Goal: Task Accomplishment & Management: Manage account settings

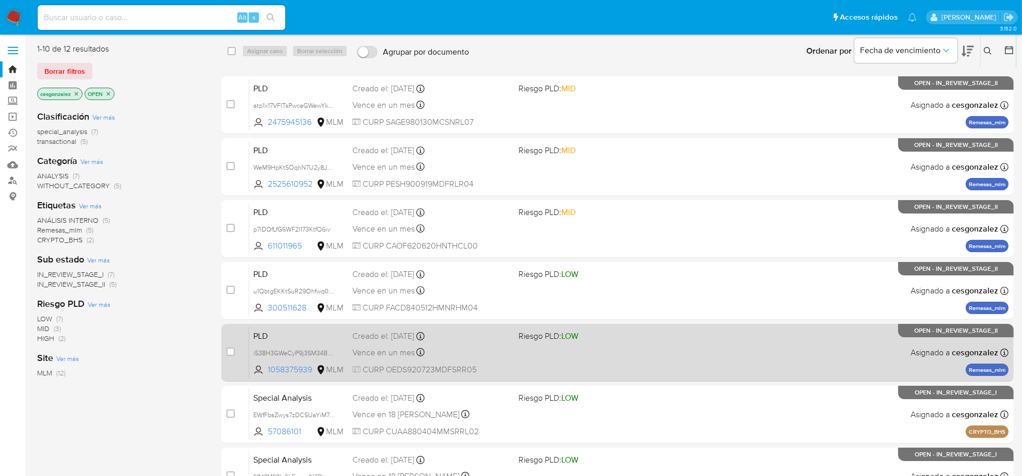
scroll to position [258, 0]
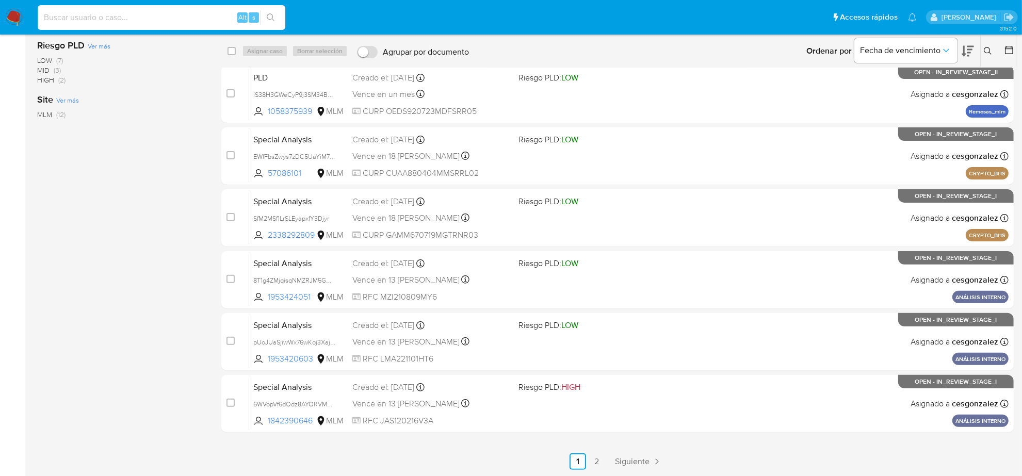
click at [169, 19] on input at bounding box center [162, 17] width 248 height 13
paste input "W2lf6y4Cygv3Q1eTAfM7yB2Y"
type input "W2lf6y4Cygv3Q1eTAfM7yB2Y"
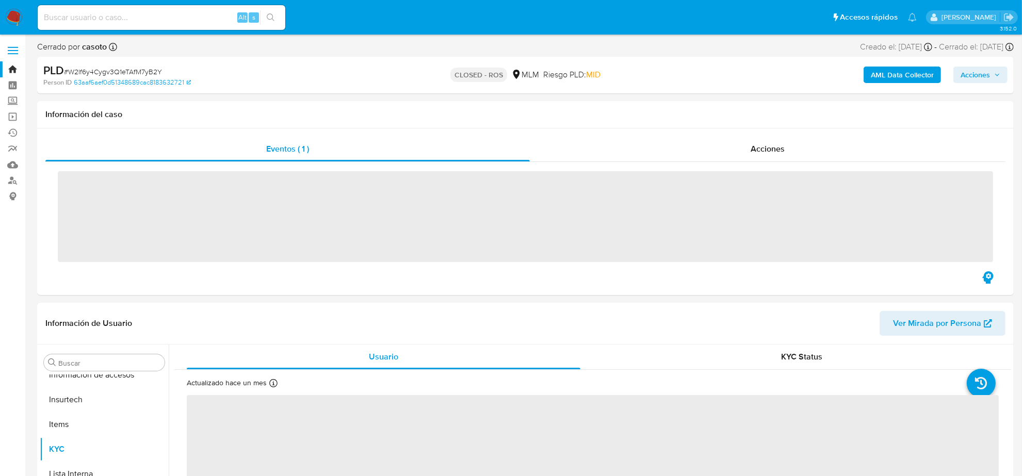
scroll to position [411, 0]
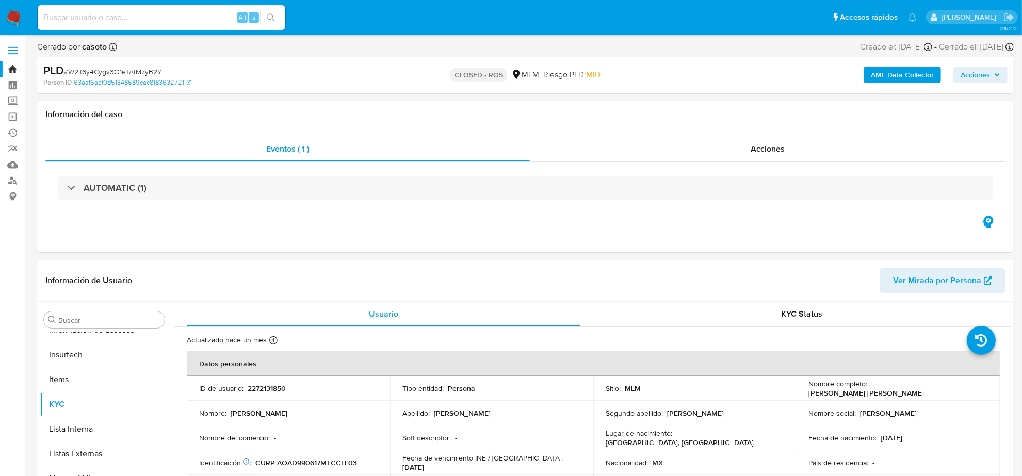
select select "10"
click at [113, 375] on button "Archivos adjuntos" at bounding box center [100, 369] width 121 height 25
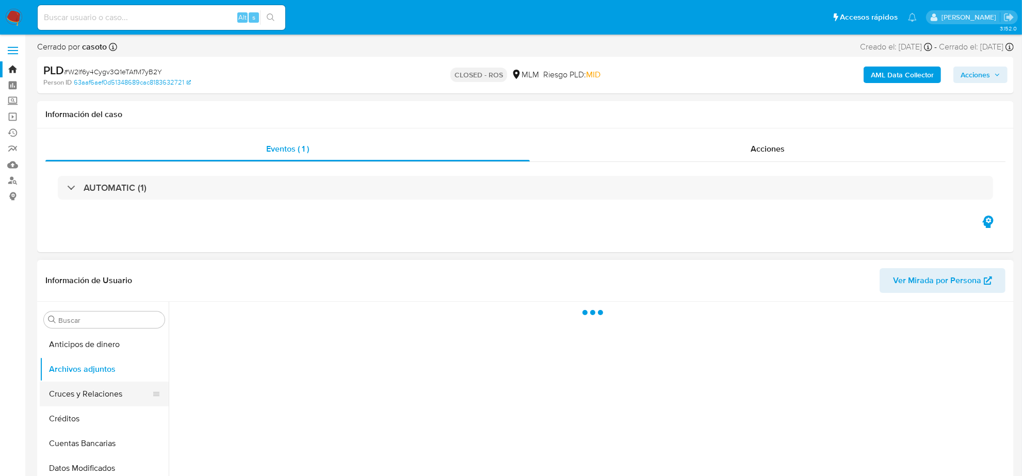
click at [111, 401] on button "Cruces y Relaciones" at bounding box center [100, 394] width 121 height 25
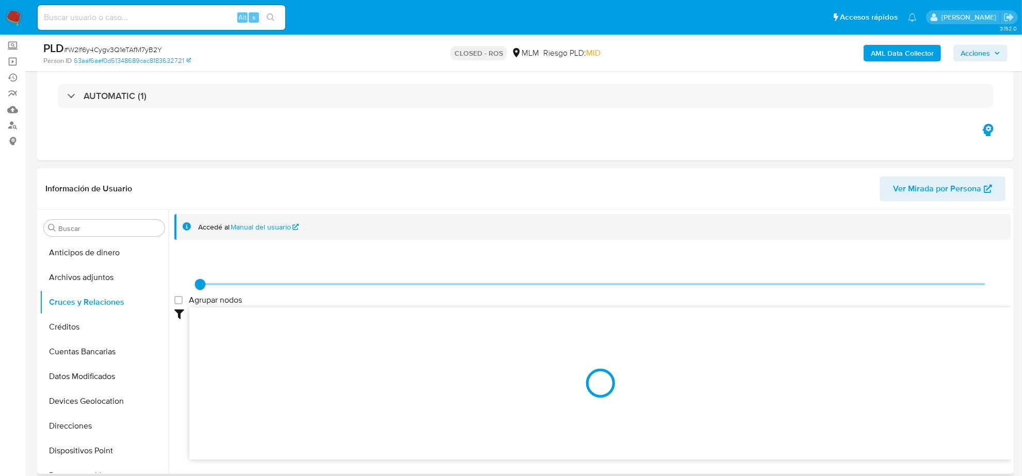
scroll to position [129, 0]
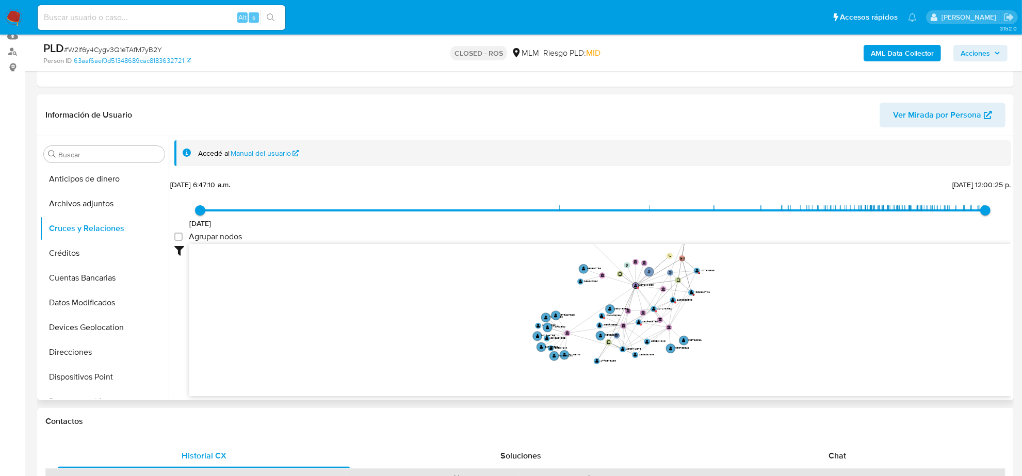
drag, startPoint x: 418, startPoint y: 305, endPoint x: 442, endPoint y: 256, distance: 54.7
click at [442, 256] on icon "phone-ba459d146d4aa48a3332f40066fd96ea  user-2272131850  2272131850 person-63…" at bounding box center [600, 319] width 822 height 150
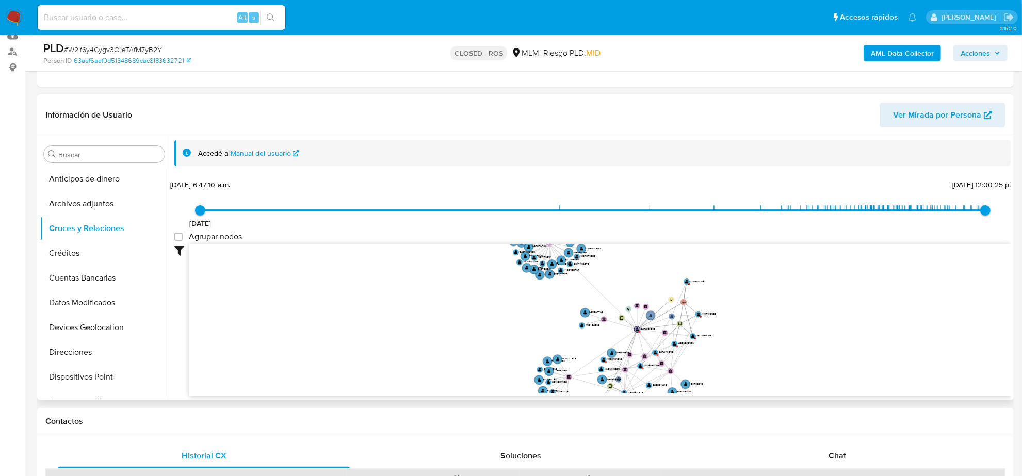
drag, startPoint x: 484, startPoint y: 298, endPoint x: 485, endPoint y: 341, distance: 43.9
click at [485, 341] on icon "phone-ba459d146d4aa48a3332f40066fd96ea  user-2272131850  2272131850 person-63…" at bounding box center [600, 319] width 822 height 150
click at [63, 276] on button "Cuentas Bancarias" at bounding box center [100, 278] width 121 height 25
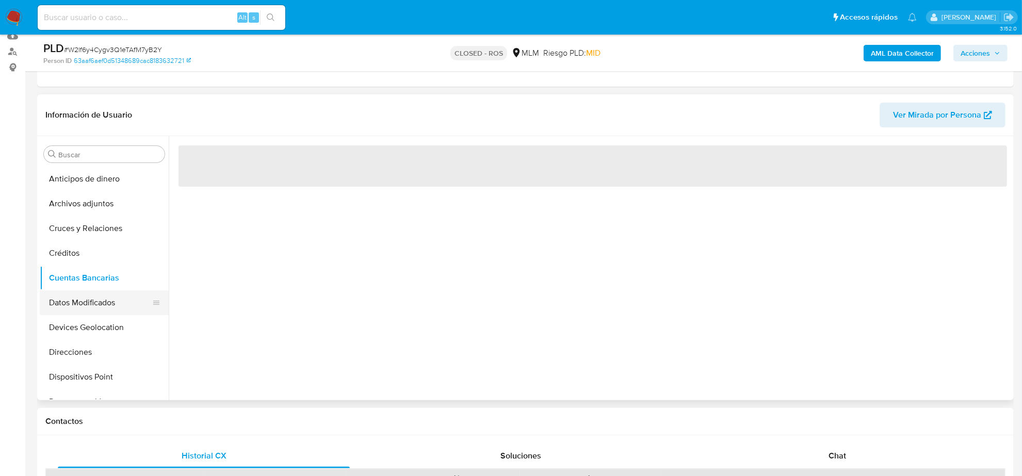
click at [63, 294] on button "Datos Modificados" at bounding box center [100, 302] width 121 height 25
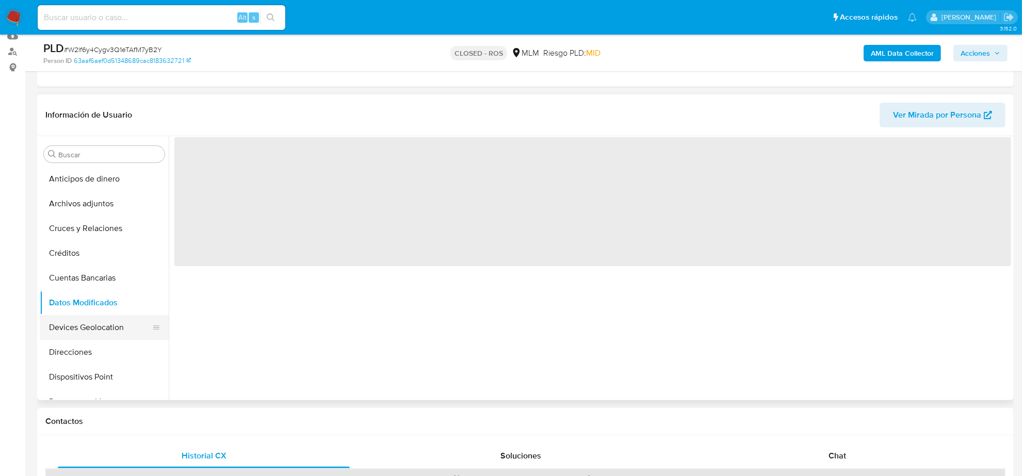
click at [81, 324] on button "Devices Geolocation" at bounding box center [100, 327] width 121 height 25
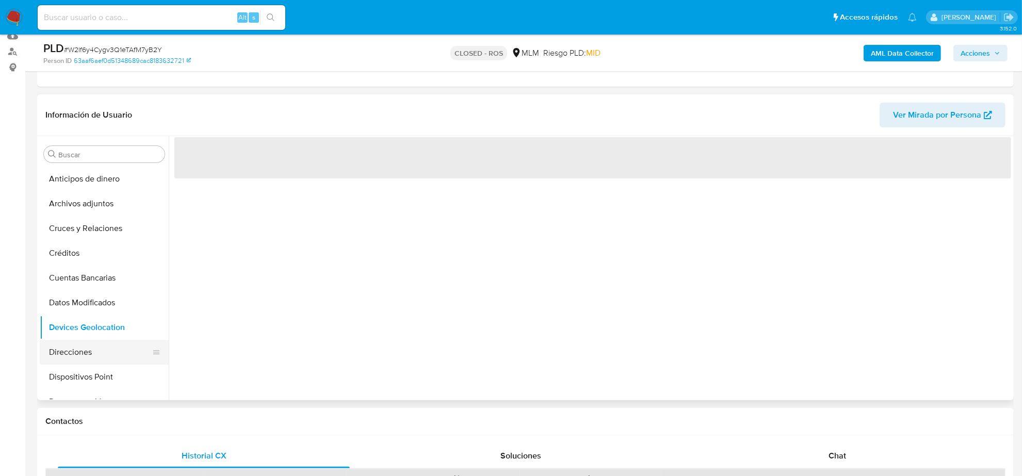
click at [75, 352] on button "Direcciones" at bounding box center [100, 352] width 121 height 25
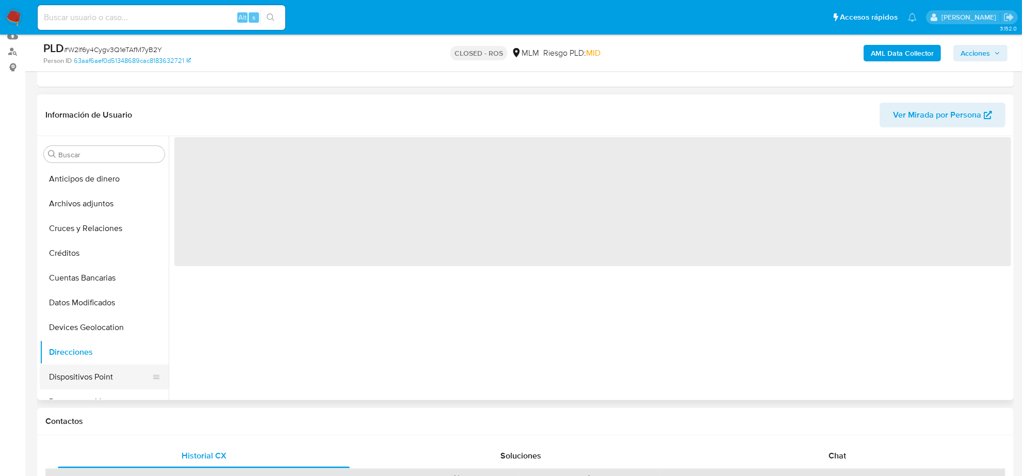
click at [77, 377] on button "Dispositivos Point" at bounding box center [100, 377] width 121 height 25
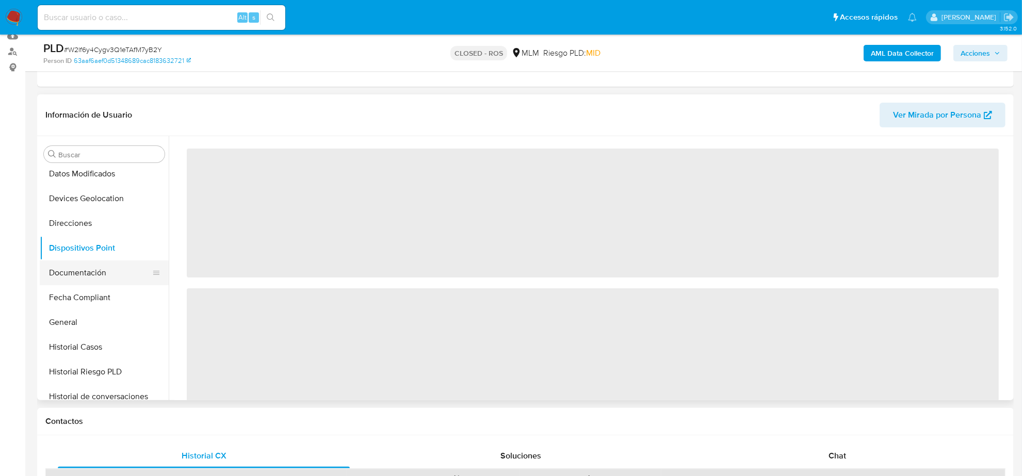
click at [74, 272] on button "Documentación" at bounding box center [100, 272] width 121 height 25
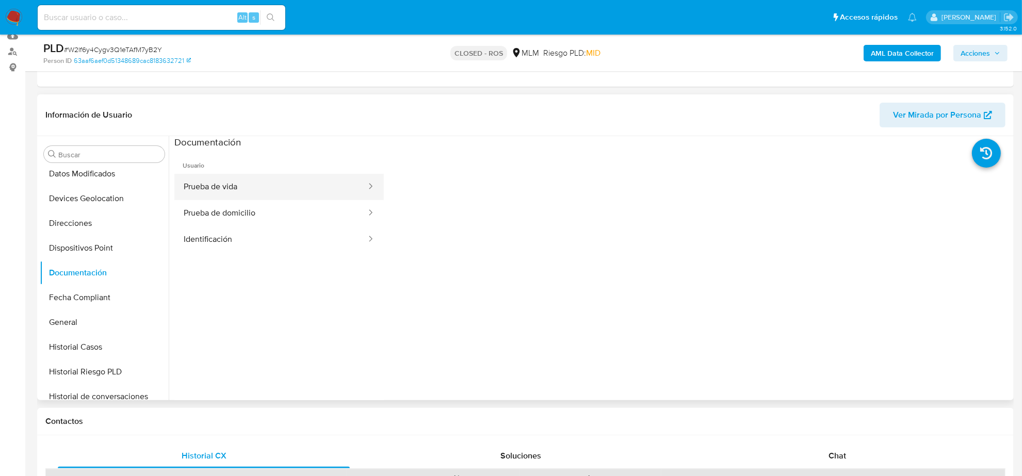
click at [238, 189] on button "Prueba de vida" at bounding box center [270, 187] width 193 height 26
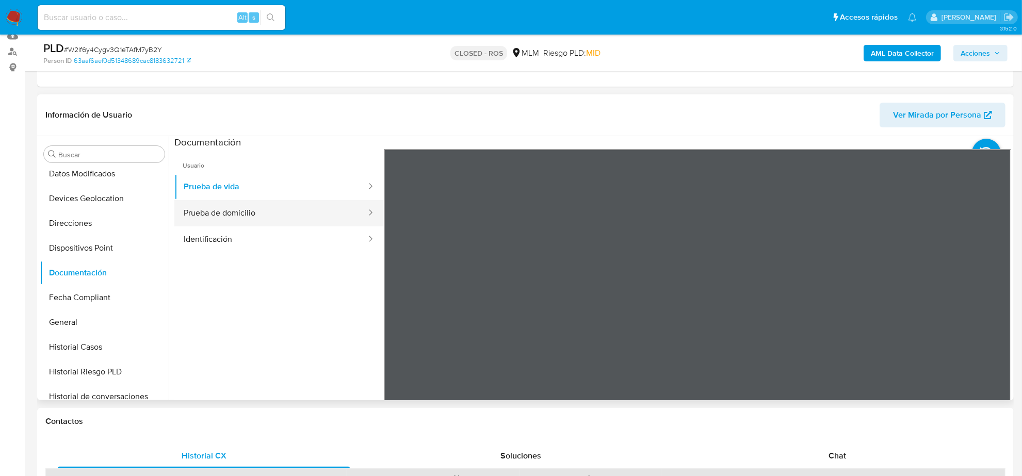
click at [222, 213] on button "Prueba de domicilio" at bounding box center [270, 213] width 193 height 26
click at [259, 245] on button "Identificación" at bounding box center [270, 239] width 193 height 26
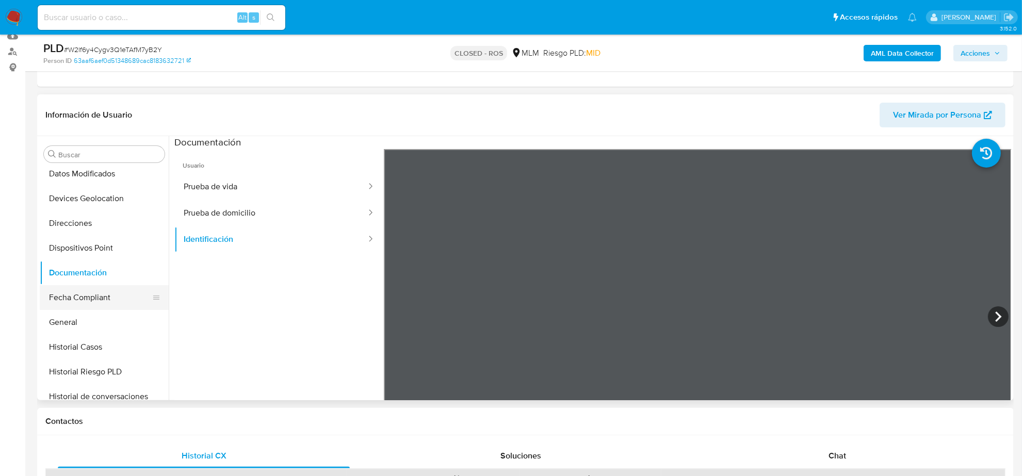
click at [83, 293] on button "Fecha Compliant" at bounding box center [100, 297] width 121 height 25
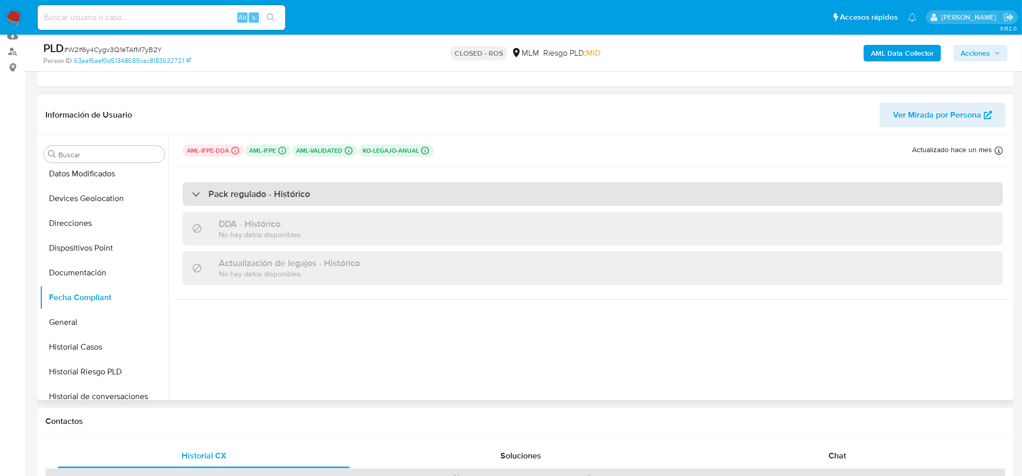
click at [199, 197] on div "Pack regulado - Histórico" at bounding box center [251, 193] width 118 height 11
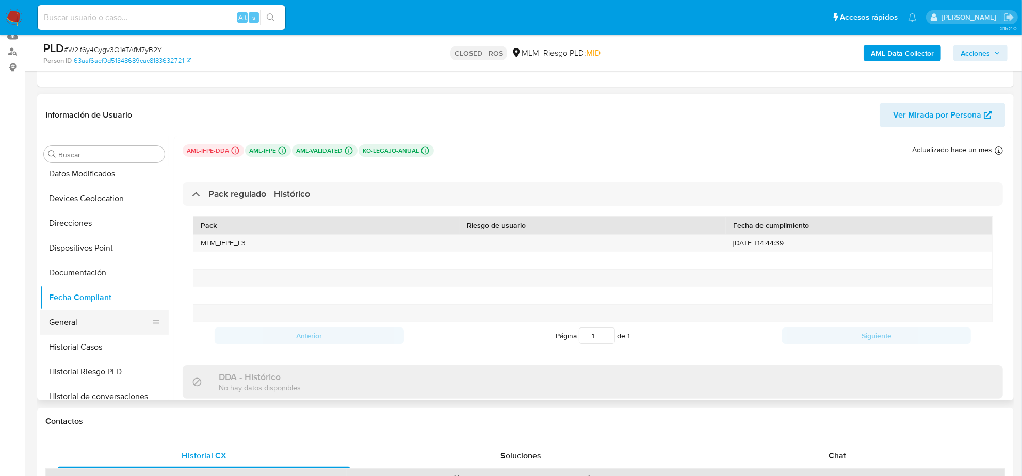
click at [88, 321] on button "General" at bounding box center [100, 322] width 121 height 25
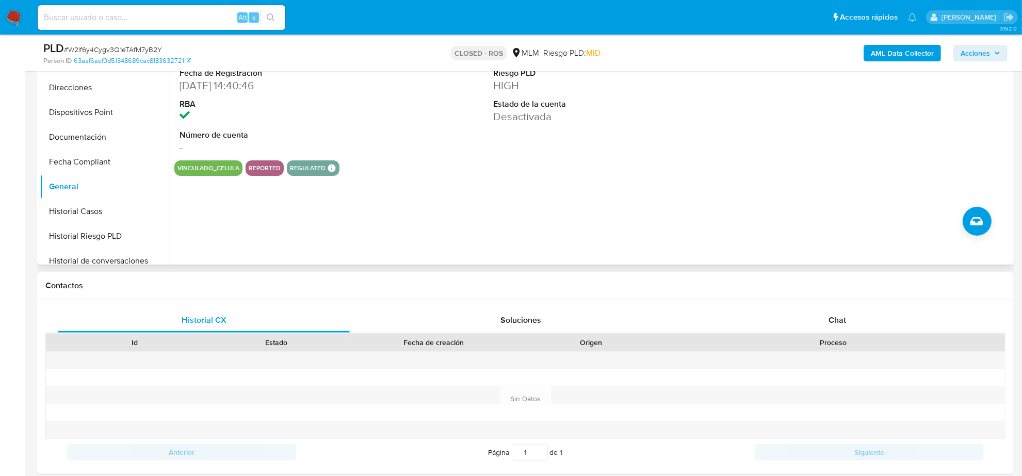
scroll to position [64, 0]
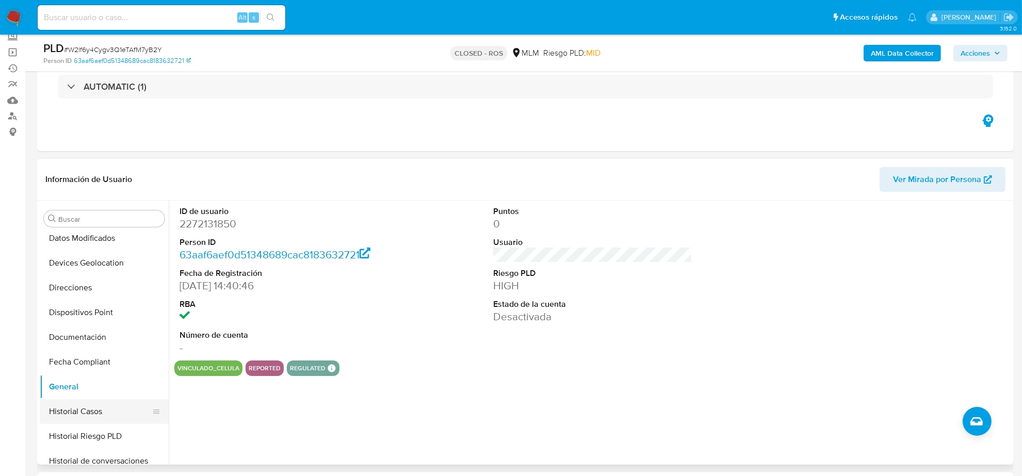
click at [78, 408] on button "Historial Casos" at bounding box center [100, 411] width 121 height 25
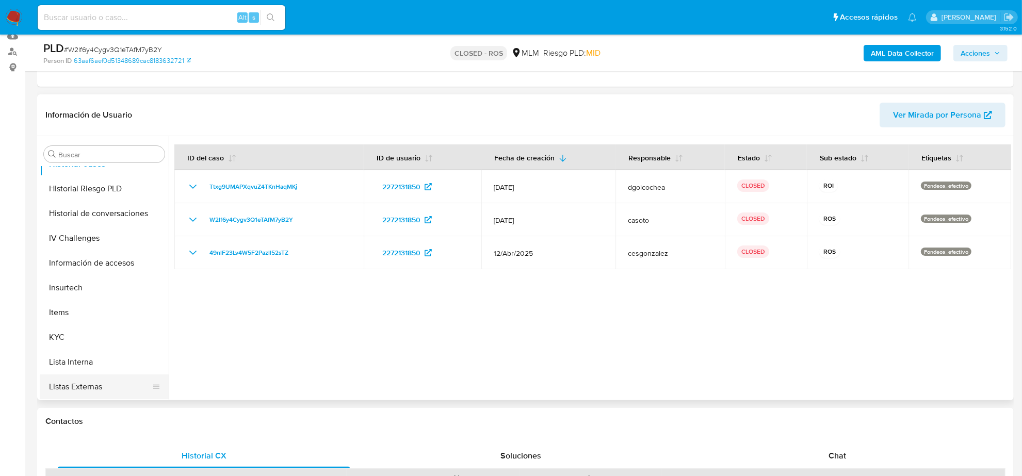
scroll to position [387, 0]
click at [111, 382] on button "Restricciones Nuevo Mundo" at bounding box center [100, 386] width 121 height 25
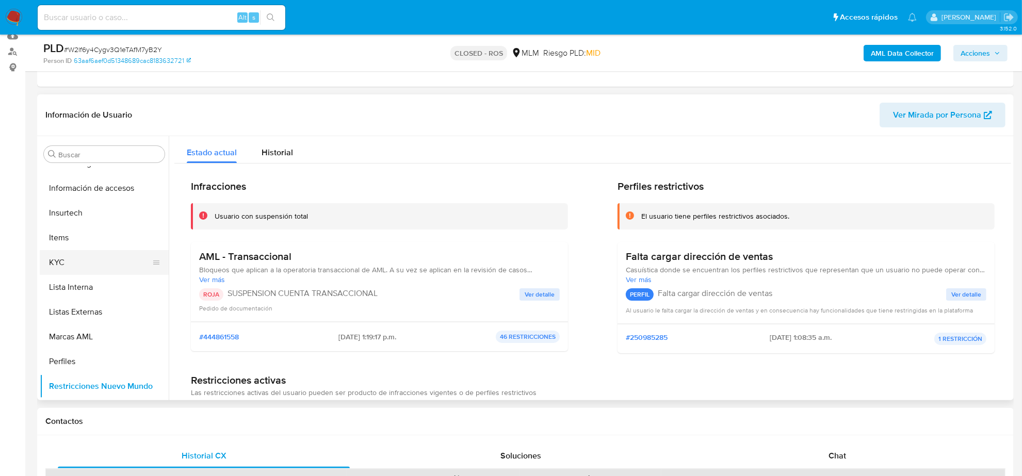
click at [75, 254] on button "KYC" at bounding box center [100, 262] width 121 height 25
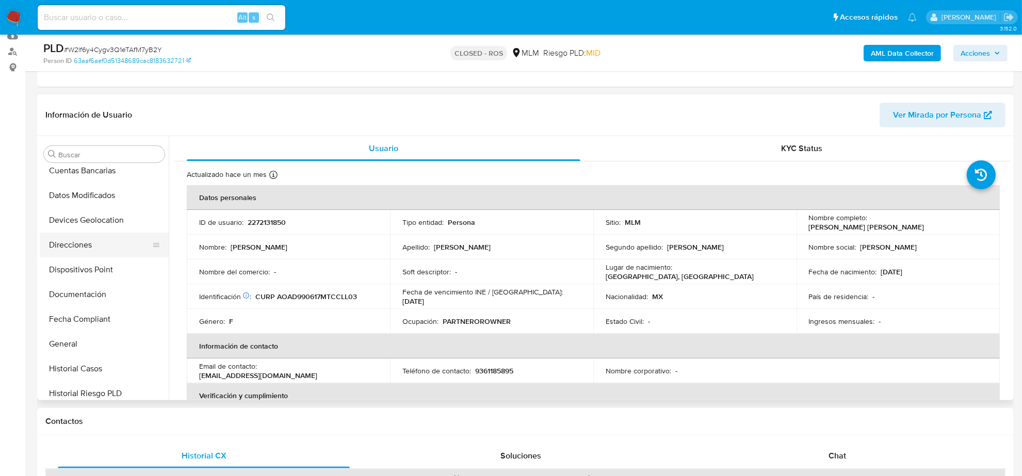
scroll to position [0, 0]
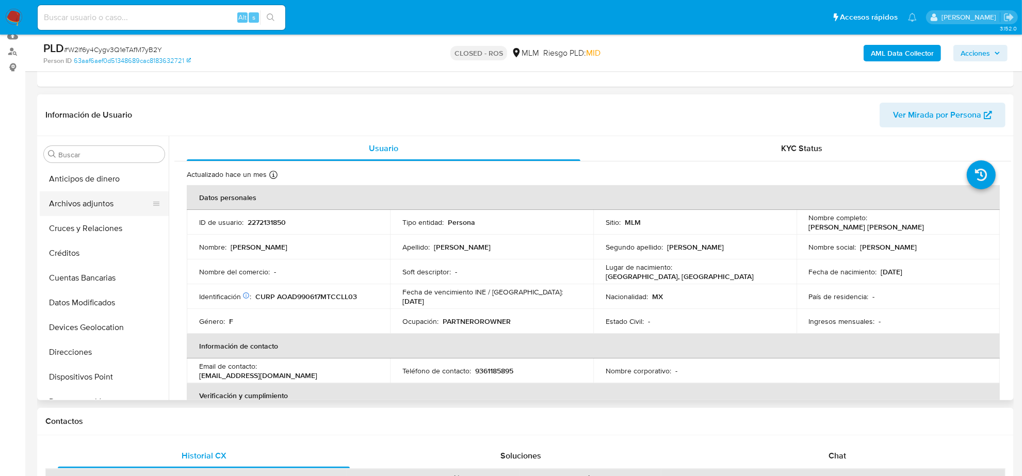
click at [111, 199] on button "Archivos adjuntos" at bounding box center [100, 203] width 121 height 25
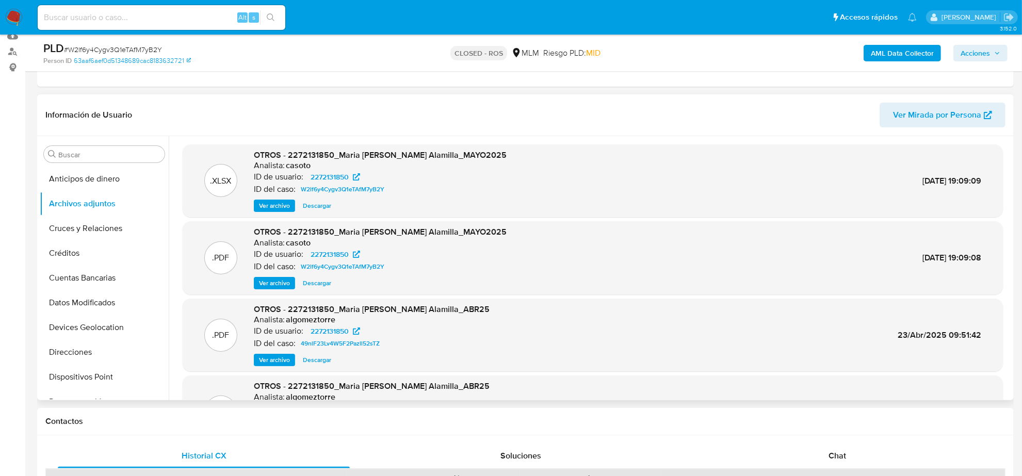
click at [284, 282] on span "Ver archivo" at bounding box center [274, 283] width 31 height 10
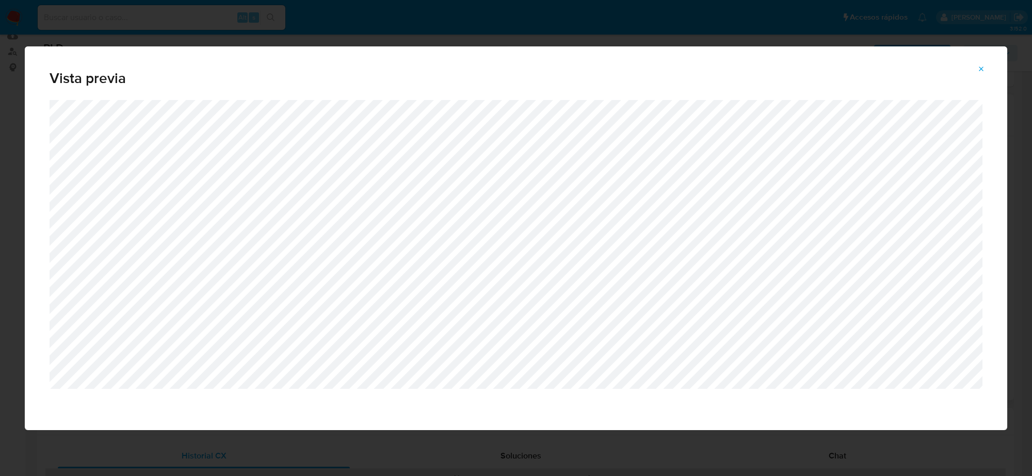
click at [978, 68] on icon "Attachment preview" at bounding box center [981, 69] width 8 height 8
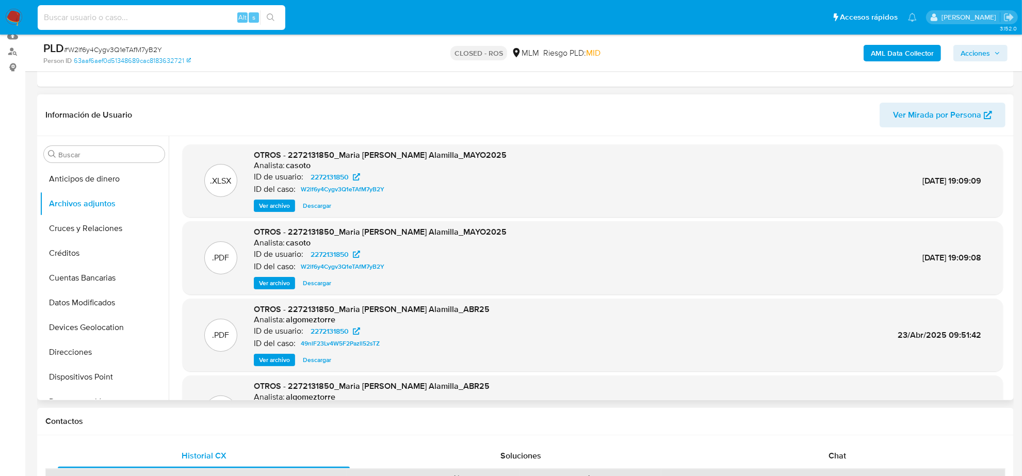
click at [88, 18] on input at bounding box center [162, 17] width 248 height 13
paste input "Uv0InUfRJAiNIqFR10UPRtiz"
type input "Uv0InUfRJAiNIqFR10UPRtiz"
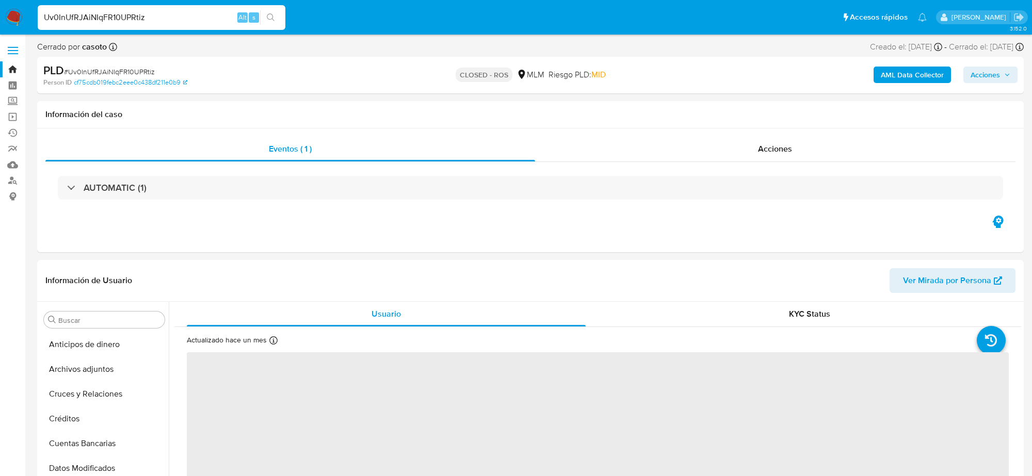
select select "10"
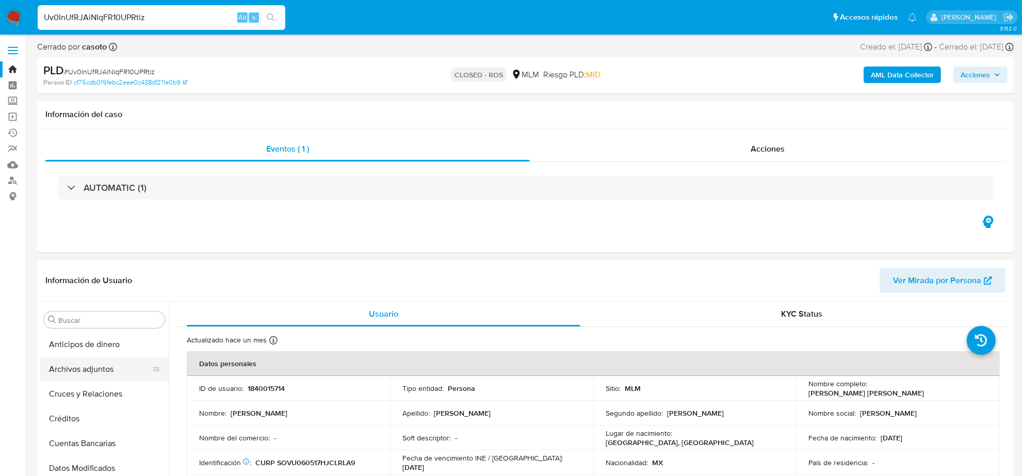
click at [106, 375] on button "Archivos adjuntos" at bounding box center [100, 369] width 121 height 25
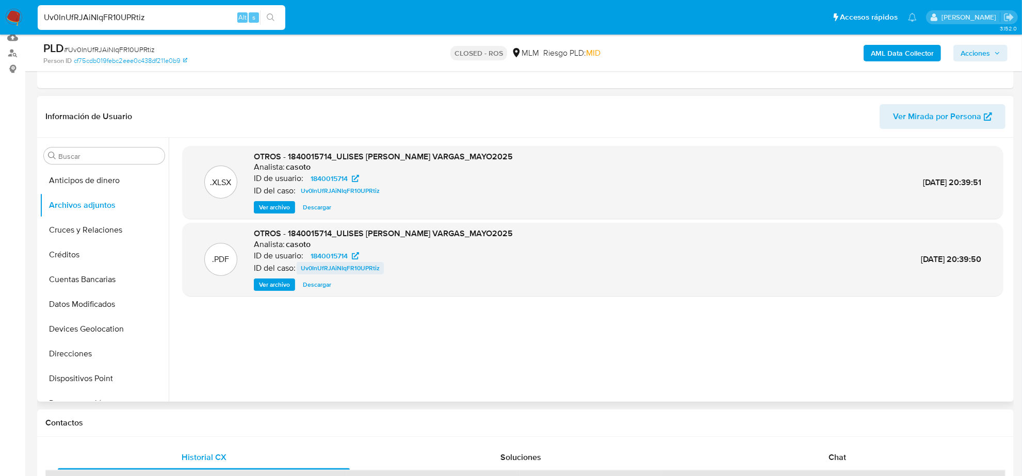
scroll to position [129, 0]
click at [320, 205] on span "Descargar" at bounding box center [317, 206] width 28 height 10
click at [283, 286] on span "Ver archivo" at bounding box center [274, 283] width 31 height 10
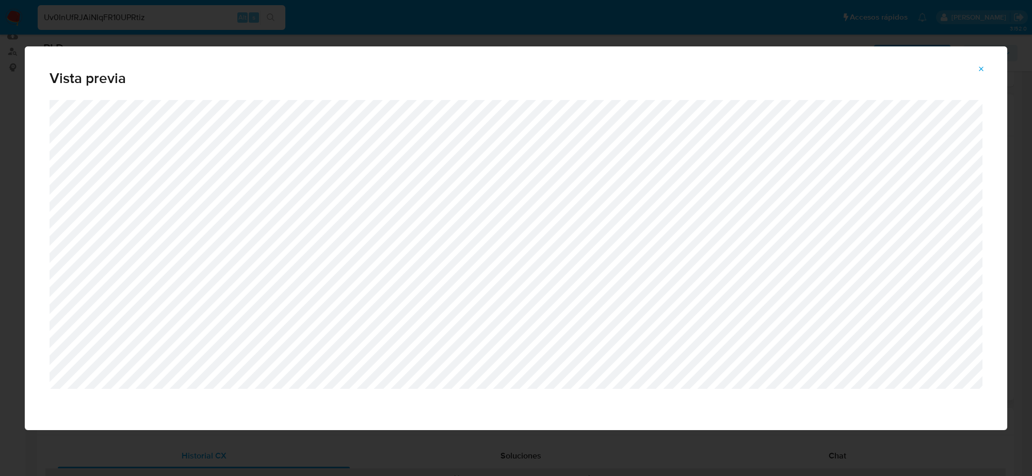
click at [978, 66] on icon "Attachment preview" at bounding box center [981, 69] width 8 height 8
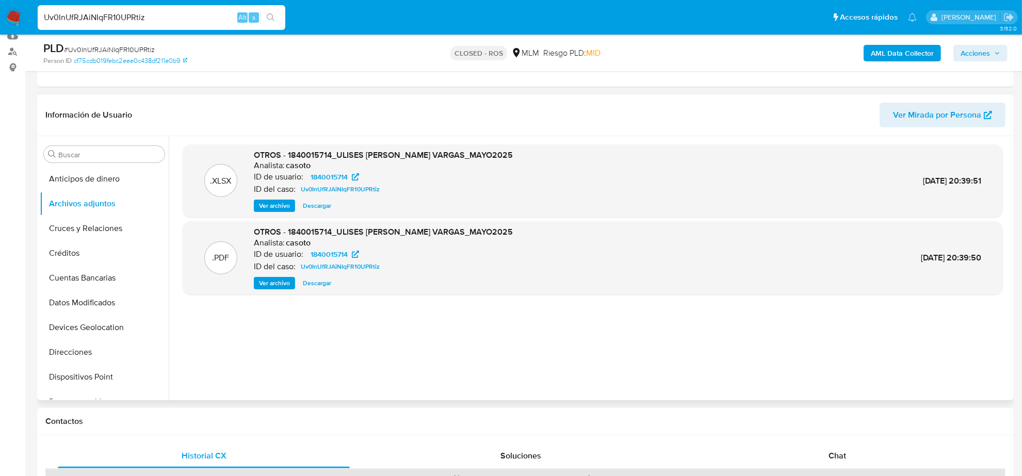
click at [172, 22] on input "Uv0InUfRJAiNIqFR10UPRtiz" at bounding box center [162, 17] width 248 height 13
paste input "7ZhU1ae8W6kF7cgFL38e9LxT"
type input "7ZhU1ae8W6kF7cgFL38e9LxT"
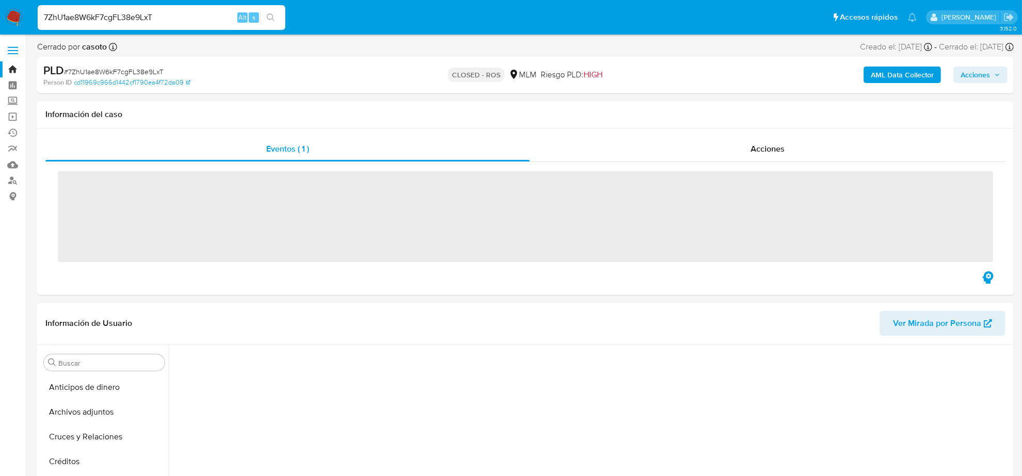
scroll to position [243, 0]
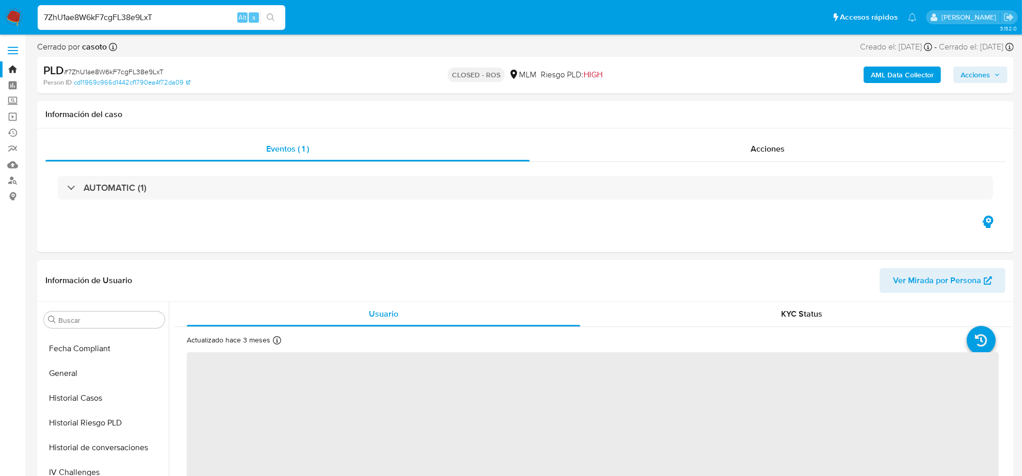
select select "10"
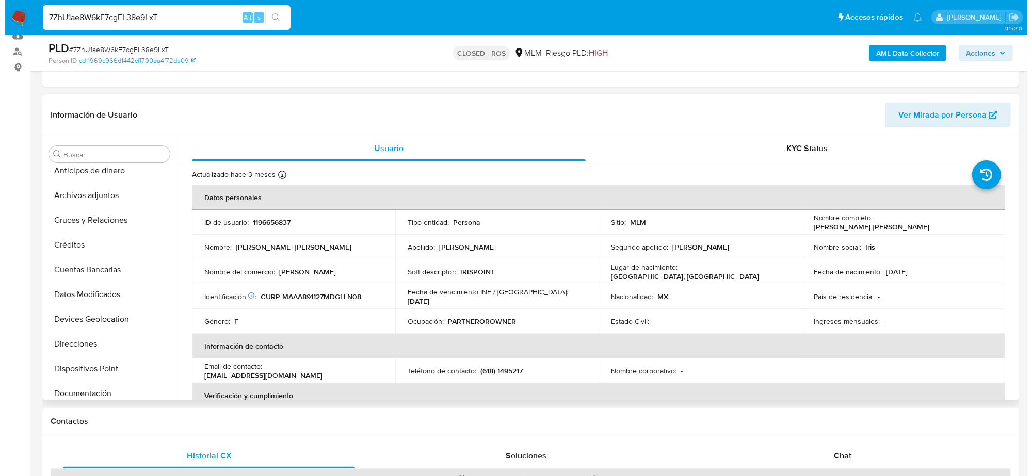
scroll to position [0, 0]
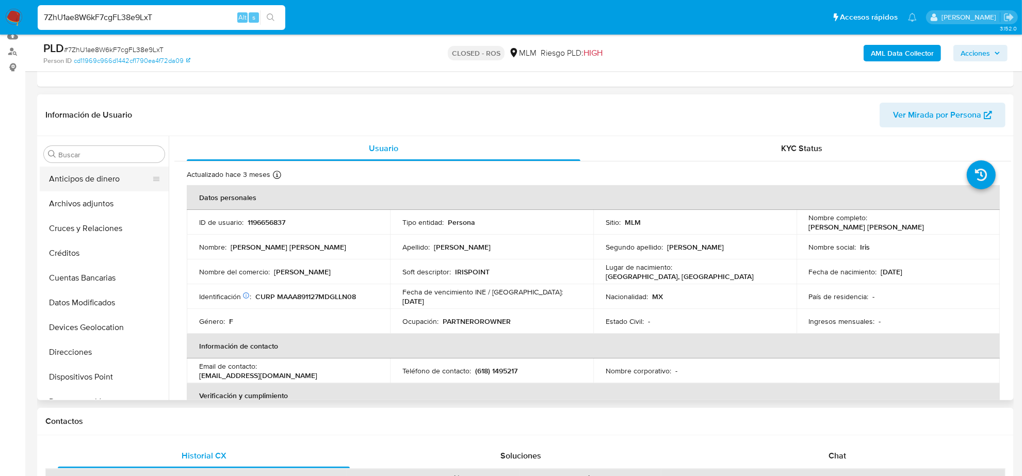
click at [101, 187] on button "Anticipos de dinero" at bounding box center [100, 179] width 121 height 25
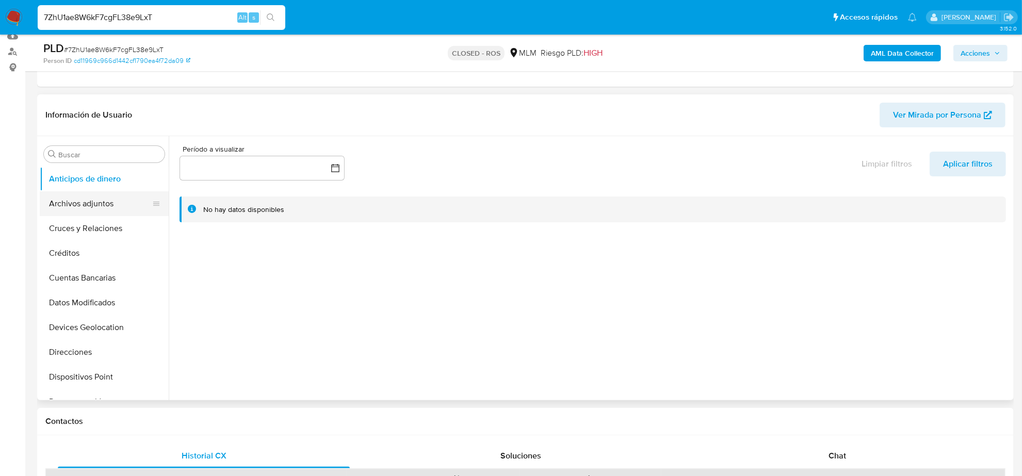
click at [100, 204] on button "Archivos adjuntos" at bounding box center [100, 203] width 121 height 25
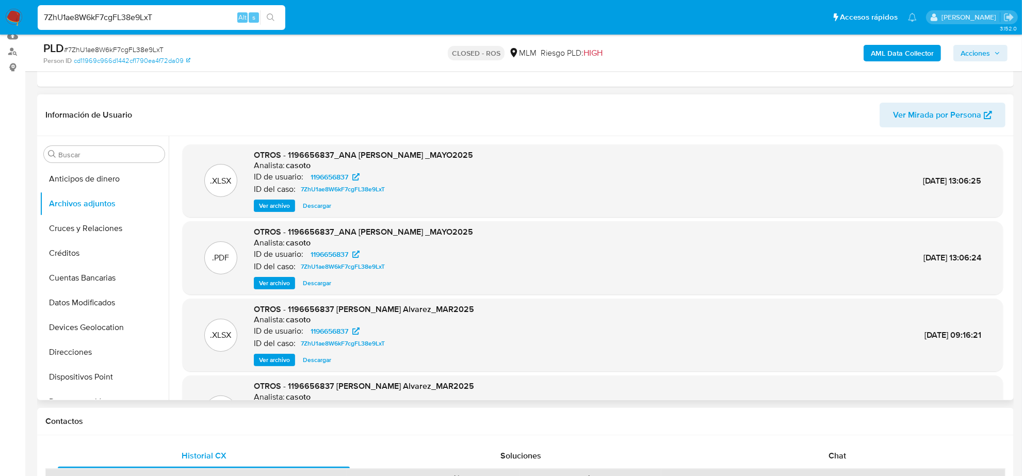
click at [314, 209] on span "Descargar" at bounding box center [317, 206] width 28 height 10
click at [287, 282] on span "Ver archivo" at bounding box center [274, 283] width 31 height 10
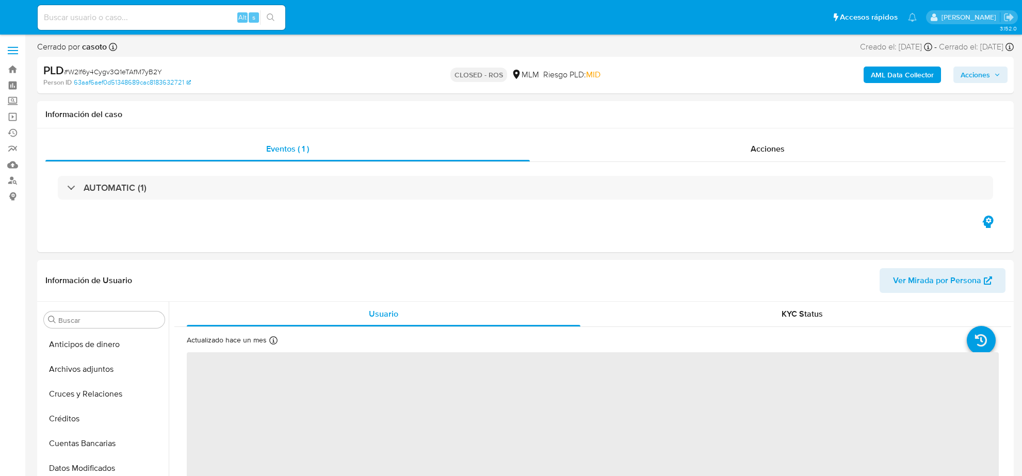
select select "10"
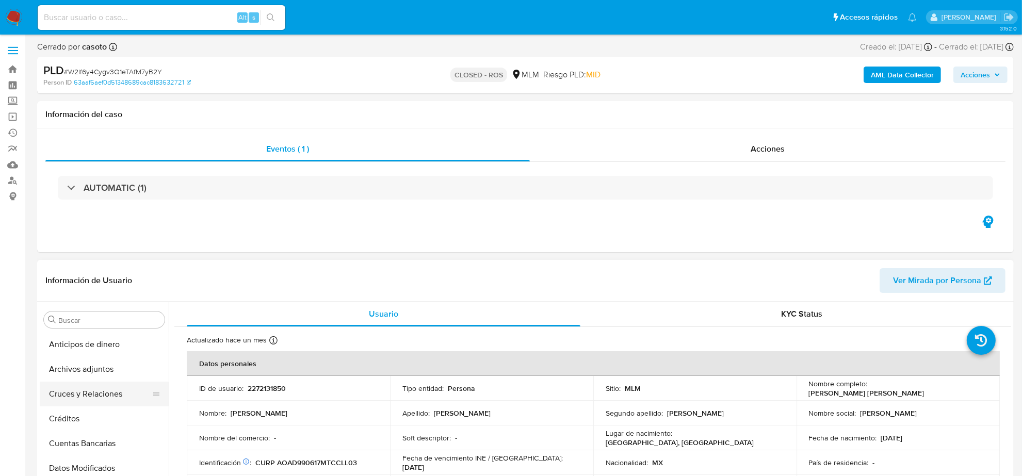
click at [107, 391] on button "Cruces y Relaciones" at bounding box center [100, 394] width 121 height 25
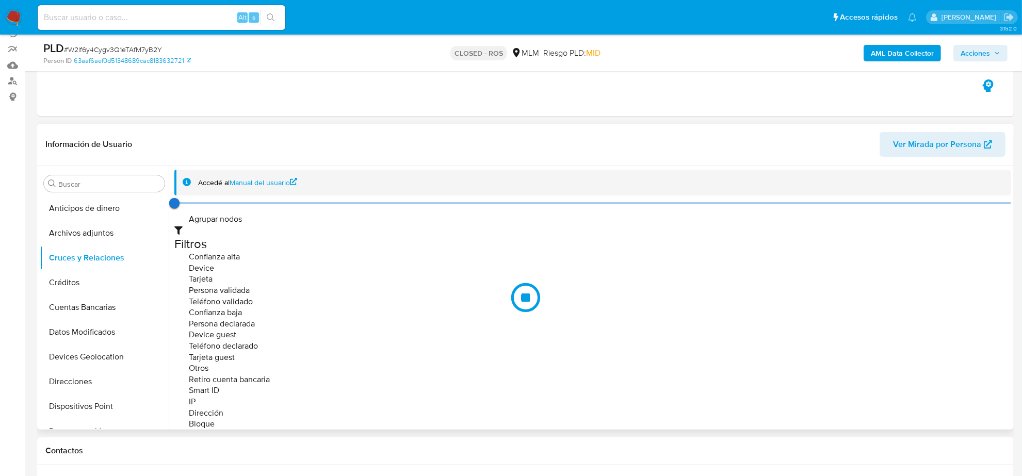
scroll to position [129, 0]
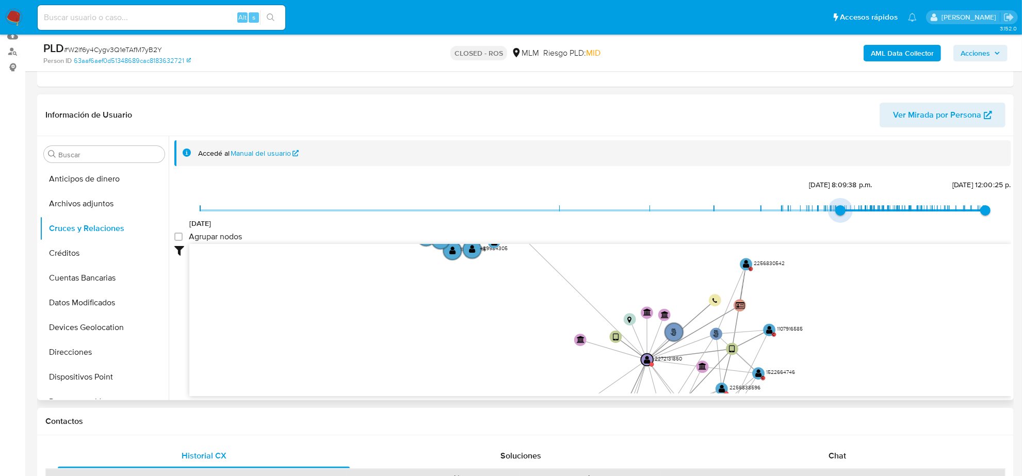
type input "1736186742000"
drag, startPoint x: 202, startPoint y: 209, endPoint x: 842, endPoint y: 214, distance: 639.6
click at [842, 214] on span "6/1/2025, 12:05:42 p.m." at bounding box center [845, 210] width 10 height 10
type input "1745963403000"
drag, startPoint x: 983, startPoint y: 212, endPoint x: 914, endPoint y: 231, distance: 71.2
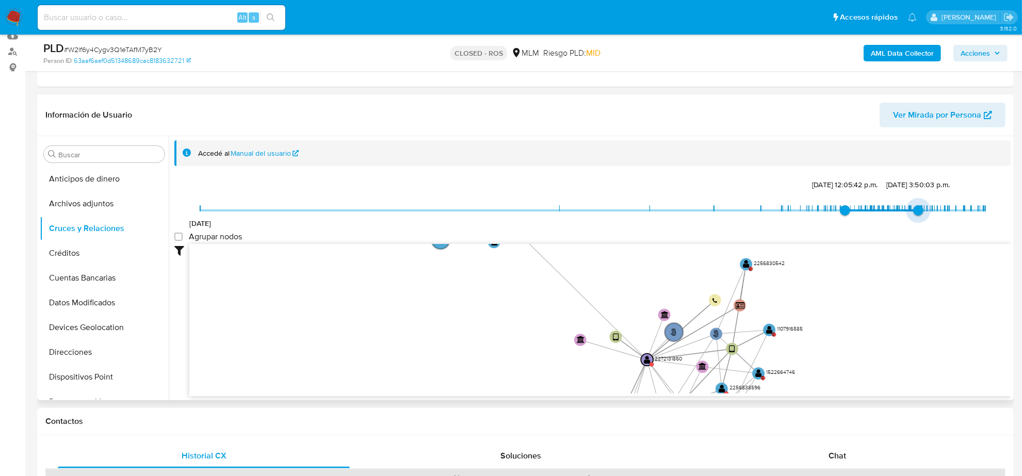
click at [914, 231] on div "16/4/2022 6/1/2025, 12:05:42 p.m. 29/4/2025, 3:50:03 p.m." at bounding box center [592, 217] width 785 height 29
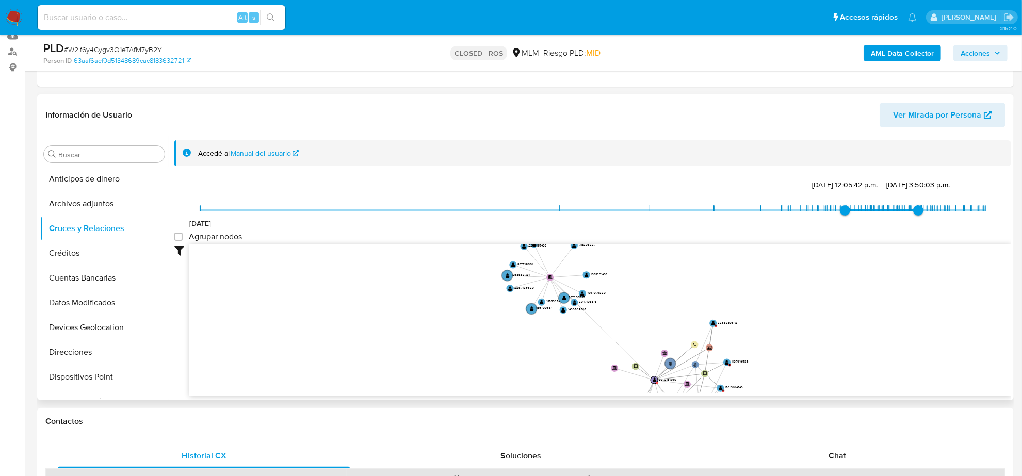
drag, startPoint x: 483, startPoint y: 338, endPoint x: 530, endPoint y: 360, distance: 51.2
click at [540, 365] on icon "phone-ba459d146d4aa48a3332f40066fd96ea  user-2272131850  2272131850 person-63…" at bounding box center [600, 319] width 822 height 150
click at [106, 328] on button "Devices Geolocation" at bounding box center [100, 327] width 121 height 25
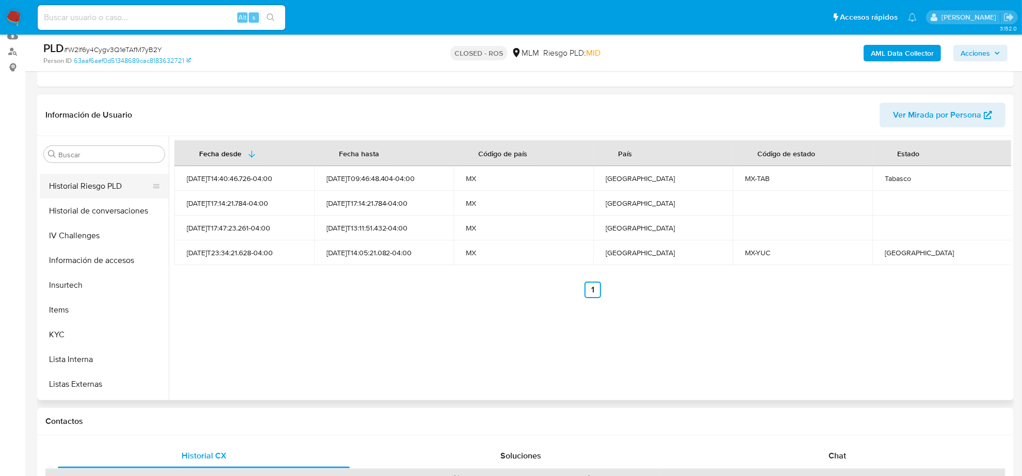
scroll to position [322, 0]
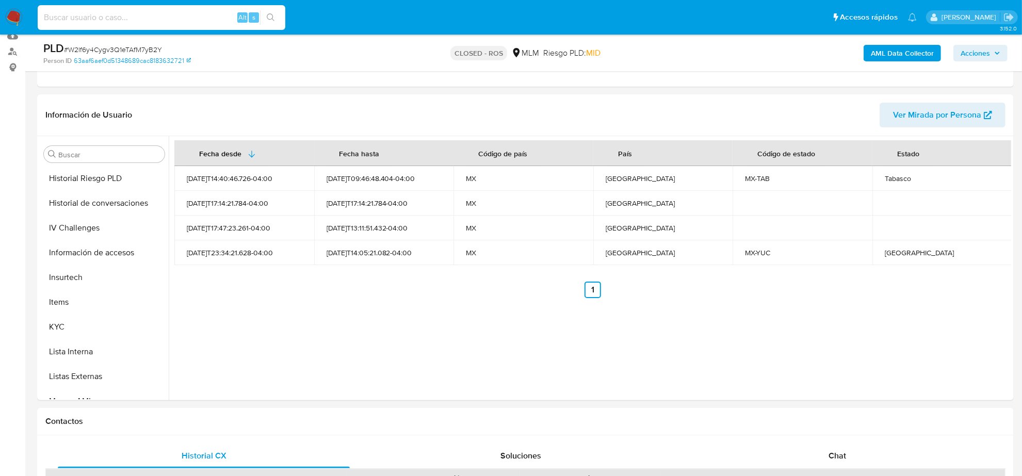
click at [73, 22] on input at bounding box center [162, 17] width 248 height 13
paste input "Uv0InUfRJAiNIqFR10UPRtiz"
type input "Uv0InUfRJAiNIqFR10UPRtiz"
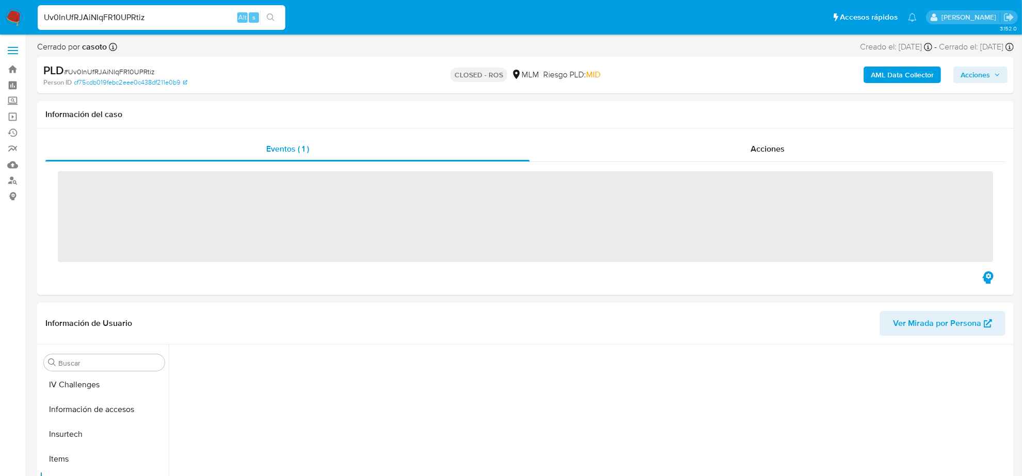
scroll to position [411, 0]
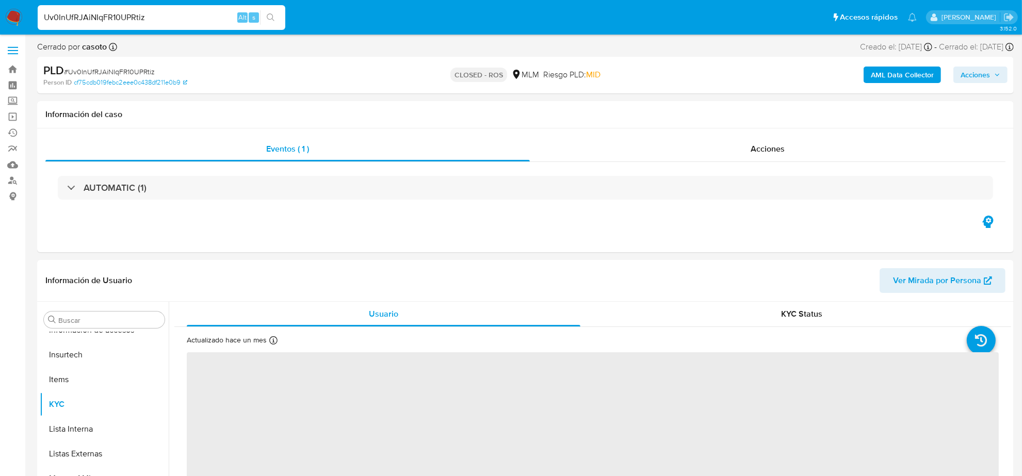
select select "10"
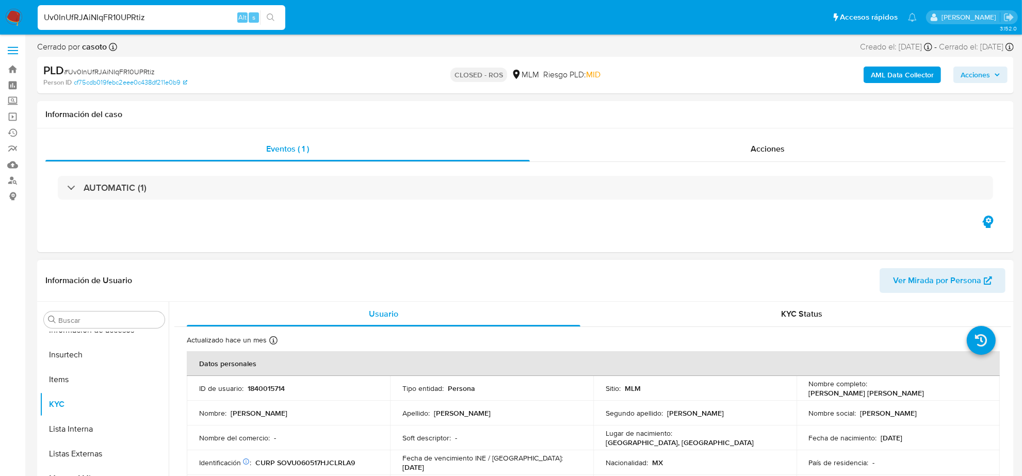
click at [267, 391] on p "1840015714" at bounding box center [266, 388] width 37 height 9
copy p "1840015714"
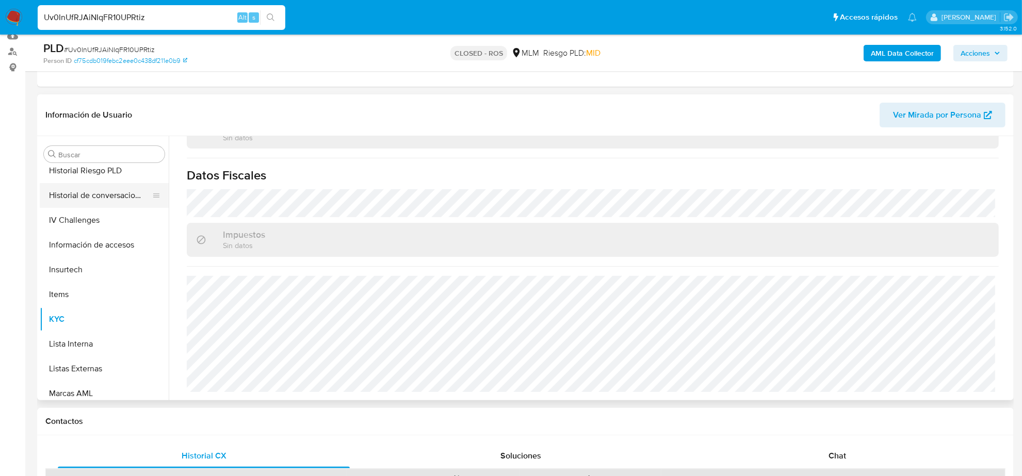
scroll to position [282, 0]
click at [99, 197] on button "Historial Casos" at bounding box center [100, 194] width 121 height 25
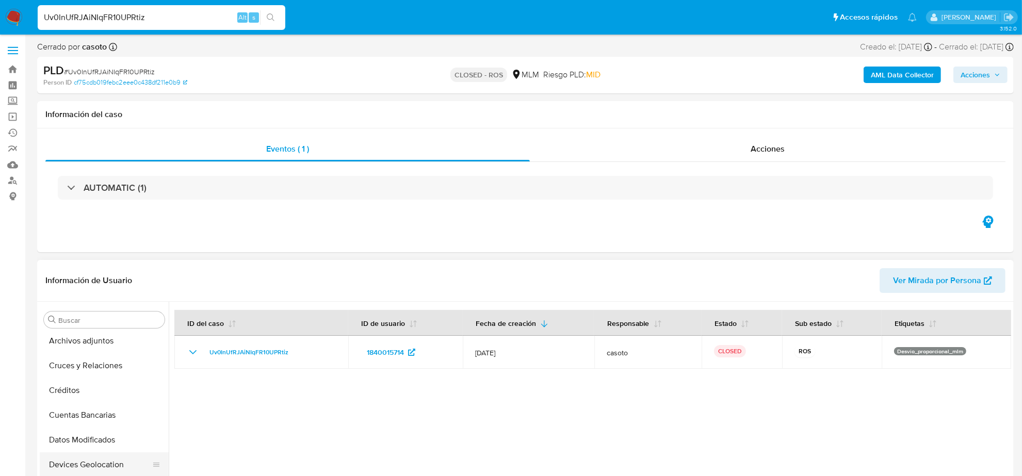
scroll to position [0, 0]
click at [103, 392] on button "Cruces y Relaciones" at bounding box center [100, 394] width 121 height 25
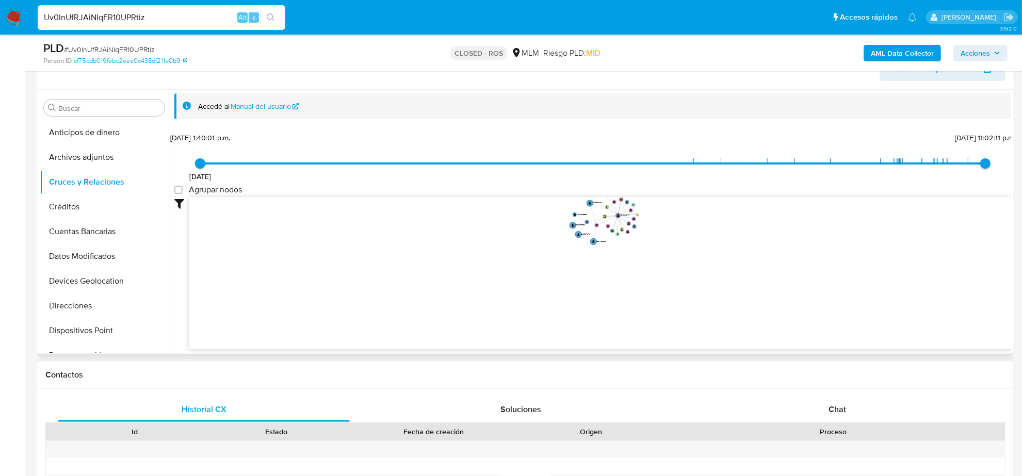
scroll to position [64, 0]
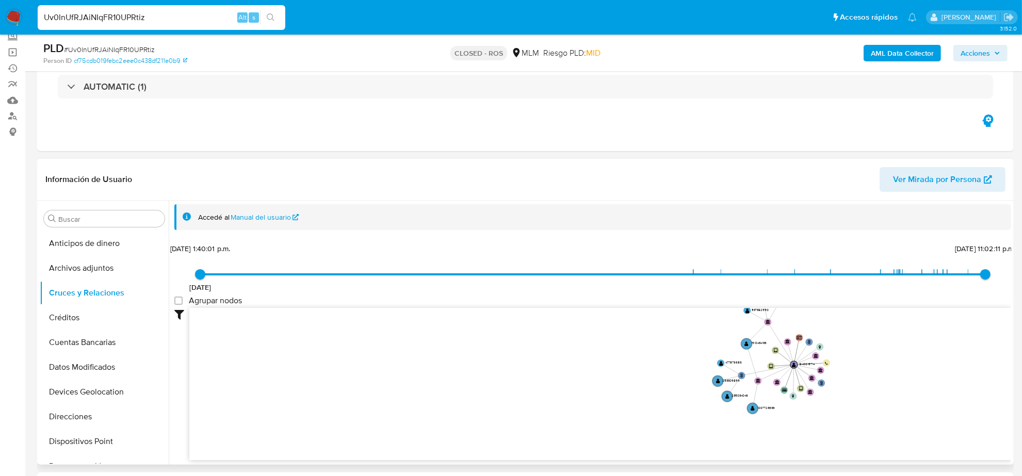
drag, startPoint x: 656, startPoint y: 369, endPoint x: 488, endPoint y: 317, distance: 175.0
click at [821, 427] on icon "phone-0343a35f93a73de086565e5c2e06e178  user-1840015714  1840015714 person-cf…" at bounding box center [600, 383] width 822 height 150
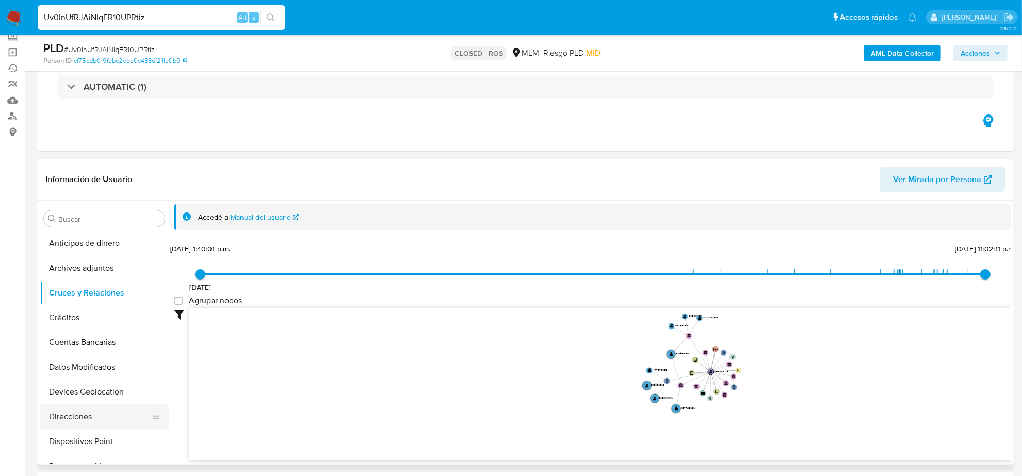
scroll to position [129, 0]
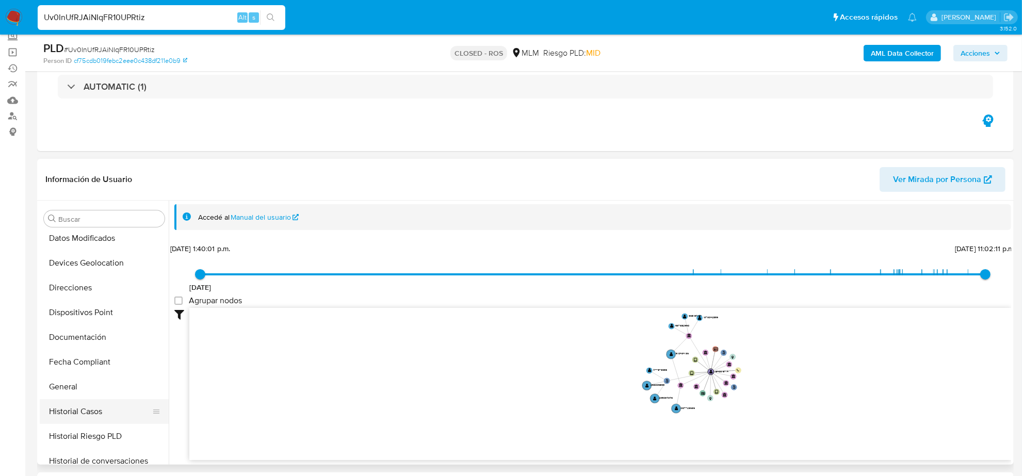
click at [81, 413] on button "Historial Casos" at bounding box center [100, 411] width 121 height 25
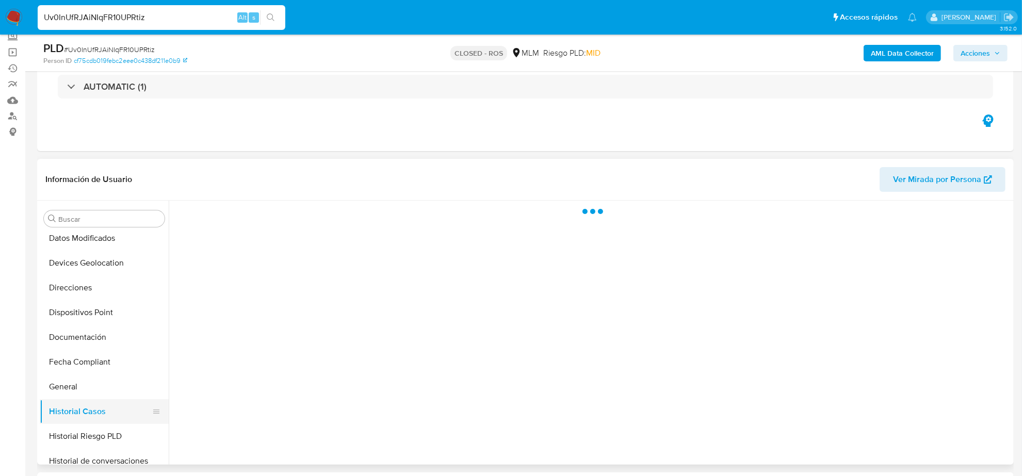
scroll to position [0, 0]
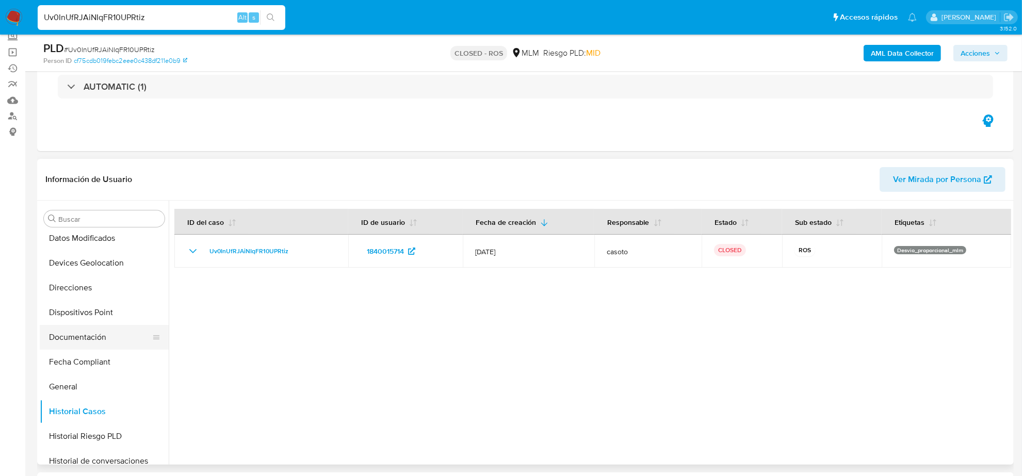
click at [69, 341] on button "Documentación" at bounding box center [100, 337] width 121 height 25
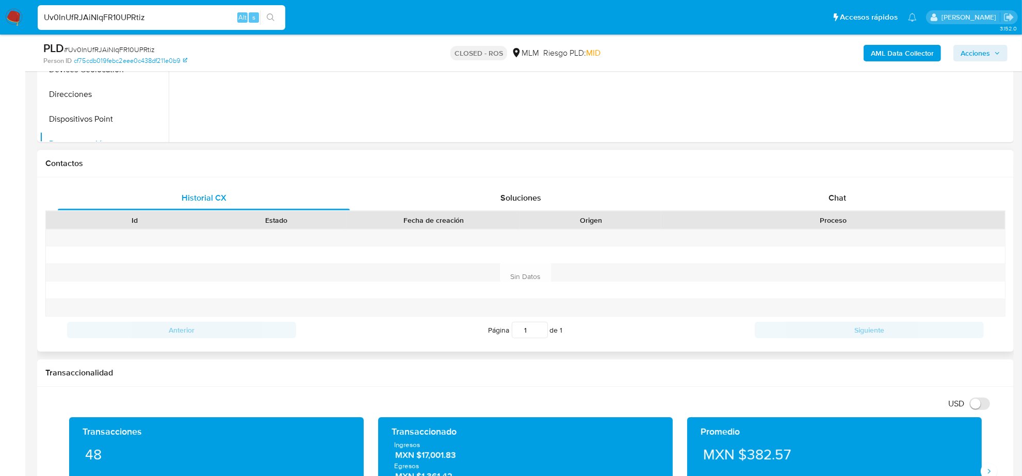
scroll to position [580, 0]
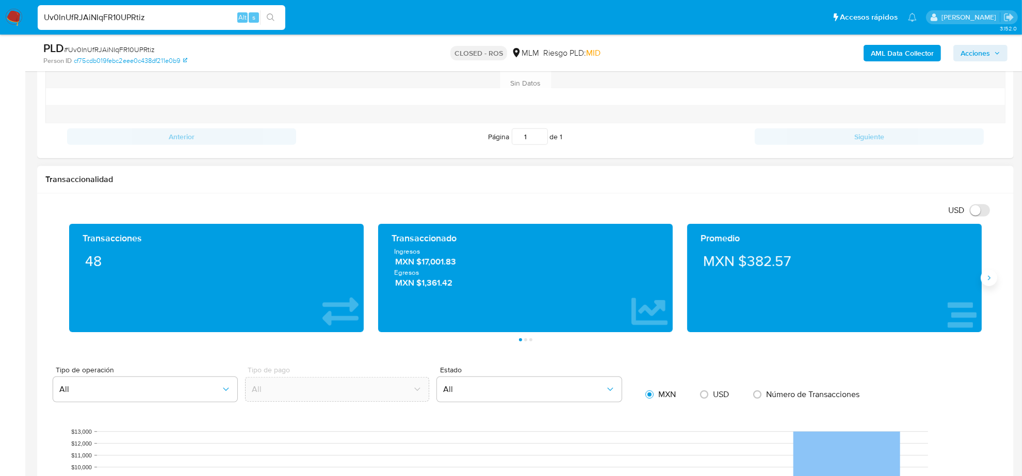
click at [983, 281] on button "Siguiente" at bounding box center [988, 278] width 17 height 17
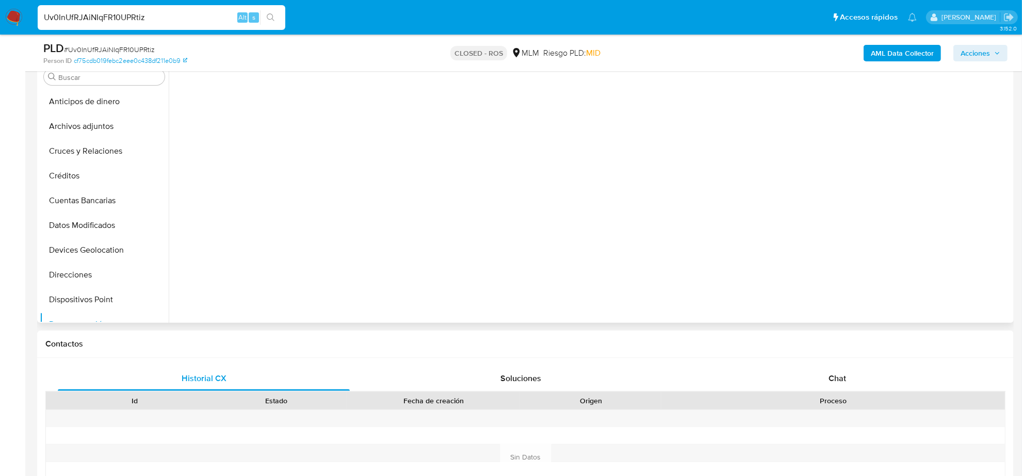
scroll to position [255, 0]
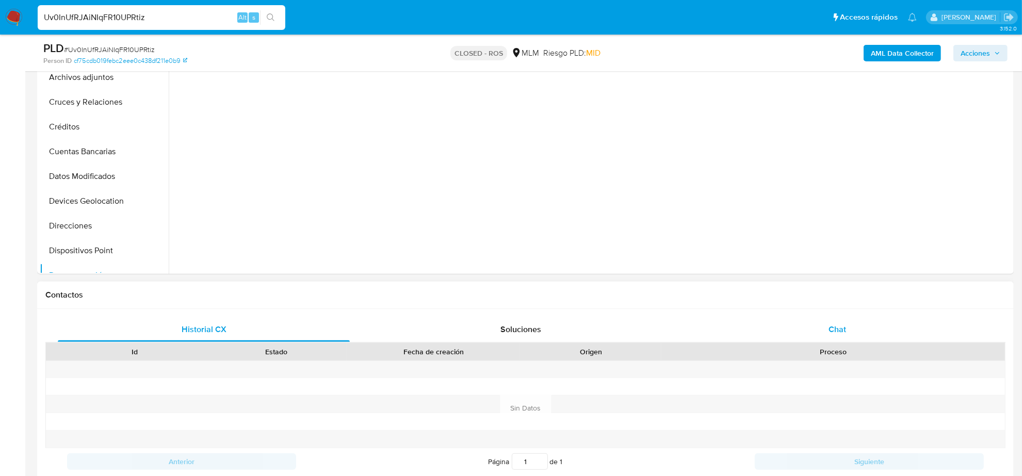
click at [845, 323] on span "Chat" at bounding box center [837, 329] width 18 height 12
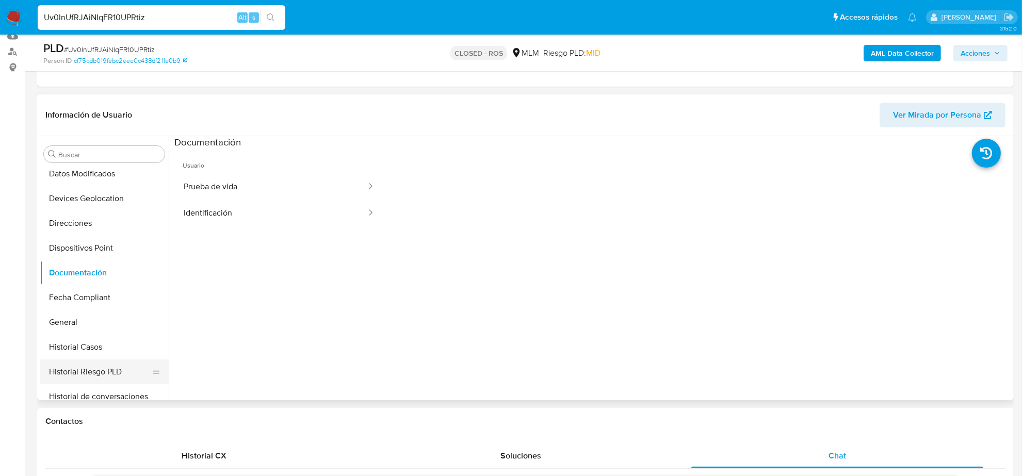
scroll to position [193, 0]
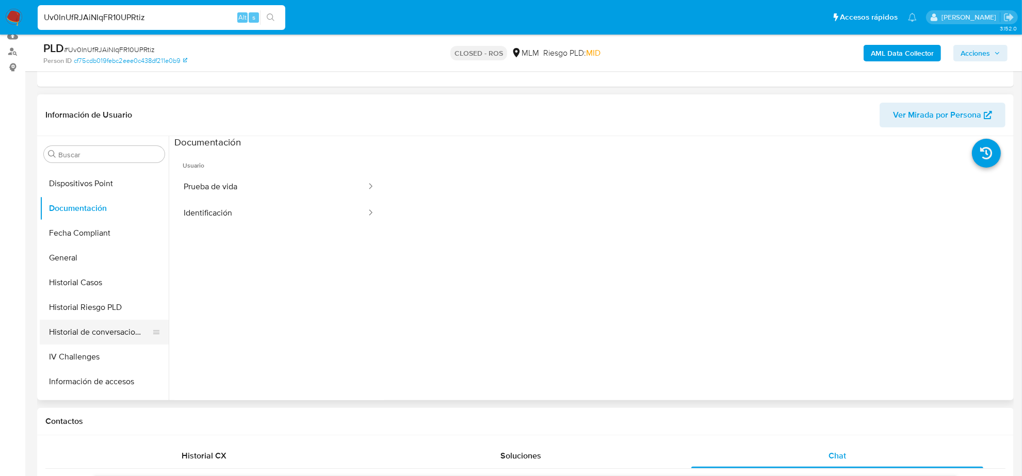
click at [95, 339] on button "Historial de conversaciones" at bounding box center [100, 332] width 121 height 25
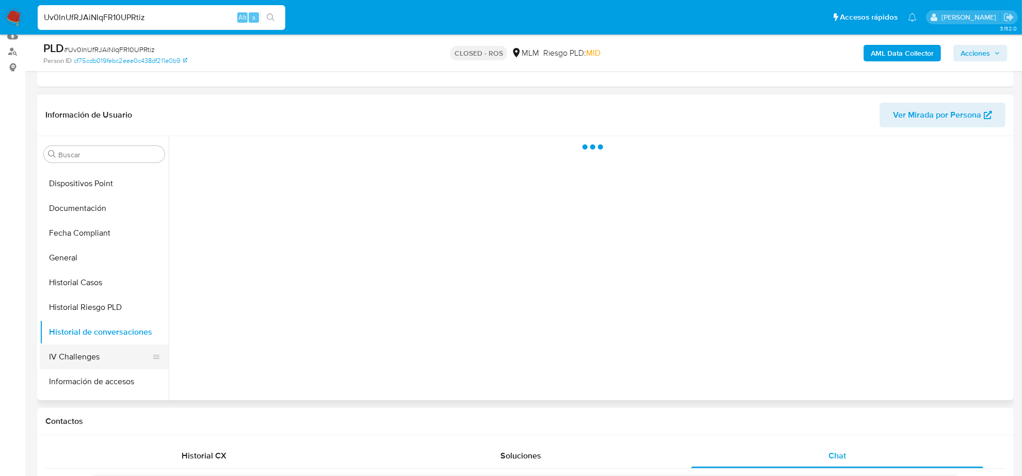
click at [94, 348] on button "IV Challenges" at bounding box center [100, 357] width 121 height 25
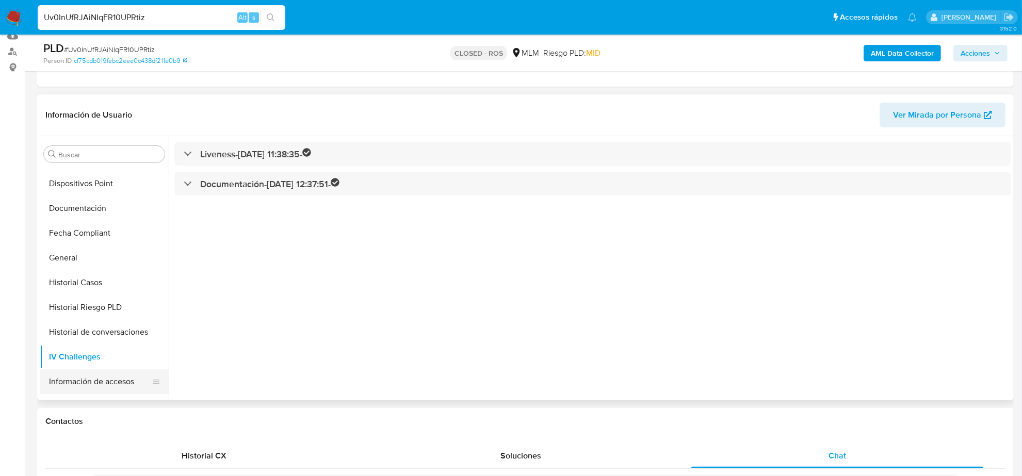
click at [96, 380] on button "Información de accesos" at bounding box center [100, 381] width 121 height 25
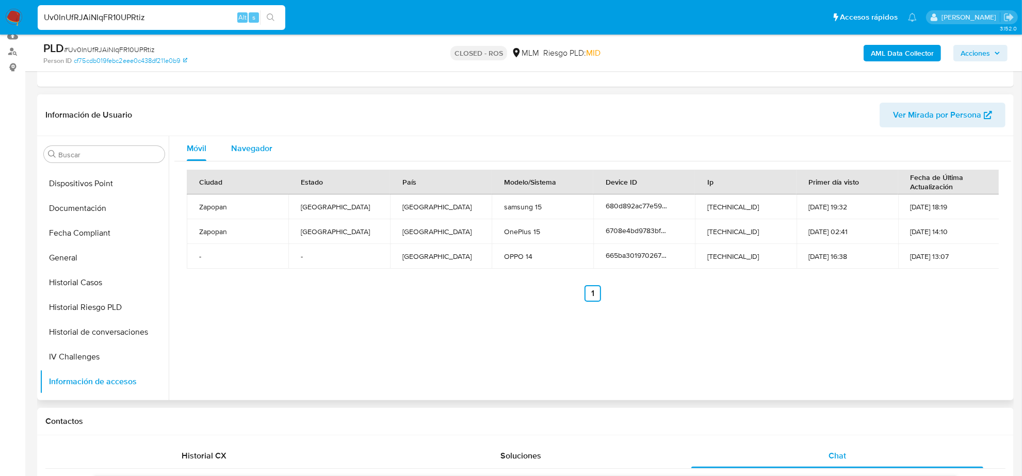
click at [231, 153] on span "Navegador" at bounding box center [251, 148] width 41 height 12
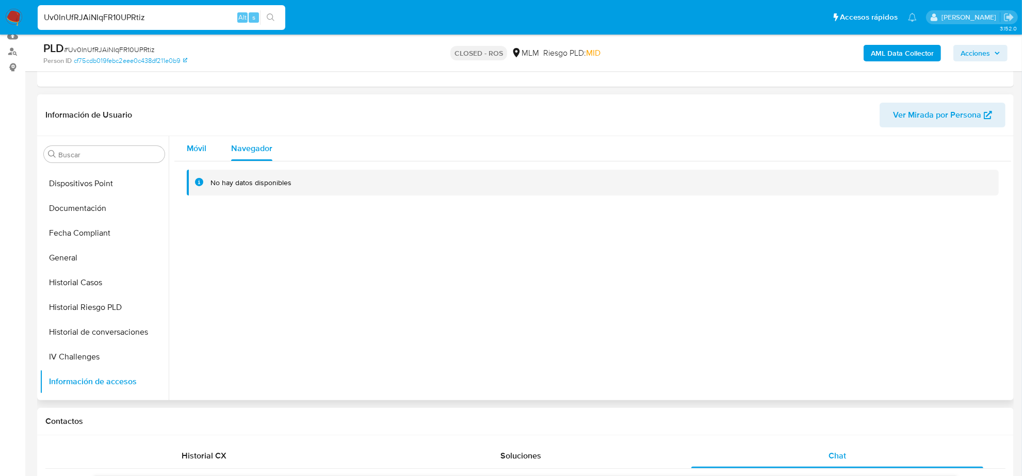
click at [205, 156] on div "Móvil" at bounding box center [197, 148] width 20 height 25
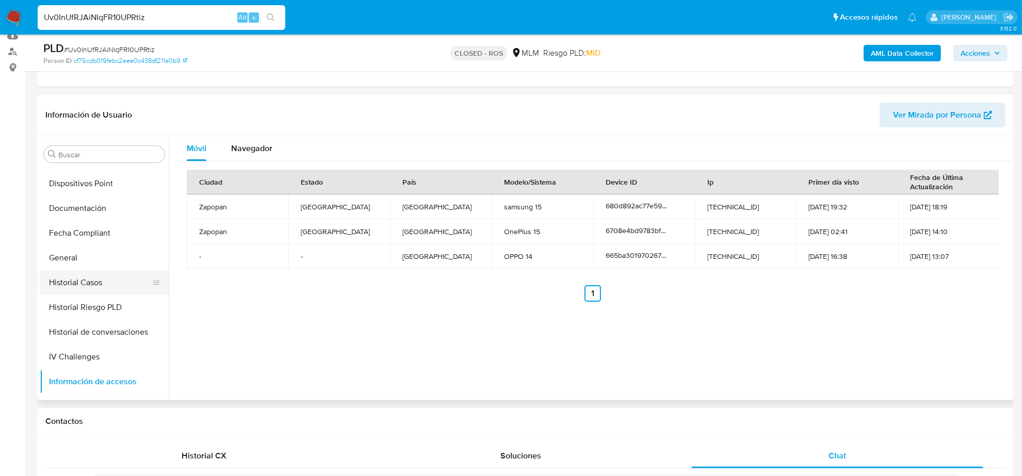
click at [77, 277] on button "Historial Casos" at bounding box center [100, 282] width 121 height 25
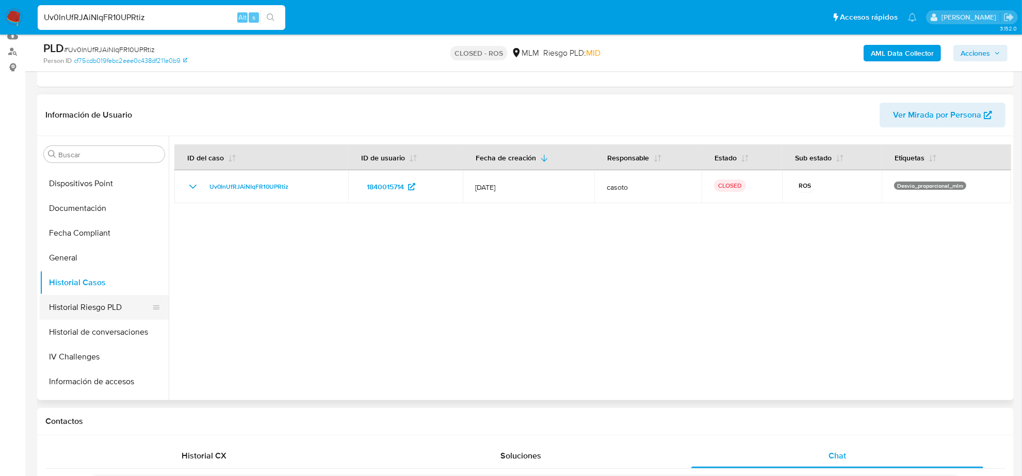
click at [87, 309] on button "Historial Riesgo PLD" at bounding box center [100, 307] width 121 height 25
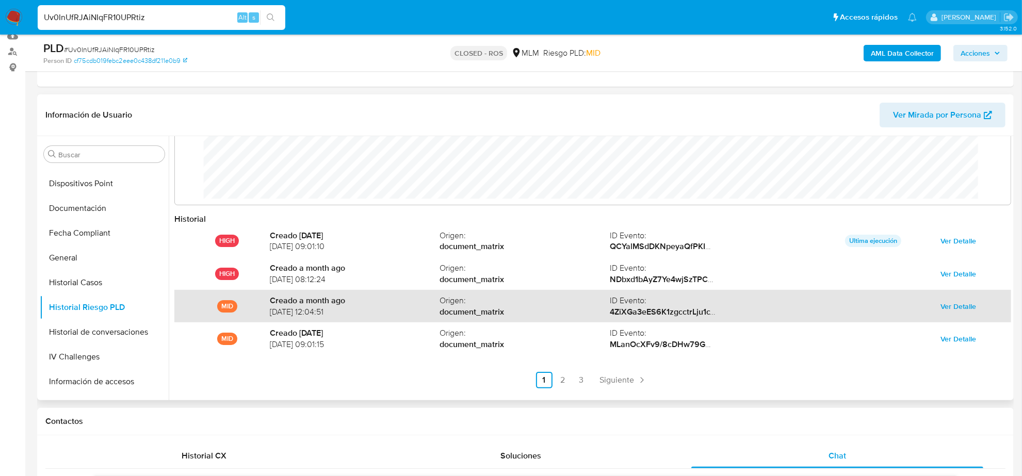
scroll to position [55, 0]
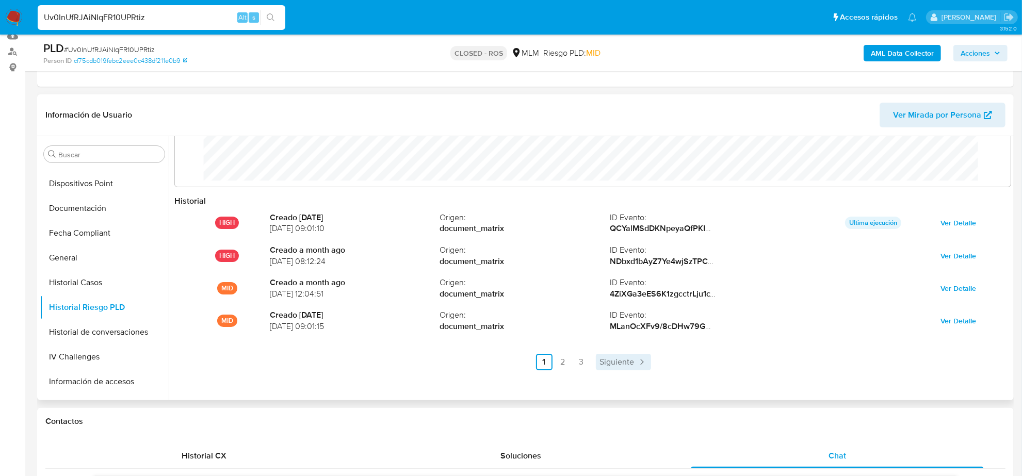
click at [622, 362] on span "Siguiente" at bounding box center [617, 362] width 35 height 8
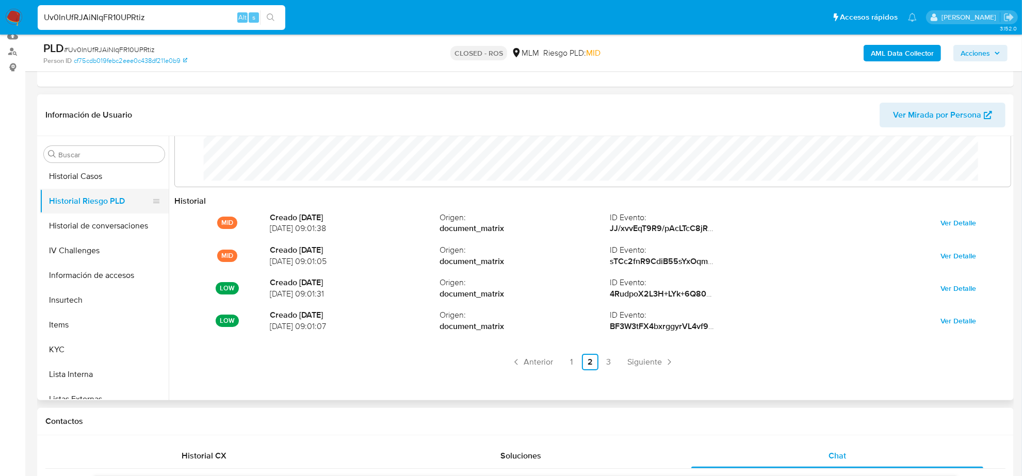
scroll to position [322, 0]
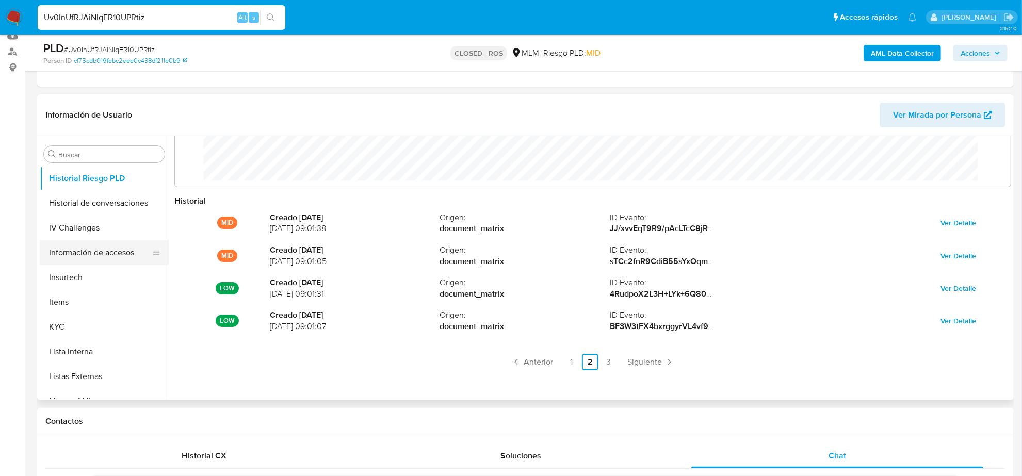
click at [88, 252] on button "Información de accesos" at bounding box center [100, 252] width 121 height 25
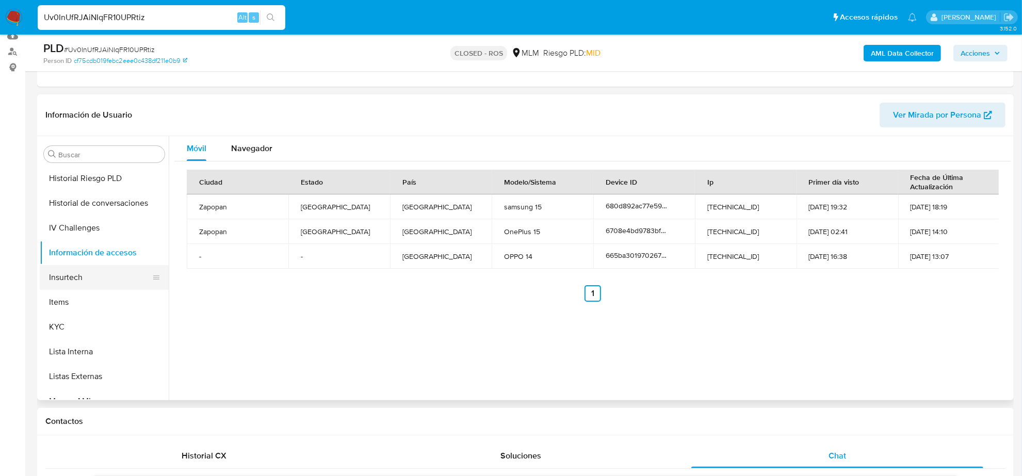
click at [94, 276] on button "Insurtech" at bounding box center [100, 277] width 121 height 25
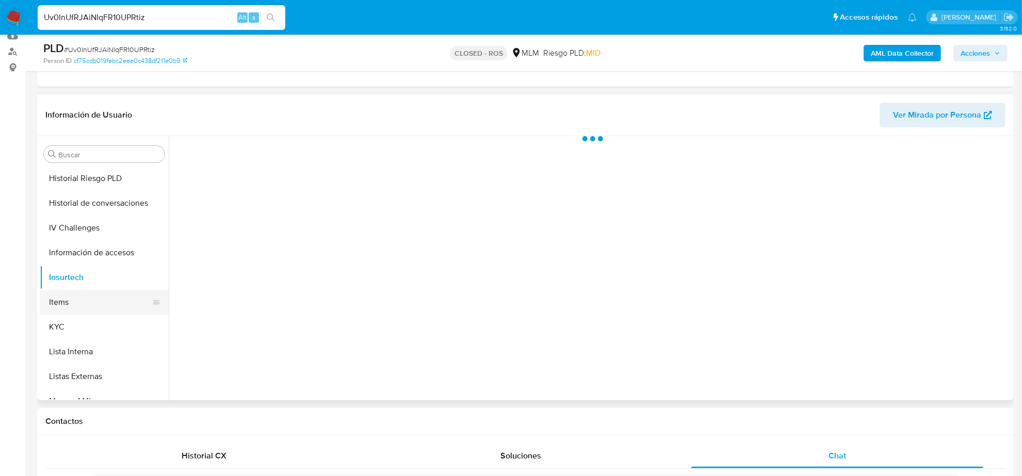
click at [83, 300] on button "Items" at bounding box center [100, 302] width 121 height 25
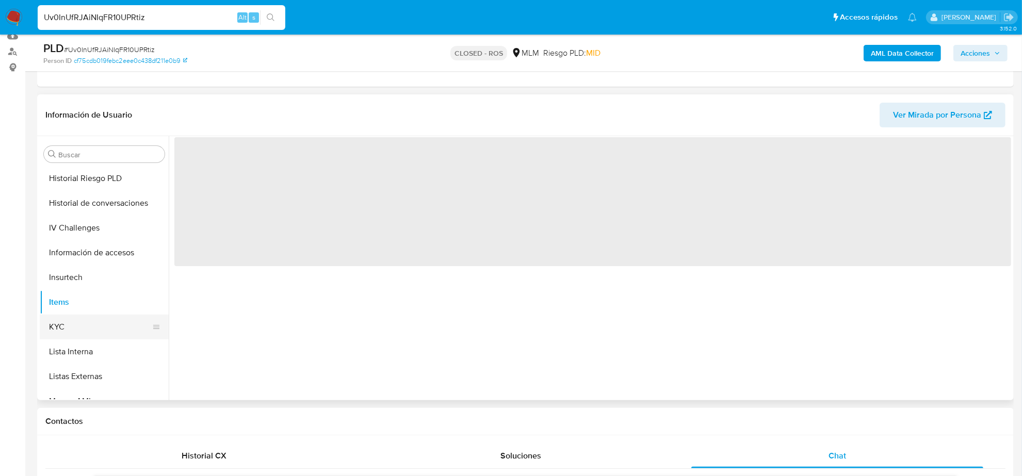
click at [75, 325] on button "KYC" at bounding box center [100, 327] width 121 height 25
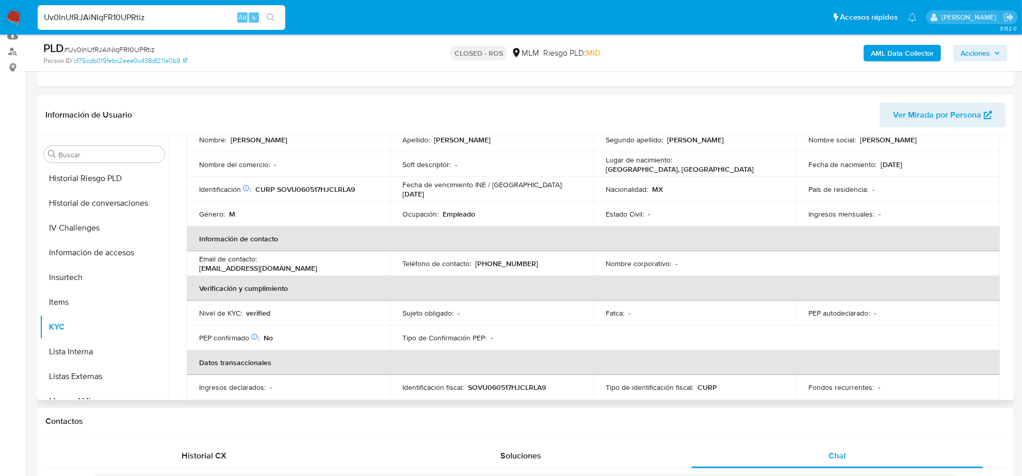
scroll to position [129, 0]
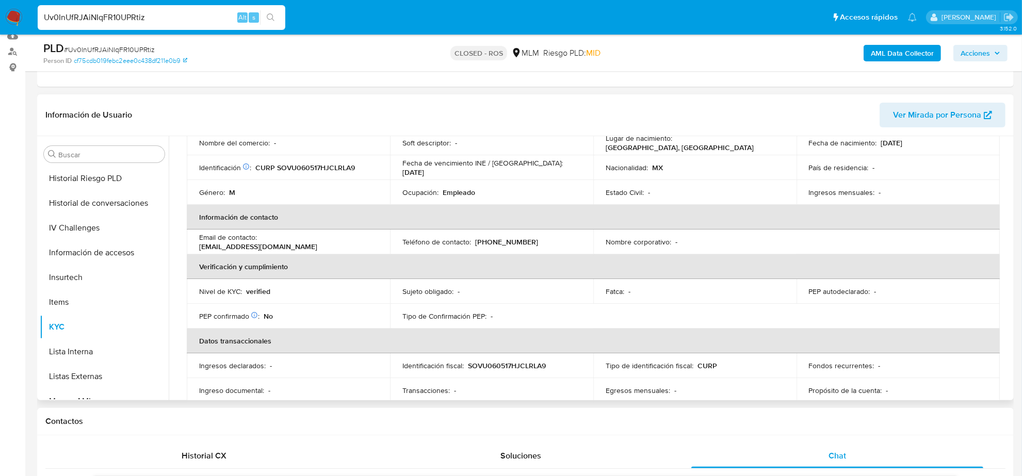
click at [317, 242] on p "leonelsolisvargas@gmail.com" at bounding box center [258, 246] width 118 height 9
click at [296, 242] on p "leonelsolisvargas@gmail.com" at bounding box center [258, 246] width 118 height 9
drag, startPoint x: 259, startPoint y: 241, endPoint x: 367, endPoint y: 247, distance: 107.9
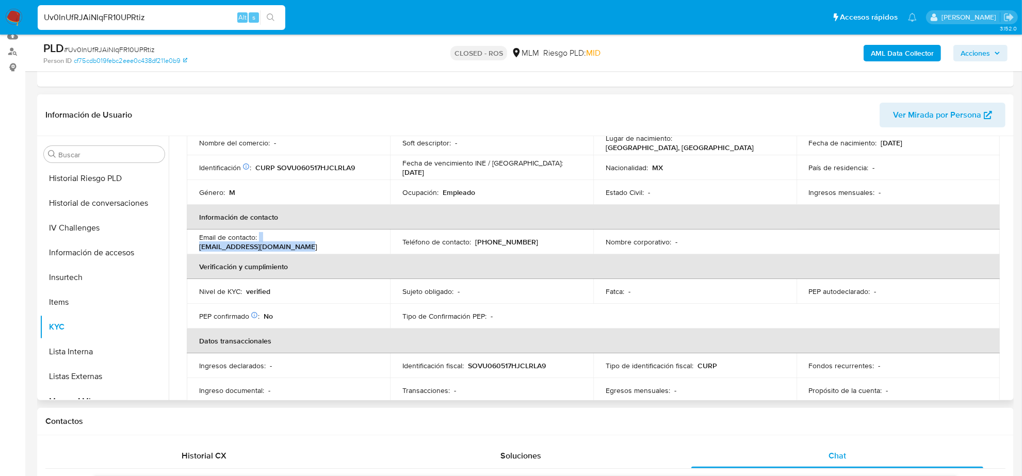
click at [367, 247] on div "Email de contacto : leonelsolisvargas@gmail.com" at bounding box center [288, 242] width 178 height 19
copy div "leonelsolisvargas@gmail.com"
click at [508, 236] on td "Teléfono de contacto : (33) 43976516" at bounding box center [491, 242] width 203 height 25
drag, startPoint x: 508, startPoint y: 236, endPoint x: 512, endPoint y: 242, distance: 7.6
click at [510, 237] on td "Teléfono de contacto : (33) 43976516" at bounding box center [491, 242] width 203 height 25
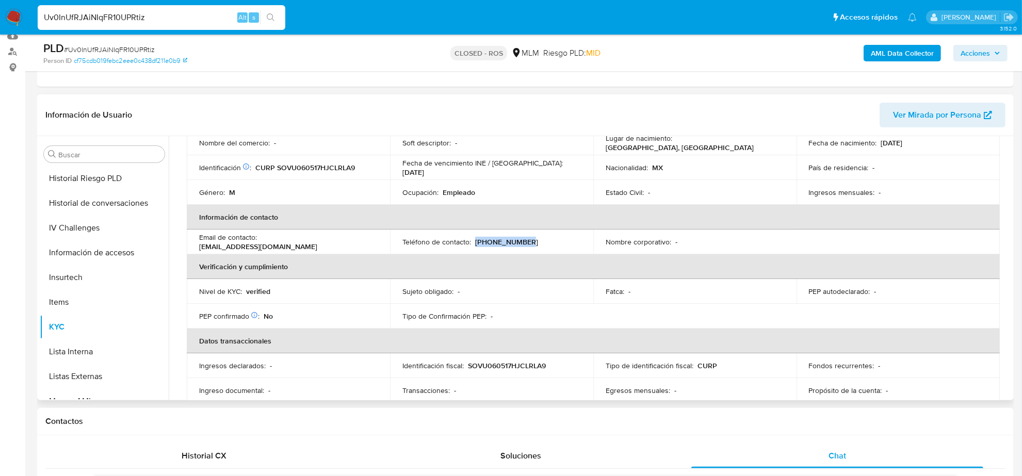
click at [512, 242] on p "(33) 43976516" at bounding box center [506, 241] width 63 height 9
click at [112, 20] on input "Uv0InUfRJAiNIqFR10UPRtiz" at bounding box center [162, 17] width 248 height 13
paste input "7ZhU1ae8W6kF7cgFL38e9LxT"
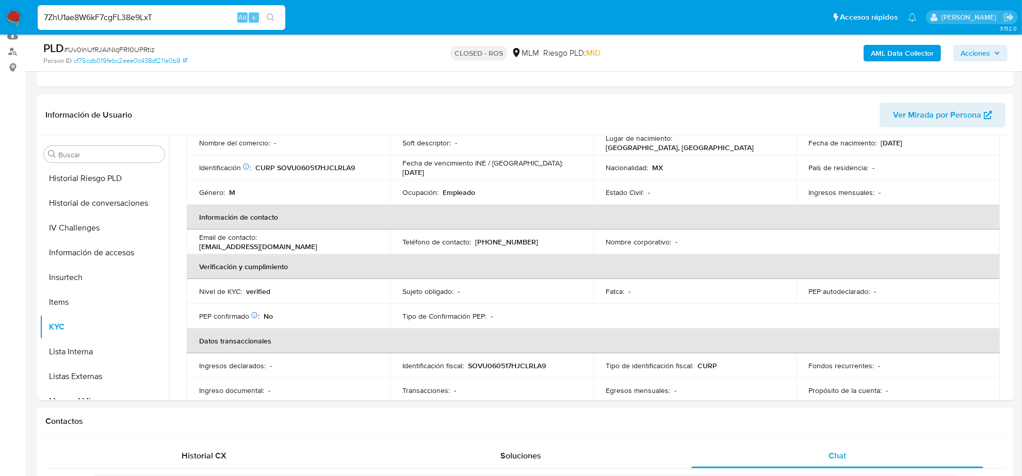
type input "7ZhU1ae8W6kF7cgFL38e9LxT"
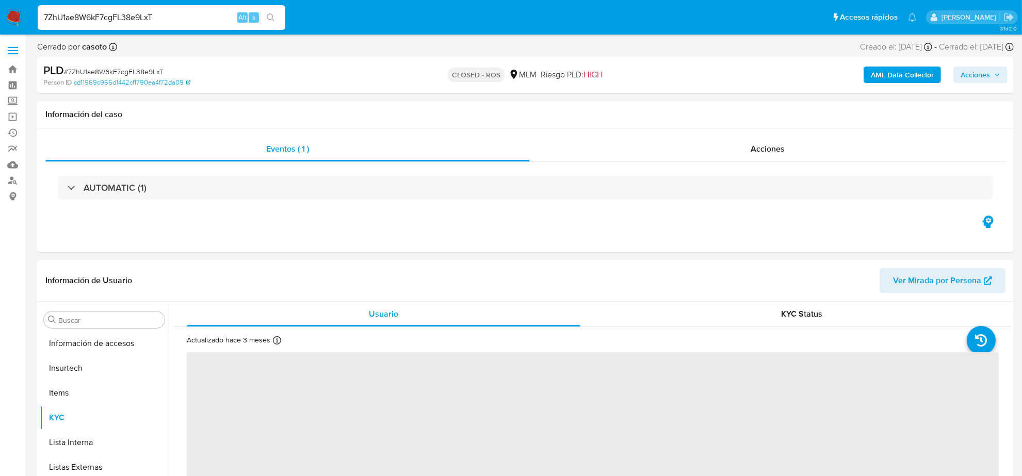
scroll to position [411, 0]
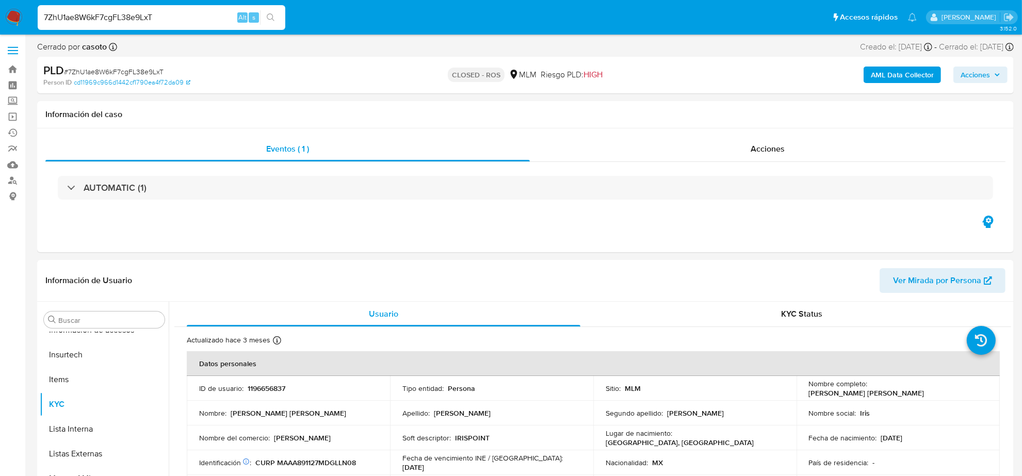
select select "10"
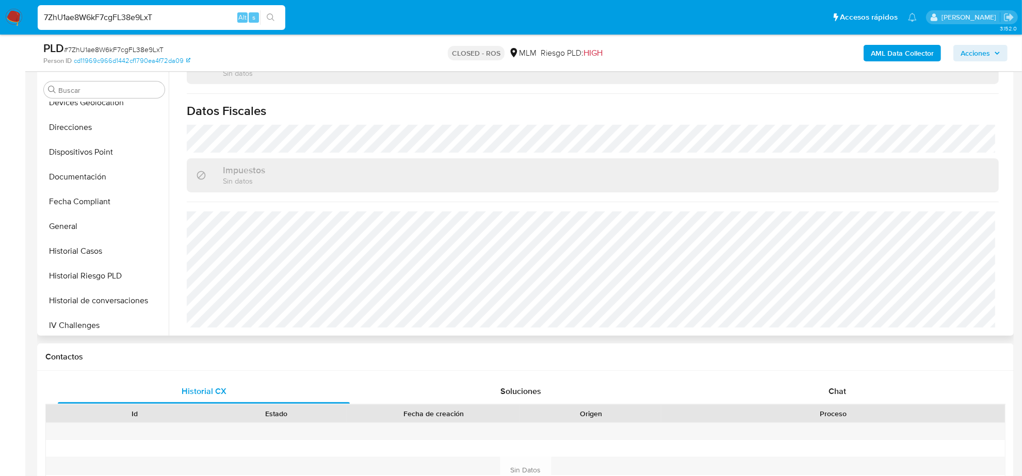
scroll to position [153, 0]
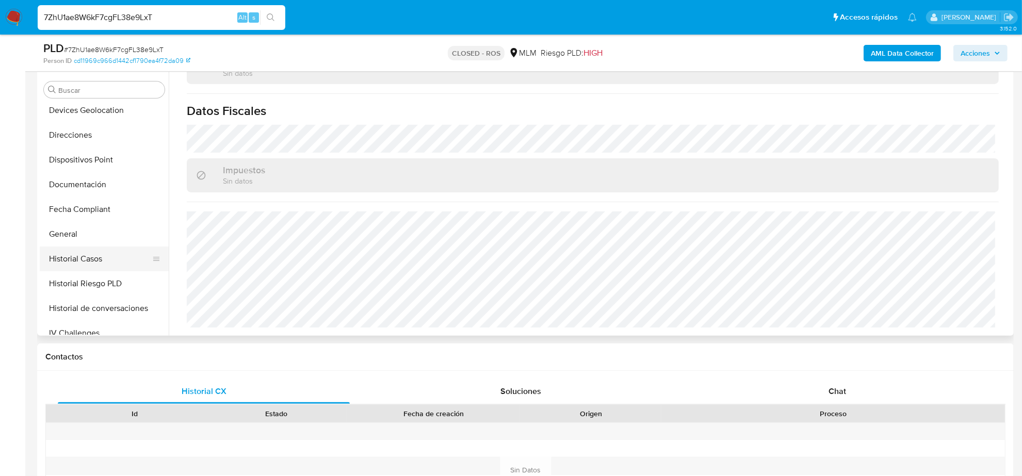
click at [114, 258] on button "Historial Casos" at bounding box center [100, 259] width 121 height 25
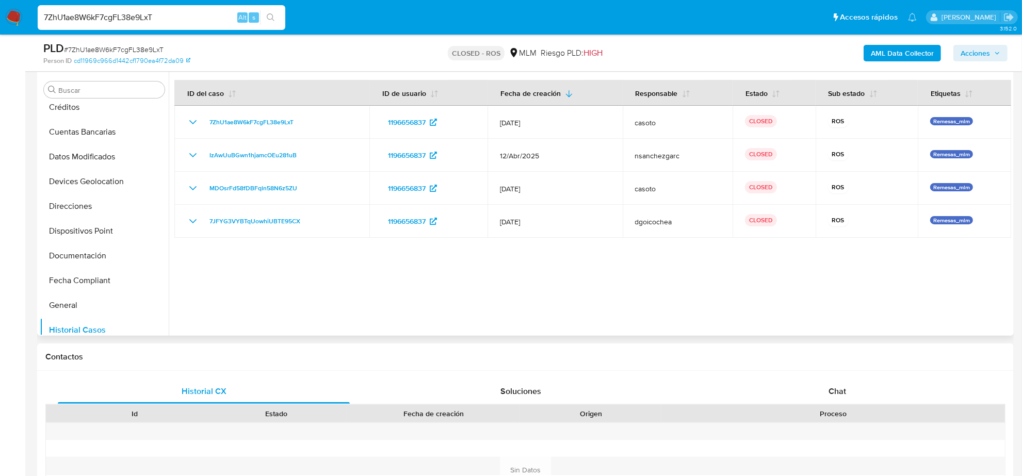
scroll to position [0, 0]
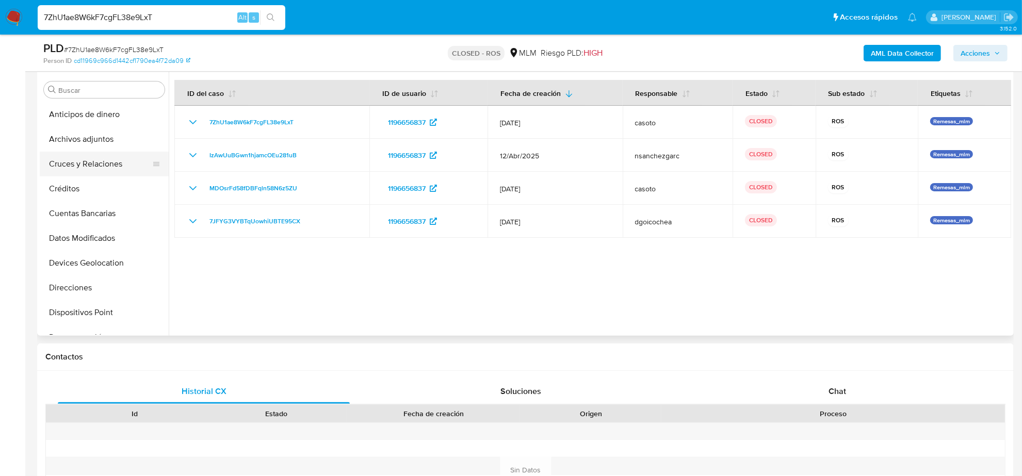
click at [91, 167] on button "Cruces y Relaciones" at bounding box center [100, 164] width 121 height 25
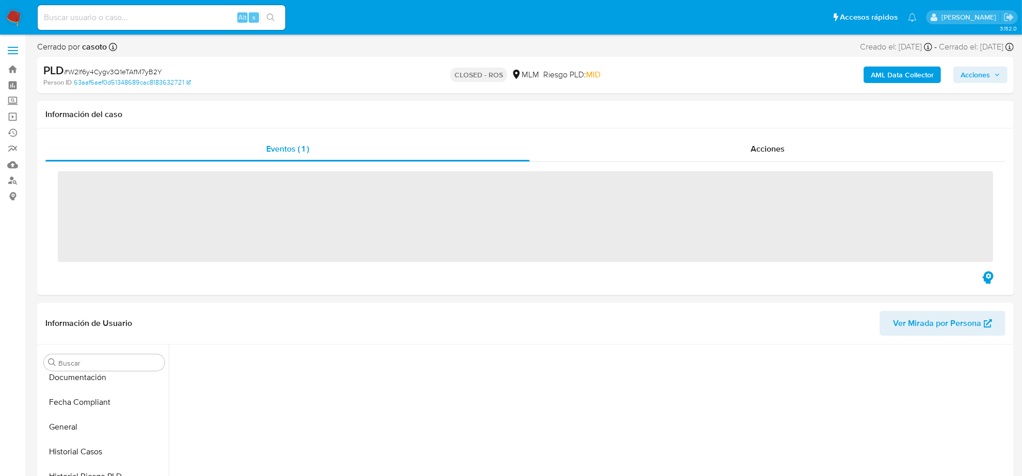
click at [67, 18] on input at bounding box center [162, 17] width 248 height 13
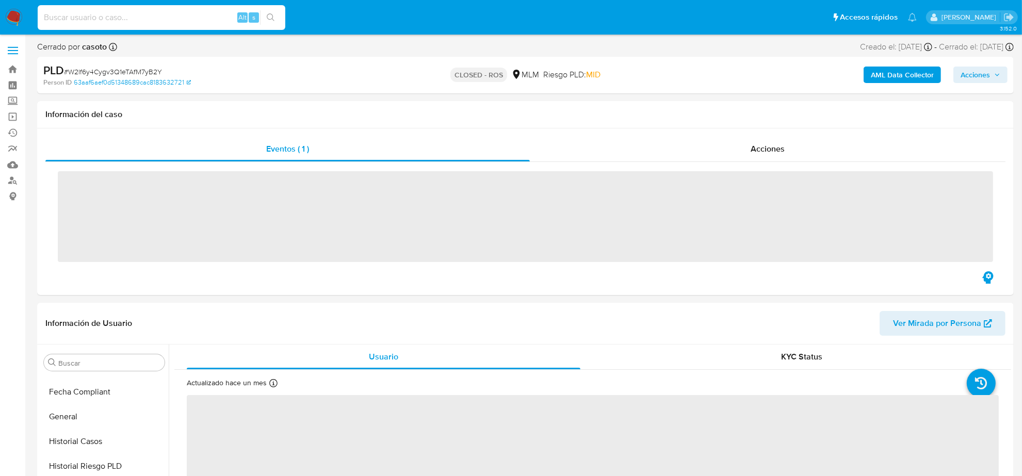
scroll to position [411, 0]
paste input "1916096728"
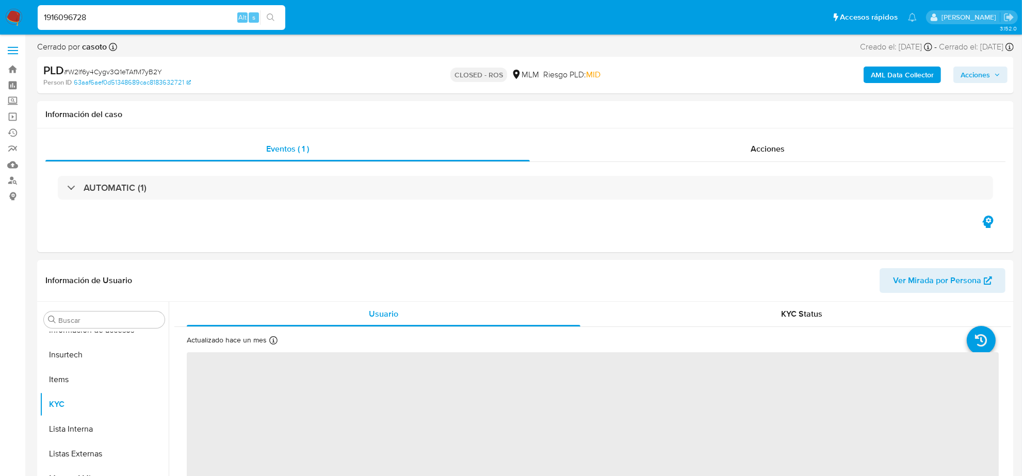
type input "1916096728"
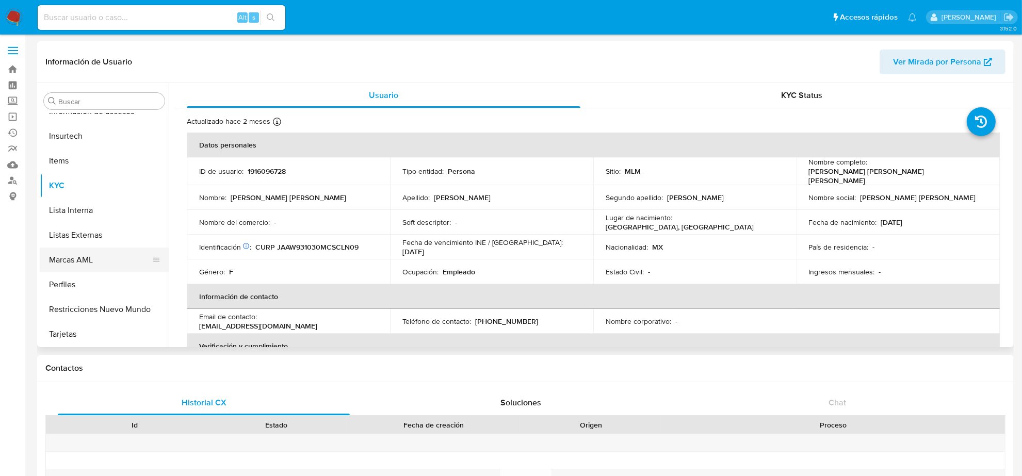
scroll to position [153, 0]
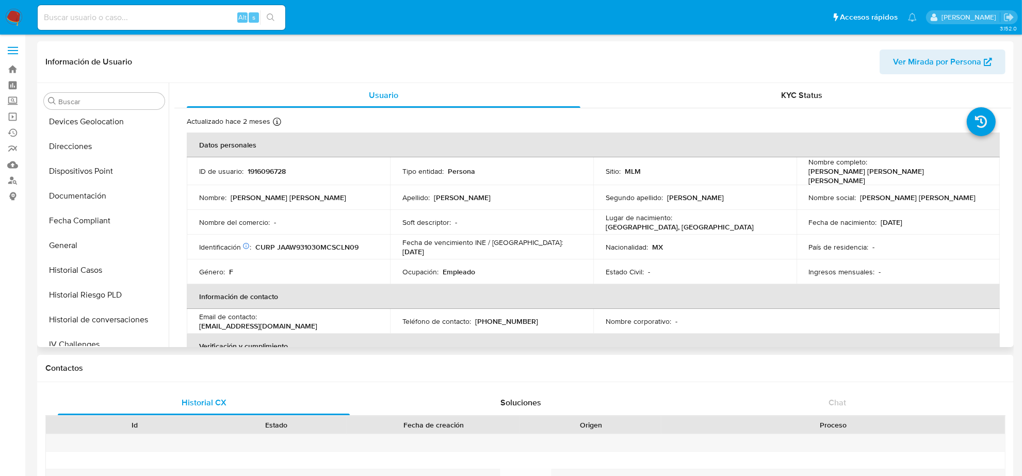
select select "10"
click at [101, 205] on button "Documentación" at bounding box center [100, 196] width 121 height 25
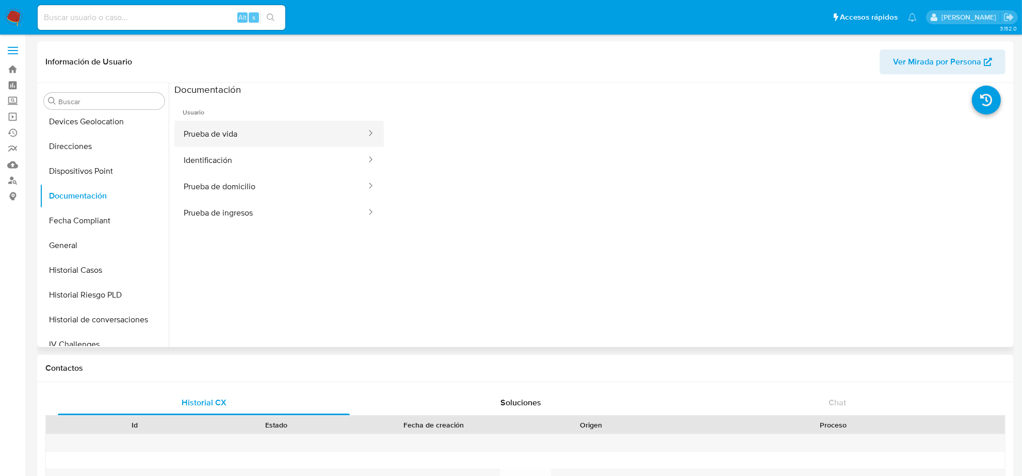
click at [220, 138] on button "Prueba de vida" at bounding box center [270, 134] width 193 height 26
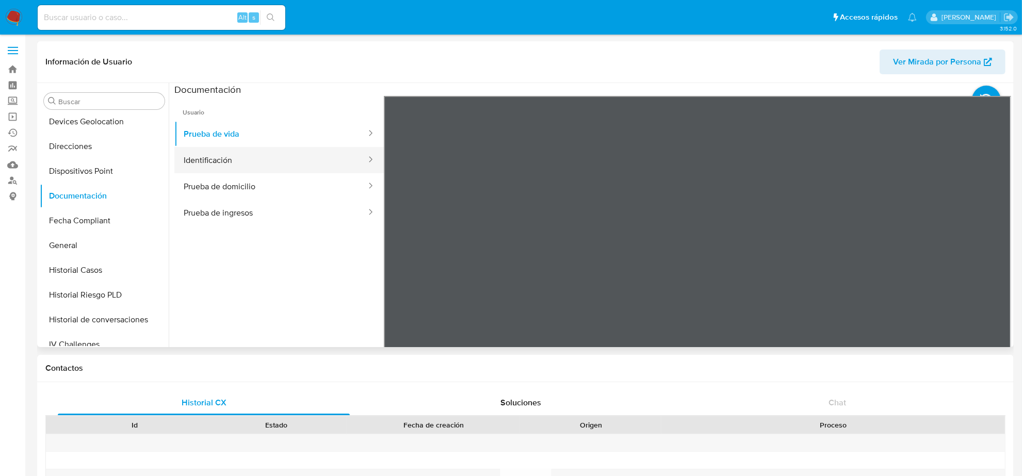
click at [256, 169] on button "Identificación" at bounding box center [270, 160] width 193 height 26
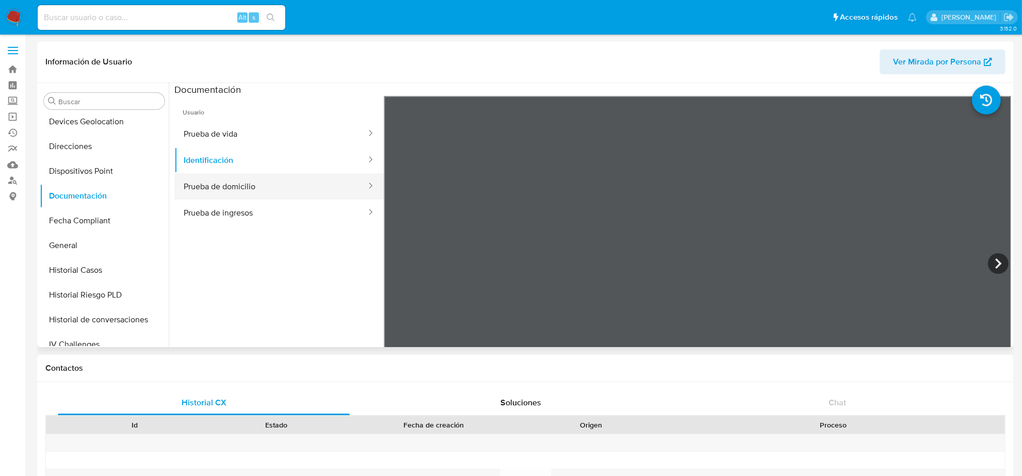
click at [253, 182] on button "Prueba de domicilio" at bounding box center [270, 186] width 193 height 26
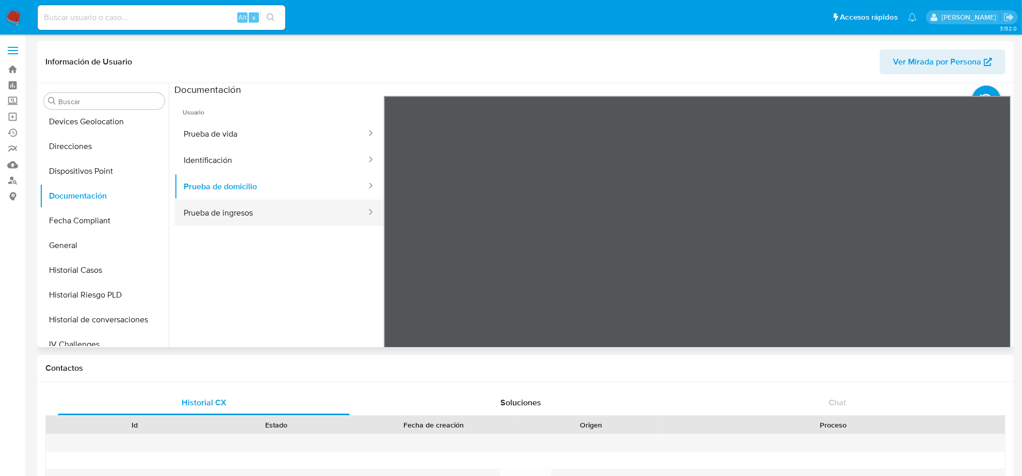
click at [261, 213] on button "Prueba de ingresos" at bounding box center [270, 213] width 193 height 26
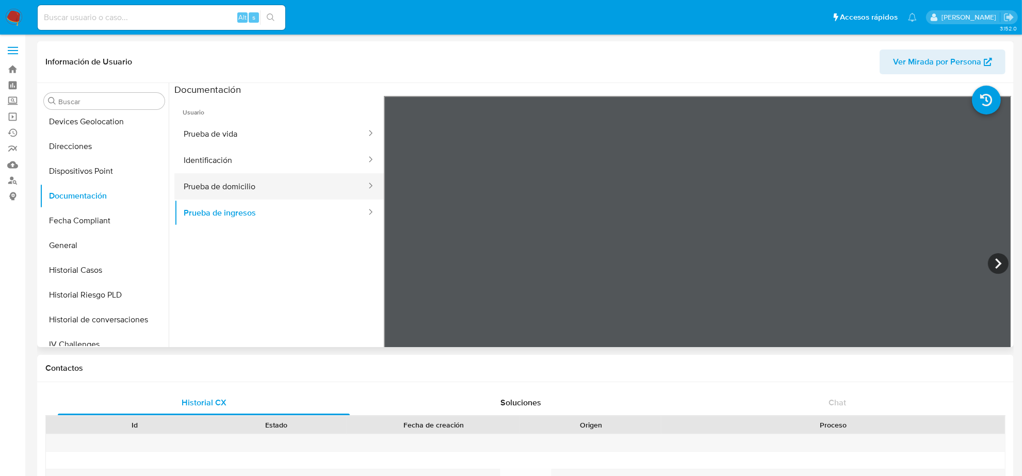
click at [259, 182] on button "Prueba de domicilio" at bounding box center [270, 186] width 193 height 26
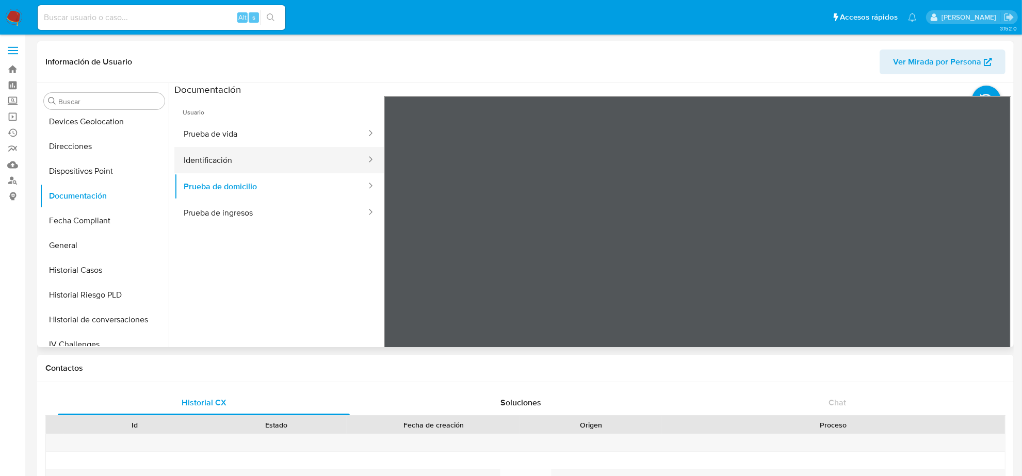
click at [245, 162] on button "Identificación" at bounding box center [270, 160] width 193 height 26
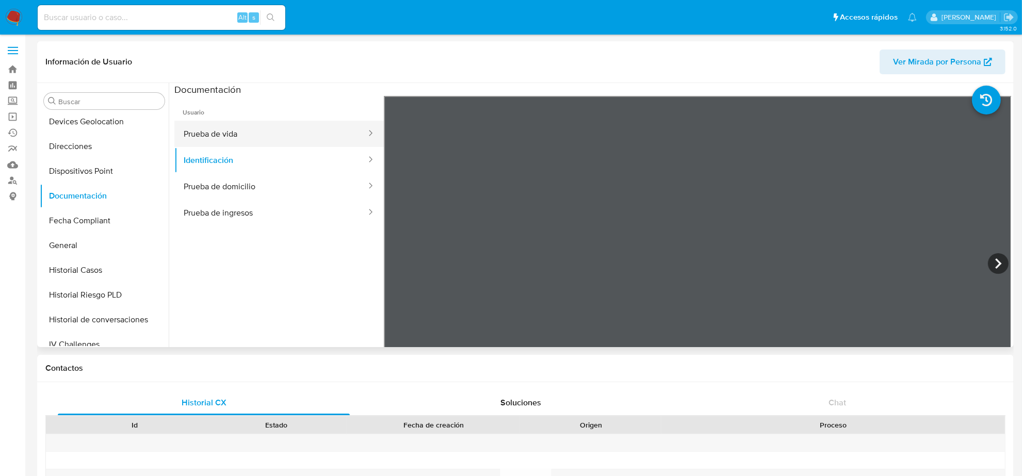
click at [248, 137] on button "Prueba de vida" at bounding box center [270, 134] width 193 height 26
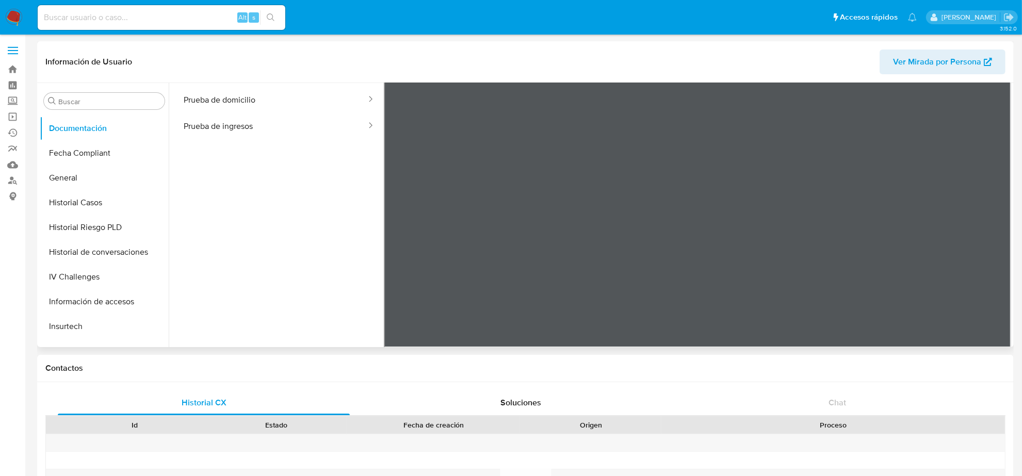
scroll to position [217, 0]
click at [87, 208] on button "Historial Casos" at bounding box center [100, 205] width 121 height 25
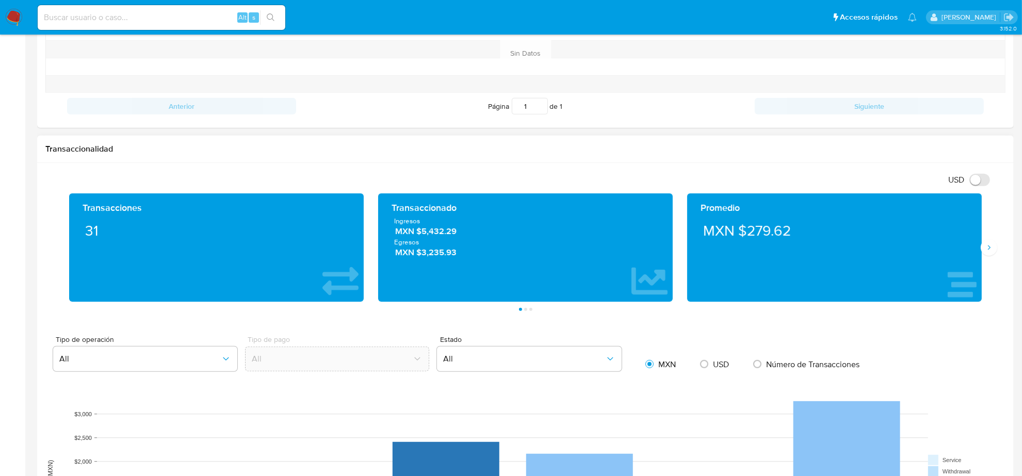
scroll to position [451, 0]
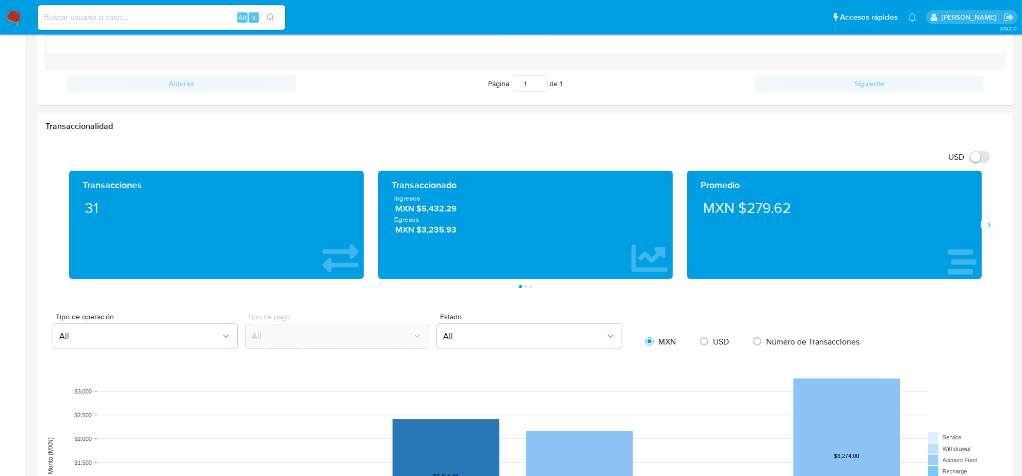
click at [171, 13] on input at bounding box center [162, 17] width 248 height 13
paste input "733206227"
type input "733206227"
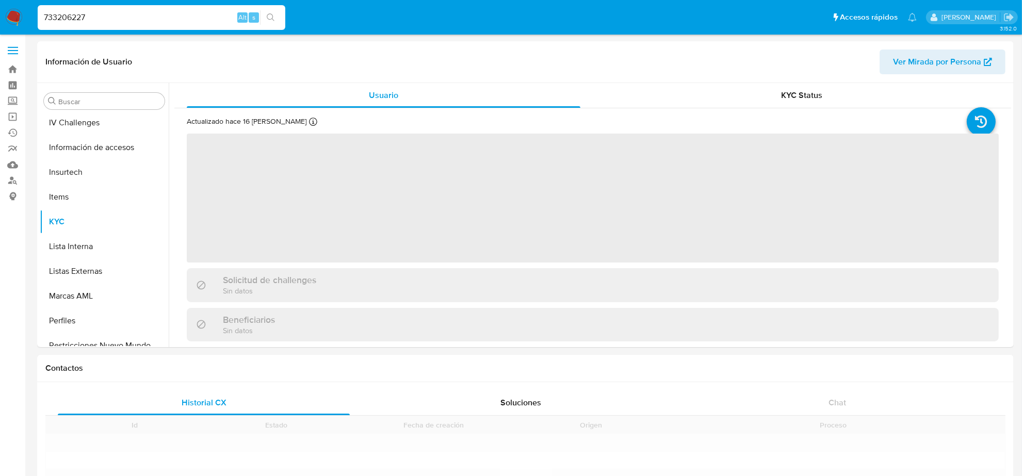
scroll to position [411, 0]
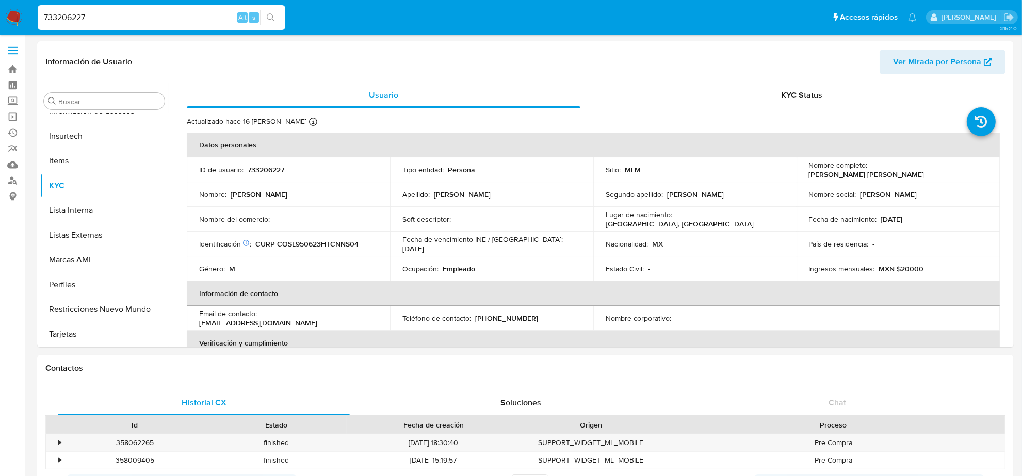
select select "10"
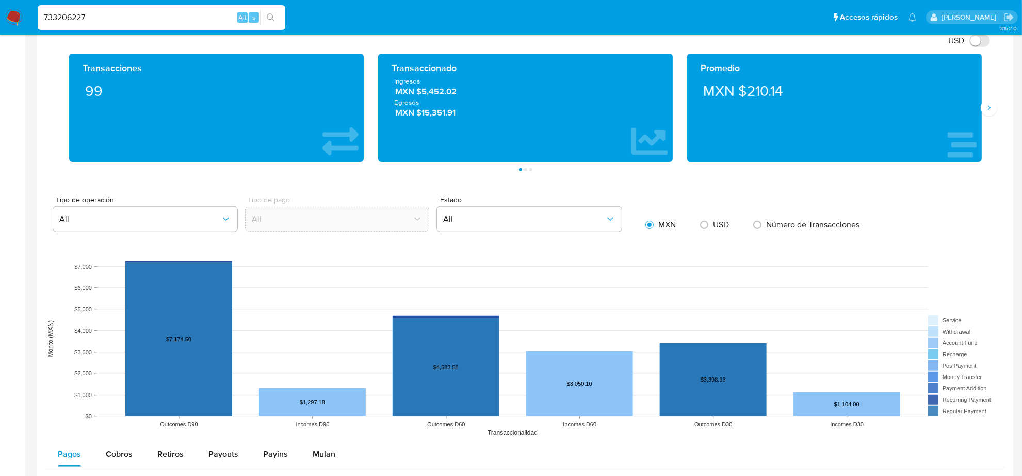
scroll to position [838, 0]
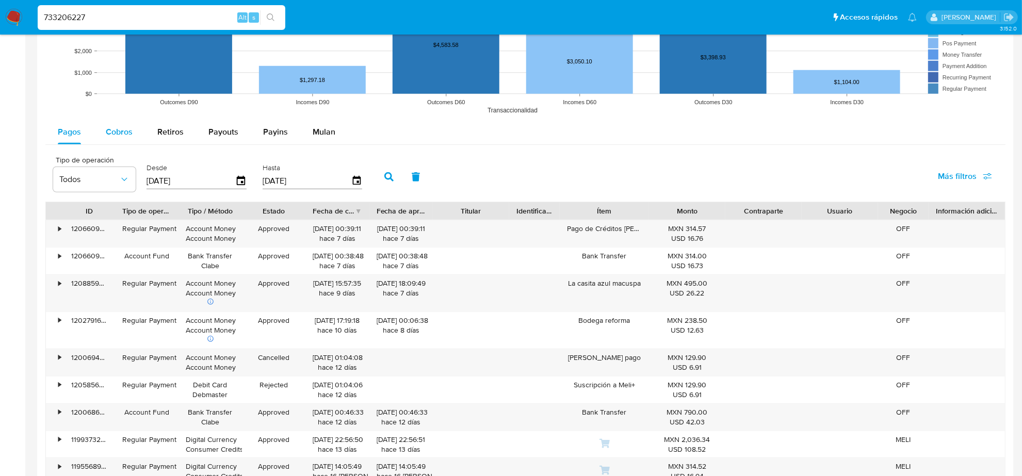
click at [122, 132] on span "Cobros" at bounding box center [119, 132] width 27 height 12
select select "10"
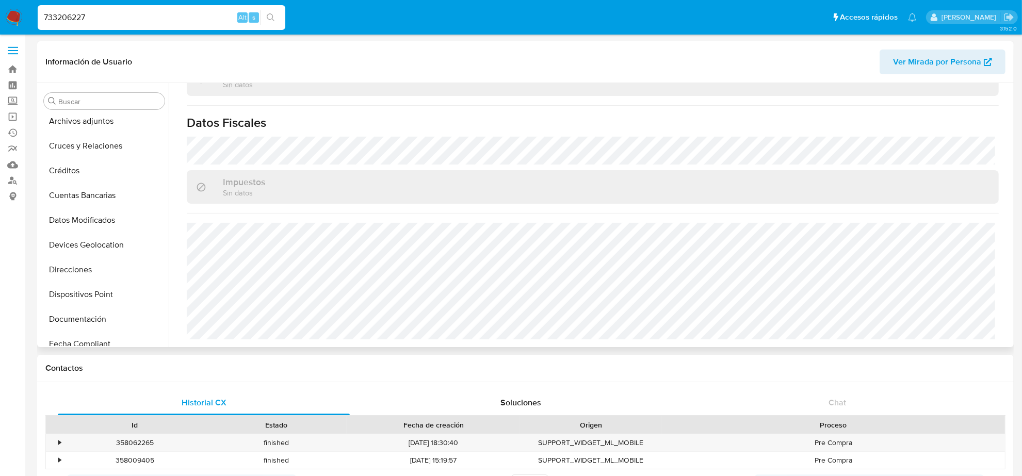
scroll to position [0, 0]
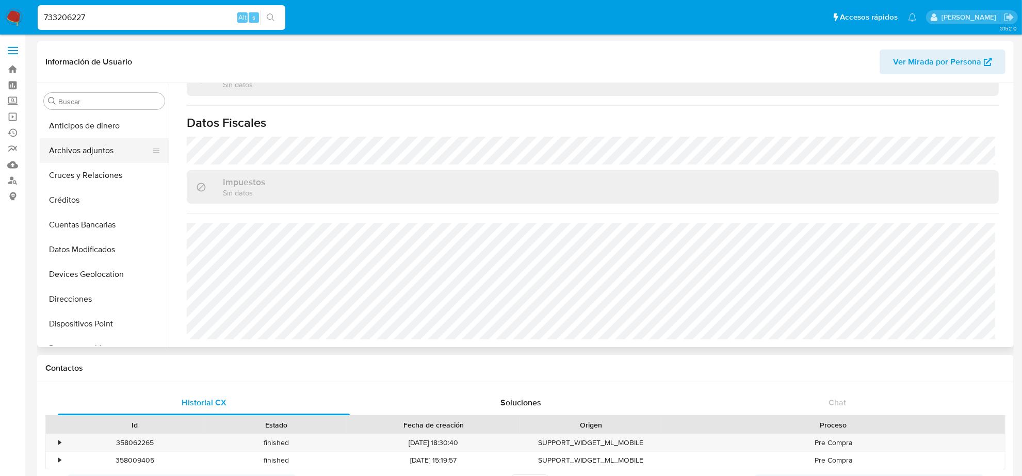
click at [76, 145] on button "Archivos adjuntos" at bounding box center [100, 150] width 121 height 25
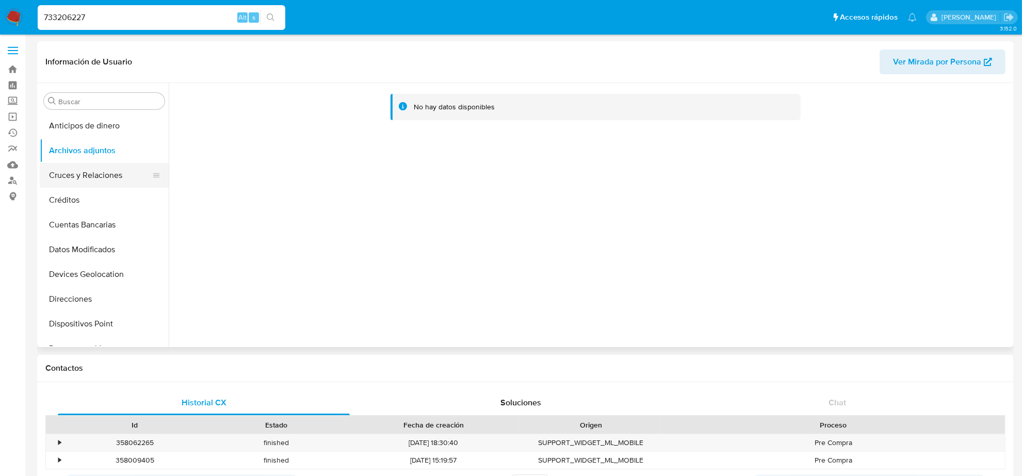
click at [80, 169] on button "Cruces y Relaciones" at bounding box center [100, 175] width 121 height 25
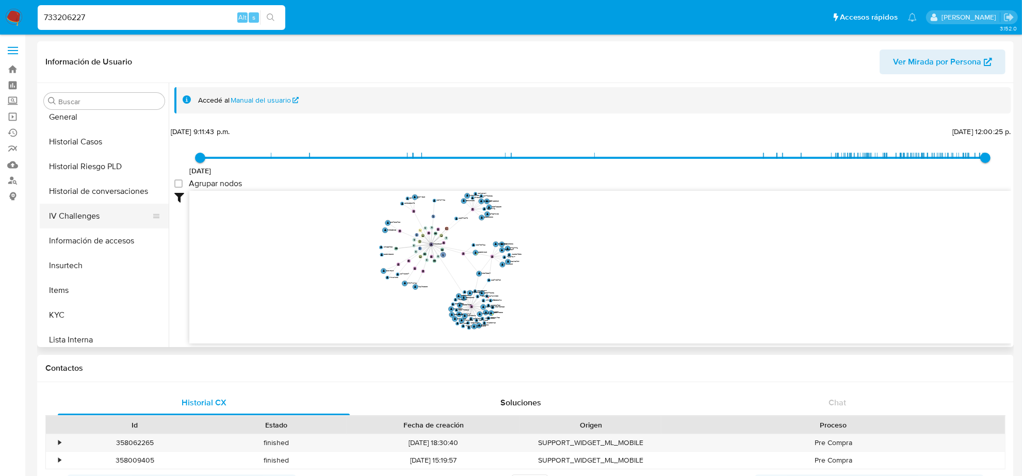
scroll to position [258, 0]
click at [86, 172] on button "Historial Casos" at bounding box center [100, 165] width 121 height 25
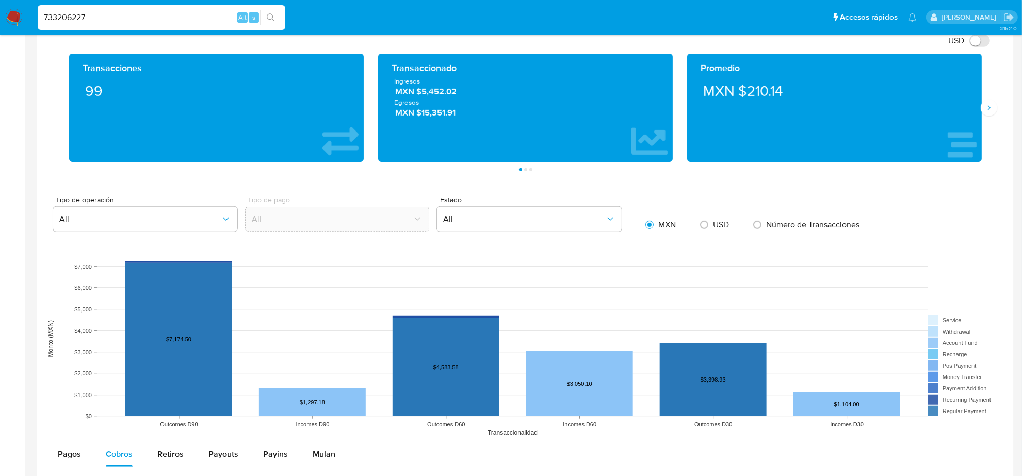
scroll to position [774, 0]
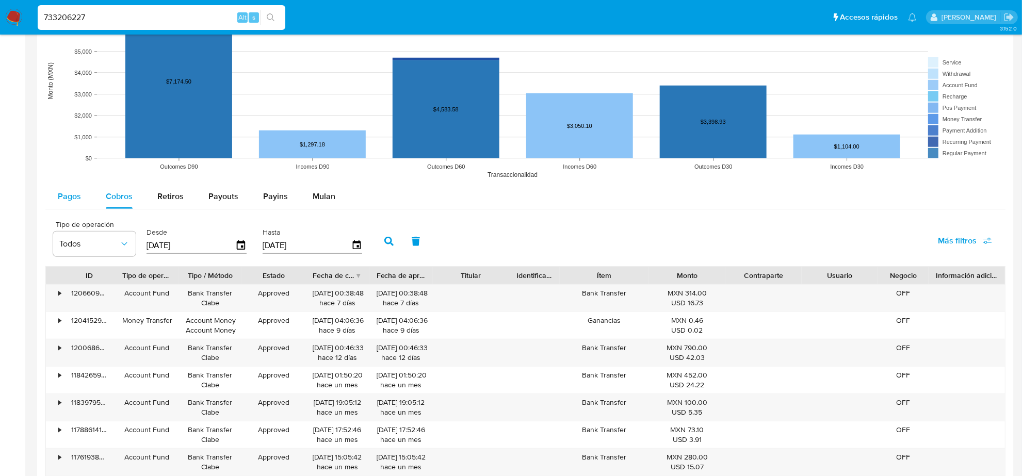
click at [53, 193] on button "Pagos" at bounding box center [69, 196] width 48 height 25
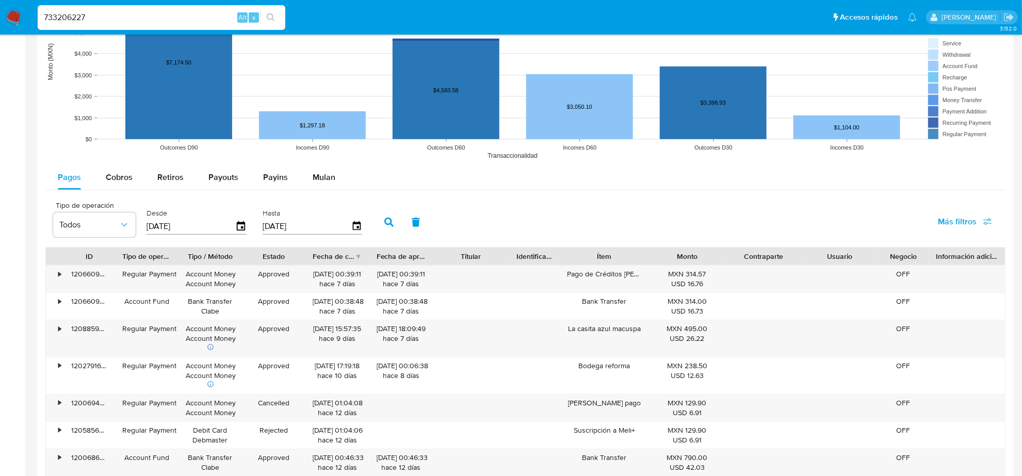
scroll to position [645, 0]
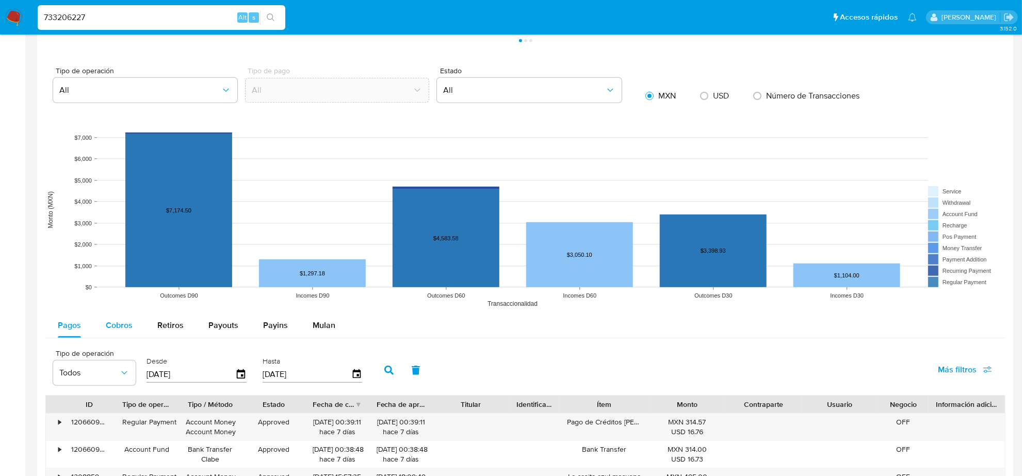
click at [120, 321] on span "Cobros" at bounding box center [119, 325] width 27 height 12
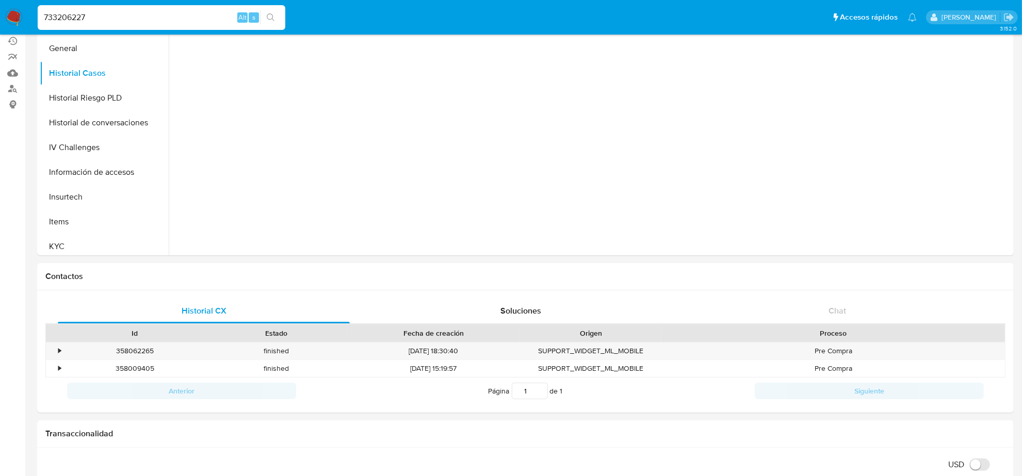
scroll to position [0, 0]
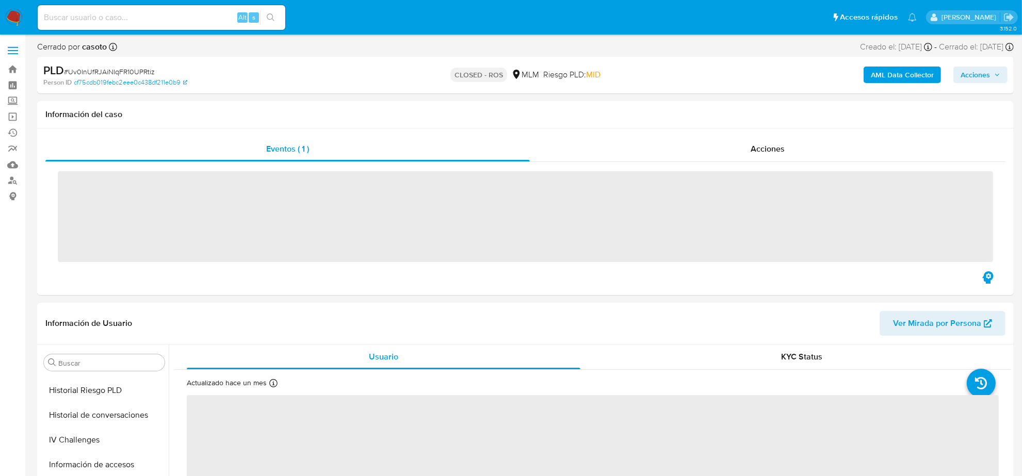
scroll to position [411, 0]
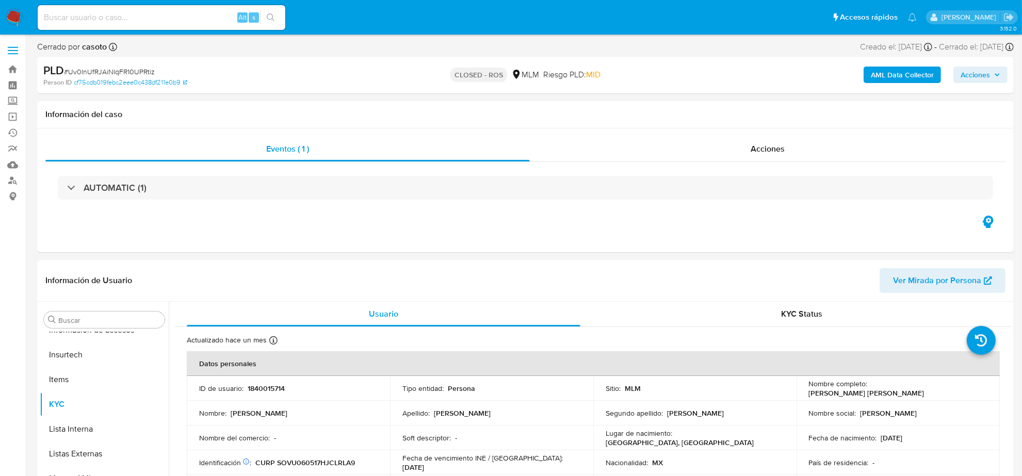
select select "10"
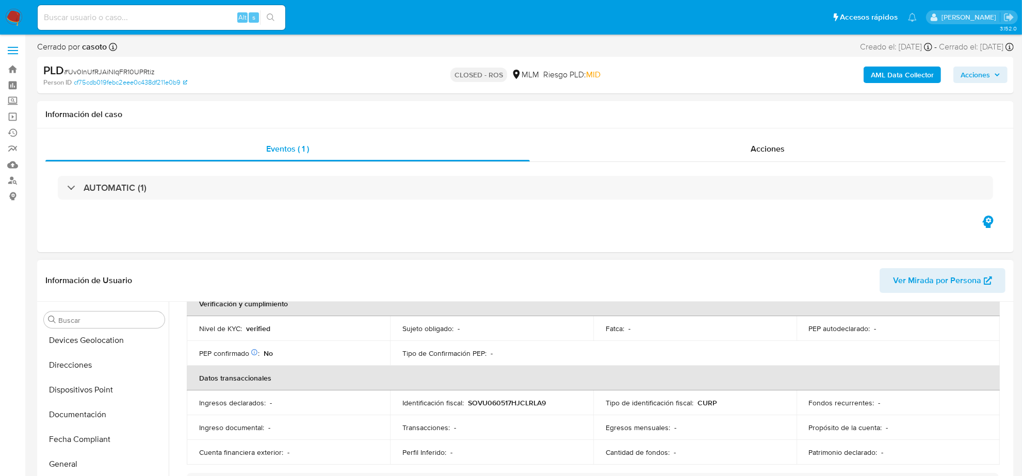
scroll to position [0, 0]
click at [14, 132] on link "Ejecuciones automáticas" at bounding box center [61, 133] width 123 height 16
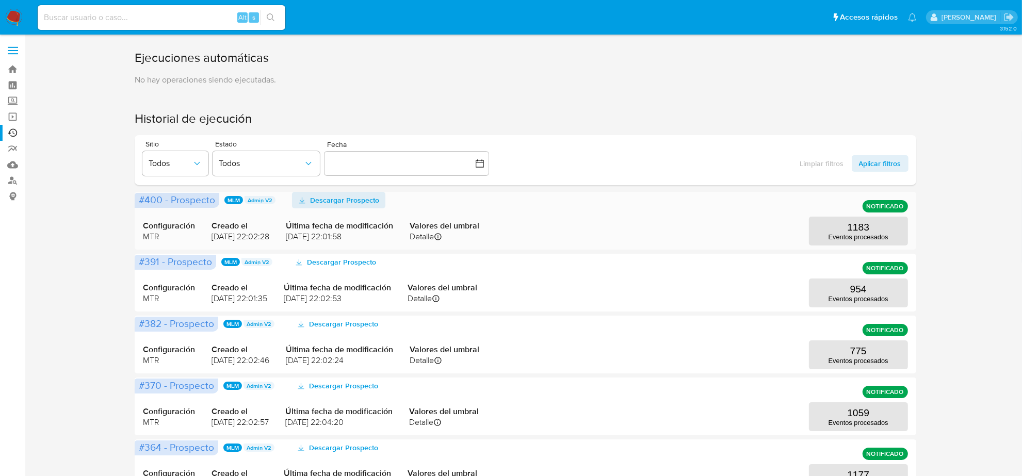
click at [330, 195] on span "Descargar Prospecto" at bounding box center [344, 200] width 69 height 17
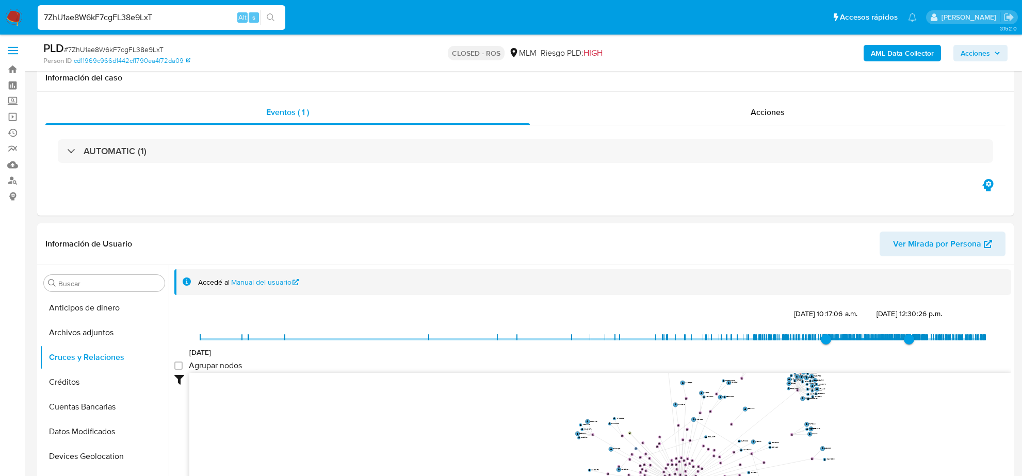
select select "10"
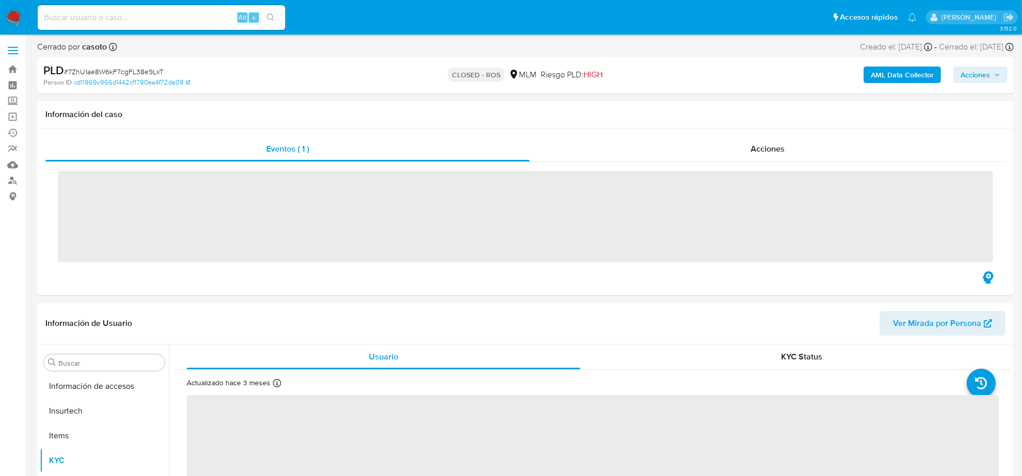
scroll to position [411, 0]
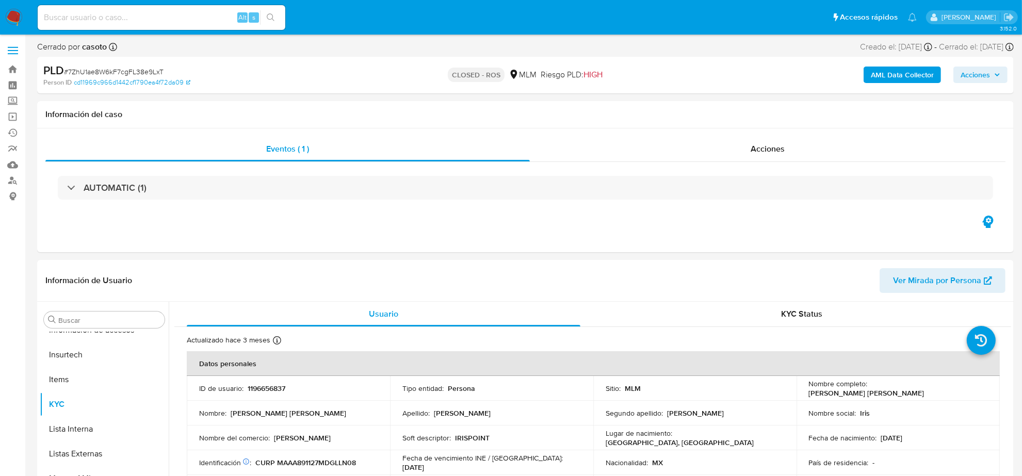
select select "10"
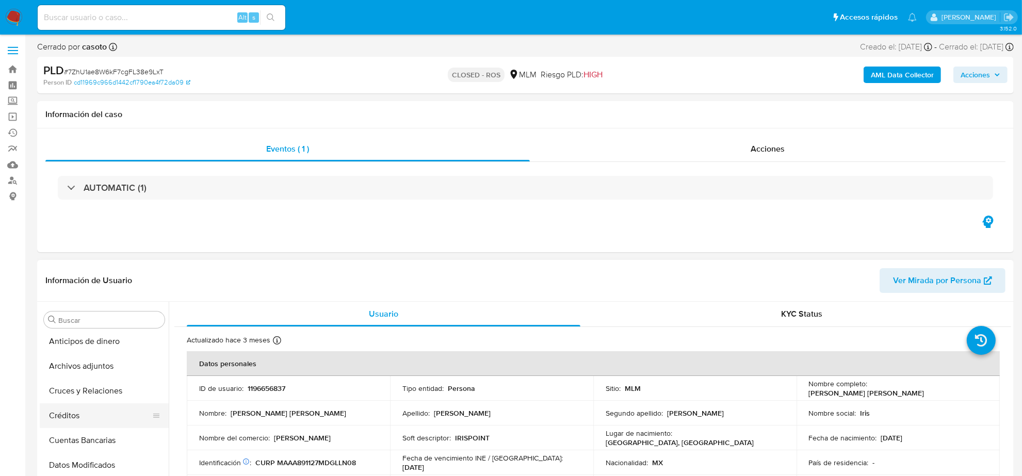
scroll to position [0, 0]
click at [101, 370] on button "Archivos adjuntos" at bounding box center [100, 369] width 121 height 25
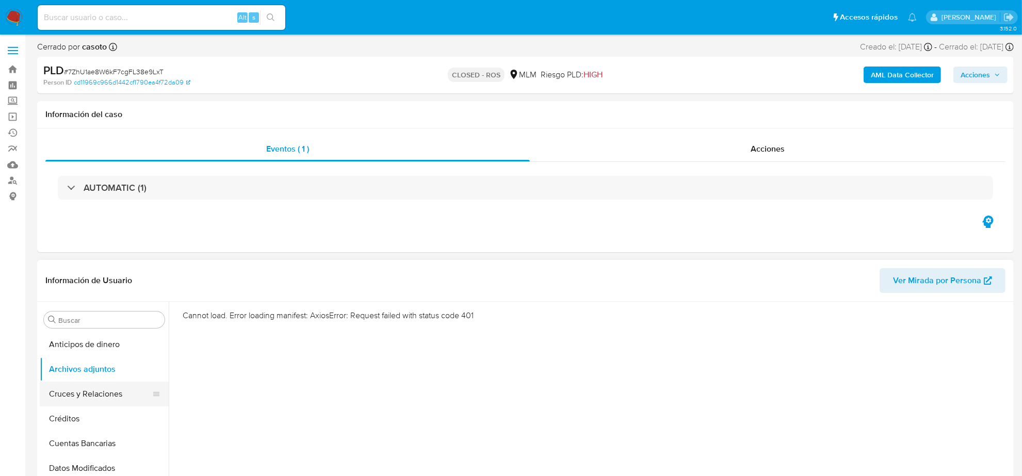
click at [102, 385] on button "Cruces y Relaciones" at bounding box center [100, 394] width 121 height 25
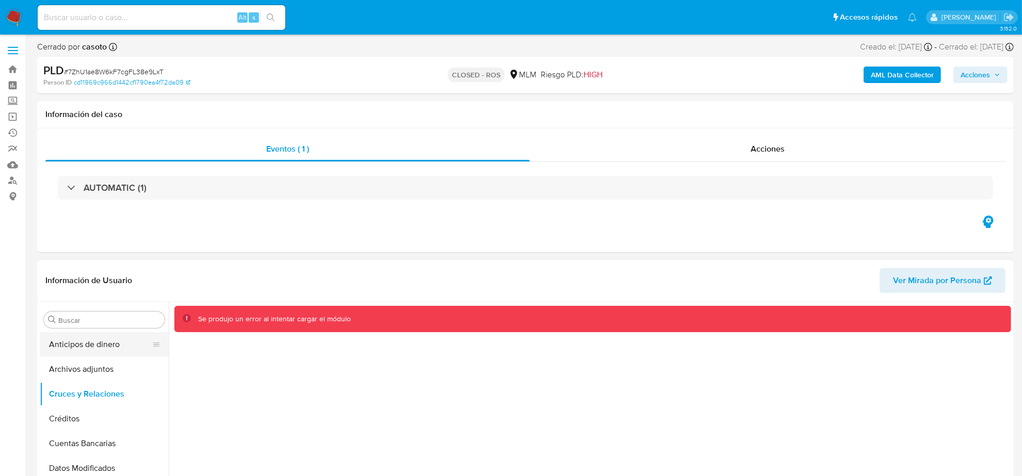
click at [90, 349] on button "Anticipos de dinero" at bounding box center [100, 344] width 121 height 25
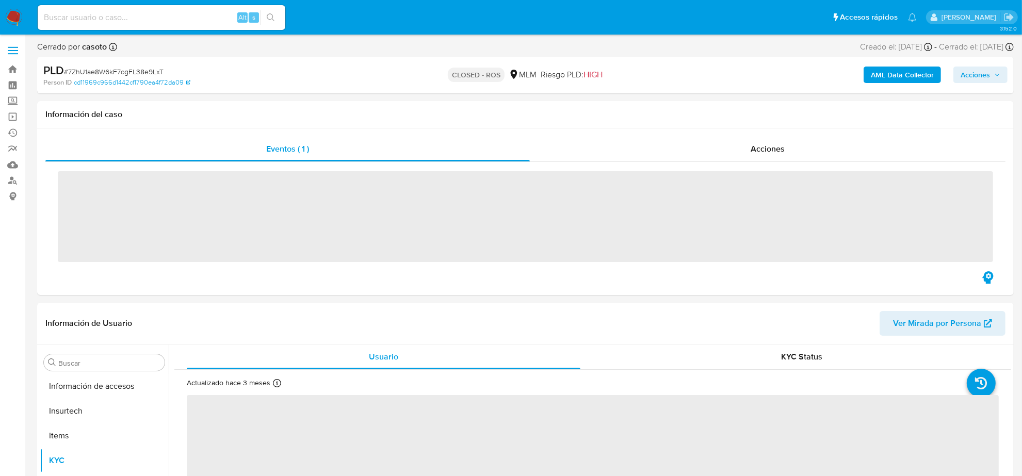
scroll to position [411, 0]
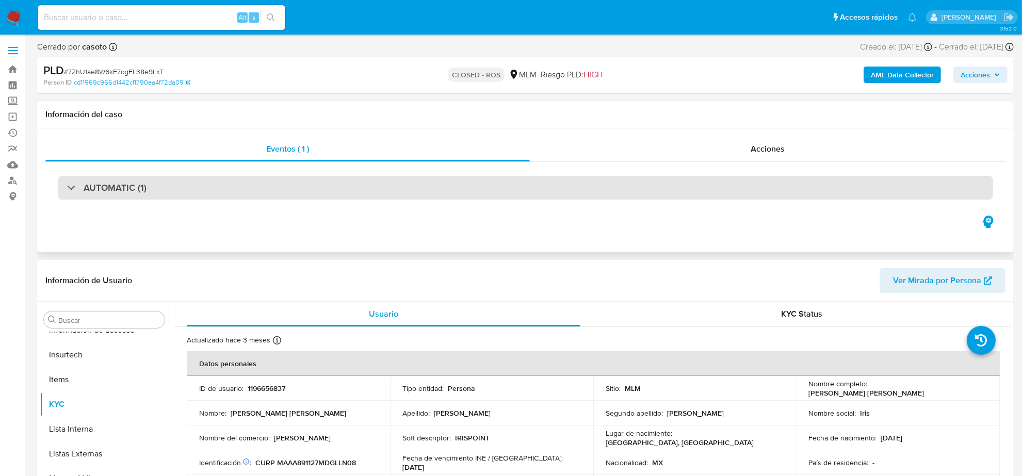
select select "10"
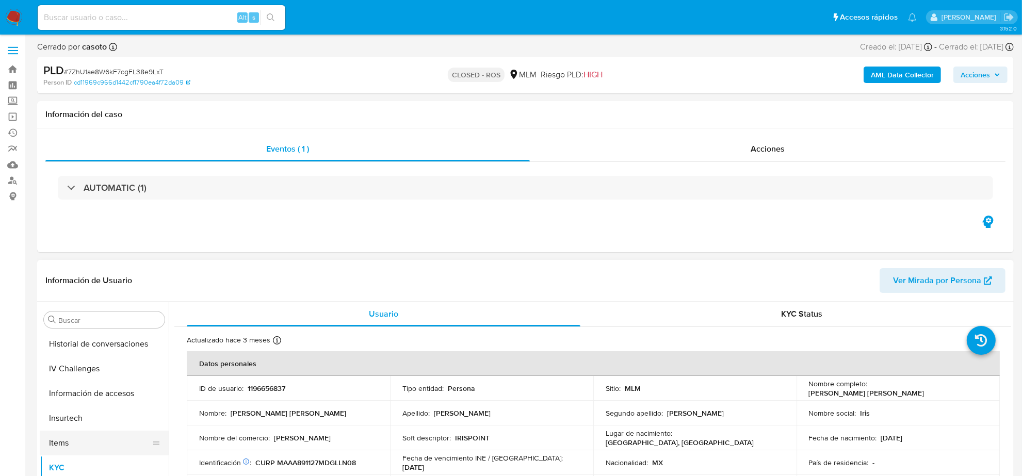
scroll to position [217, 0]
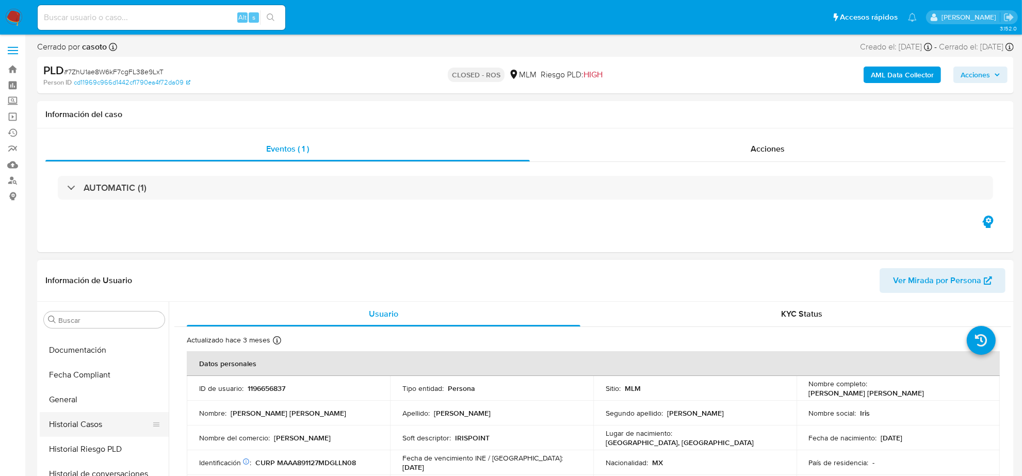
click at [118, 423] on button "Historial Casos" at bounding box center [100, 424] width 121 height 25
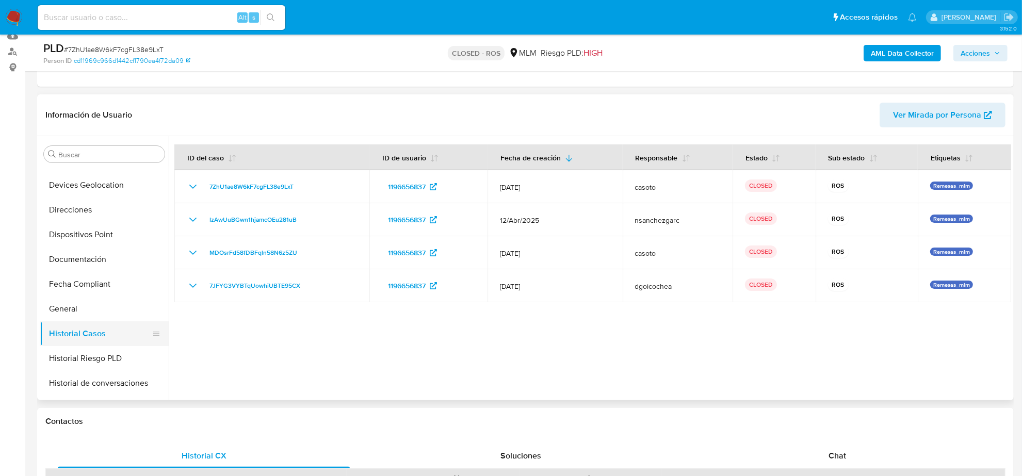
scroll to position [24, 0]
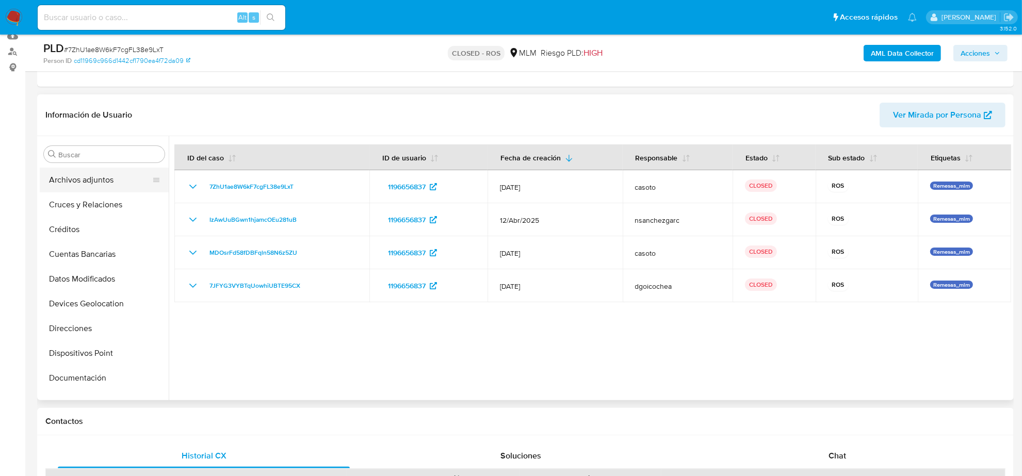
click at [86, 186] on button "Archivos adjuntos" at bounding box center [100, 180] width 121 height 25
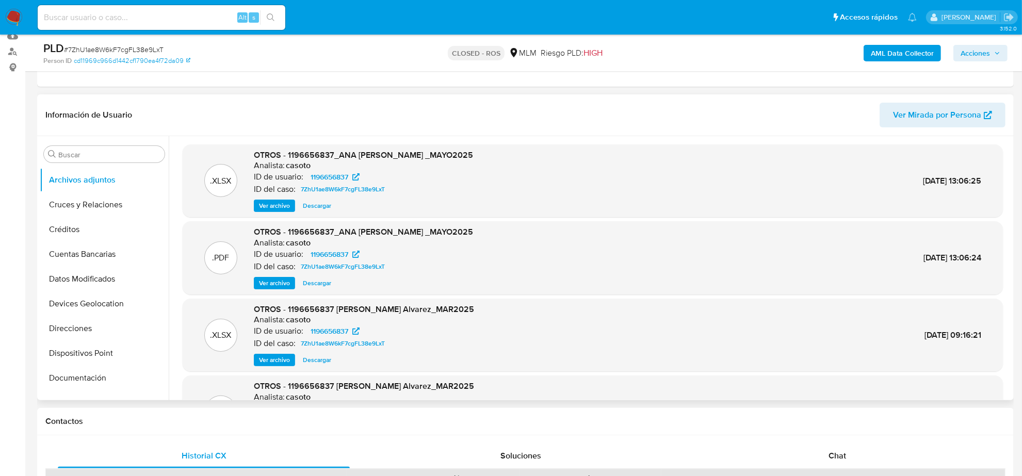
click at [272, 287] on span "Ver archivo" at bounding box center [274, 283] width 31 height 10
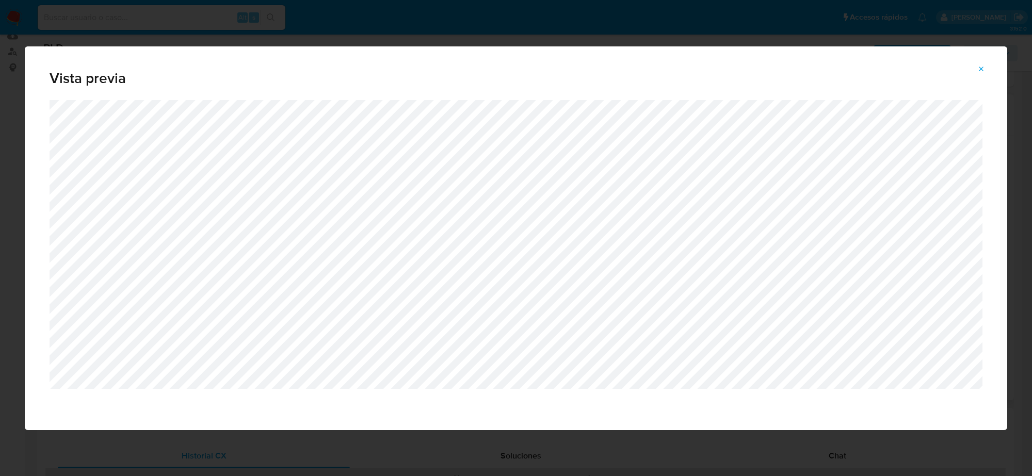
click at [981, 73] on icon "Attachment preview" at bounding box center [981, 69] width 8 height 8
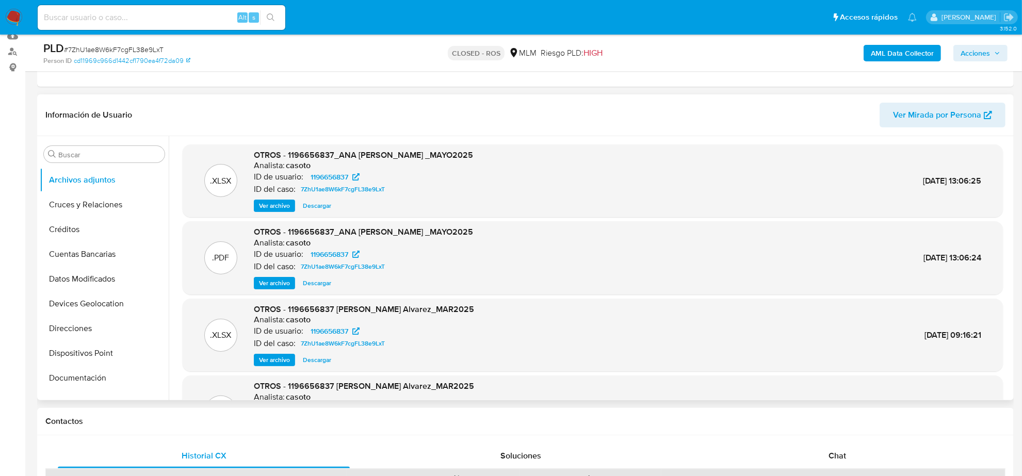
click at [120, 23] on input at bounding box center [162, 17] width 248 height 13
paste input "6N6trrKTfTLBwO6Etdi3rZEa"
type input "6N6trrKTfTLBwO6Etdi3rZEa"
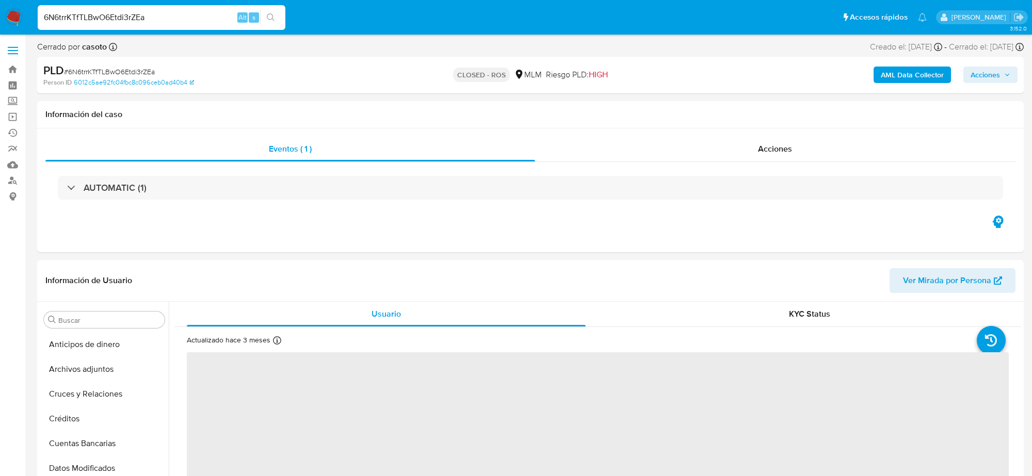
select select "10"
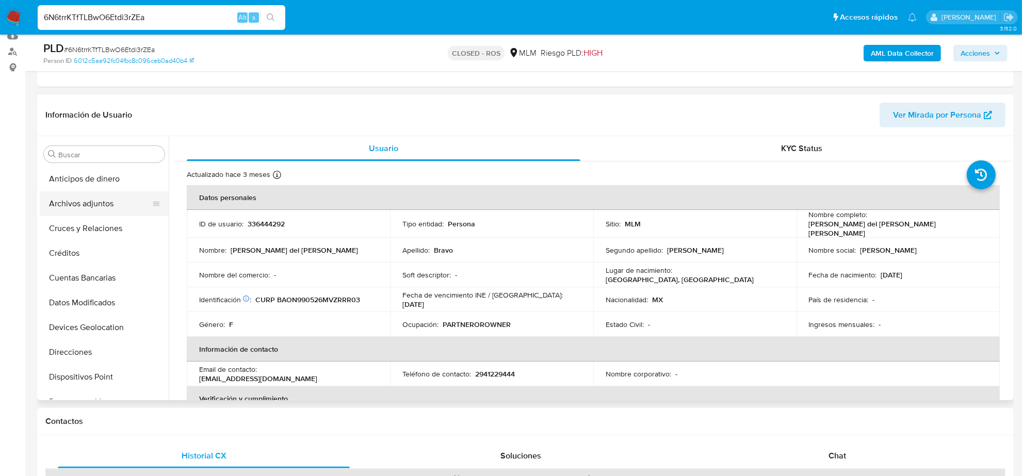
click at [93, 206] on button "Archivos adjuntos" at bounding box center [100, 203] width 121 height 25
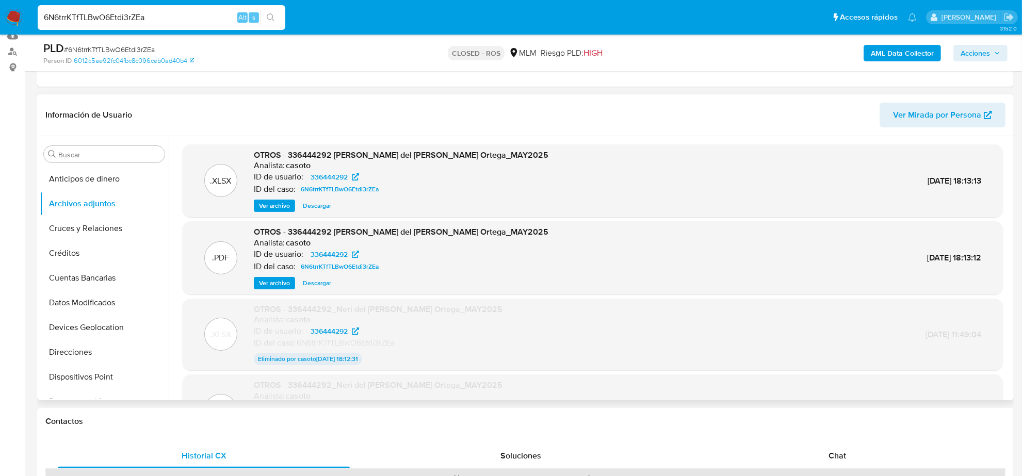
click at [318, 205] on span "Descargar" at bounding box center [317, 206] width 28 height 10
click at [284, 281] on span "Ver archivo" at bounding box center [274, 283] width 31 height 10
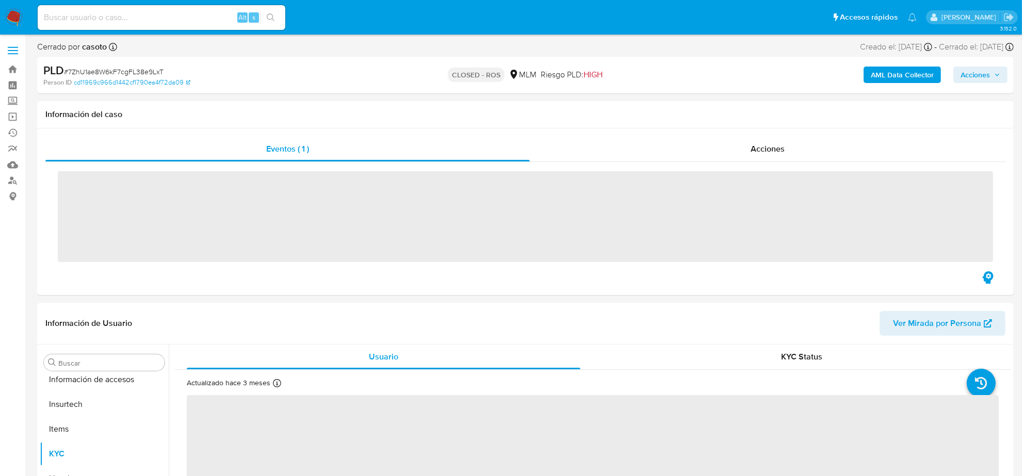
scroll to position [411, 0]
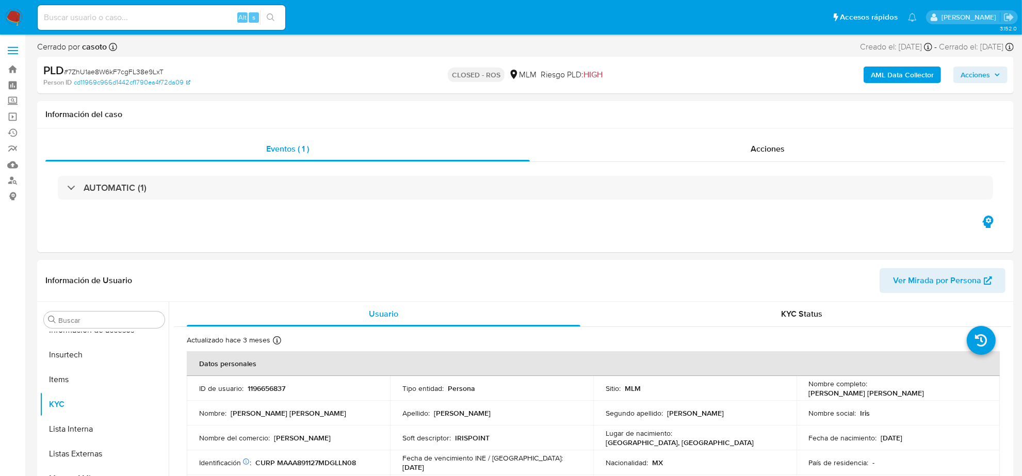
select select "10"
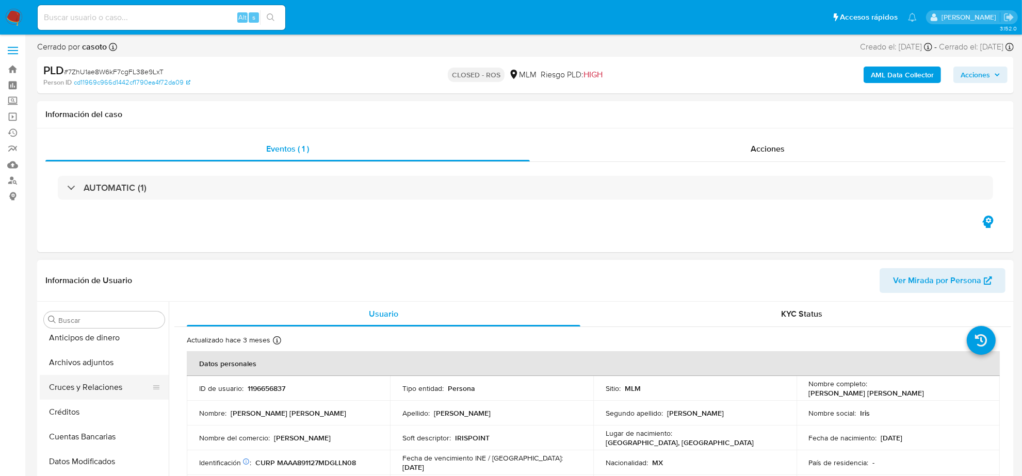
scroll to position [0, 0]
click at [111, 389] on button "Cruces y Relaciones" at bounding box center [100, 394] width 121 height 25
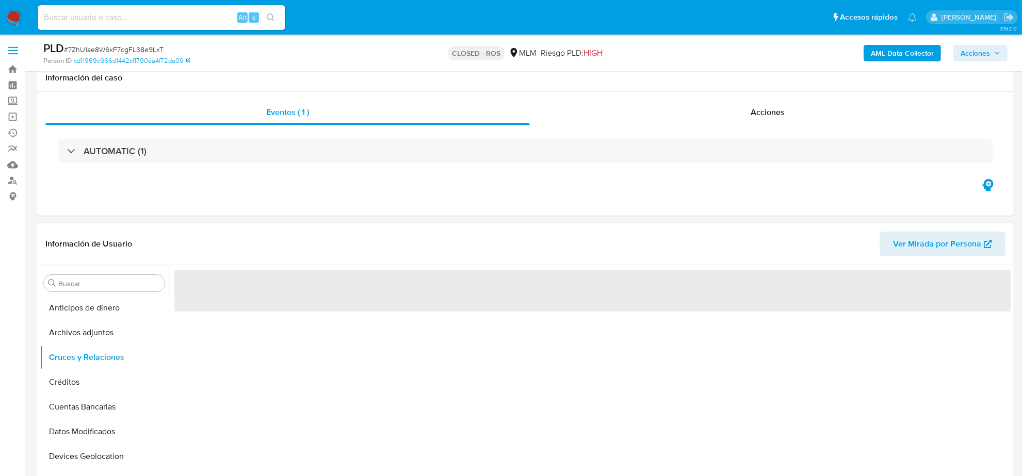
scroll to position [129, 0]
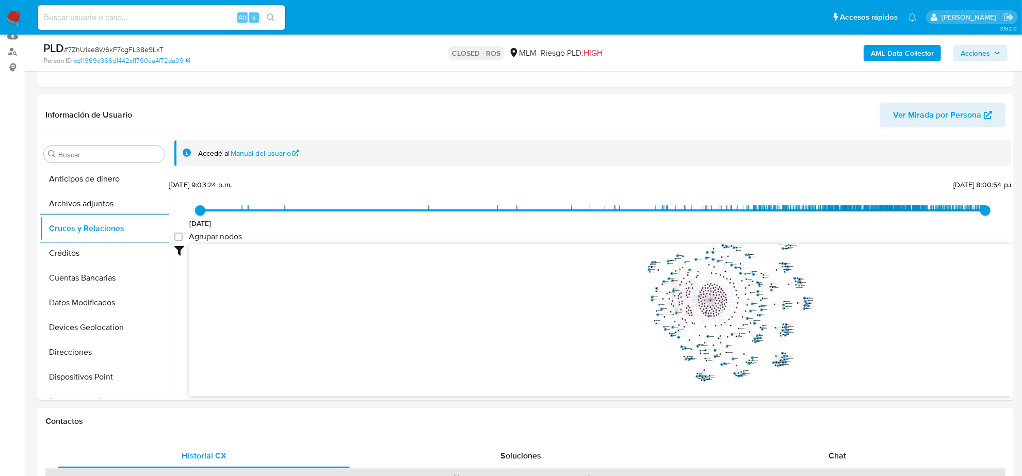
click at [161, 17] on input at bounding box center [162, 17] width 248 height 13
paste input "6N6trrKTfTLBwO6Etdi3rZEa"
type input "6N6trrKTfTLBwO6Etdi3rZEa"
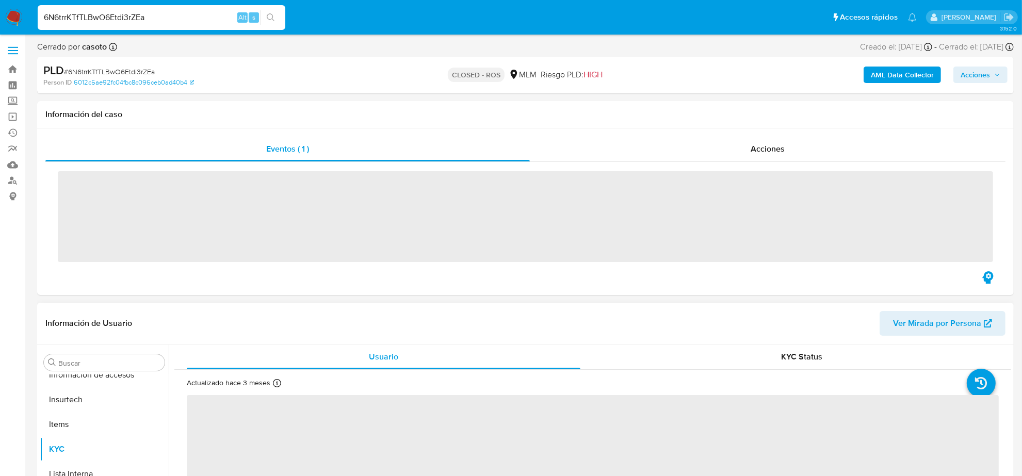
scroll to position [411, 0]
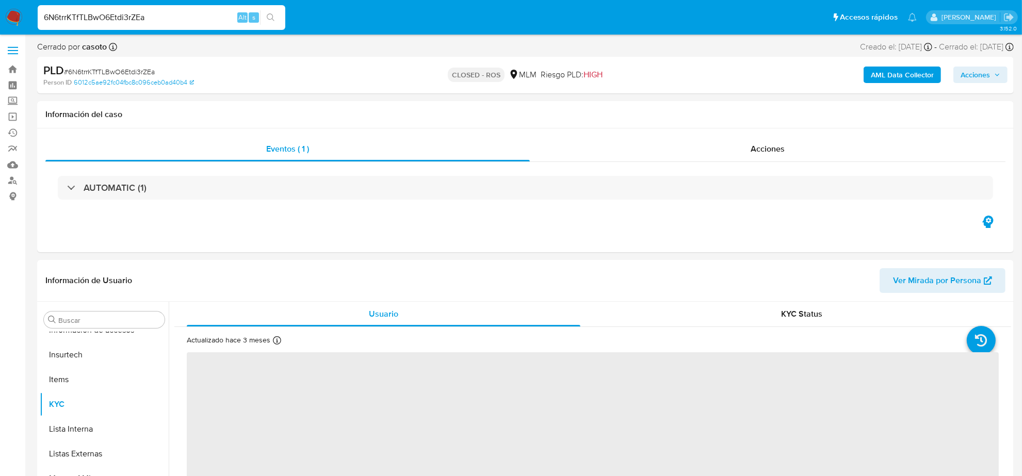
select select "10"
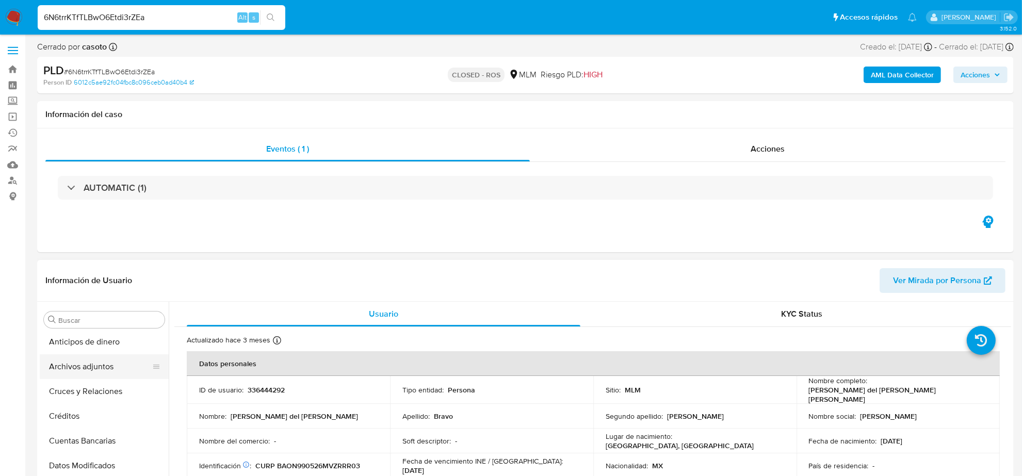
scroll to position [0, 0]
click at [106, 369] on button "Archivos adjuntos" at bounding box center [100, 369] width 121 height 25
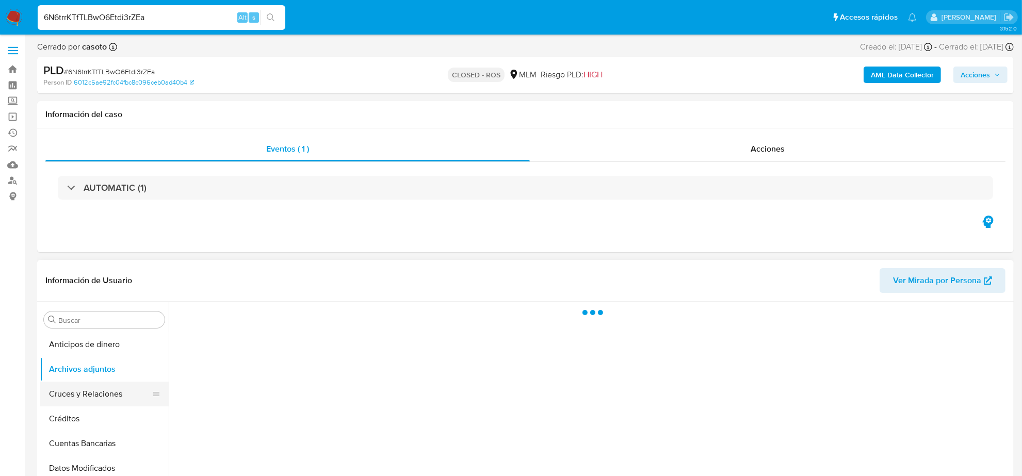
click at [106, 392] on button "Cruces y Relaciones" at bounding box center [100, 394] width 121 height 25
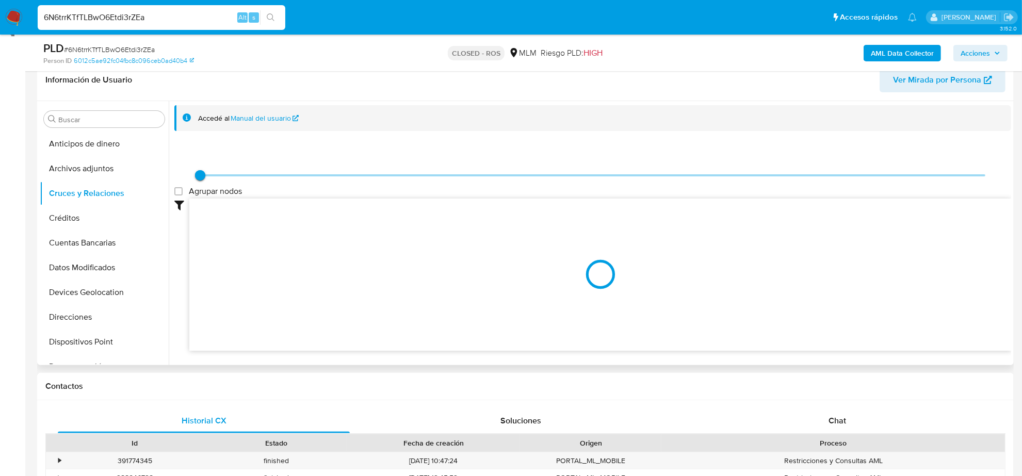
scroll to position [193, 0]
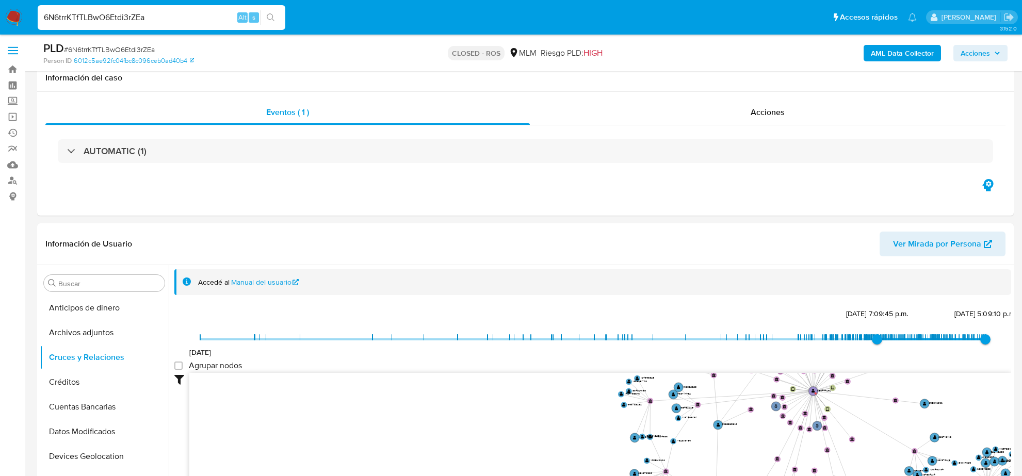
select select "10"
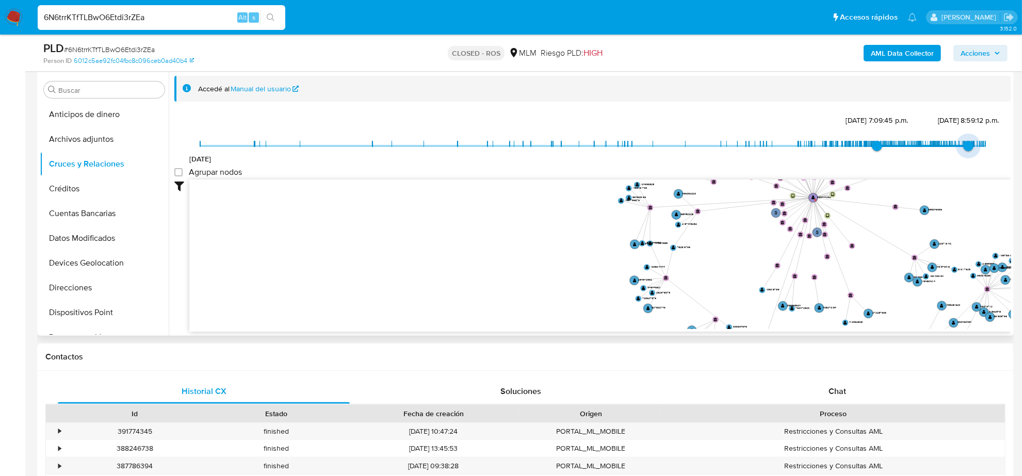
scroll to position [193, 0]
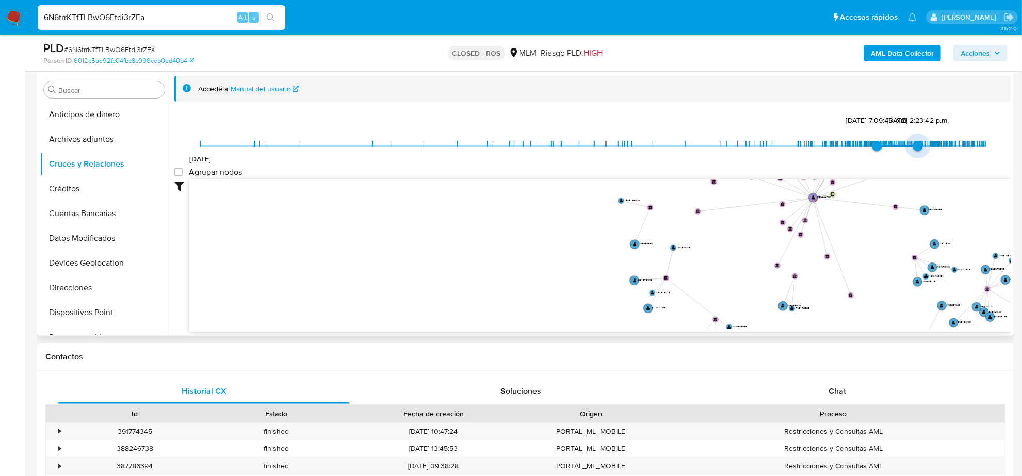
drag, startPoint x: 0, startPoint y: 0, endPoint x: 914, endPoint y: 155, distance: 926.9
click at [914, 151] on span "[DATE] 2:23:42 p.m." at bounding box center [917, 146] width 10 height 10
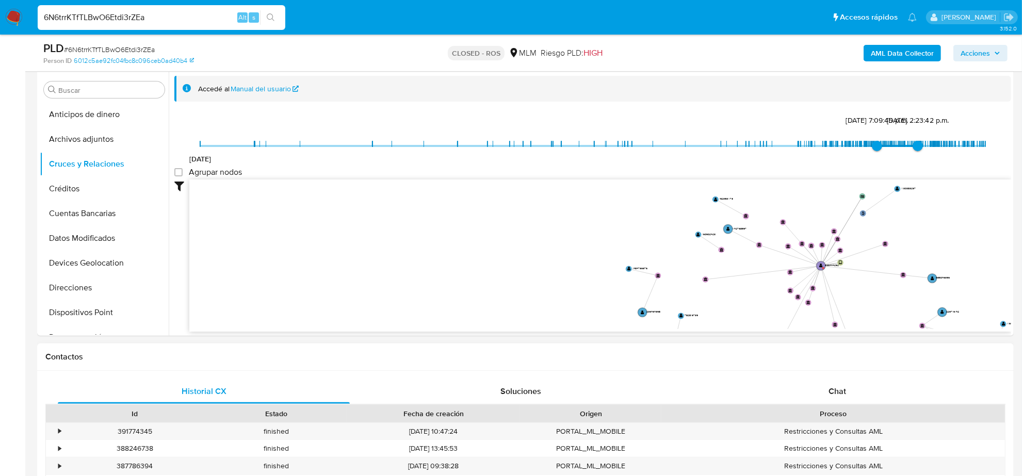
drag, startPoint x: 876, startPoint y: 289, endPoint x: 862, endPoint y: 346, distance: 58.4
click at [109, 219] on button "Cuentas Bancarias" at bounding box center [100, 213] width 121 height 25
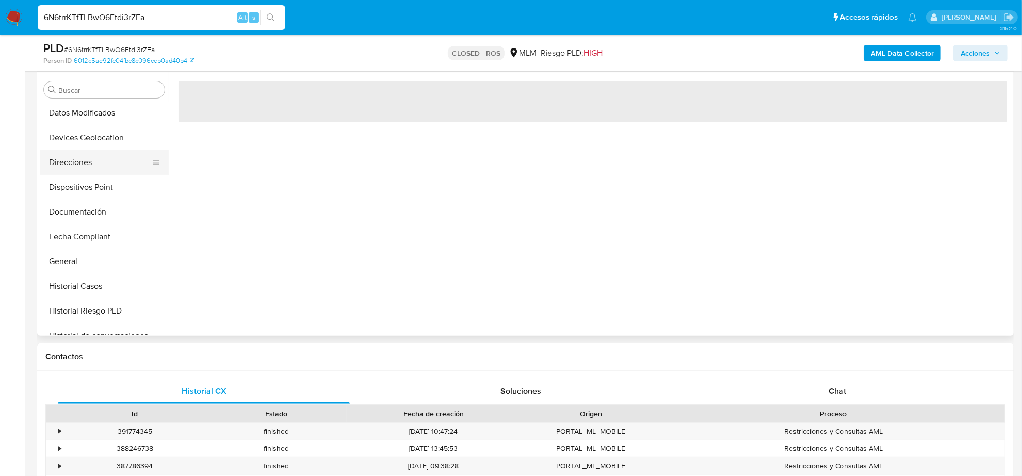
scroll to position [129, 0]
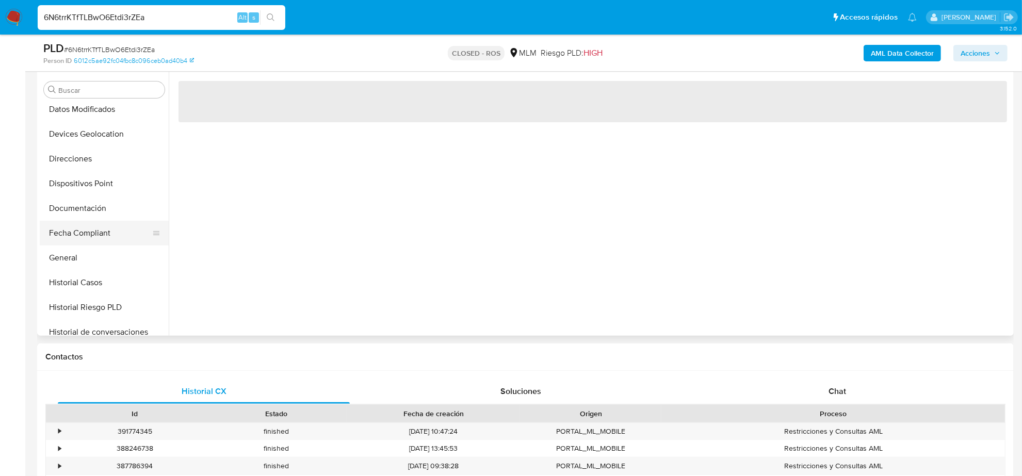
click at [109, 233] on button "Fecha Compliant" at bounding box center [100, 233] width 121 height 25
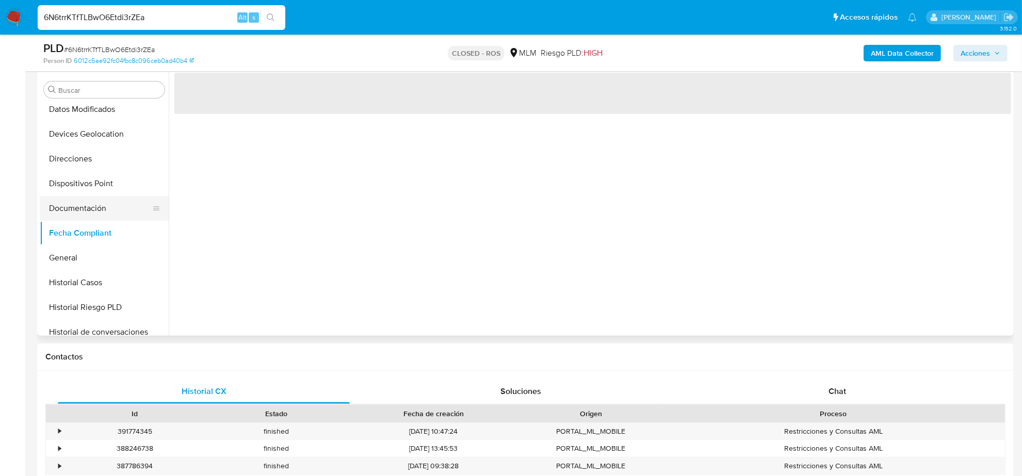
click at [107, 212] on button "Documentación" at bounding box center [100, 208] width 121 height 25
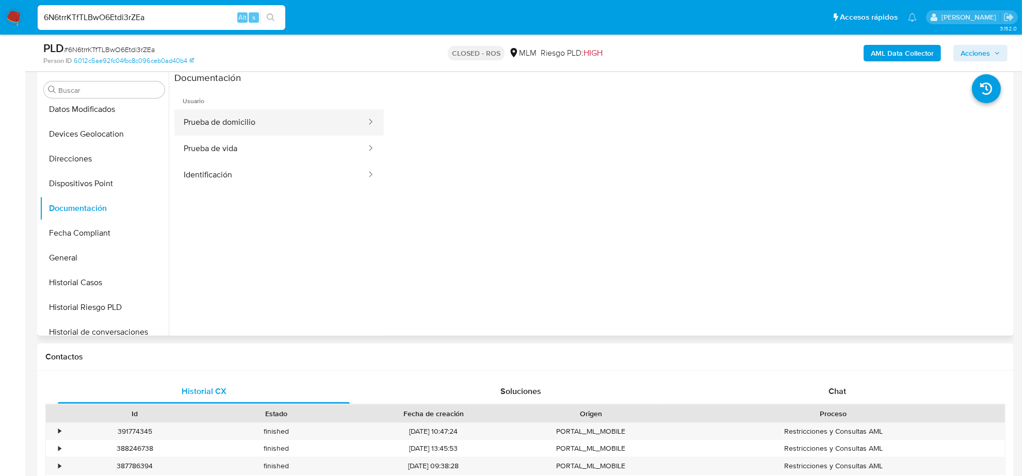
click at [236, 119] on button "Prueba de domicilio" at bounding box center [270, 122] width 193 height 26
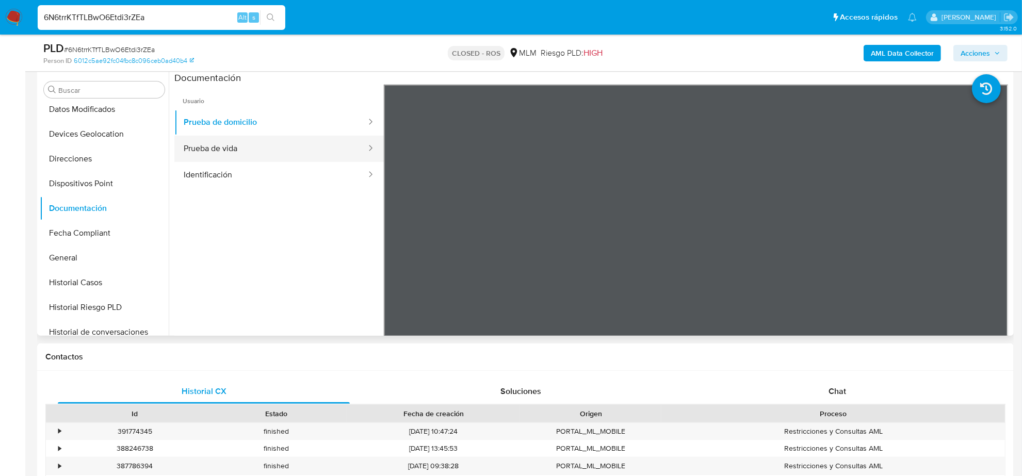
click at [235, 151] on button "Prueba de vida" at bounding box center [270, 149] width 193 height 26
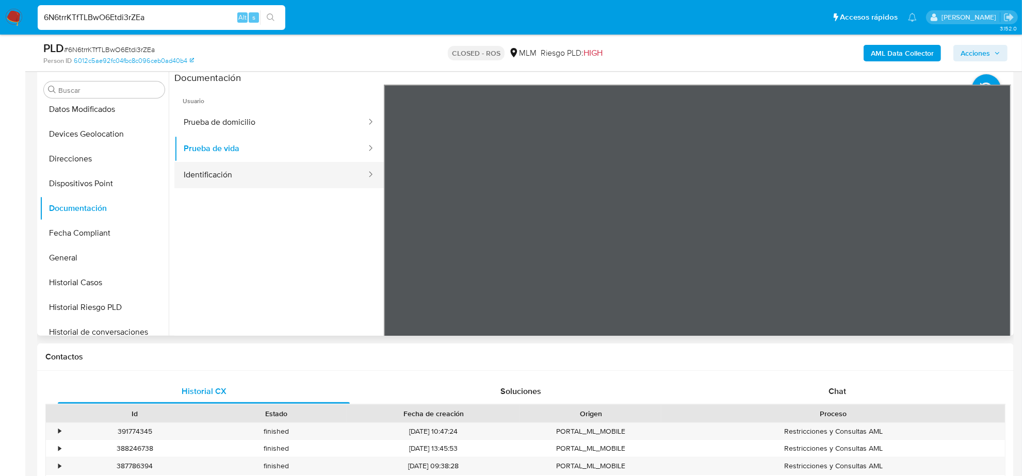
click at [228, 169] on button "Identificación" at bounding box center [270, 175] width 193 height 26
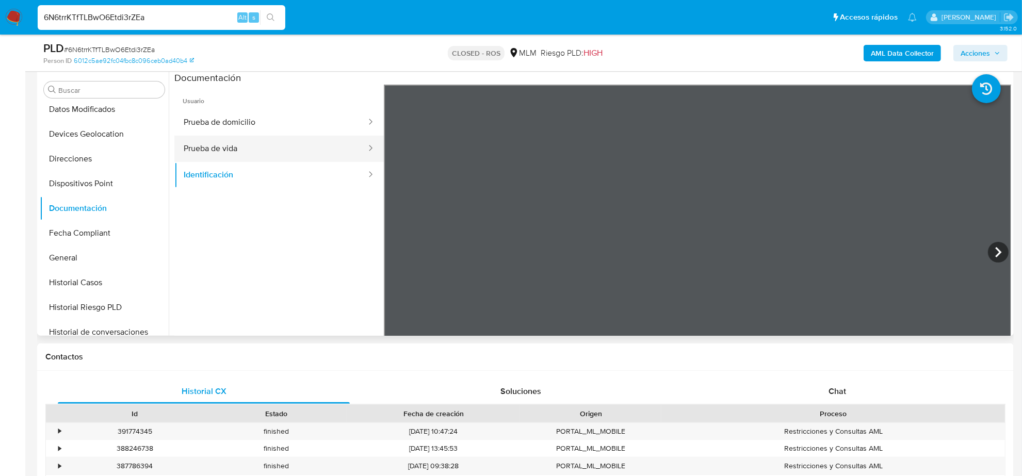
click at [256, 156] on button "Prueba de vida" at bounding box center [270, 149] width 193 height 26
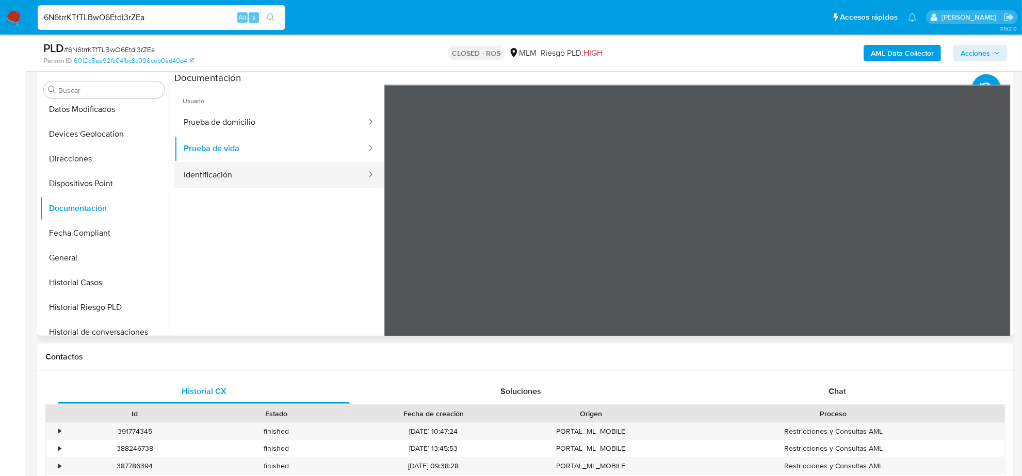
click at [245, 179] on button "Identificación" at bounding box center [270, 175] width 193 height 26
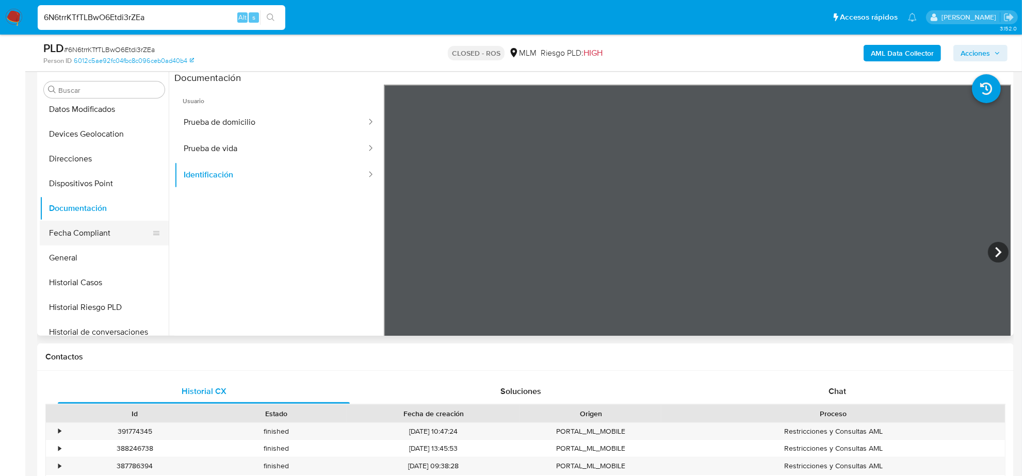
click at [91, 233] on button "Fecha Compliant" at bounding box center [100, 233] width 121 height 25
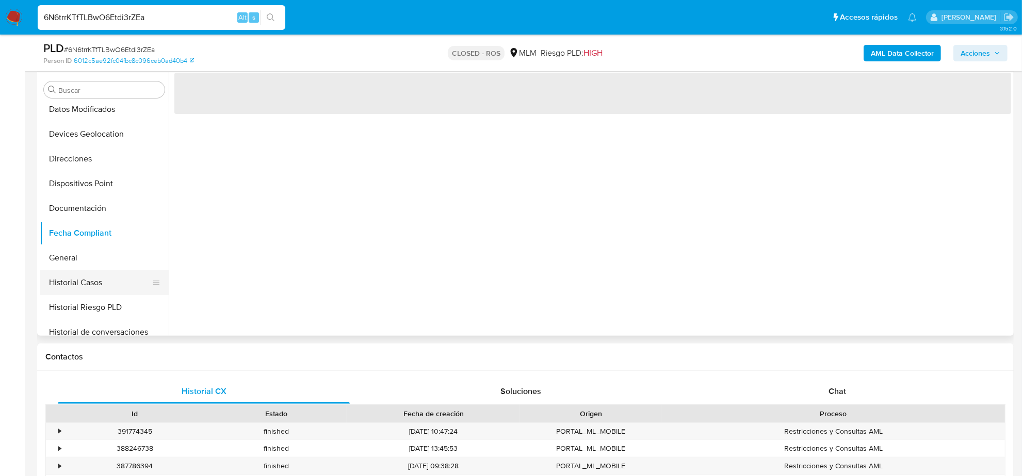
click at [92, 276] on button "Historial Casos" at bounding box center [100, 282] width 121 height 25
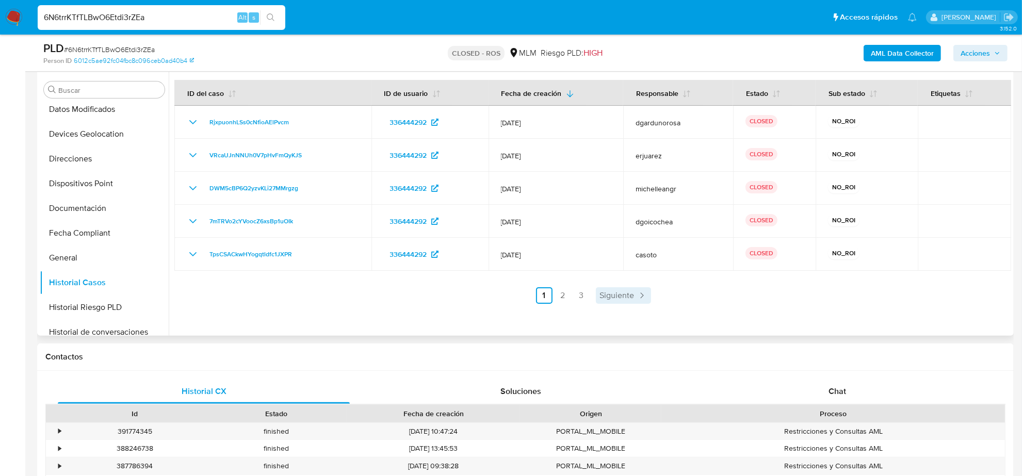
click at [607, 302] on link "Siguiente" at bounding box center [623, 295] width 55 height 17
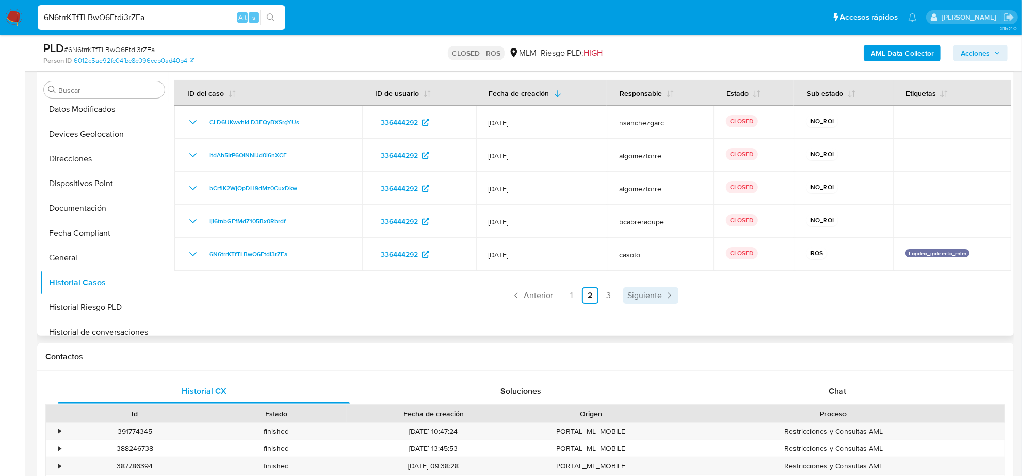
click at [646, 297] on span "Siguiente" at bounding box center [644, 295] width 35 height 8
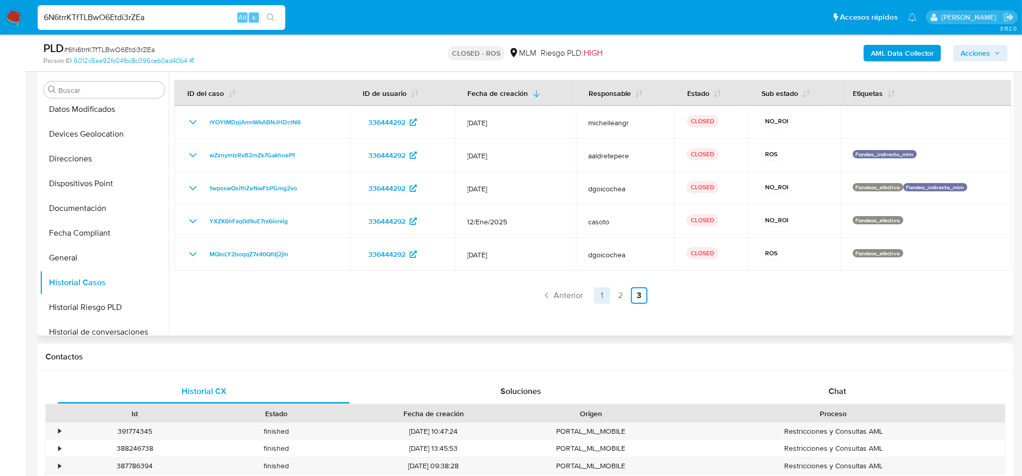
click at [603, 299] on link "1" at bounding box center [602, 295] width 17 height 17
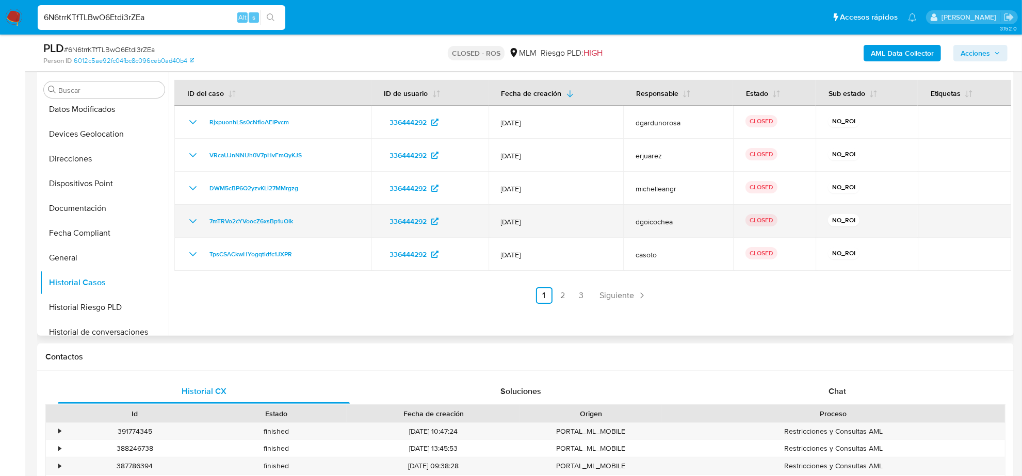
click at [200, 224] on div "7mTRVo2cYVoocZ6xsBp1uOIk" at bounding box center [273, 221] width 172 height 12
click at [197, 222] on icon "Mostrar/Ocultar" at bounding box center [193, 221] width 12 height 12
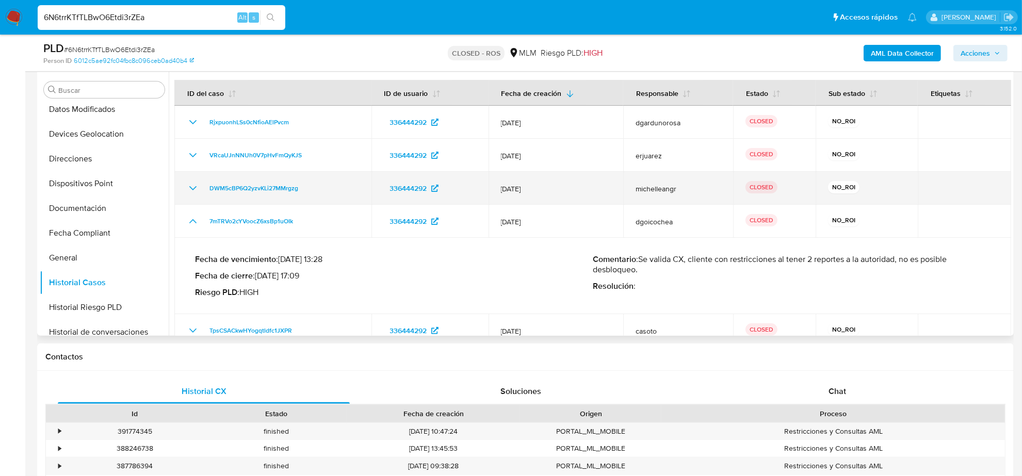
click at [194, 192] on icon "Mostrar/Ocultar" at bounding box center [193, 188] width 12 height 12
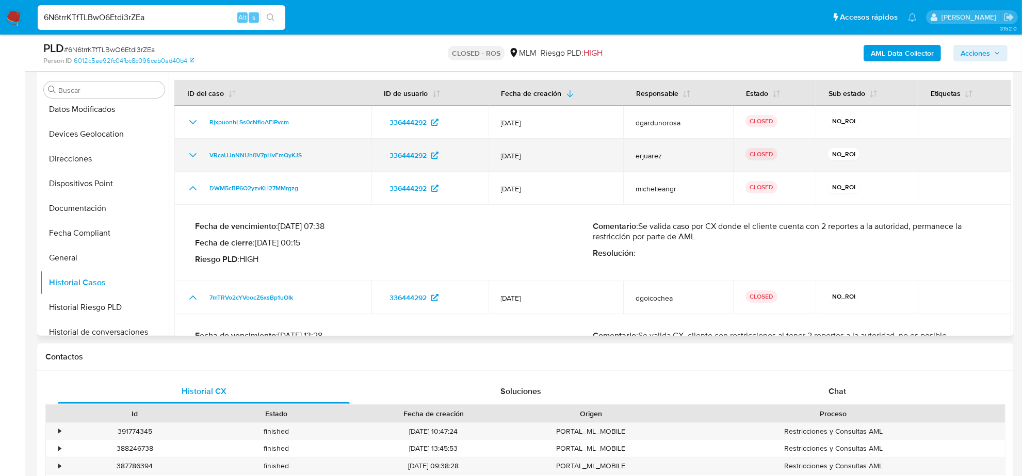
click at [193, 164] on td "VRcaUJnNNUh0V7pHvFmQyKJS" at bounding box center [272, 155] width 197 height 33
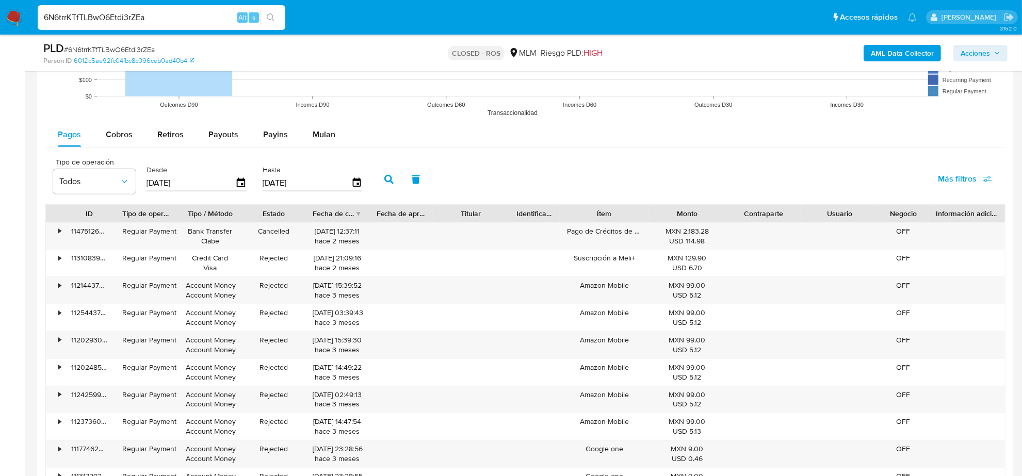
scroll to position [1096, 0]
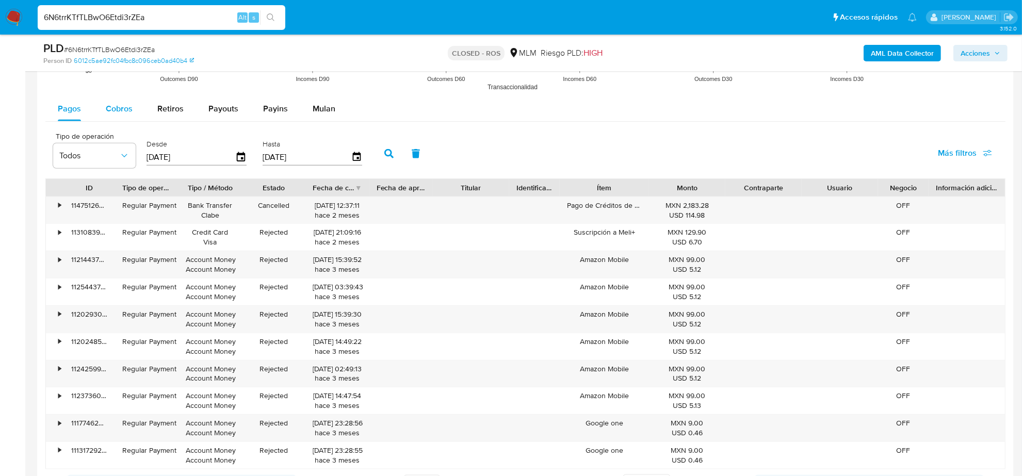
click at [109, 106] on span "Cobros" at bounding box center [119, 109] width 27 height 12
select select "10"
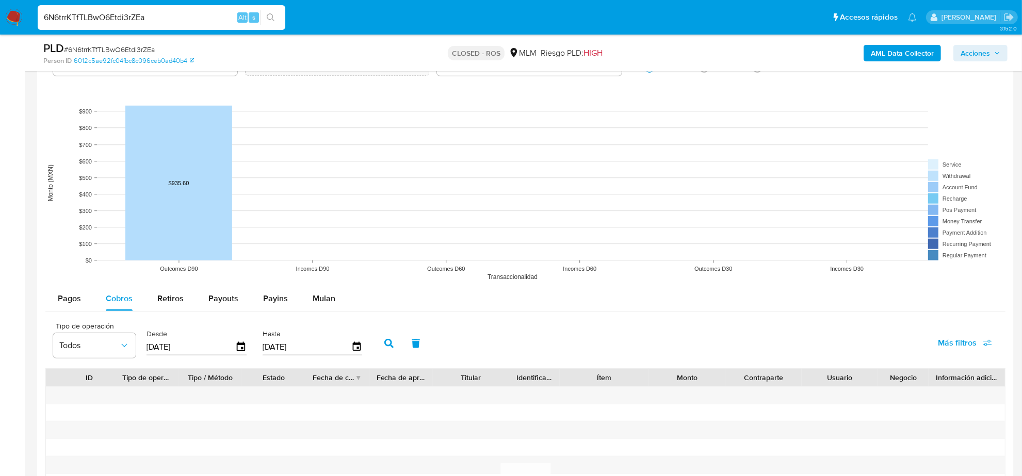
scroll to position [903, 0]
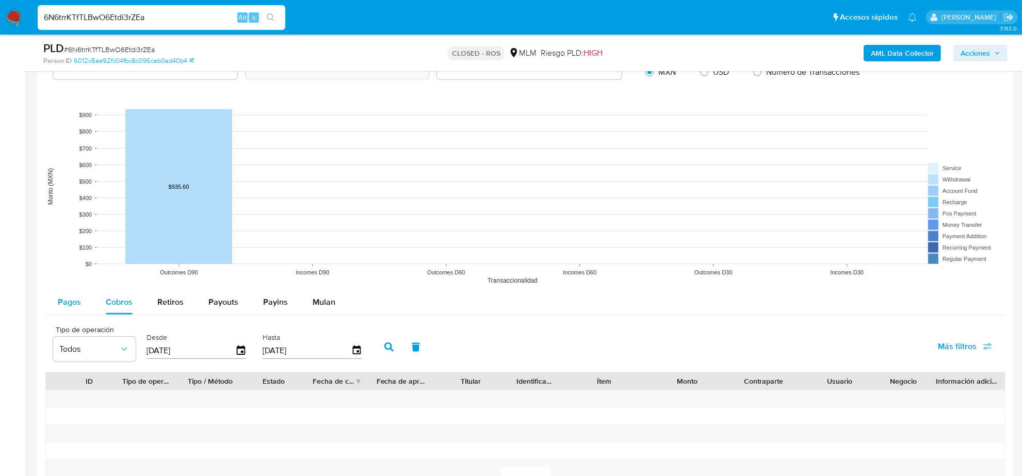
click at [71, 302] on span "Pagos" at bounding box center [69, 302] width 23 height 12
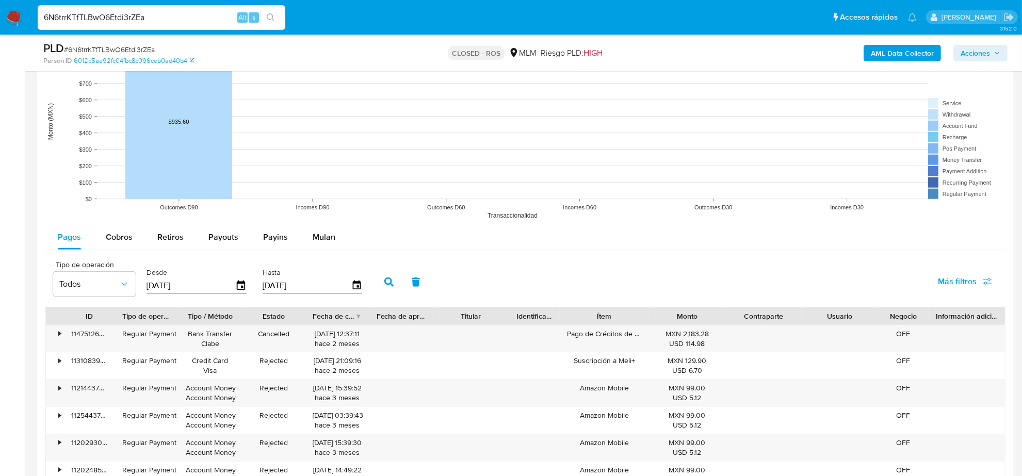
scroll to position [967, 0]
click at [245, 287] on icon "button" at bounding box center [241, 286] width 18 height 18
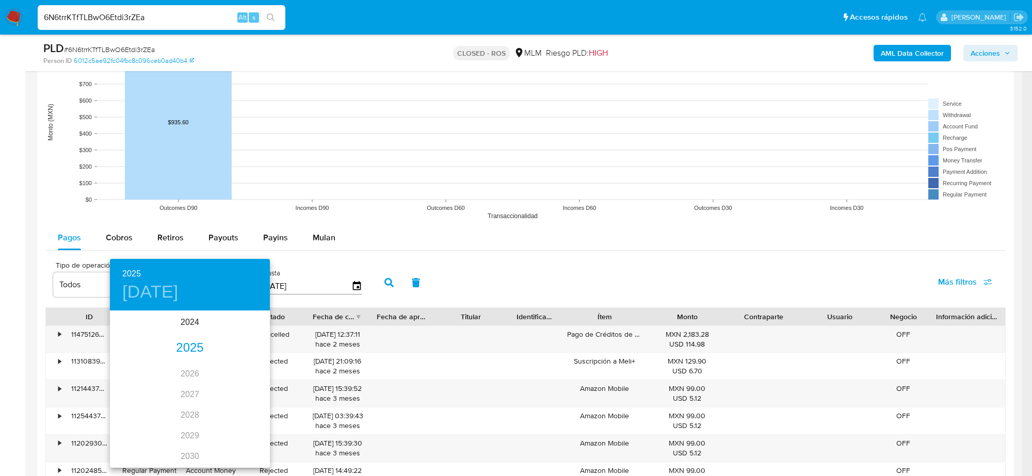
click at [189, 346] on div "2025" at bounding box center [190, 348] width 160 height 21
click at [182, 334] on div "feb." at bounding box center [189, 331] width 53 height 39
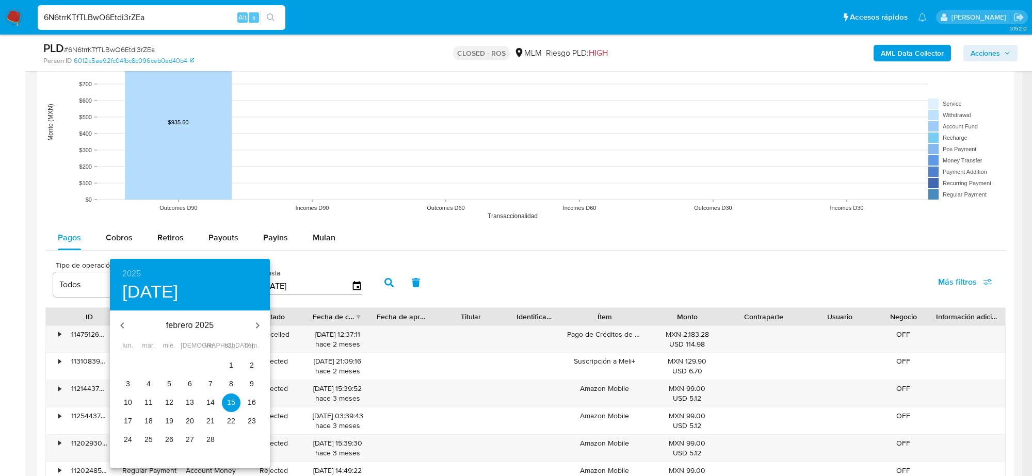
click at [258, 326] on icon "button" at bounding box center [257, 325] width 12 height 12
click at [486, 285] on div at bounding box center [516, 238] width 1032 height 476
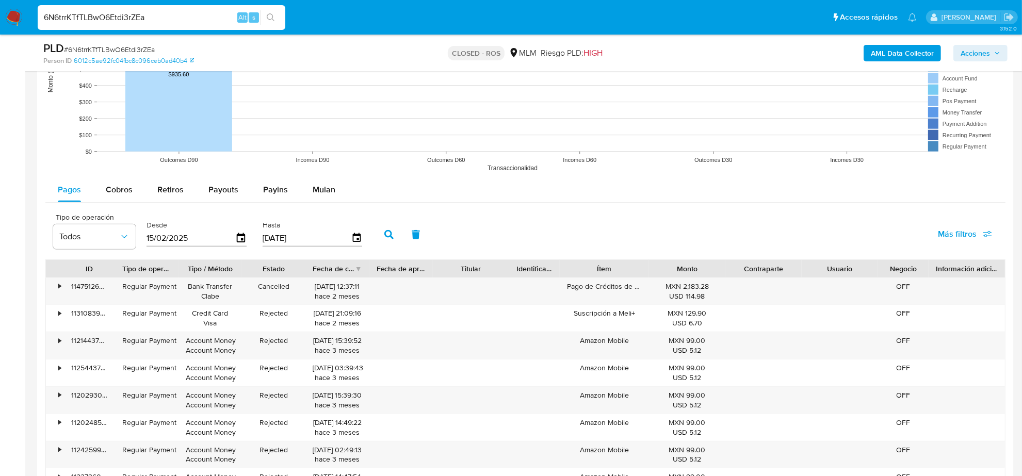
scroll to position [1096, 0]
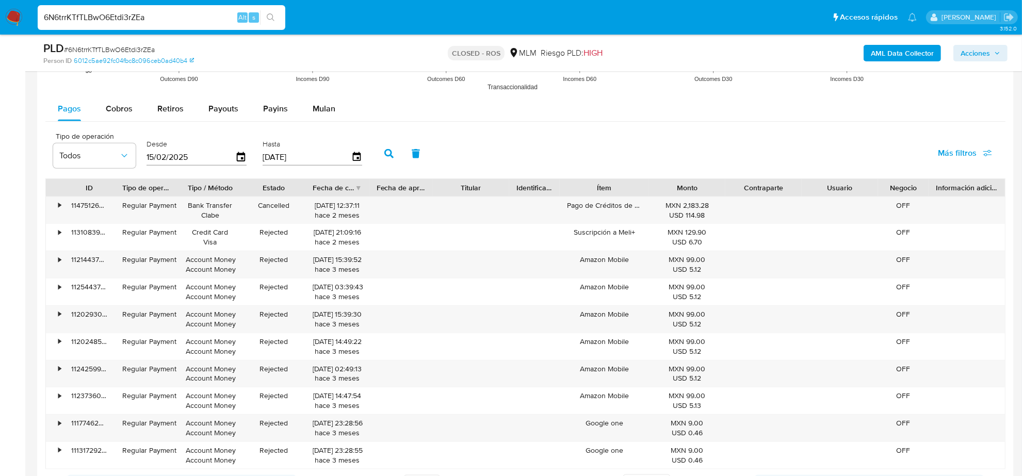
click at [109, 99] on div "Cobros" at bounding box center [119, 108] width 27 height 25
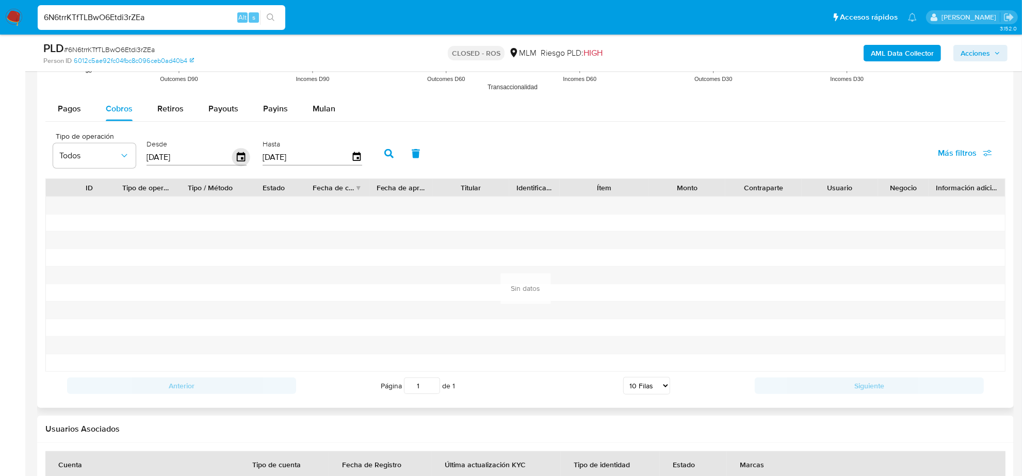
click at [236, 158] on icon "button" at bounding box center [241, 158] width 18 height 18
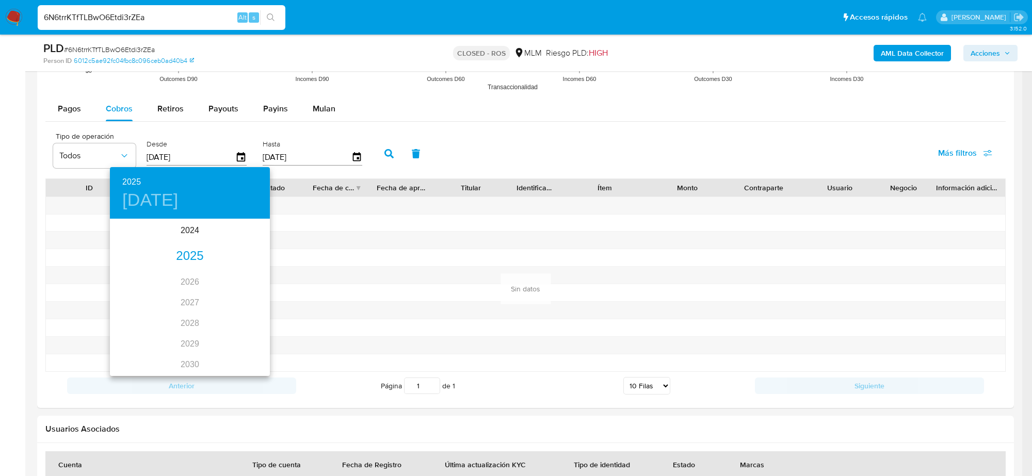
click at [186, 254] on div "2025" at bounding box center [190, 256] width 160 height 21
click at [137, 240] on div "ene." at bounding box center [136, 239] width 53 height 39
click at [171, 272] on span "1" at bounding box center [169, 273] width 19 height 10
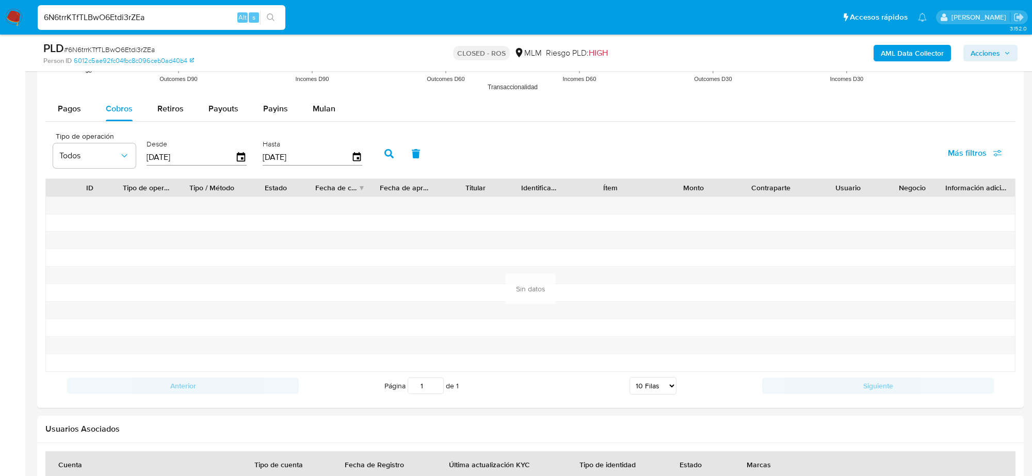
type input "01/01/2025"
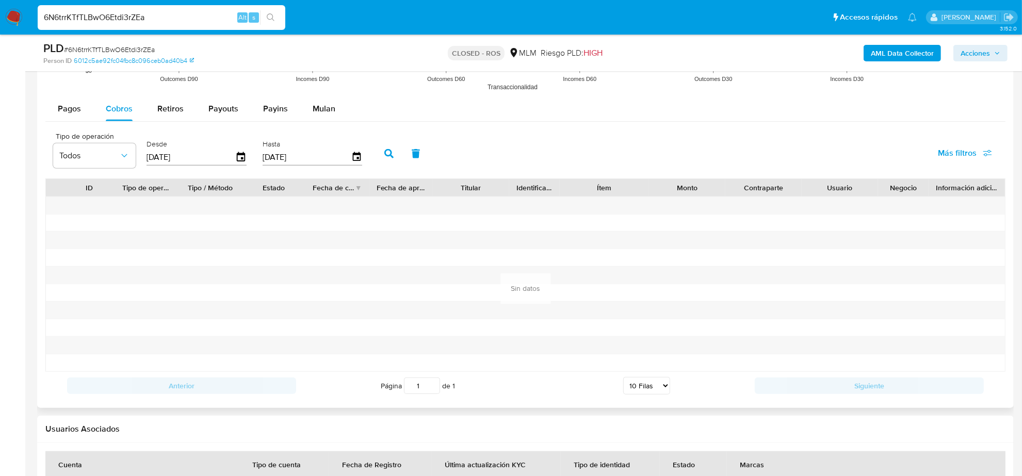
click at [384, 155] on icon "button" at bounding box center [388, 153] width 9 height 9
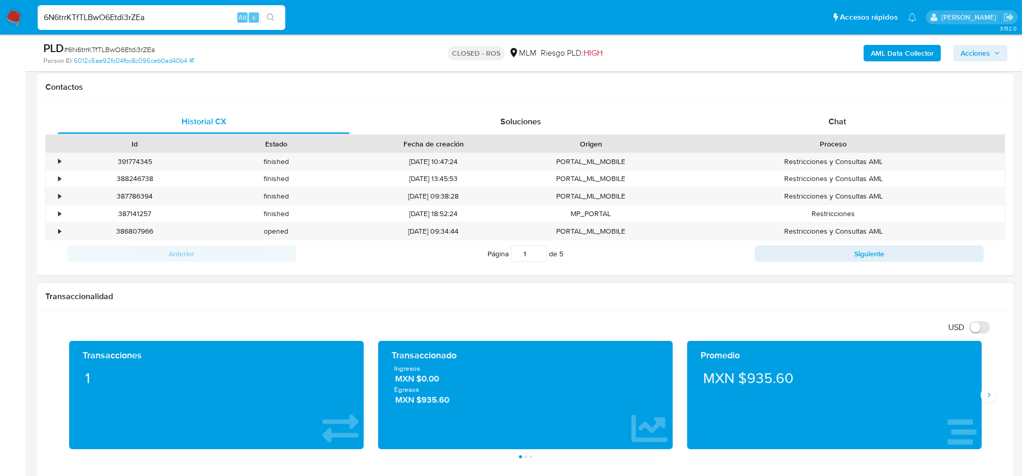
scroll to position [322, 0]
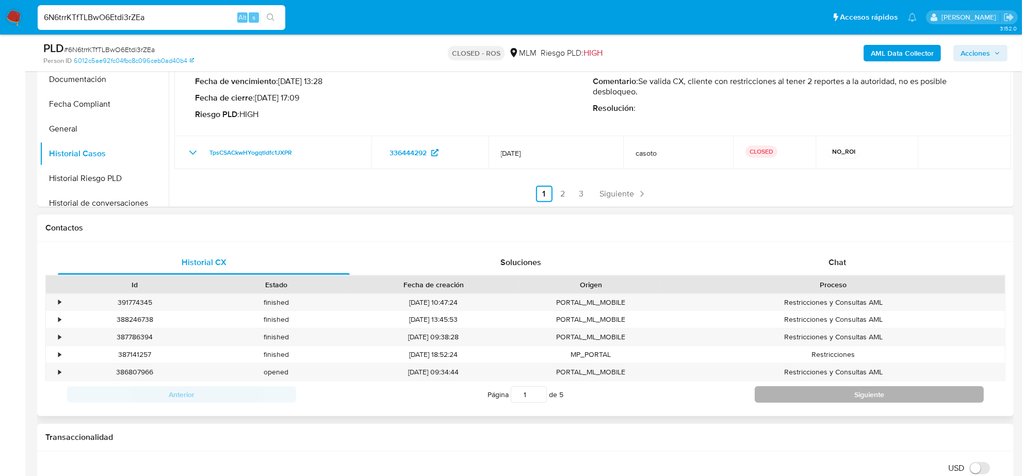
click at [765, 393] on button "Siguiente" at bounding box center [869, 394] width 229 height 17
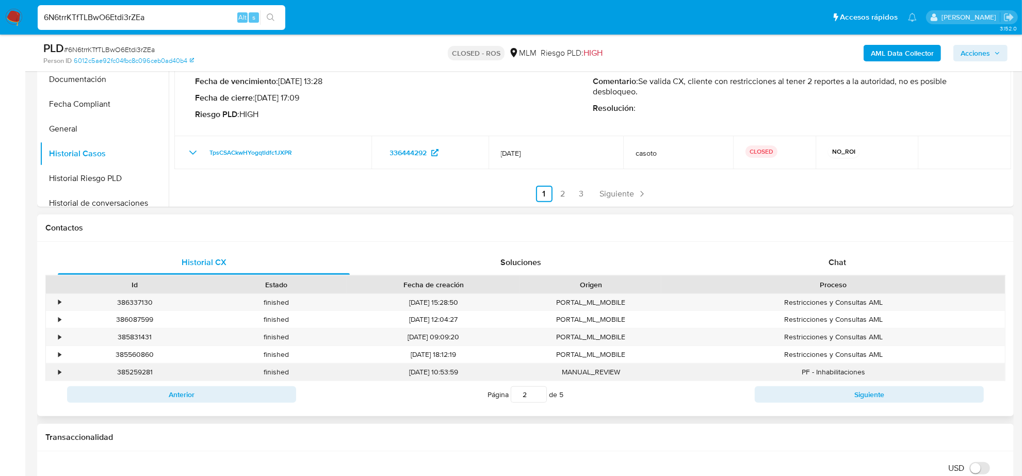
click at [66, 377] on div "385259281" at bounding box center [134, 372] width 141 height 17
click at [64, 374] on div "385259281" at bounding box center [134, 372] width 141 height 17
click at [62, 372] on div "•" at bounding box center [55, 372] width 18 height 17
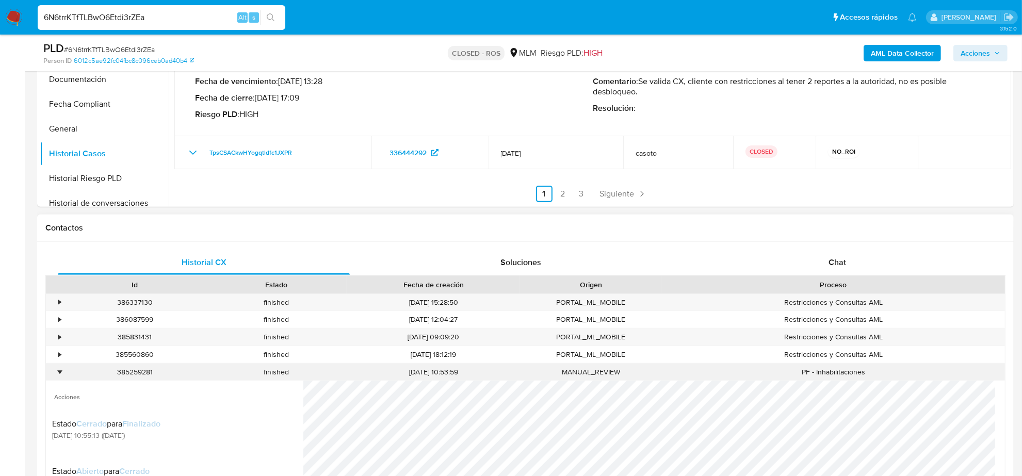
scroll to position [387, 0]
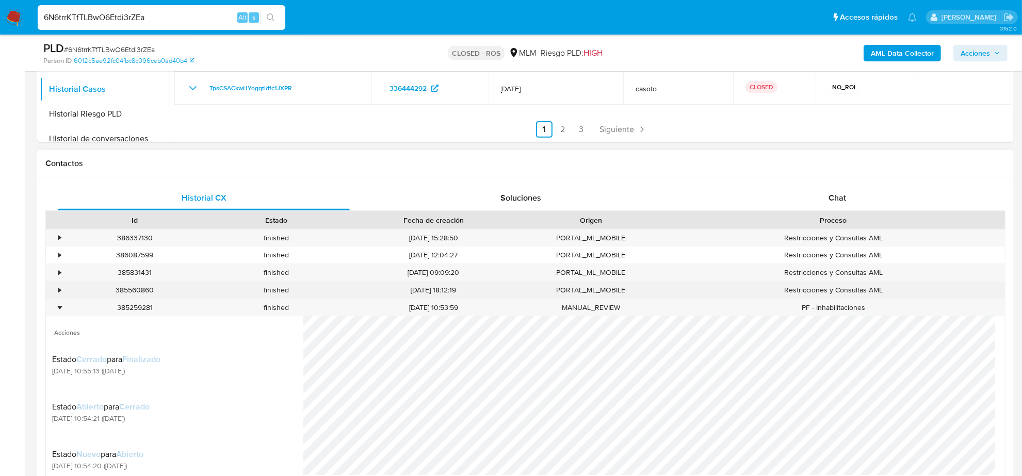
click at [60, 292] on div "•" at bounding box center [59, 290] width 3 height 10
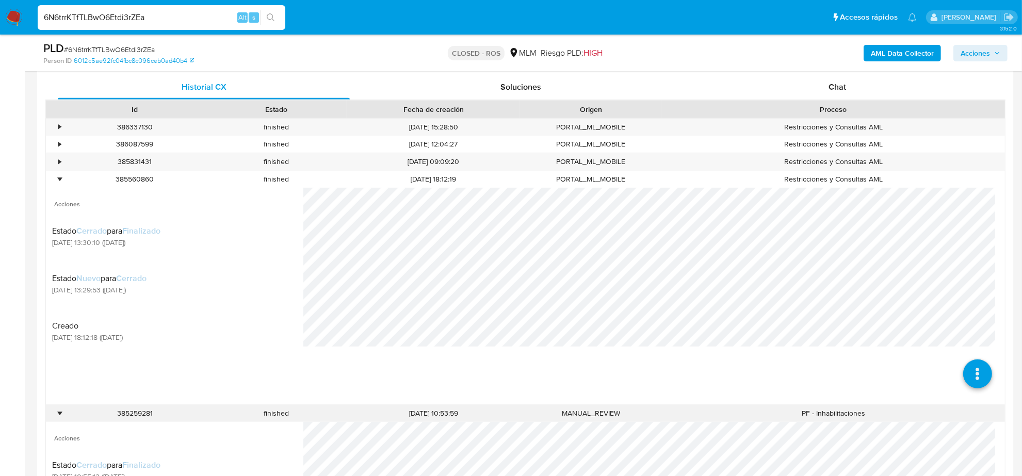
scroll to position [645, 0]
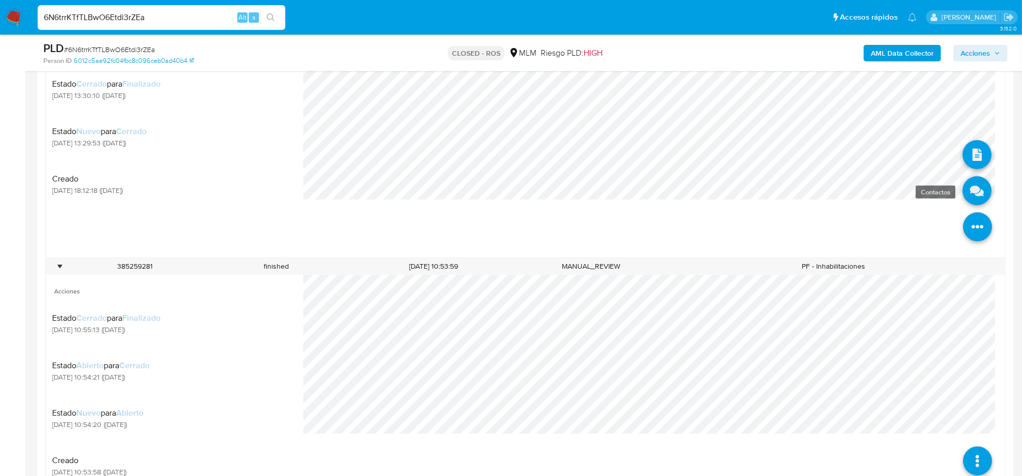
click at [962, 192] on icon at bounding box center [976, 190] width 29 height 29
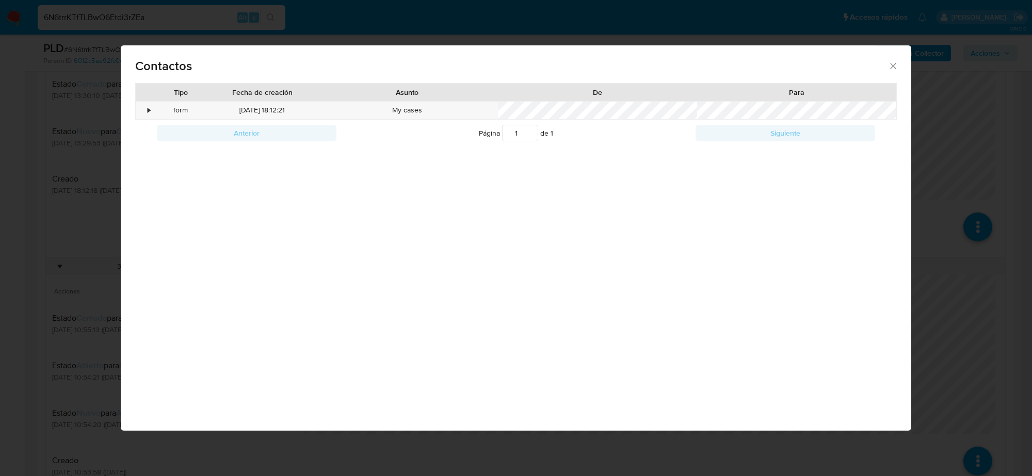
click at [25, 321] on div "Contactos Tipo Fecha de creación Asunto De Para • form 18/05/2025 18:12:21 My c…" at bounding box center [516, 238] width 1032 height 476
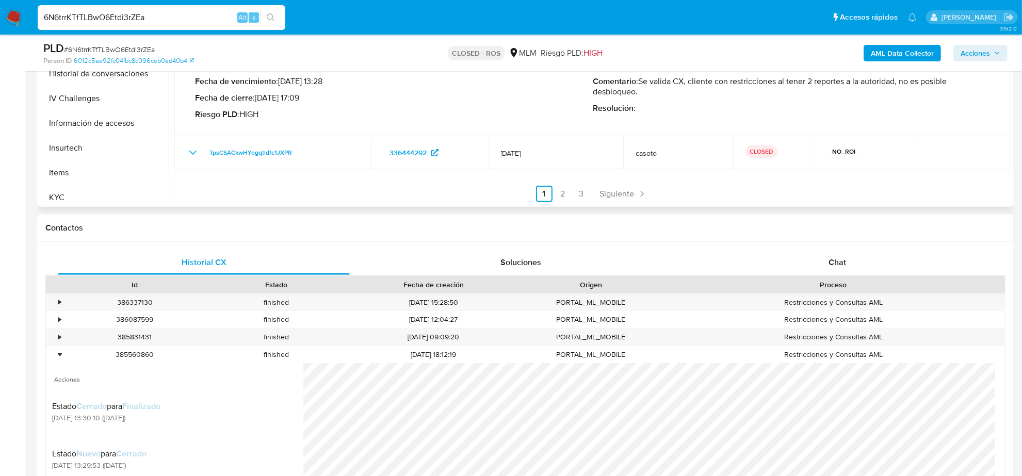
scroll to position [258, 0]
click at [76, 184] on button "Items" at bounding box center [100, 173] width 121 height 25
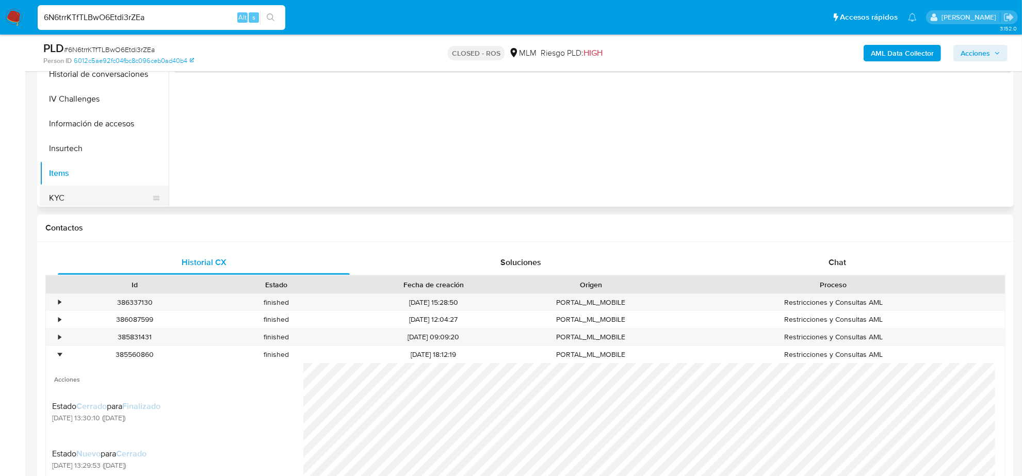
click at [75, 192] on button "KYC" at bounding box center [100, 198] width 121 height 25
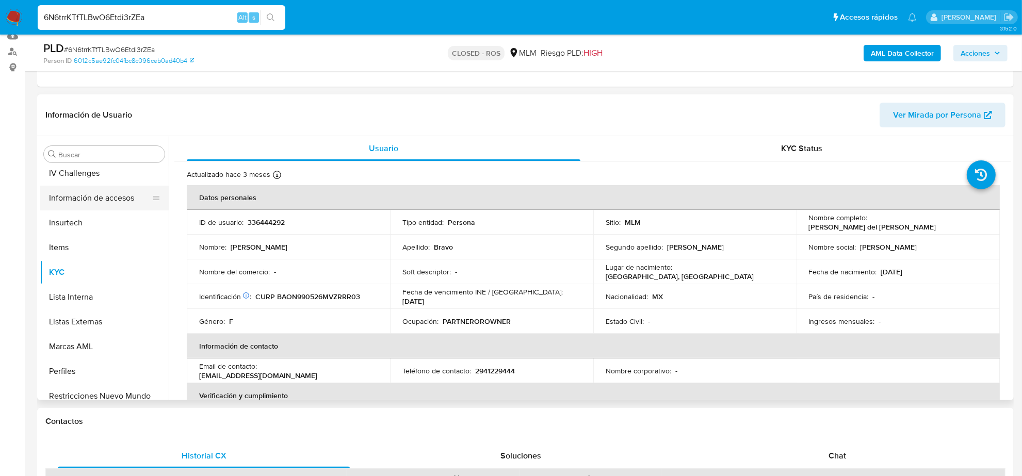
scroll to position [387, 0]
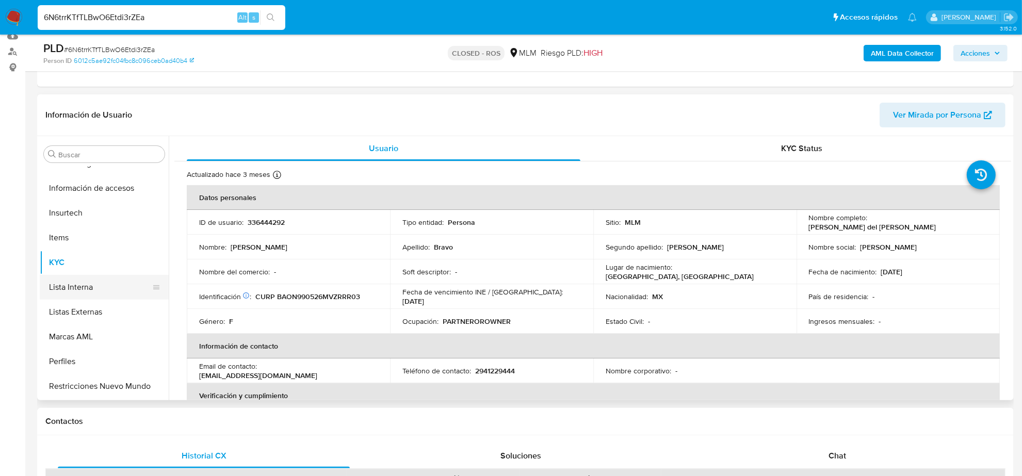
click at [84, 282] on button "Lista Interna" at bounding box center [100, 287] width 121 height 25
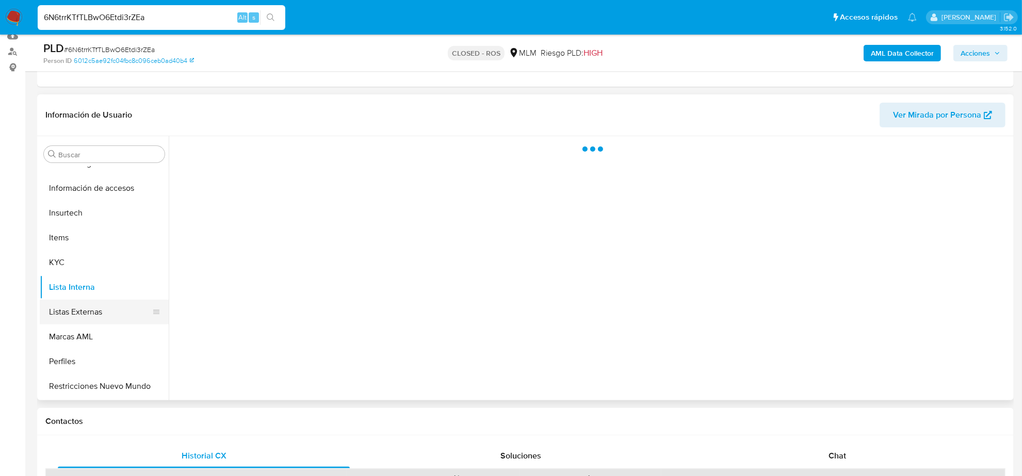
click at [81, 318] on button "Listas Externas" at bounding box center [100, 312] width 121 height 25
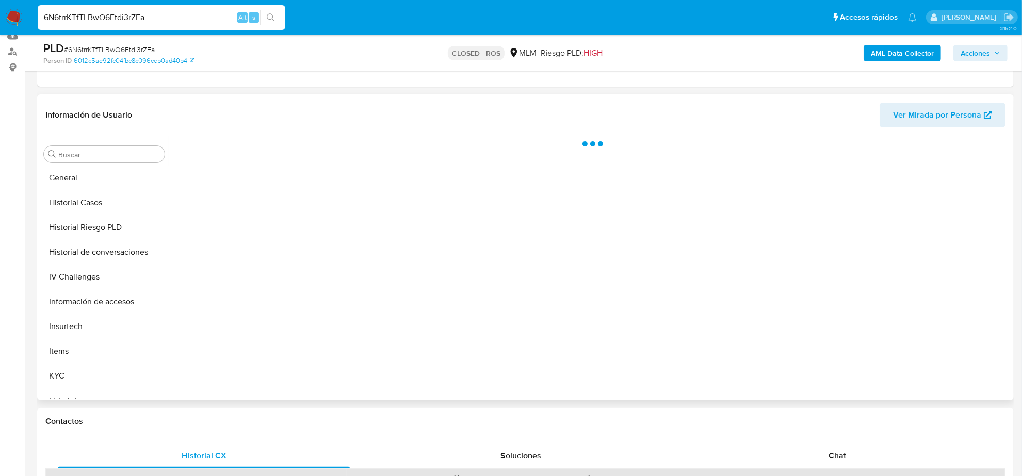
scroll to position [129, 0]
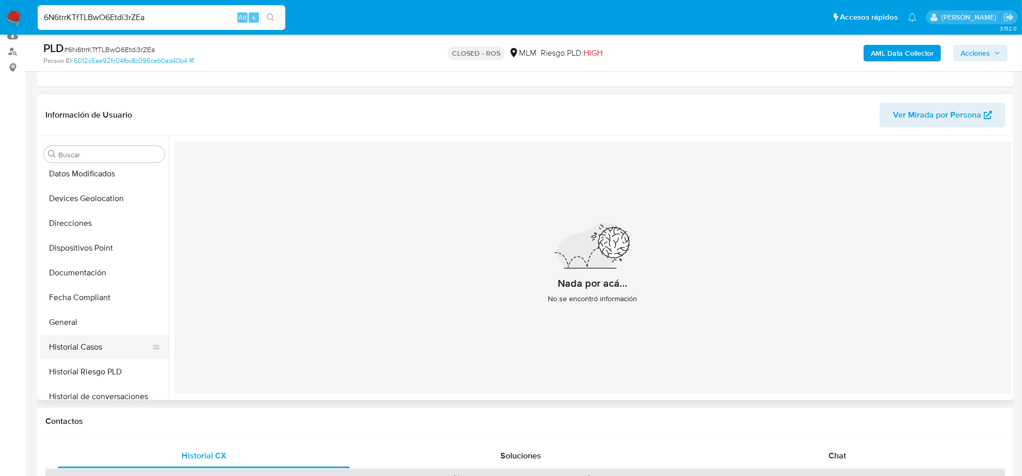
click at [86, 346] on button "Historial Casos" at bounding box center [100, 347] width 121 height 25
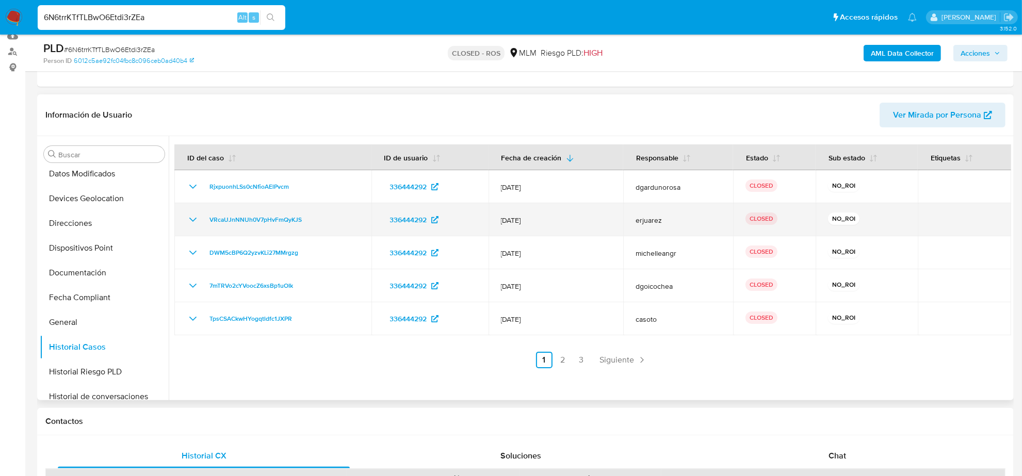
scroll to position [0, 0]
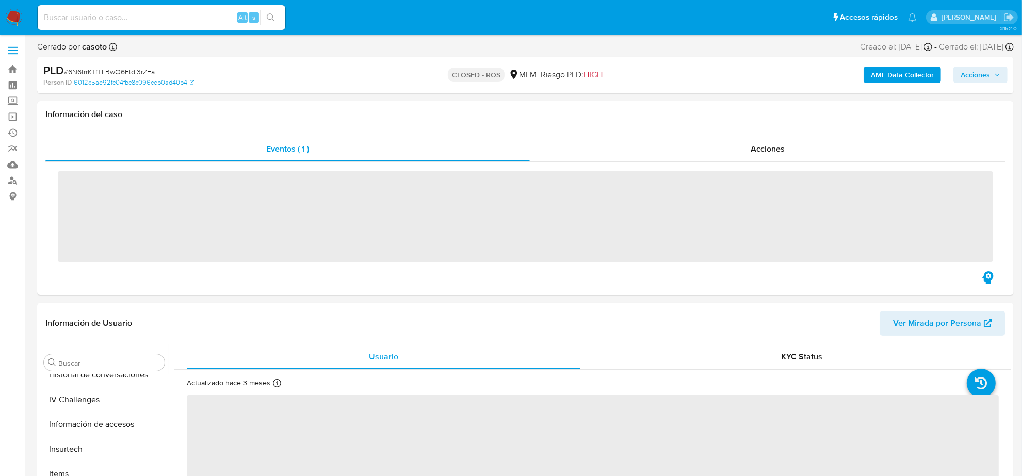
scroll to position [411, 0]
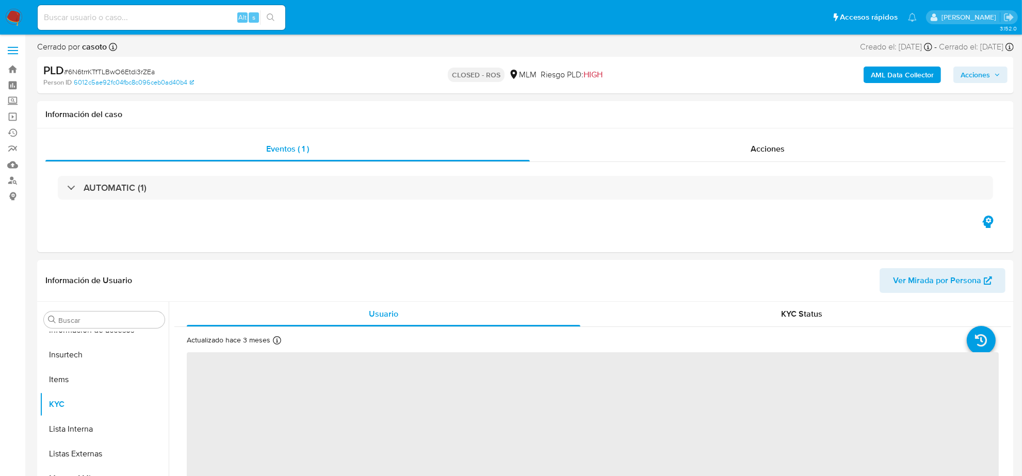
click at [14, 19] on img at bounding box center [14, 18] width 18 height 18
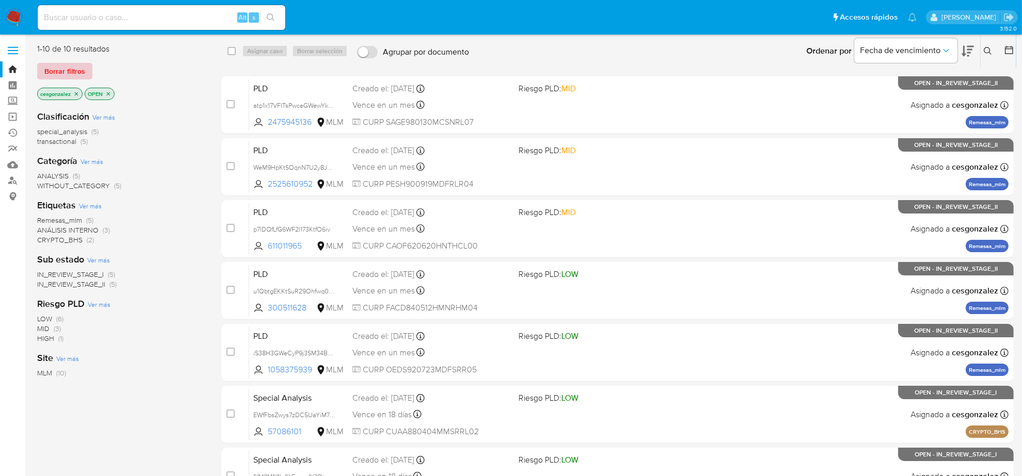
click at [66, 69] on span "Borrar filtros" at bounding box center [64, 71] width 41 height 14
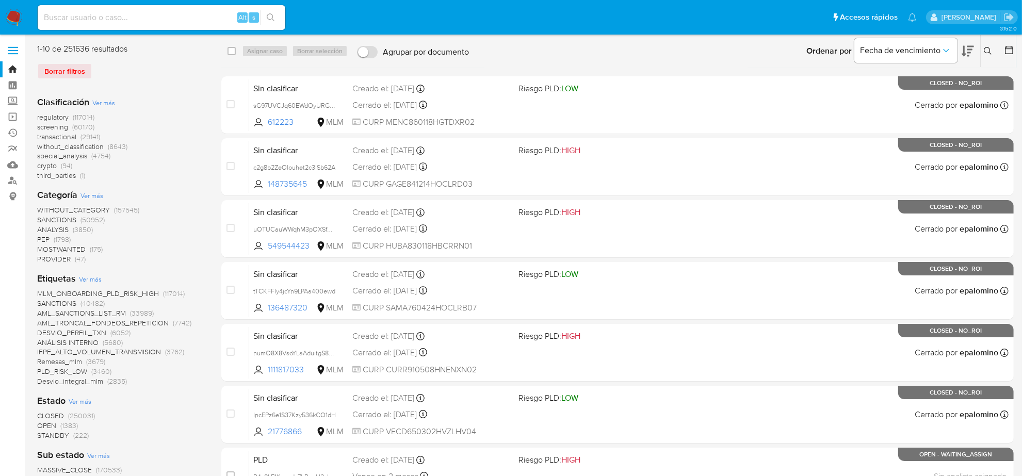
click at [991, 50] on icon at bounding box center [988, 51] width 8 height 8
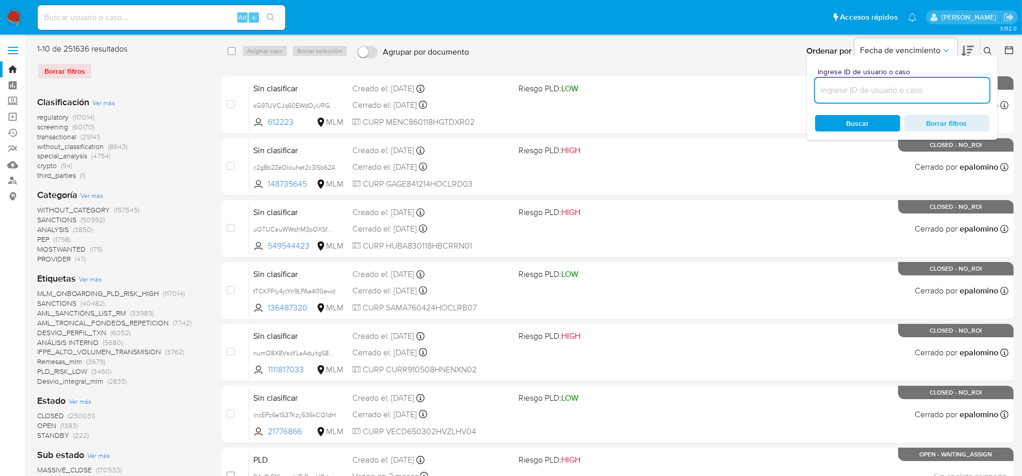
click at [886, 87] on input at bounding box center [902, 90] width 174 height 13
type input "7ZCNJHtvA6u1ydsBLI5D4Ixz"
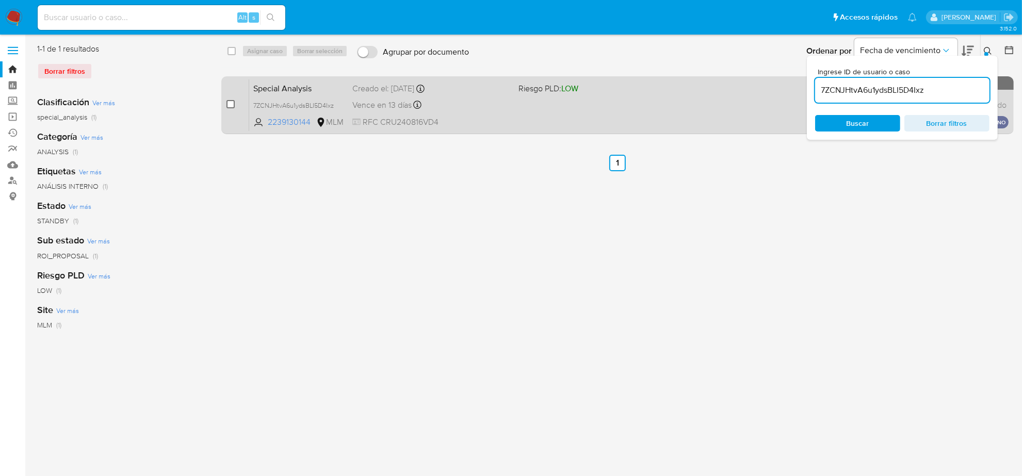
click at [228, 105] on input "checkbox" at bounding box center [230, 104] width 8 height 8
checkbox input "true"
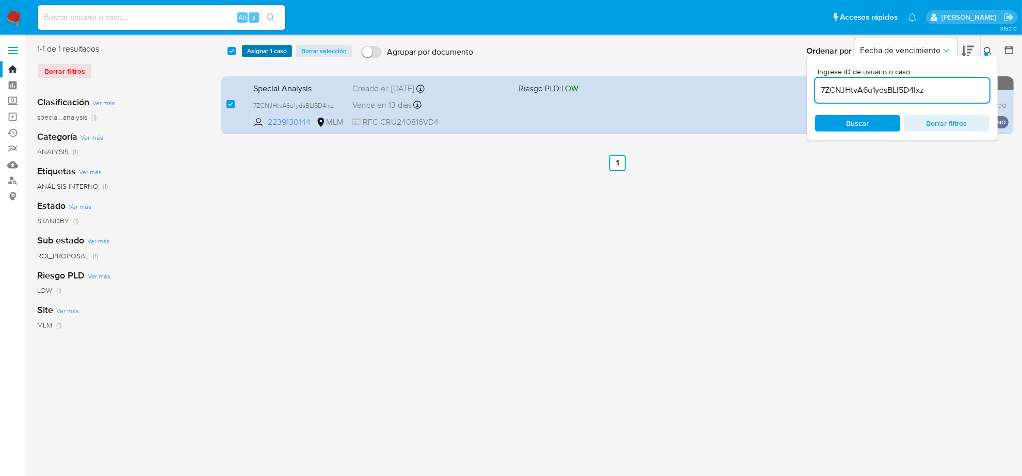
click at [264, 50] on span "Asignar 1 caso" at bounding box center [267, 51] width 40 height 10
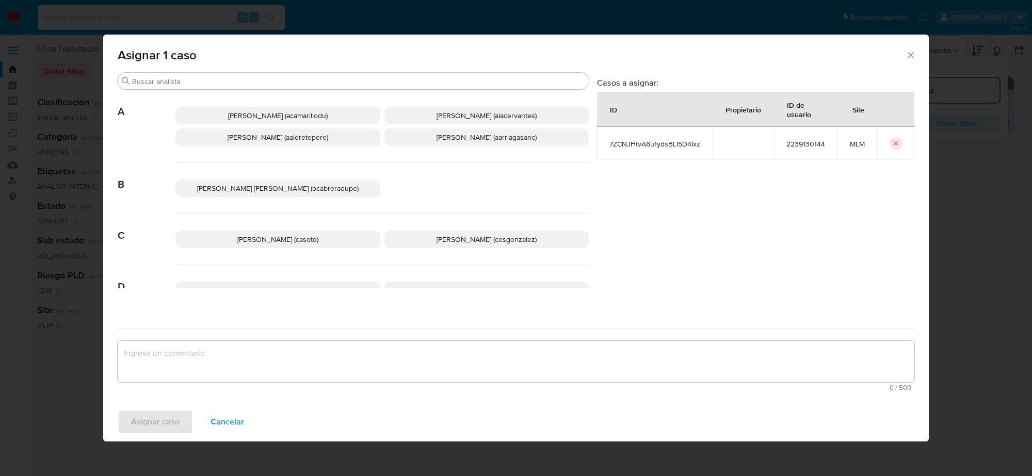
click at [448, 240] on span "Cesar Gonzalez (cesgonzalez)" at bounding box center [486, 239] width 100 height 10
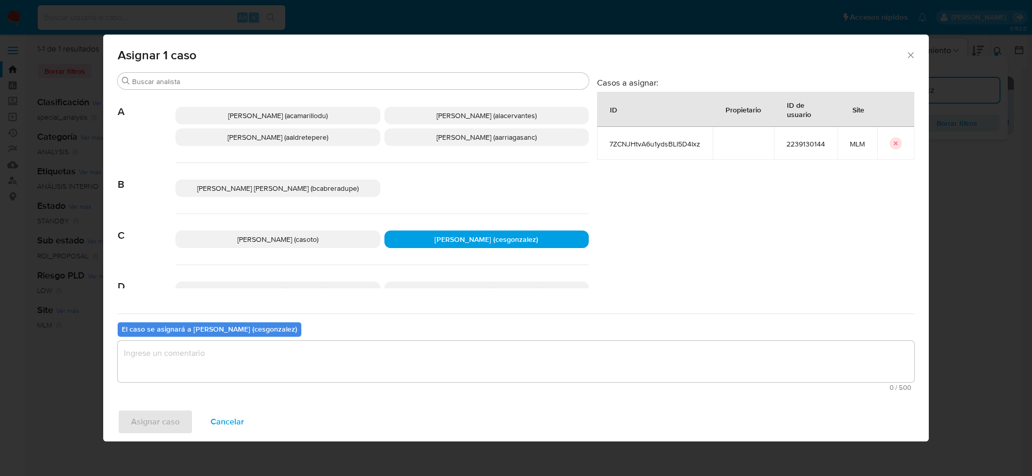
drag, startPoint x: 320, startPoint y: 335, endPoint x: 313, endPoint y: 362, distance: 27.8
click at [320, 339] on div "El caso se asignará a Cesar Gonzalez (cesgonzalez) 0 / 500 500 caracteres resta…" at bounding box center [516, 354] width 796 height 81
click at [313, 362] on textarea "assign-modal" at bounding box center [516, 361] width 796 height 41
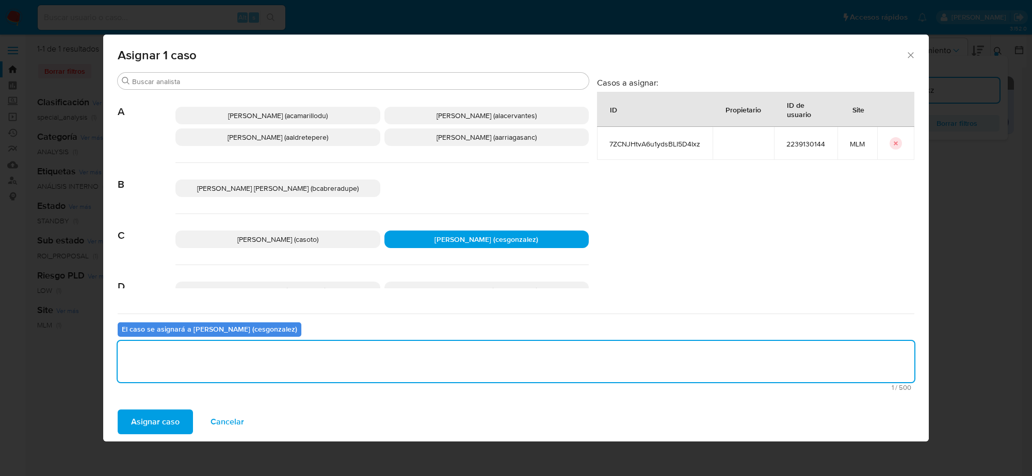
click at [160, 416] on span "Asignar caso" at bounding box center [155, 422] width 48 height 23
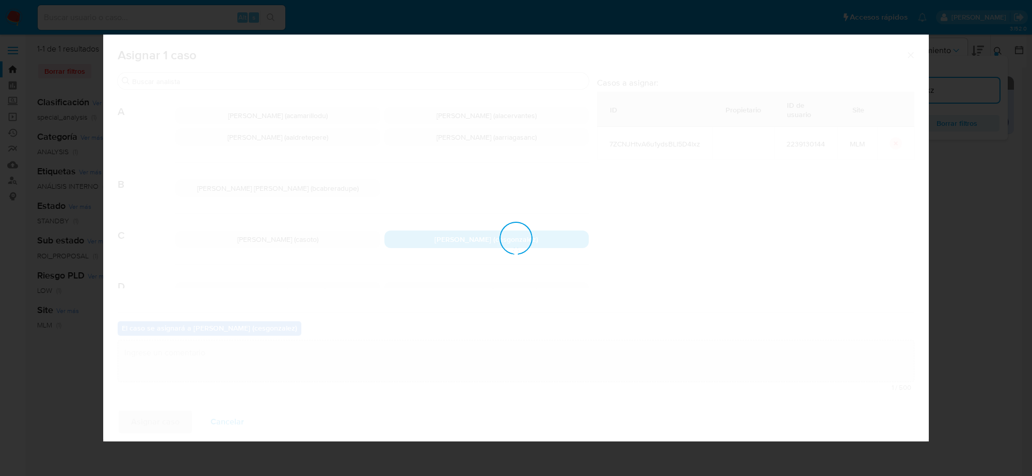
checkbox input "false"
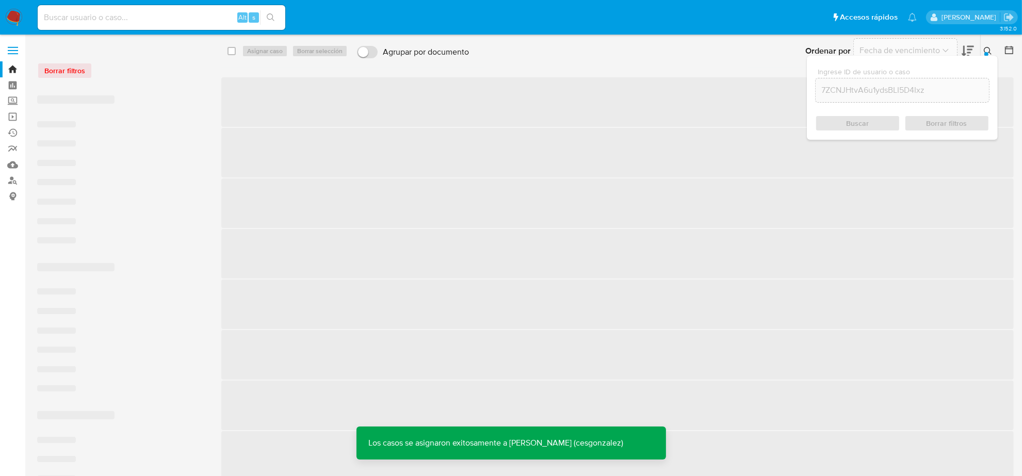
click at [990, 56] on div "Ingrese ID de usuario o caso 7ZCNJHtvA6u1ydsBLI5D4Ixz Buscar Borrar filtros" at bounding box center [902, 98] width 191 height 84
click at [988, 51] on icon at bounding box center [988, 51] width 8 height 8
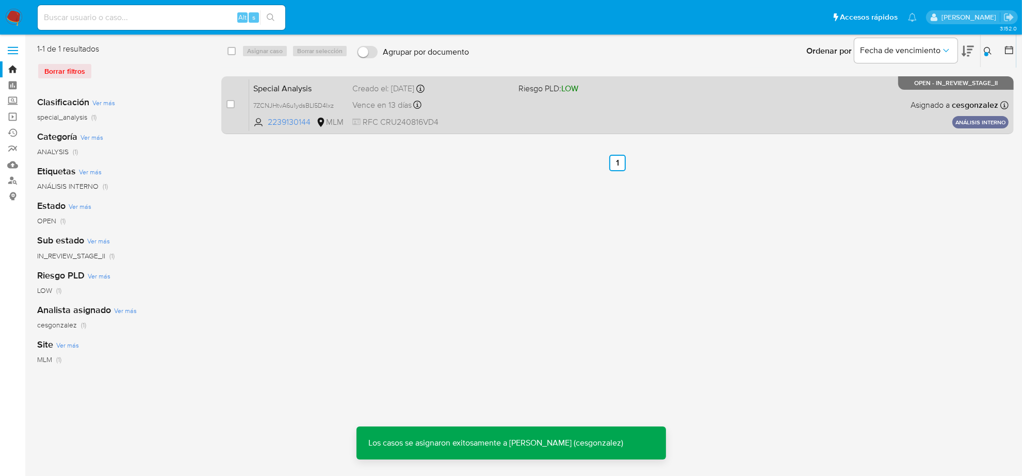
click at [436, 118] on span "RFC CRU240816VD4" at bounding box center [431, 122] width 158 height 11
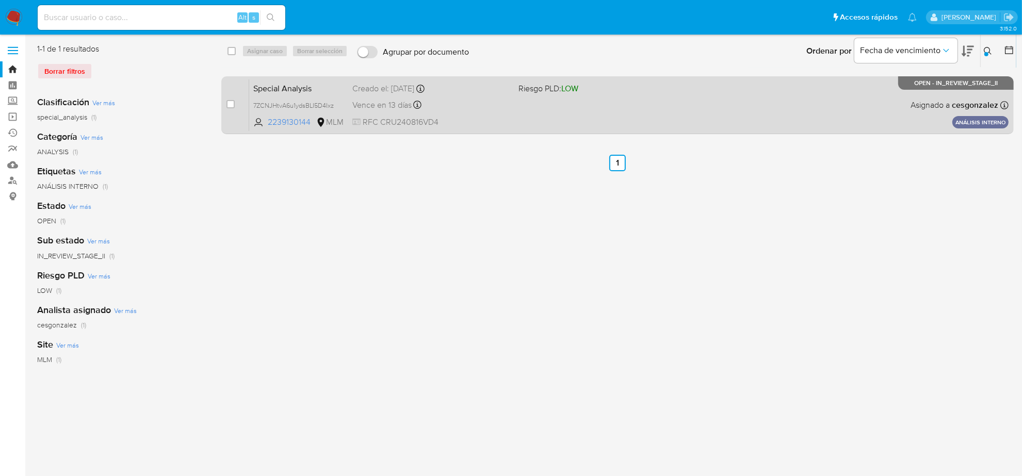
click at [601, 112] on div "Special Analysis 7ZCNJHtvA6u1ydsBLI5D4Ixz 2239130144 MLM Riesgo PLD: LOW Creado…" at bounding box center [628, 105] width 759 height 52
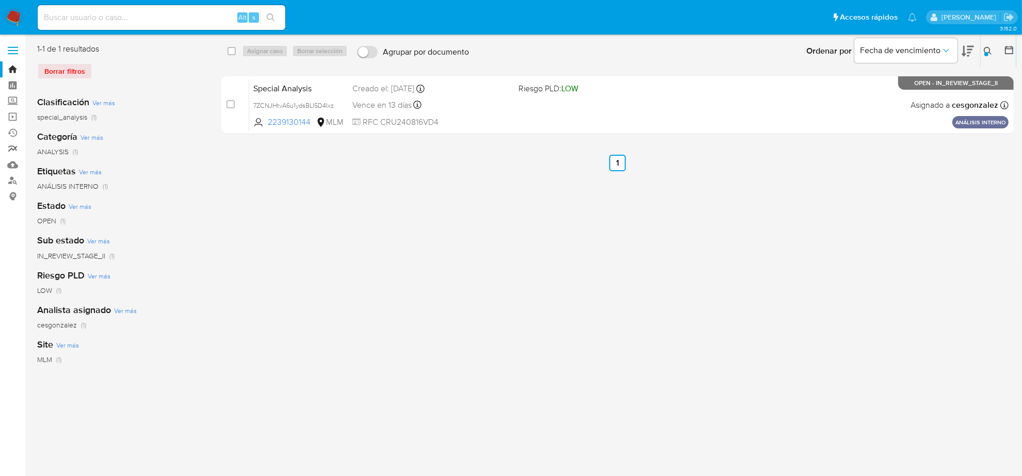
click at [8, 145] on link "Reportes" at bounding box center [61, 149] width 123 height 16
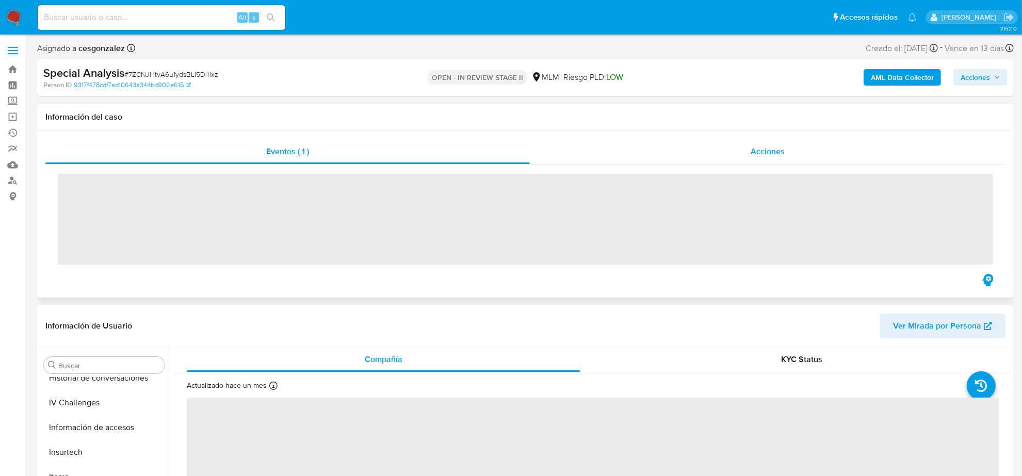
scroll to position [411, 0]
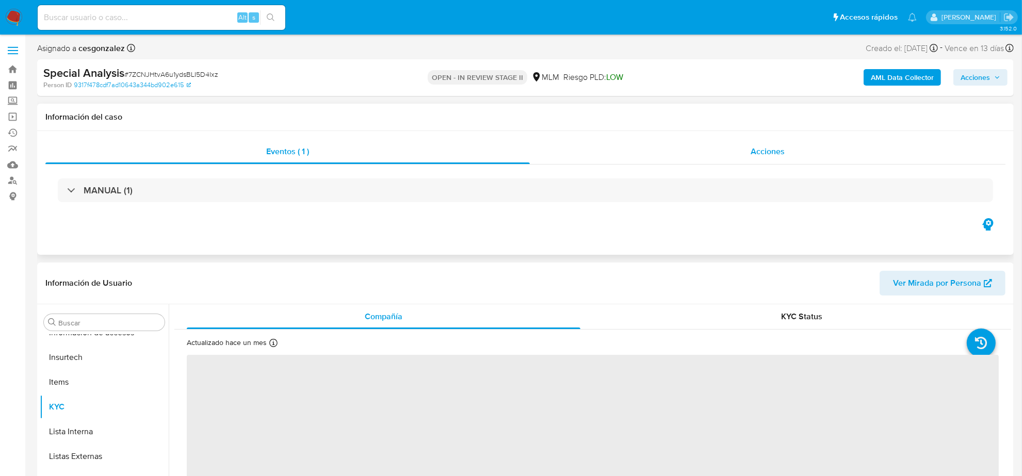
click at [790, 151] on div "Acciones" at bounding box center [768, 151] width 476 height 25
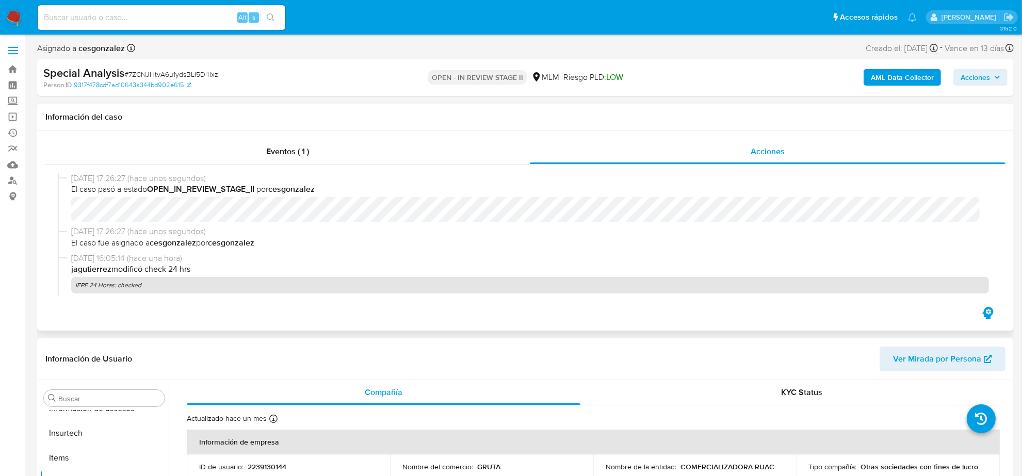
select select "10"
click at [277, 156] on span "Eventos ( 1 )" at bounding box center [287, 151] width 43 height 12
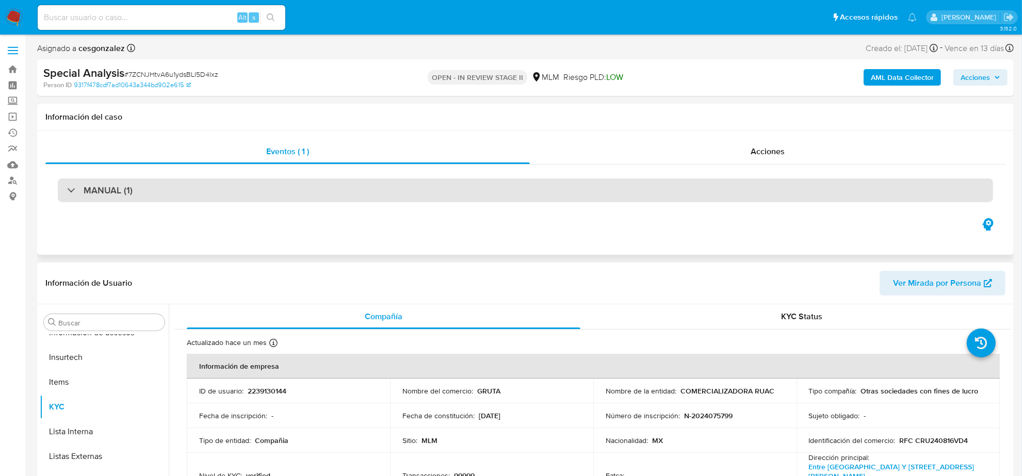
click at [151, 191] on div "MANUAL (1)" at bounding box center [525, 190] width 935 height 24
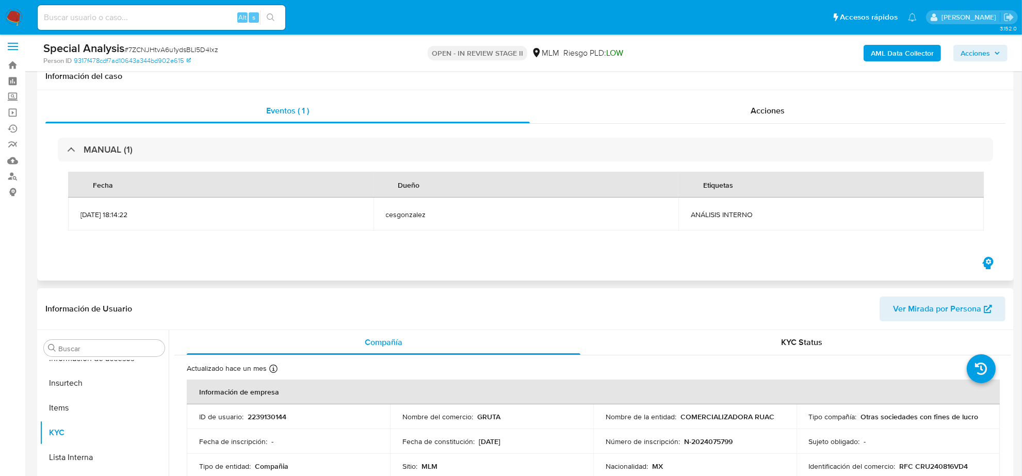
scroll to position [0, 0]
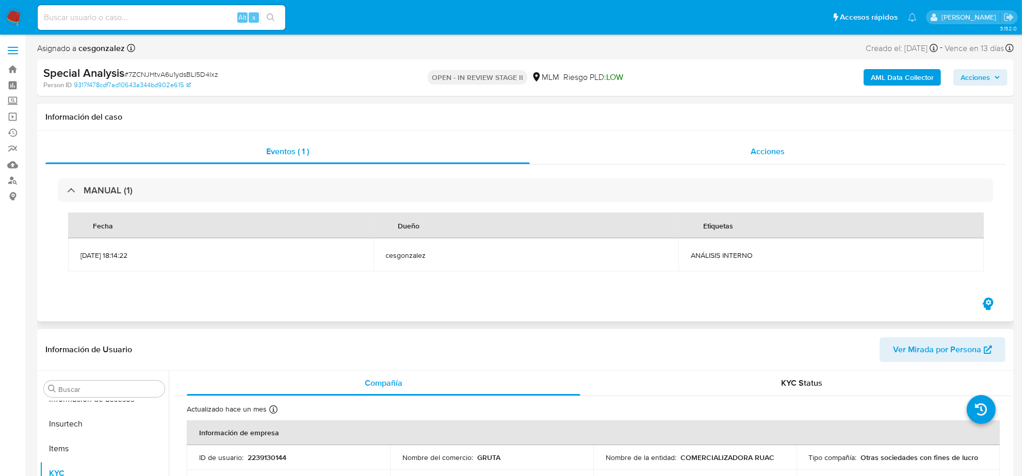
click at [759, 160] on div "Acciones" at bounding box center [768, 151] width 476 height 25
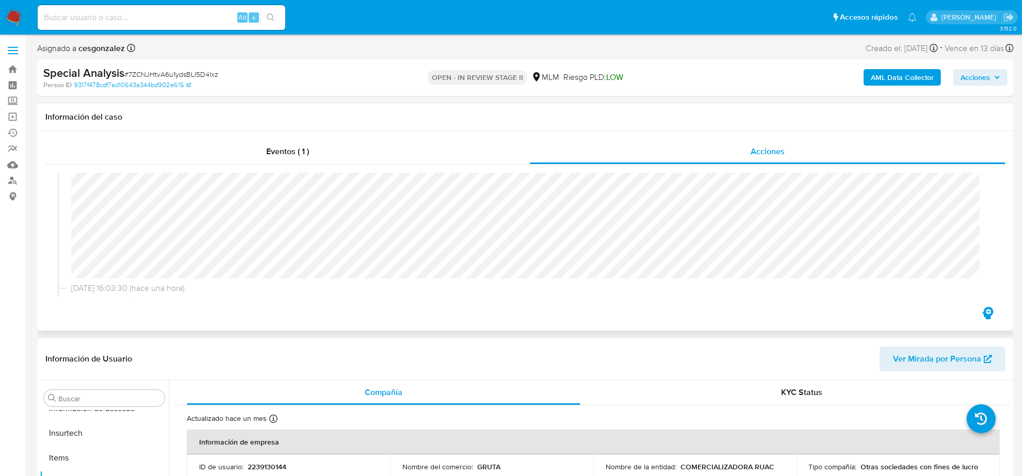
scroll to position [186, 0]
click at [981, 79] on span "Acciones" at bounding box center [974, 77] width 29 height 17
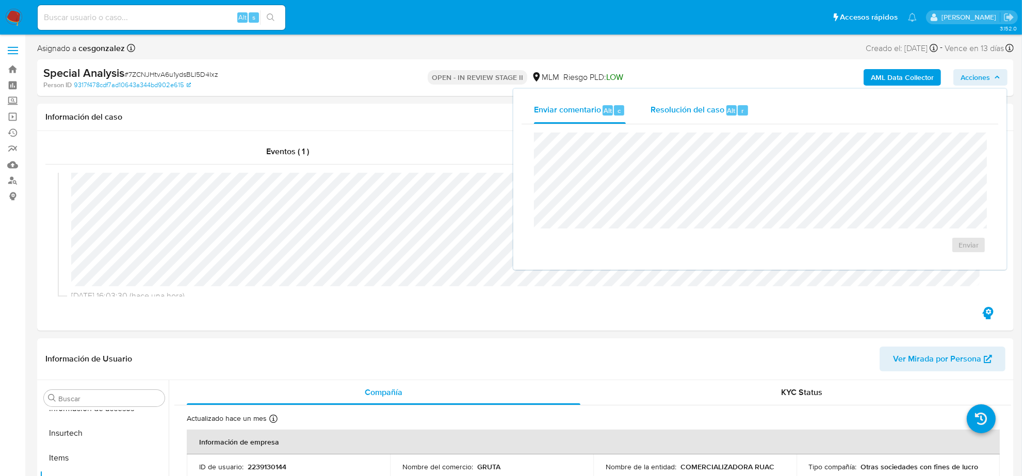
click at [682, 109] on span "Resolución del caso" at bounding box center [687, 110] width 74 height 12
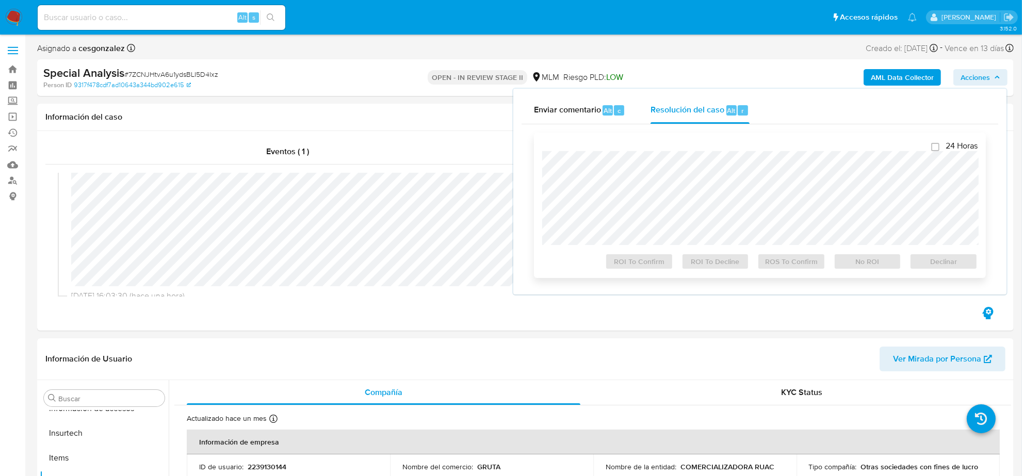
checkbox input "true"
click at [795, 267] on span "ROS To Confirm" at bounding box center [791, 261] width 54 height 14
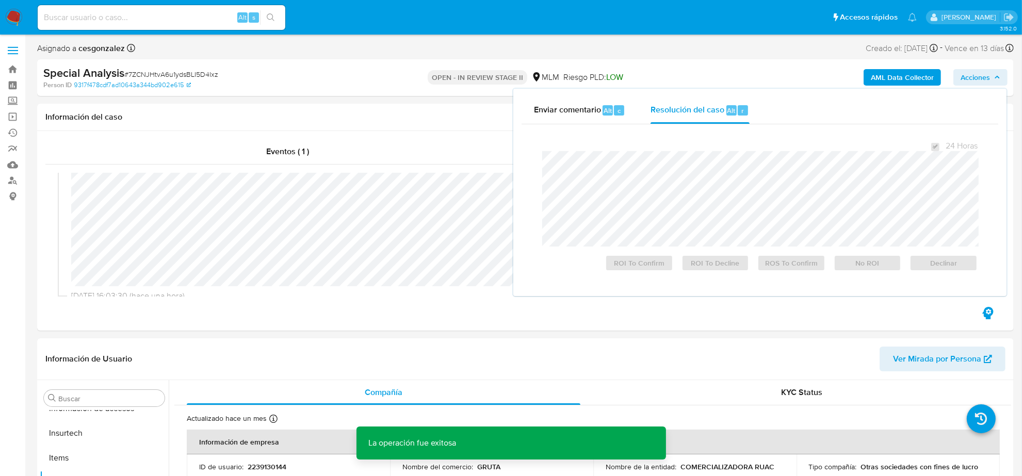
click at [165, 71] on span "# 7ZCNJHtvA6u1ydsBLI5D4Ixz" at bounding box center [171, 74] width 94 height 10
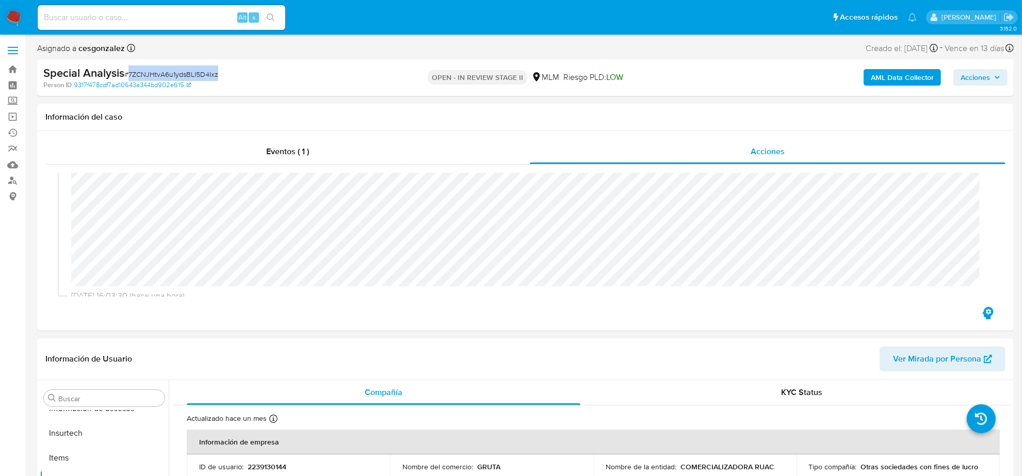
click at [165, 71] on span "# 7ZCNJHtvA6u1ydsBLI5D4Ixz" at bounding box center [171, 74] width 94 height 10
copy span "7ZCNJHtvA6u1ydsBLI5D4Ixz"
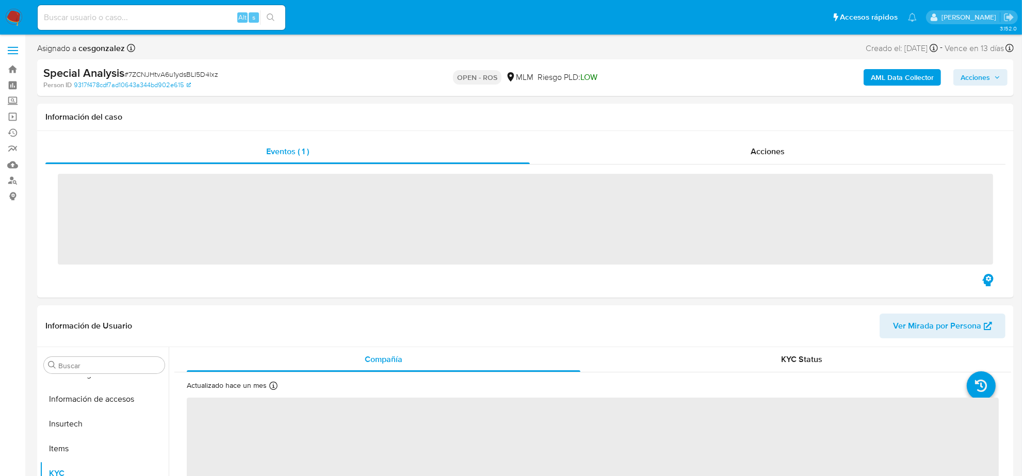
scroll to position [411, 0]
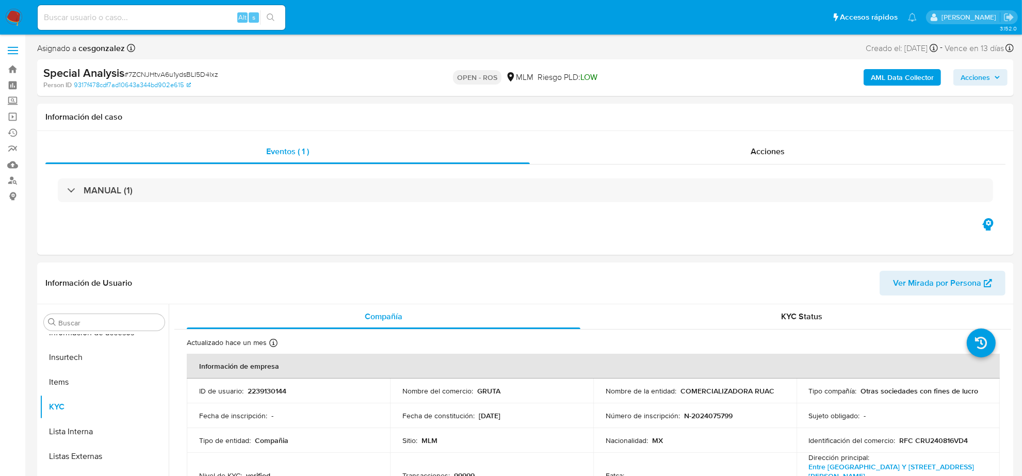
select select "10"
click at [761, 157] on span "Acciones" at bounding box center [767, 151] width 34 height 12
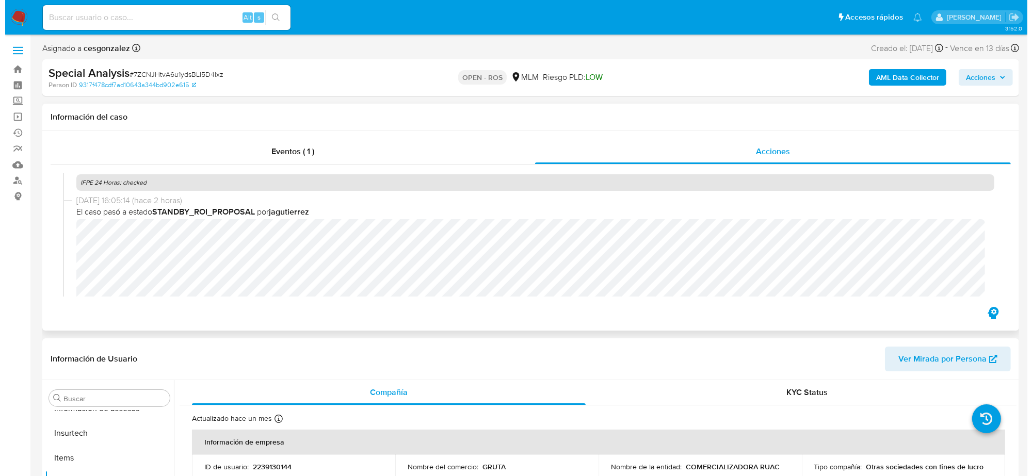
scroll to position [387, 0]
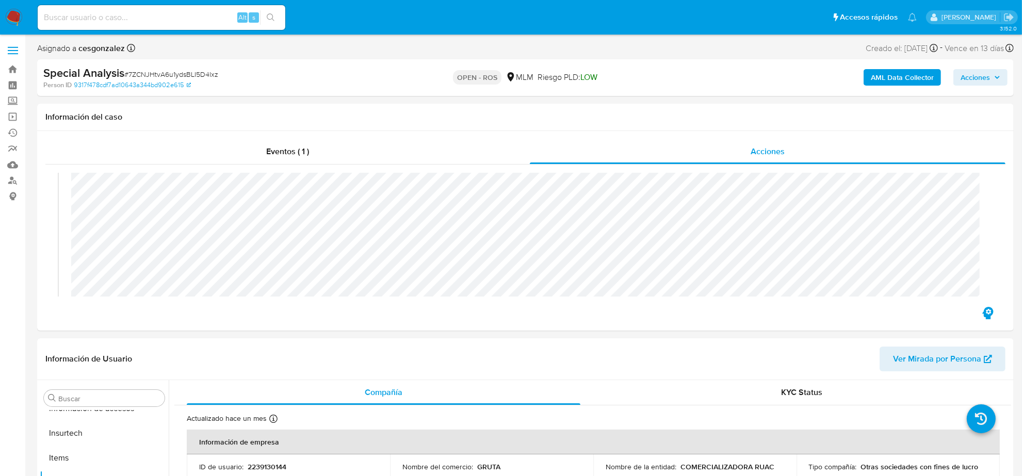
click at [977, 79] on span "Acciones" at bounding box center [974, 77] width 29 height 17
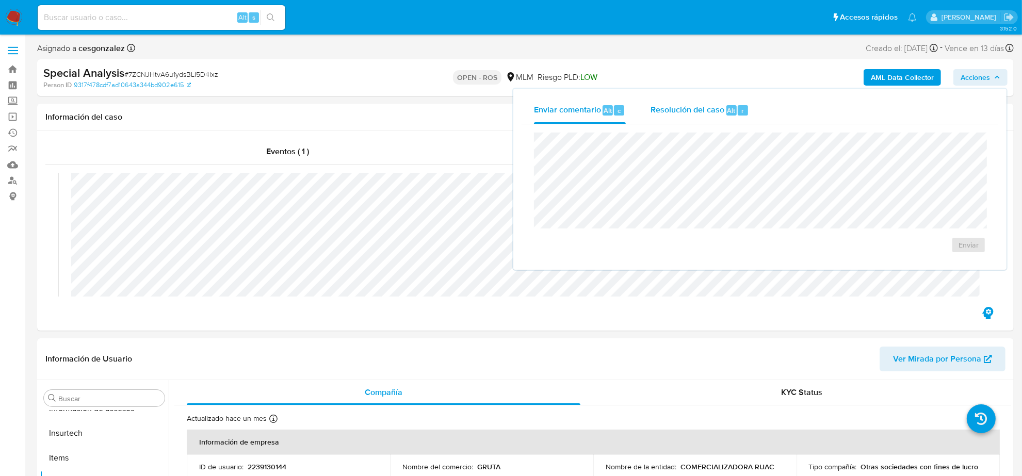
click at [692, 104] on span "Resolución del caso" at bounding box center [687, 110] width 74 height 12
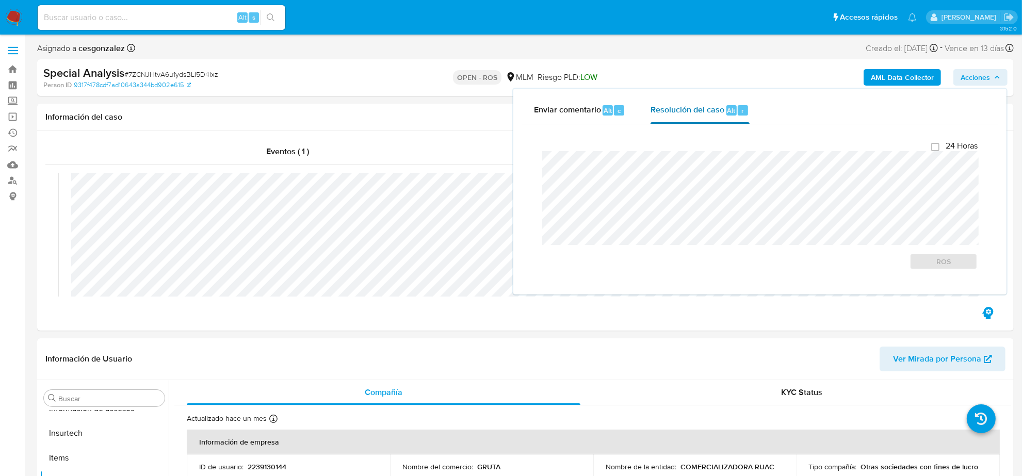
checkbox input "true"
click at [939, 266] on span "ROS" at bounding box center [943, 261] width 54 height 14
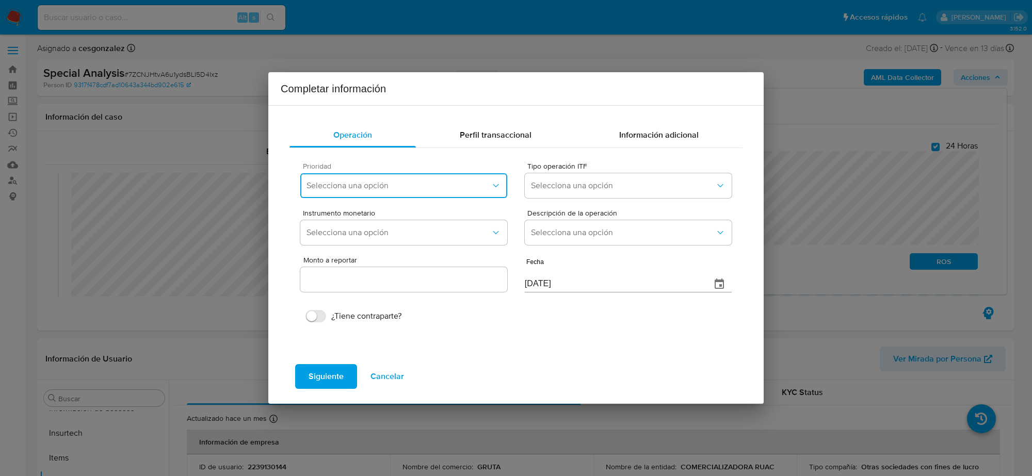
click at [352, 179] on button "Selecciona una opción" at bounding box center [403, 185] width 207 height 25
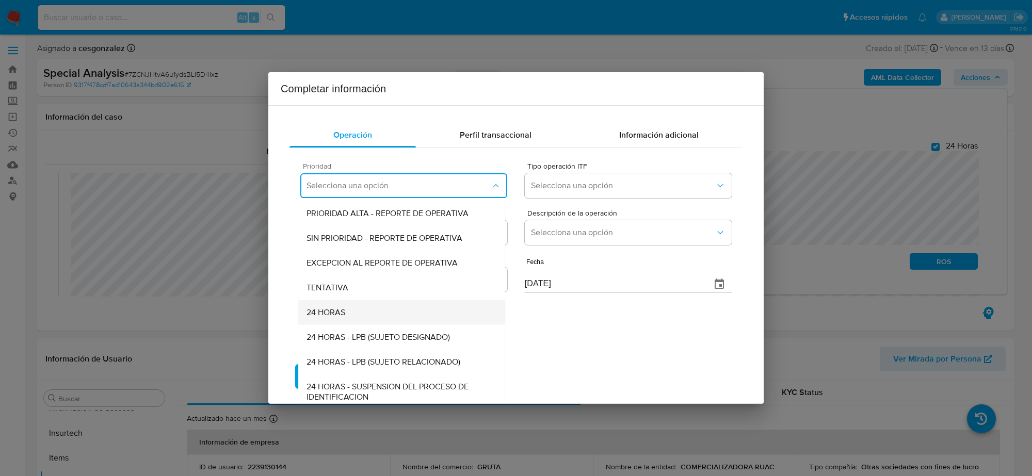
click at [367, 313] on div "24 HORAS" at bounding box center [401, 312] width 190 height 25
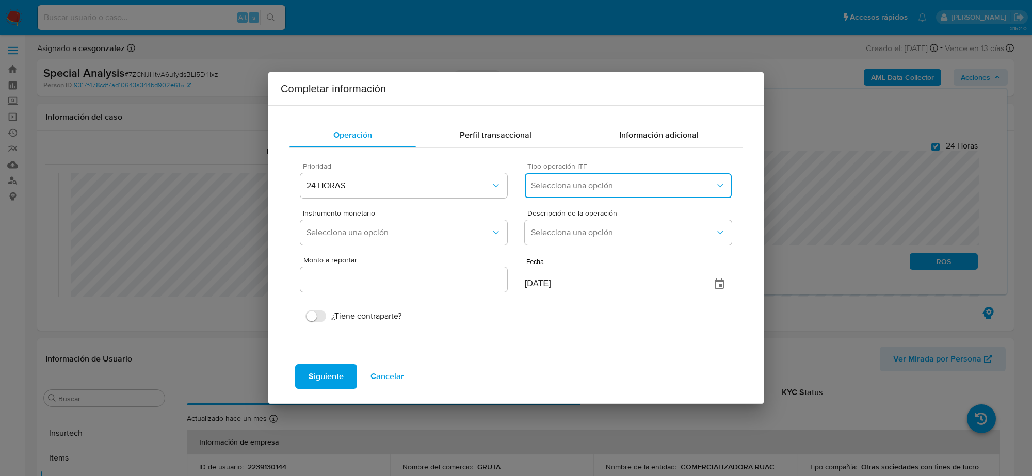
click at [576, 178] on button "Selecciona una opción" at bounding box center [628, 185] width 207 height 25
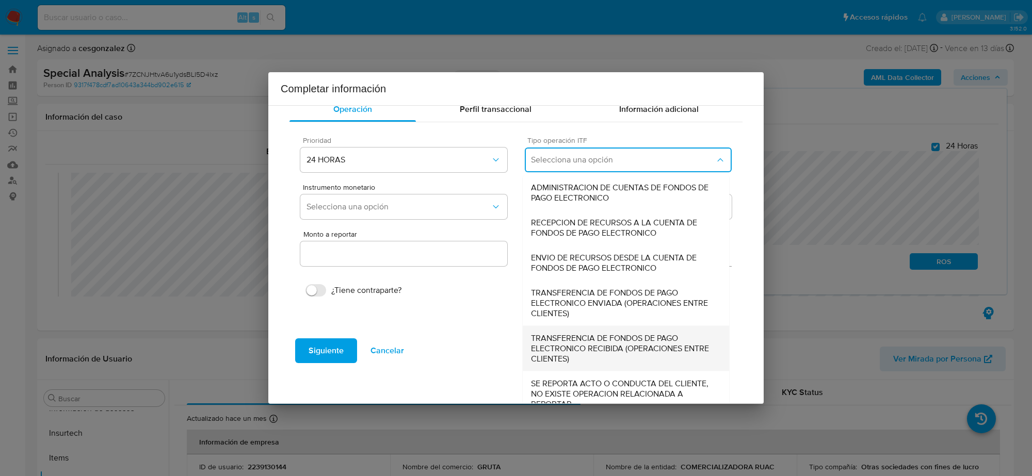
scroll to position [39, 0]
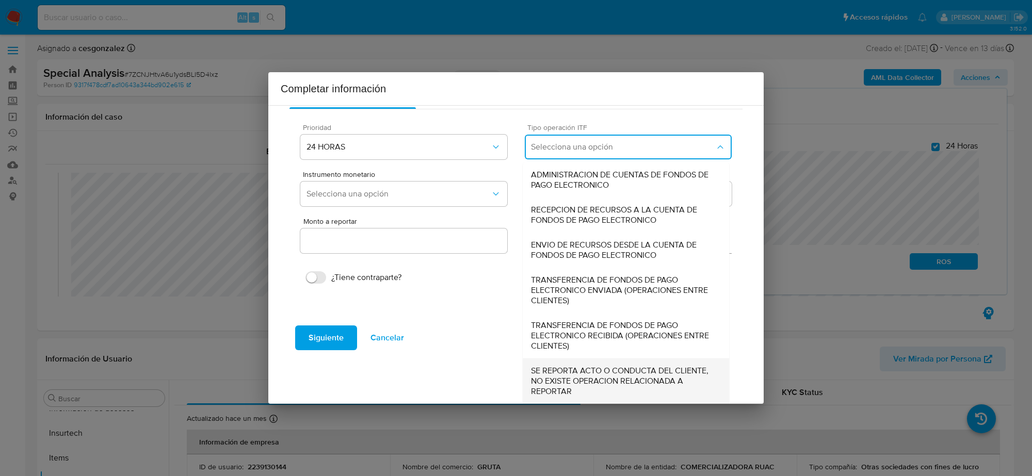
click at [599, 382] on span "SE REPORTA ACTO O CONDUCTA DEL CLIENTE, NO EXISTE OPERACION RELACIONADA A REPOR…" at bounding box center [626, 381] width 190 height 31
type input "0.00"
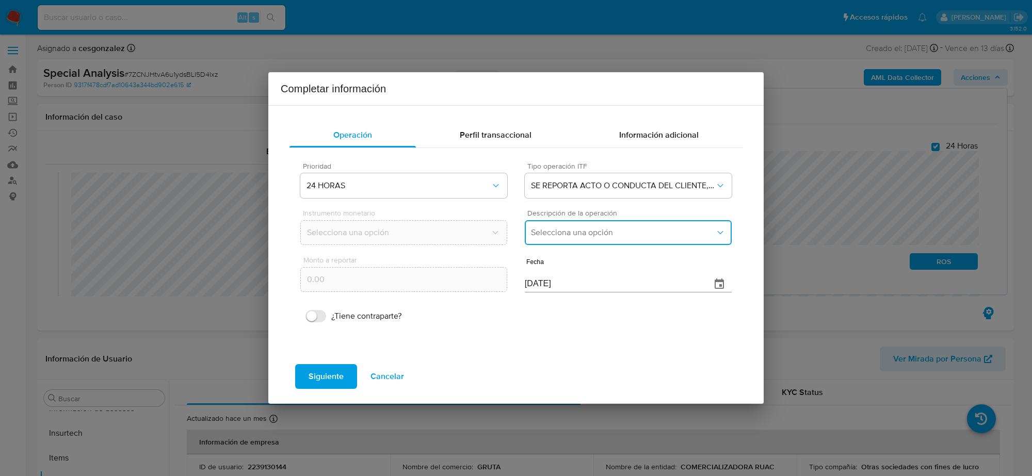
click at [583, 235] on span "Selecciona una opción" at bounding box center [623, 232] width 184 height 10
click at [592, 256] on span "REPORTE DE 24 HORAS" at bounding box center [575, 260] width 88 height 10
click at [533, 284] on input "[DATE]" at bounding box center [614, 284] width 178 height 17
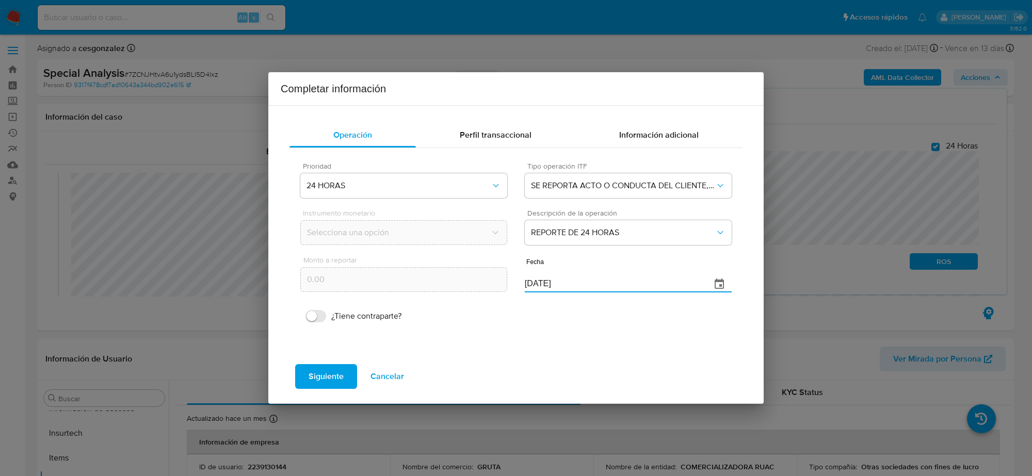
click at [532, 284] on input "12/08/2025" at bounding box center [614, 284] width 178 height 17
type input "26/06/2025"
click at [323, 373] on span "Siguiente" at bounding box center [325, 376] width 35 height 23
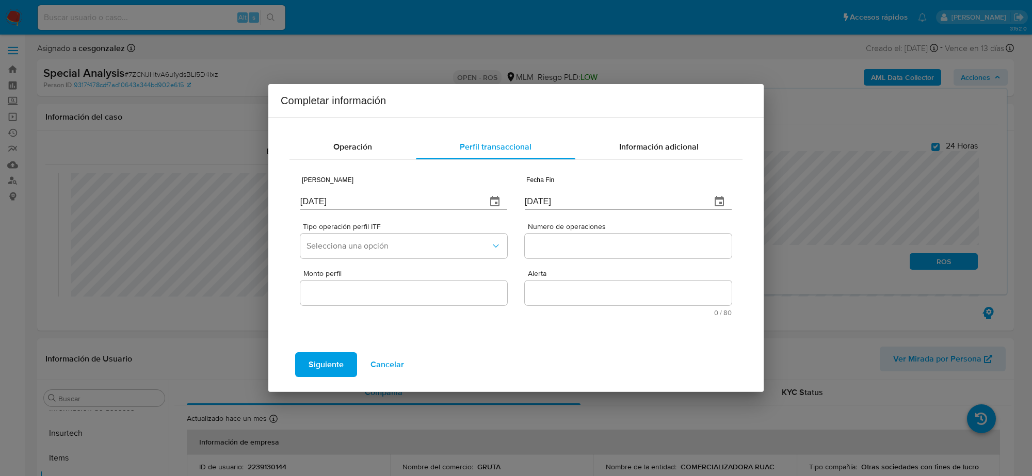
click at [314, 200] on input "12/08/2025" at bounding box center [389, 201] width 178 height 17
type input "31/01/2025"
click at [543, 199] on input "12/08/2025" at bounding box center [614, 201] width 178 height 17
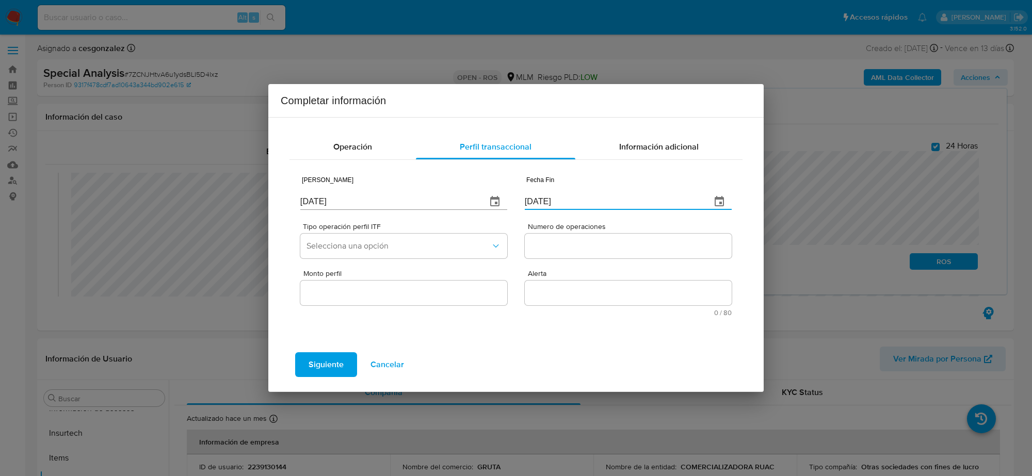
click at [543, 202] on input "12/08/2025" at bounding box center [614, 201] width 178 height 17
type input "26/06/2025"
click at [490, 249] on icon "button" at bounding box center [495, 246] width 10 height 10
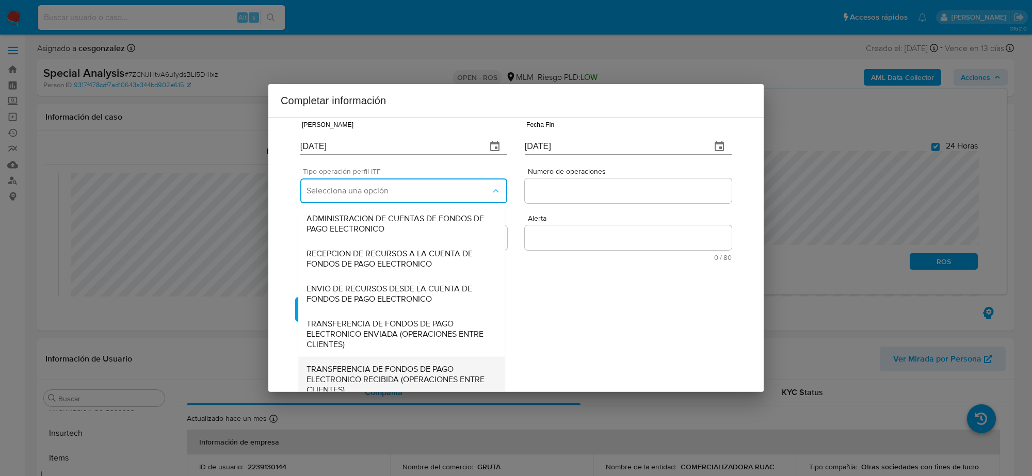
scroll to position [110, 0]
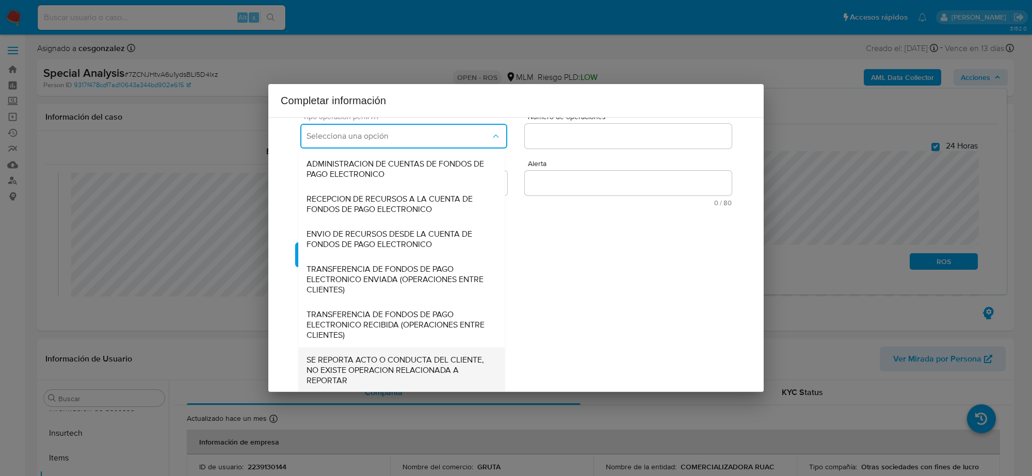
click at [430, 370] on span "SE REPORTA ACTO O CONDUCTA DEL CLIENTE, NO EXISTE OPERACION RELACIONADA A REPOR…" at bounding box center [401, 369] width 190 height 31
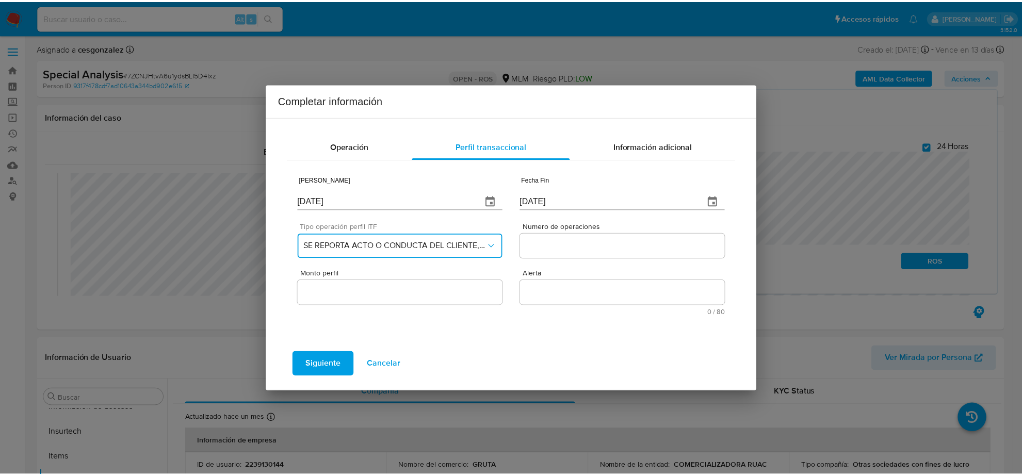
scroll to position [0, 0]
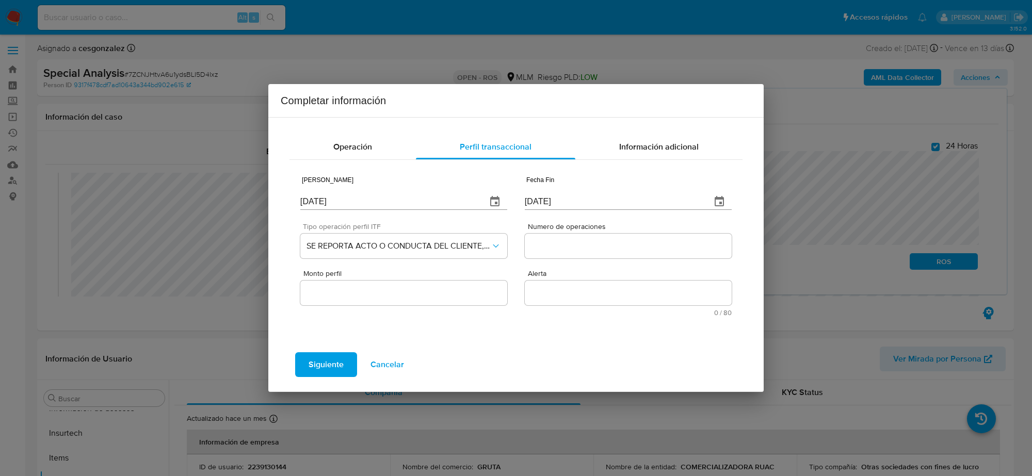
click at [596, 247] on input "Numero de operaciones" at bounding box center [628, 245] width 207 height 13
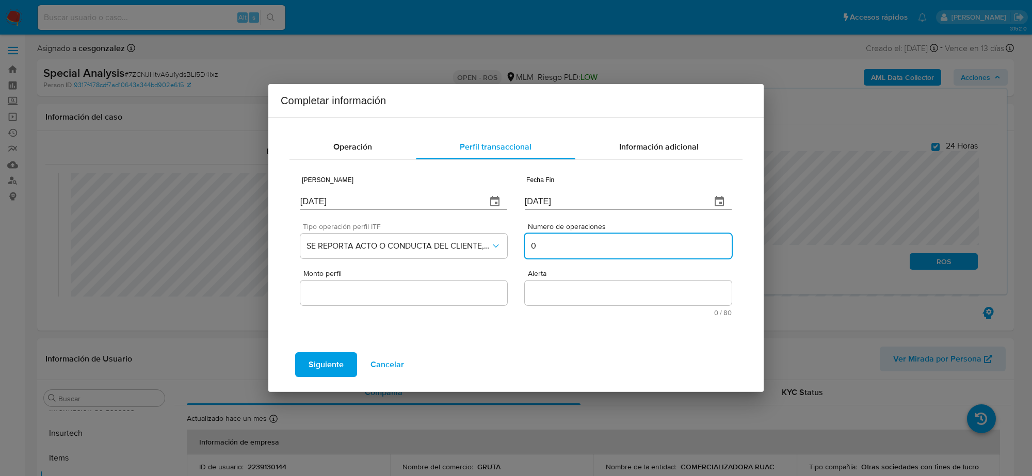
type input "0"
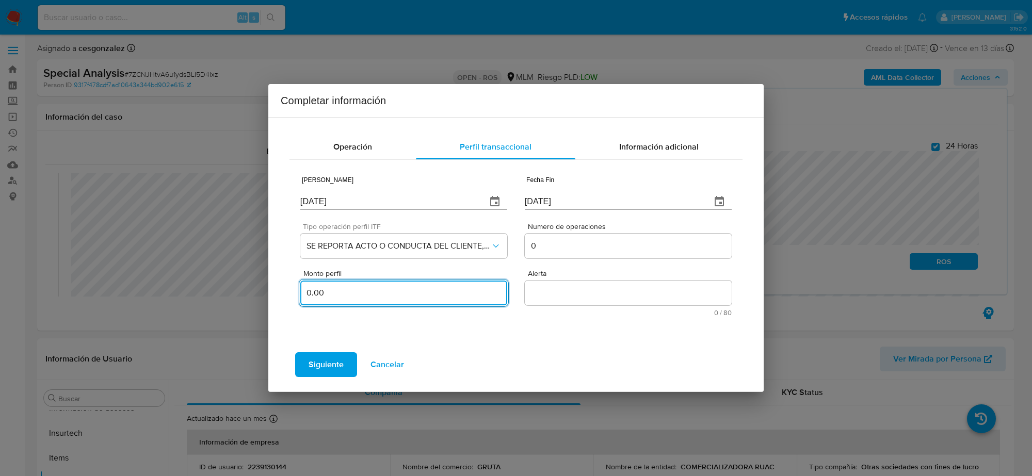
type input "0.00"
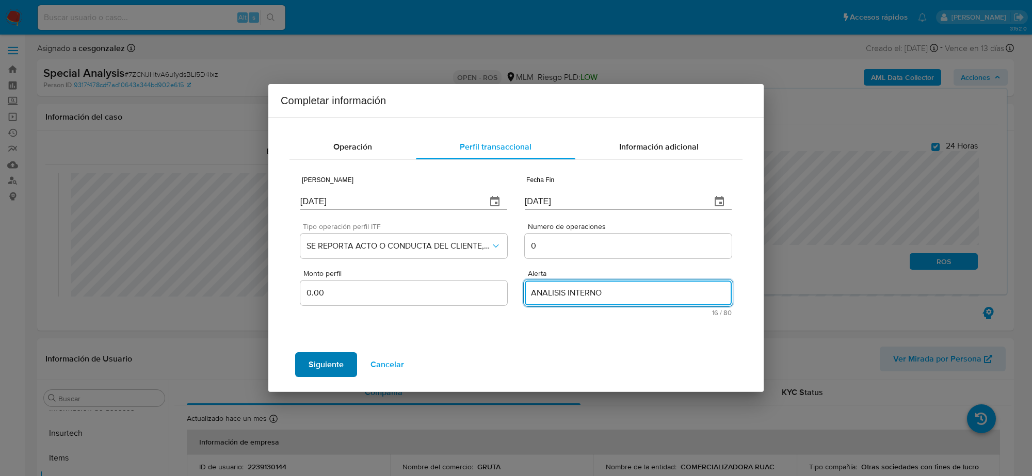
type textarea "ANALISIS INTERNO"
click at [311, 367] on span "Siguiente" at bounding box center [325, 364] width 35 height 23
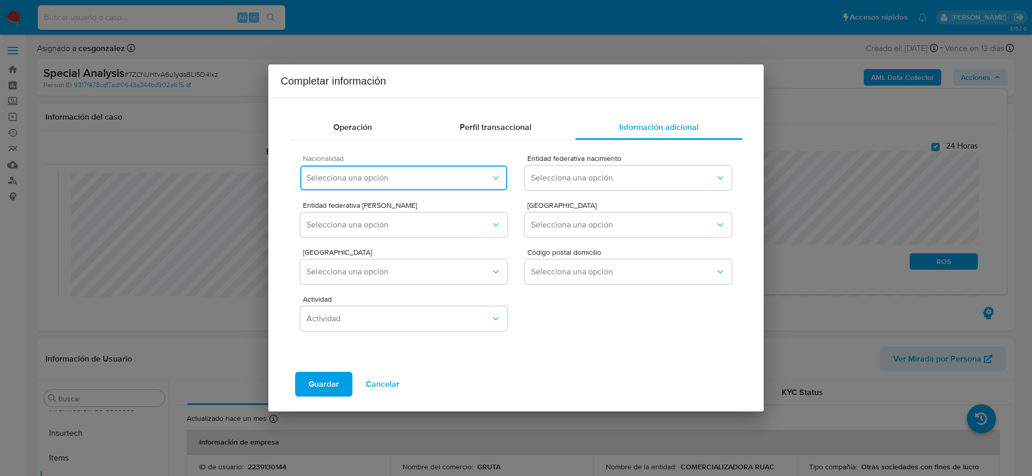
click at [483, 176] on span "Selecciona una opción" at bounding box center [398, 178] width 184 height 10
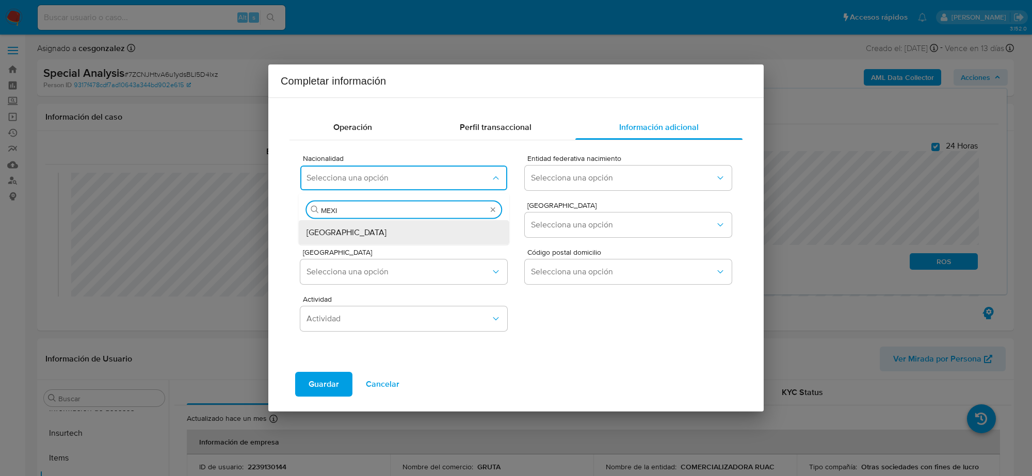
type input "MEXIC"
click at [403, 222] on div "MEXICO" at bounding box center [403, 232] width 194 height 25
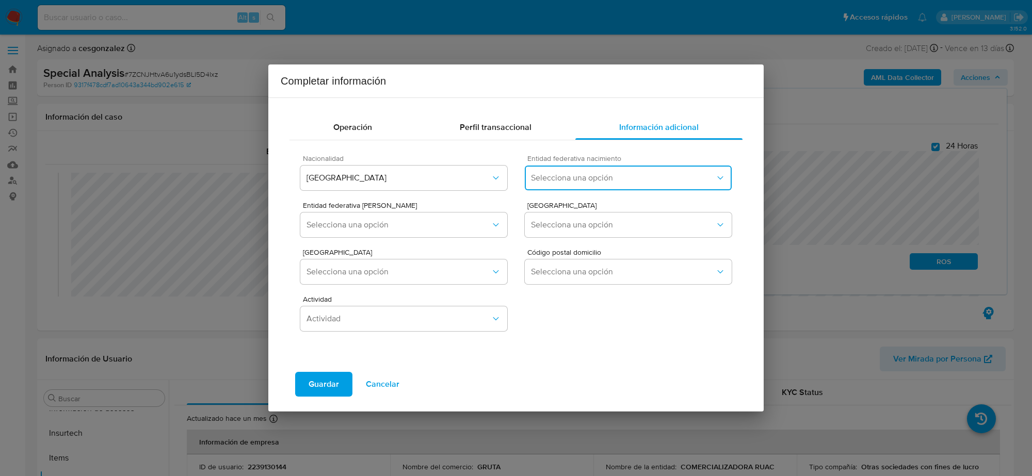
click at [645, 179] on span "Selecciona una opción" at bounding box center [623, 178] width 184 height 10
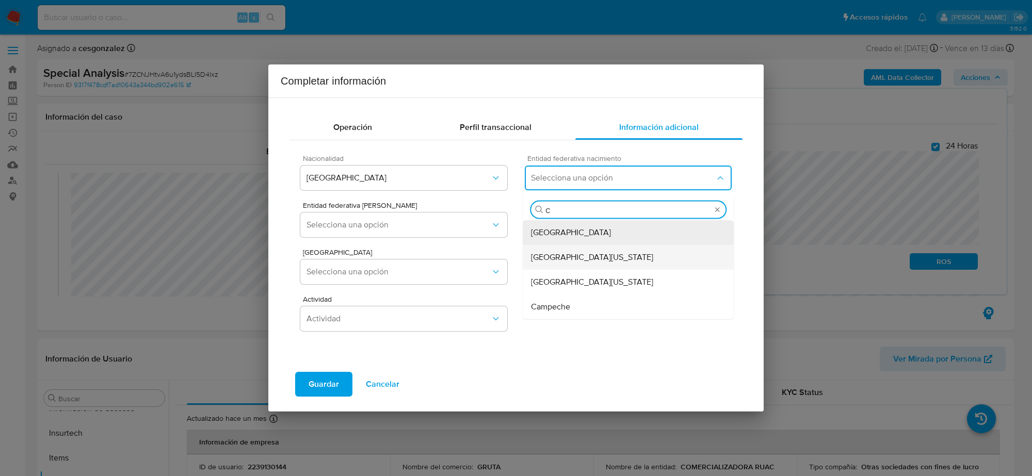
type input "CI"
click at [654, 235] on div "Ciudad de México" at bounding box center [628, 232] width 194 height 25
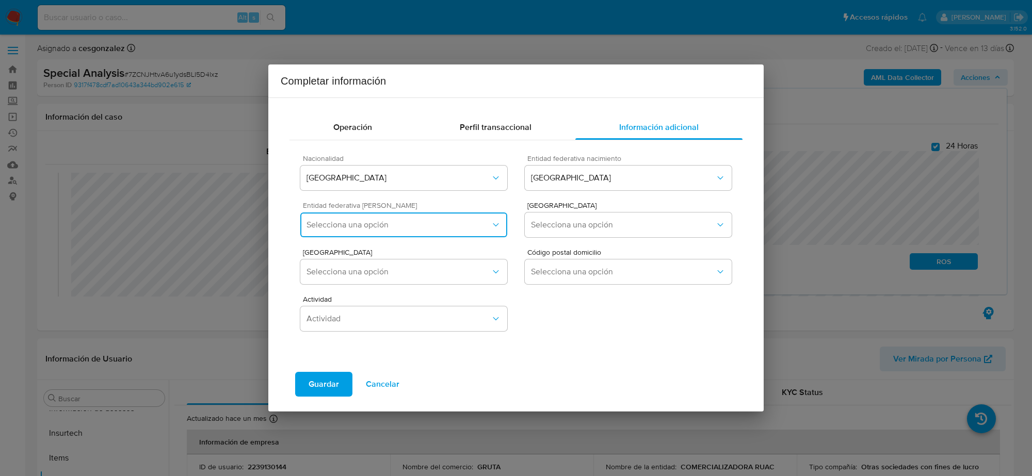
click at [449, 236] on button "Selecciona una opción" at bounding box center [403, 224] width 207 height 25
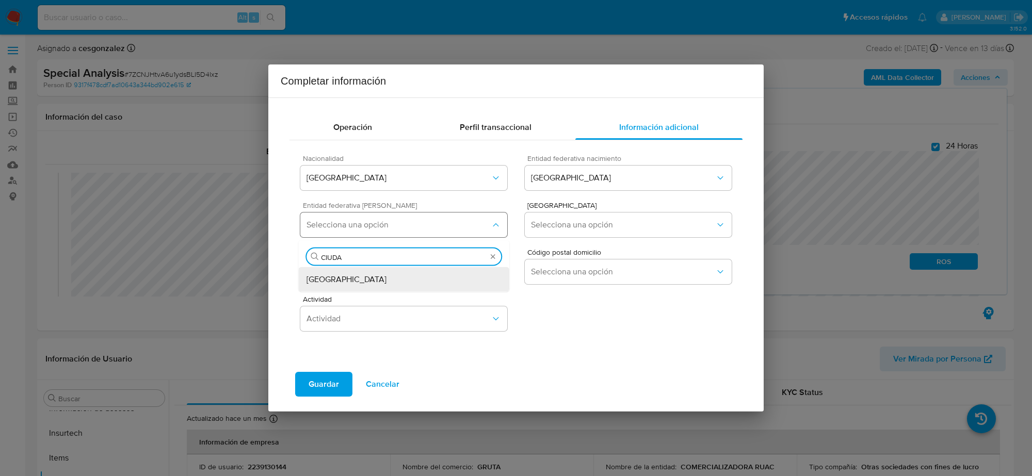
type input "CIUDAD"
click at [429, 280] on div "Ciudad de México" at bounding box center [403, 279] width 194 height 25
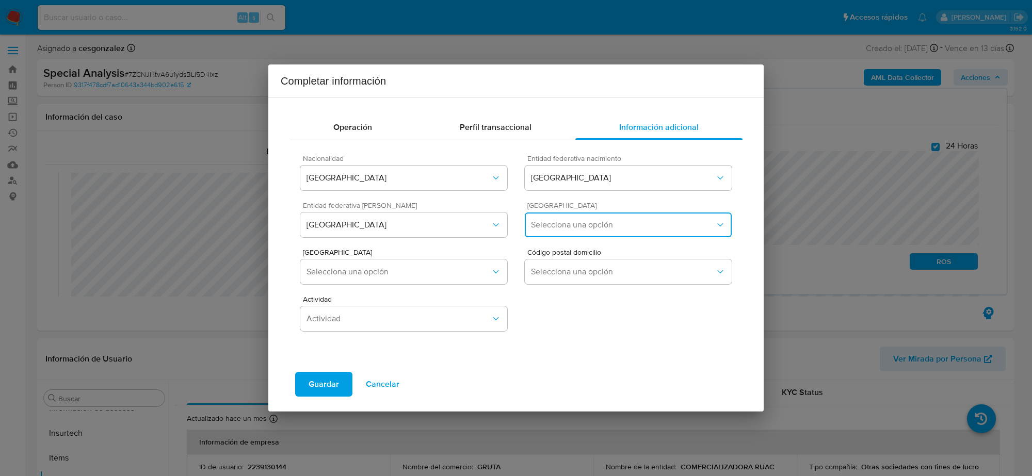
click at [588, 234] on button "Selecciona una opción" at bounding box center [628, 224] width 207 height 25
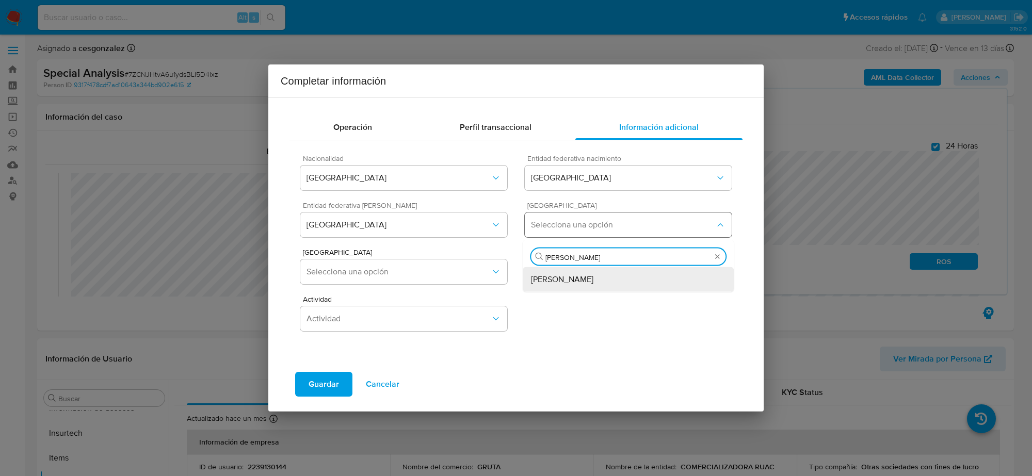
type input "VENUSTIANO"
click at [610, 282] on div "Venustiano Carranza" at bounding box center [628, 279] width 194 height 25
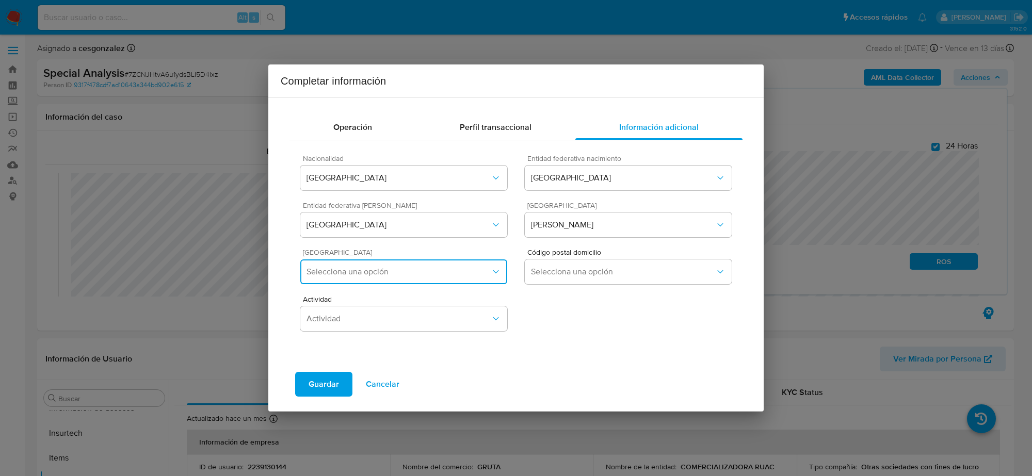
click at [463, 279] on button "Selecciona una opción" at bounding box center [403, 271] width 207 height 25
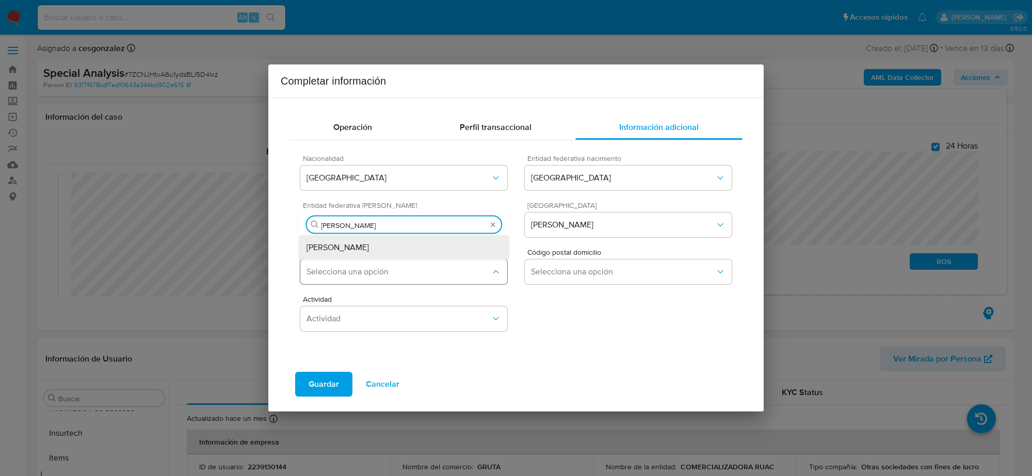
type input "ADOLFO"
click at [451, 245] on div "Adolfo López Mateos" at bounding box center [403, 247] width 194 height 25
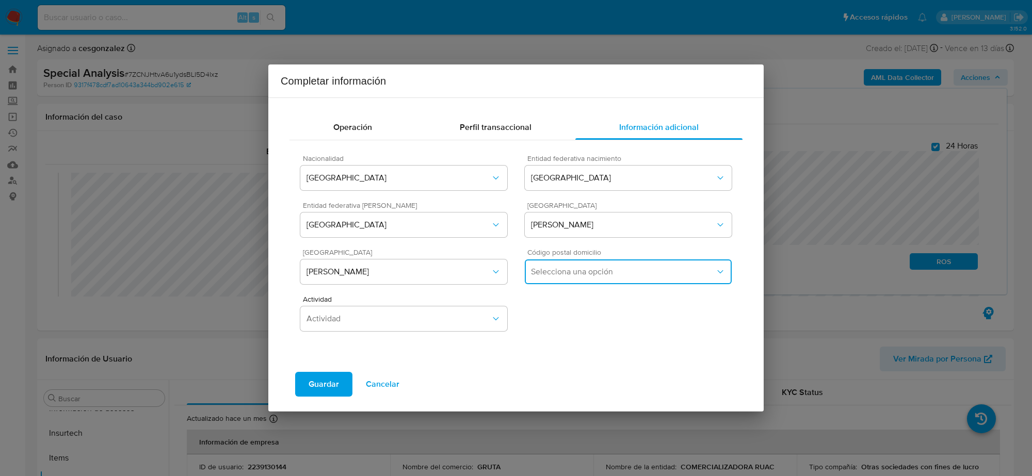
click at [582, 280] on button "Selecciona una opción" at bounding box center [628, 271] width 207 height 25
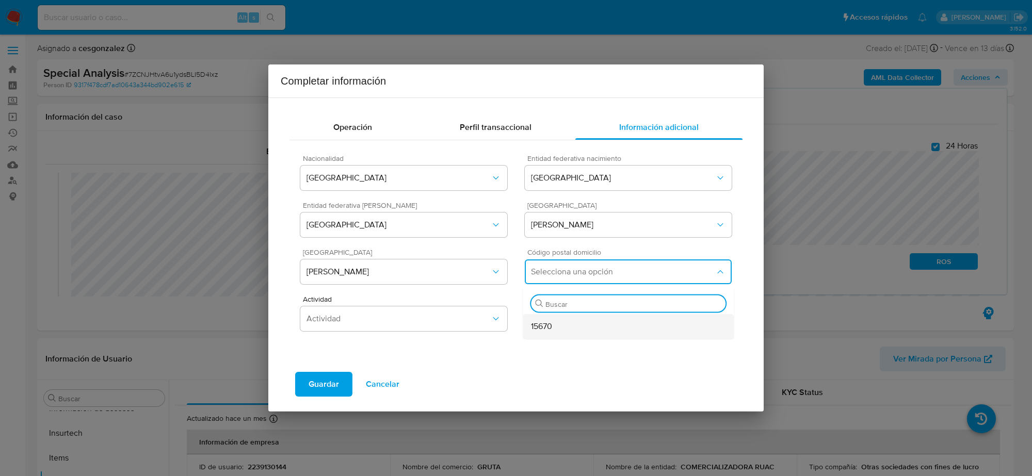
click at [560, 324] on div "15670" at bounding box center [628, 326] width 194 height 25
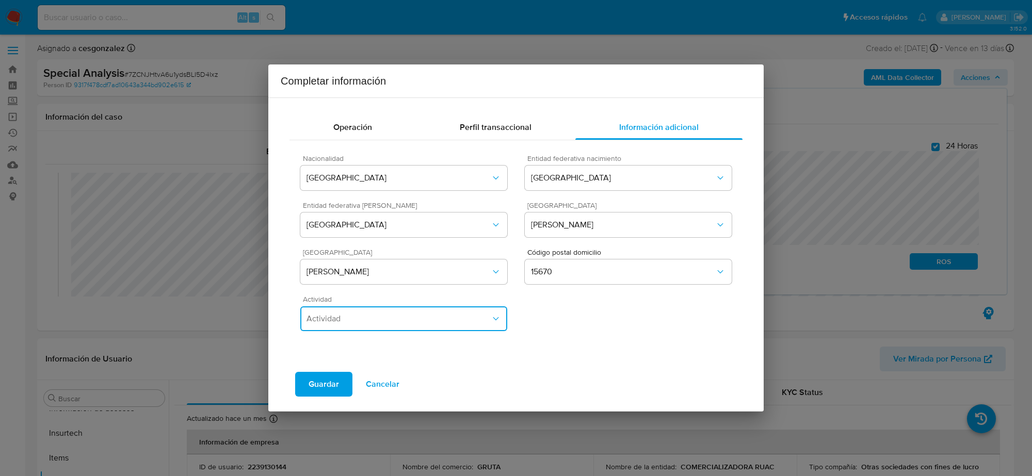
click at [490, 314] on span "Actividad" at bounding box center [398, 319] width 184 height 10
click at [383, 297] on div "Comerciante" at bounding box center [403, 294] width 194 height 25
click at [330, 386] on span "Guardar" at bounding box center [323, 384] width 30 height 23
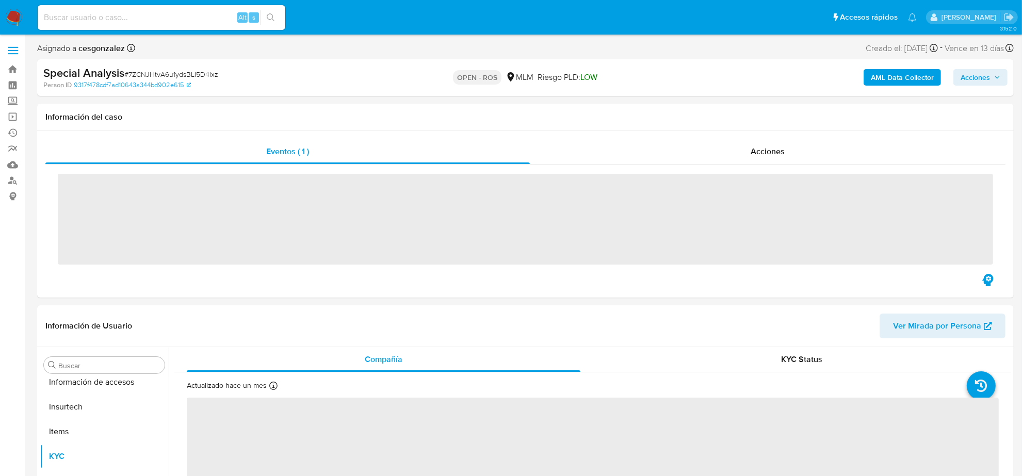
scroll to position [411, 0]
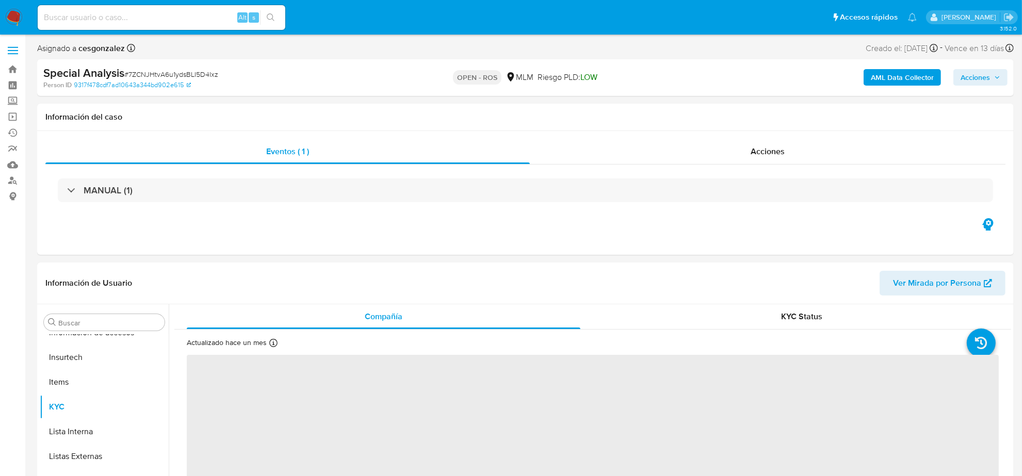
select select "10"
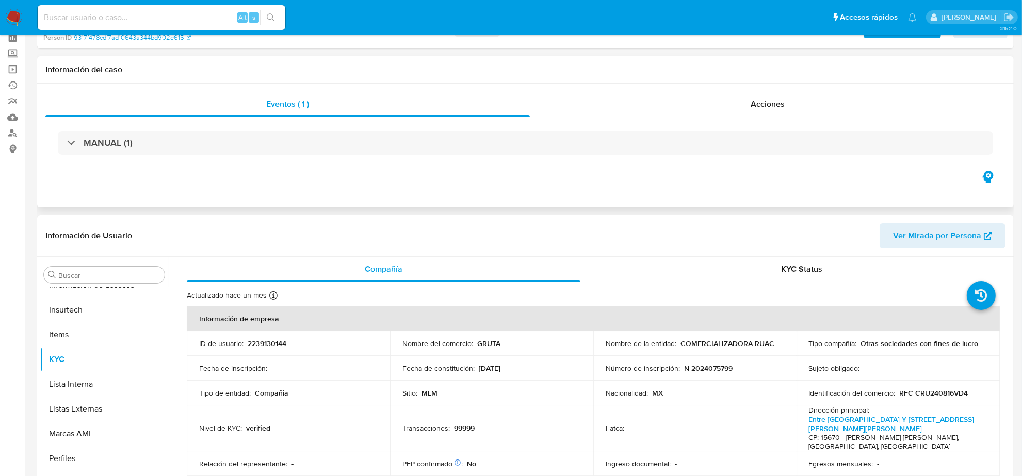
scroll to position [0, 0]
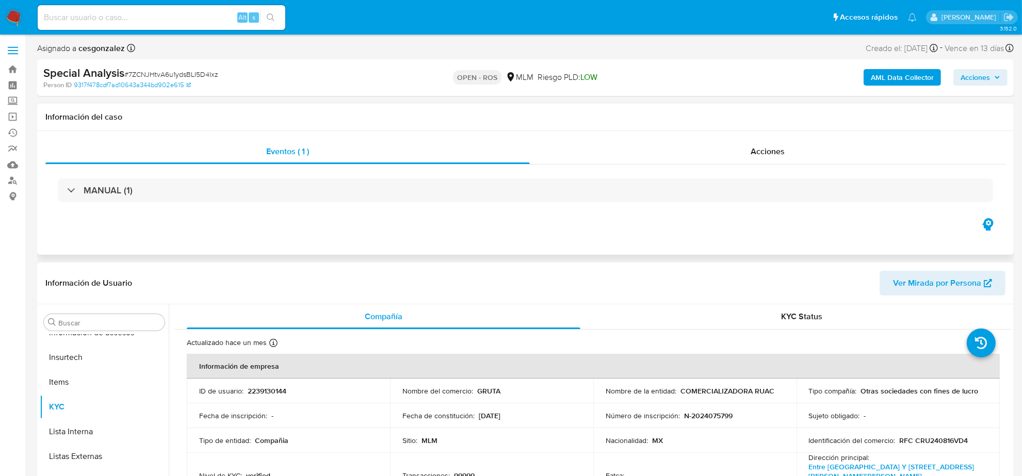
click at [227, 177] on div "MANUAL (1)" at bounding box center [525, 191] width 960 height 52
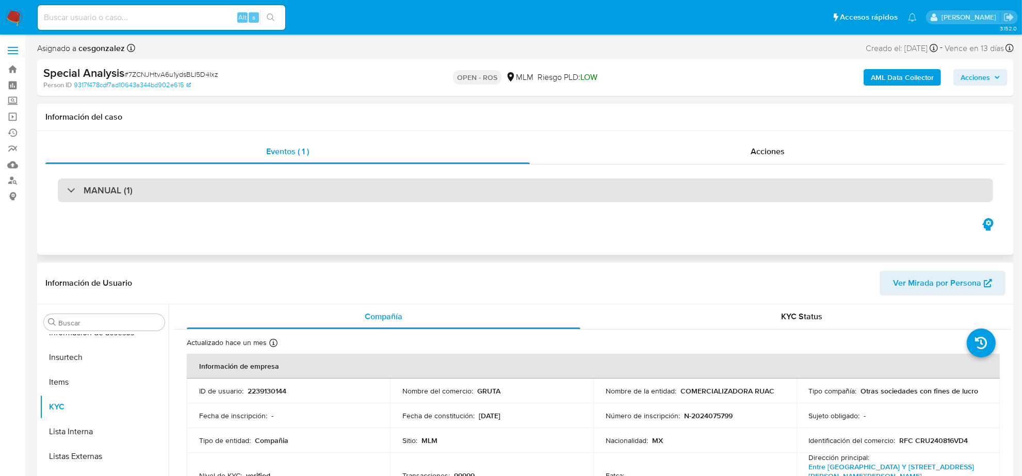
click at [287, 197] on div "MANUAL (1)" at bounding box center [525, 190] width 935 height 24
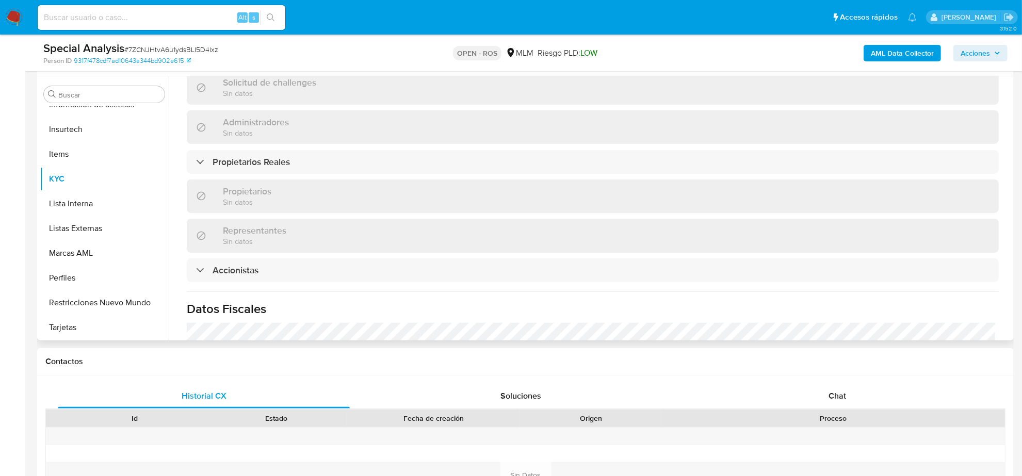
scroll to position [710, 0]
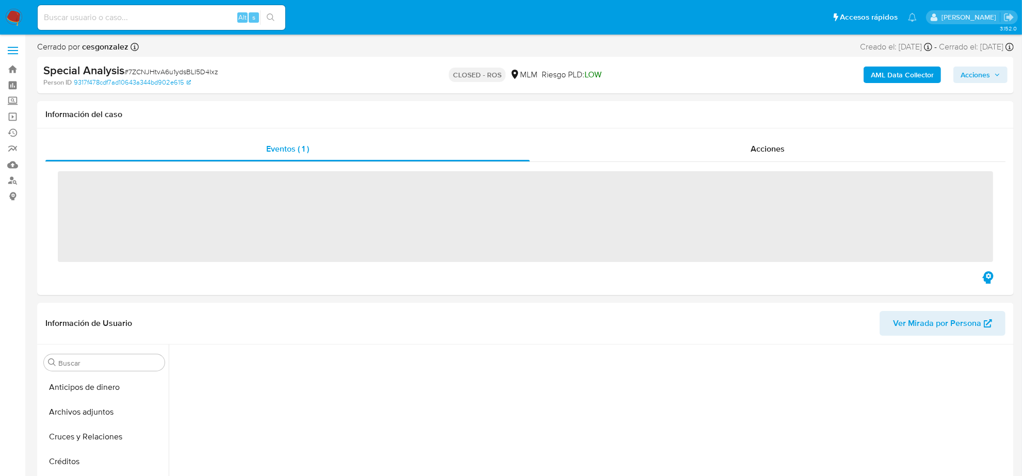
scroll to position [66, 0]
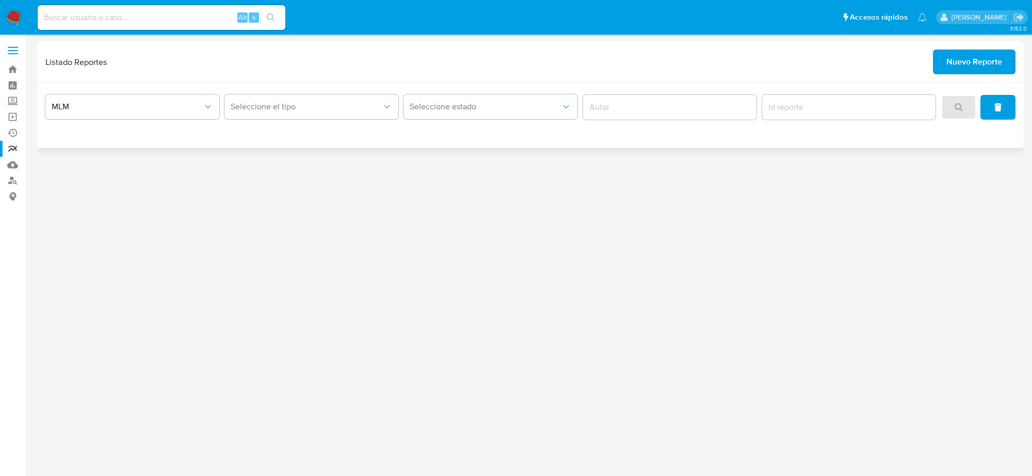
click at [988, 71] on span "Nuevo Reporte" at bounding box center [974, 62] width 56 height 23
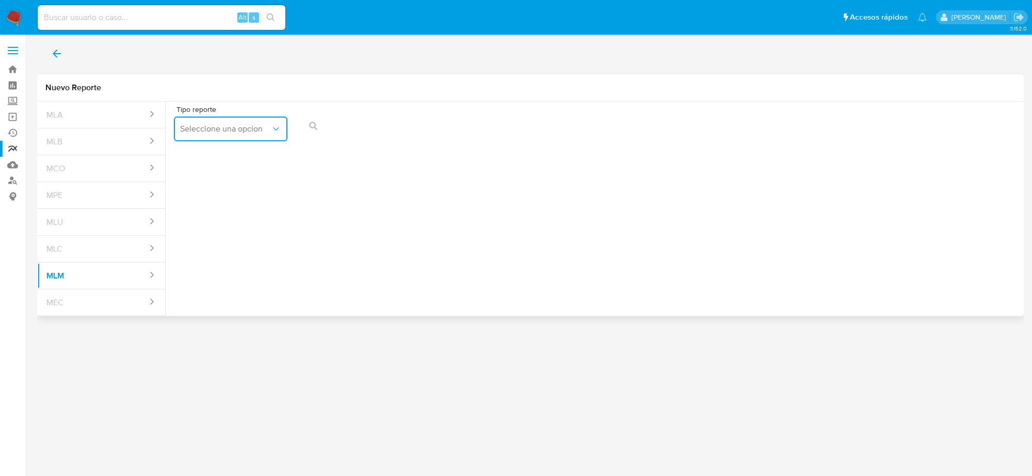
click at [245, 130] on span "Seleccione una opcion" at bounding box center [225, 129] width 91 height 10
click at [238, 160] on div "IFPE 24 HORAS" at bounding box center [227, 156] width 95 height 25
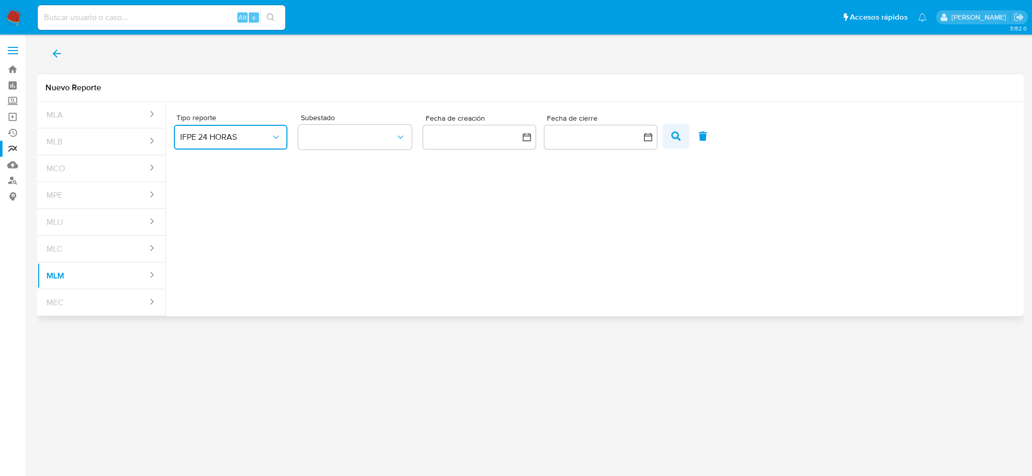
click at [676, 135] on icon "button" at bounding box center [675, 136] width 9 height 9
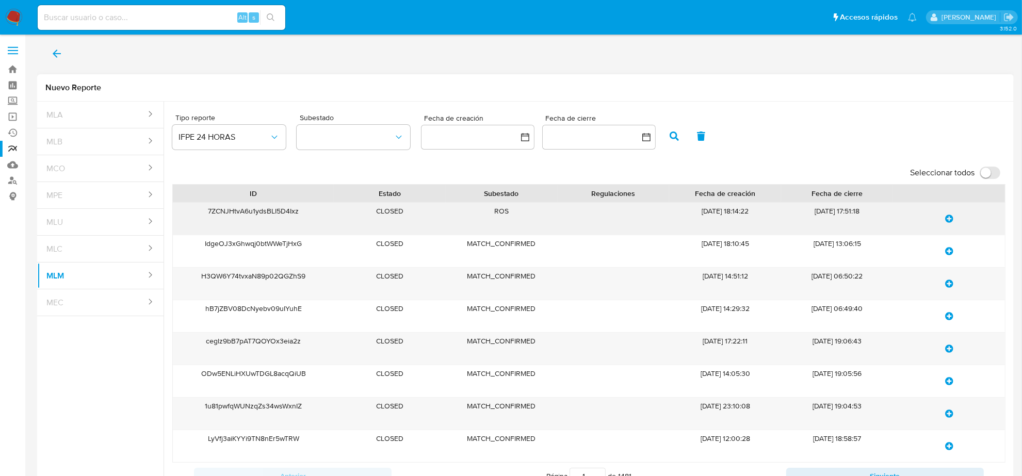
click at [237, 213] on div "7ZCNJHtvA6u1ydsBLI5D4Ixz" at bounding box center [253, 219] width 160 height 32
click at [944, 219] on button "update-list" at bounding box center [948, 218] width 35 height 25
click at [950, 416] on icon "update-list" at bounding box center [949, 414] width 8 height 8
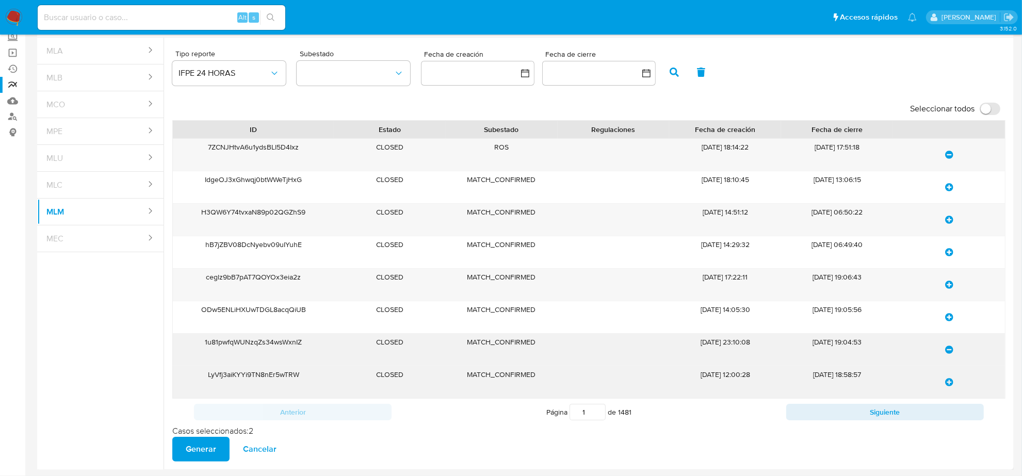
scroll to position [65, 0]
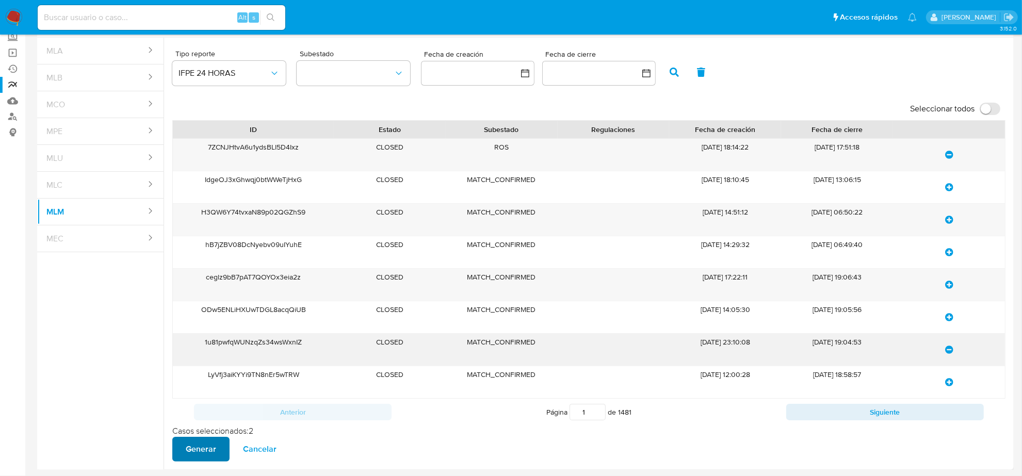
click at [199, 452] on span "Generar" at bounding box center [201, 449] width 30 height 23
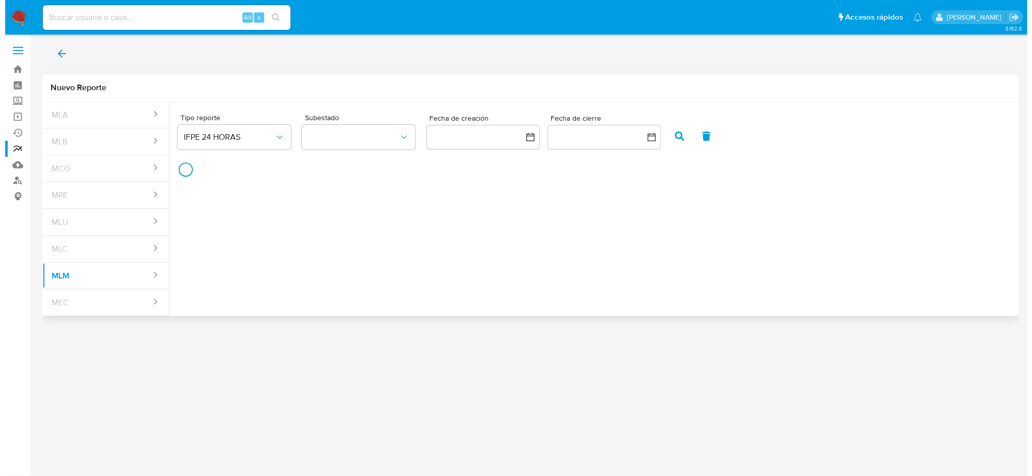
scroll to position [0, 0]
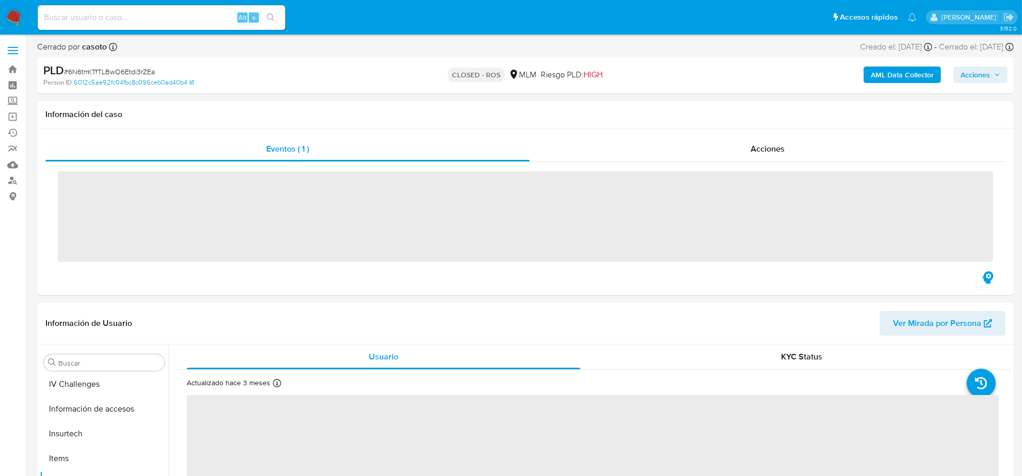
scroll to position [411, 0]
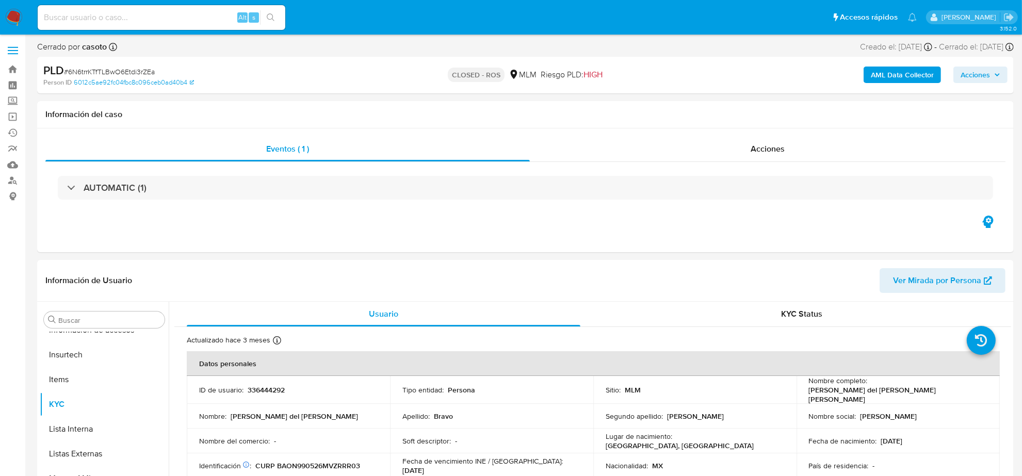
select select "10"
click at [124, 22] on input at bounding box center [162, 17] width 248 height 13
click at [157, 16] on input at bounding box center [162, 17] width 248 height 13
paste input "7ZCNJHtvA6u1ydsBLI5D4Ixz"
type input "7ZCNJHtvA6u1ydsBLI5D4Ixz"
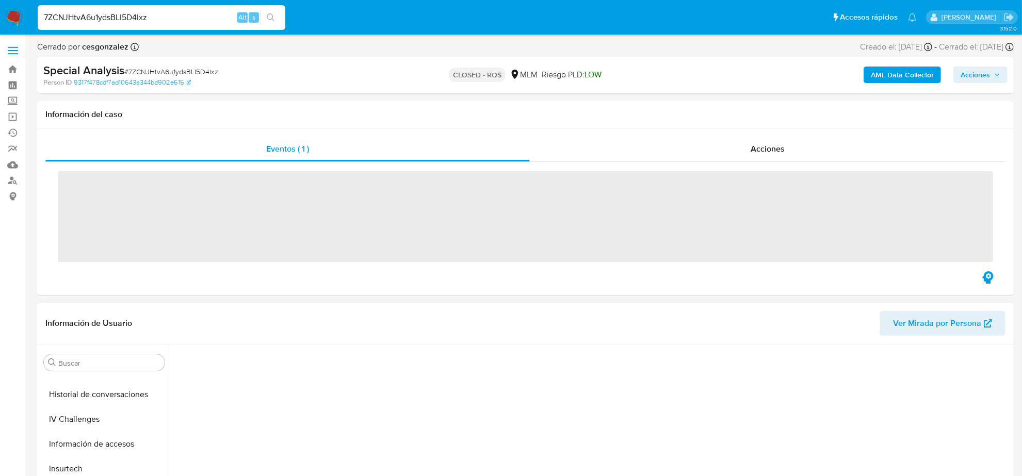
scroll to position [411, 0]
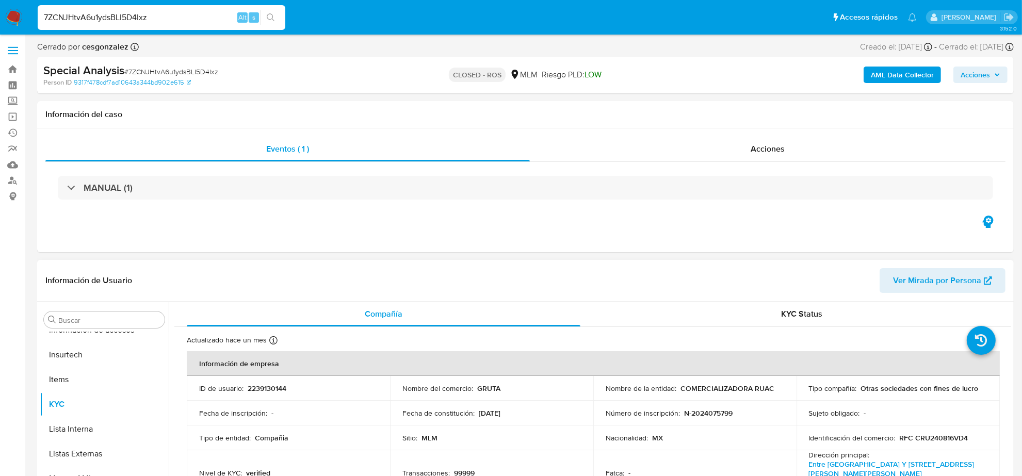
select select "10"
click at [15, 21] on img at bounding box center [14, 18] width 18 height 18
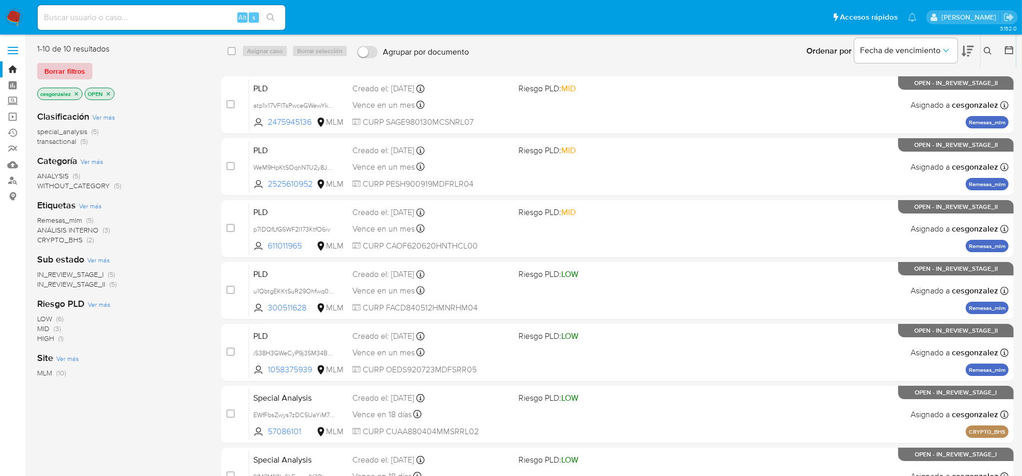
click at [51, 73] on span "Borrar filtros" at bounding box center [64, 71] width 41 height 14
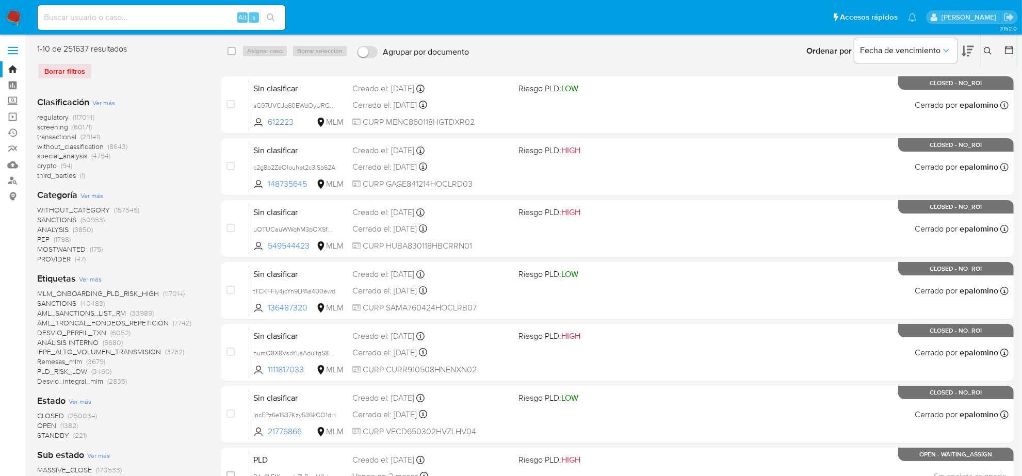
click at [1009, 49] on icon at bounding box center [1009, 50] width 8 height 8
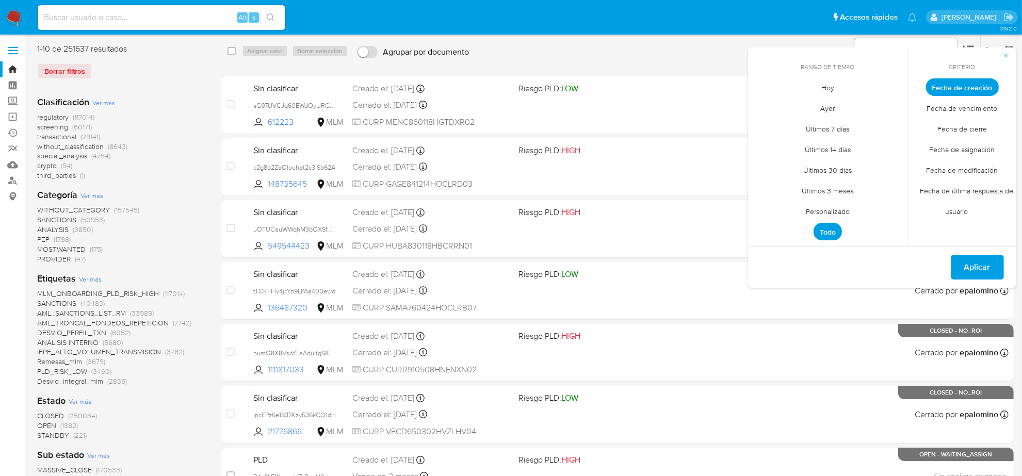
click at [836, 213] on span "Personalizado" at bounding box center [828, 211] width 66 height 21
click at [767, 185] on button "11" at bounding box center [766, 185] width 17 height 17
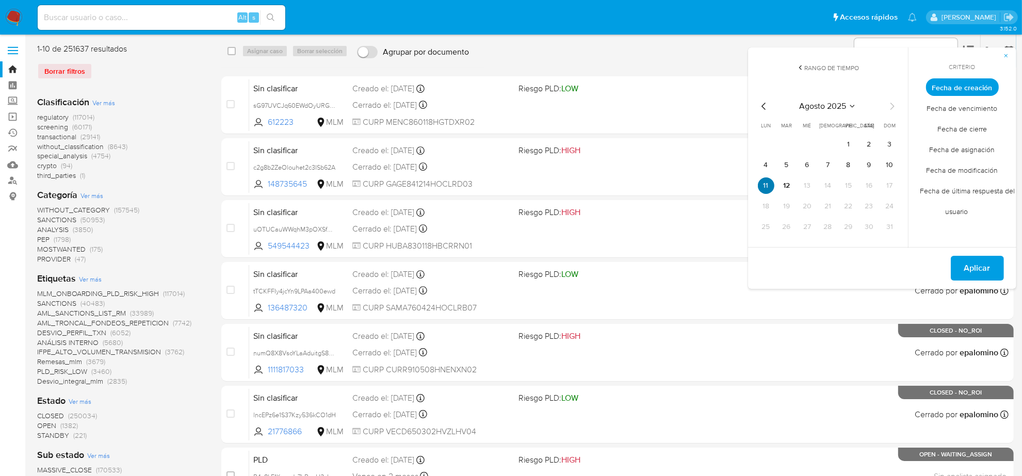
click at [767, 184] on button "11" at bounding box center [766, 185] width 17 height 17
click at [960, 127] on span "Fecha de cierre" at bounding box center [961, 129] width 71 height 21
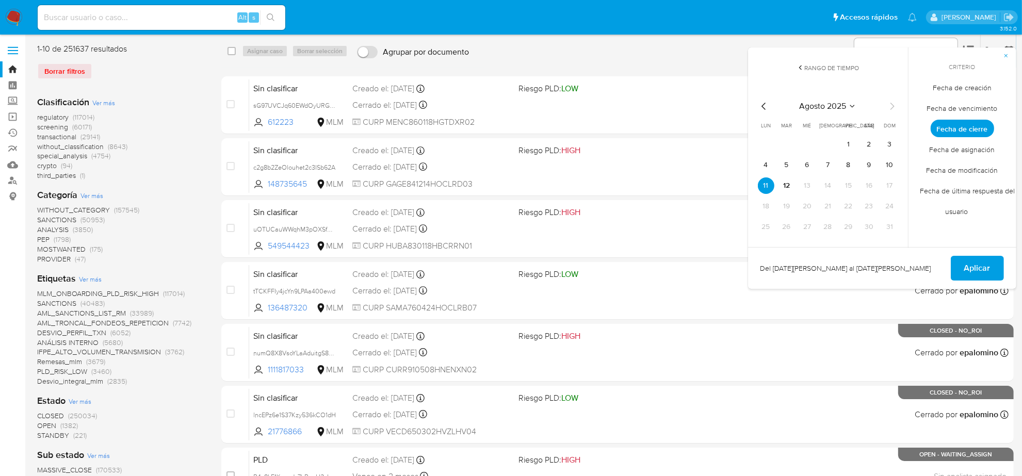
click at [960, 127] on span "Fecha de cierre" at bounding box center [961, 129] width 63 height 18
click at [980, 262] on span "Aplicar" at bounding box center [977, 268] width 26 height 23
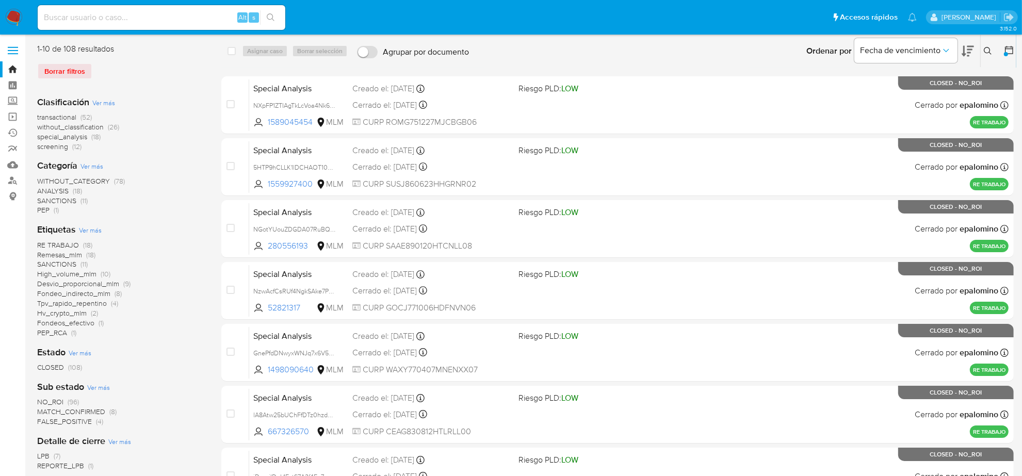
click at [59, 146] on span "screening" at bounding box center [52, 146] width 31 height 10
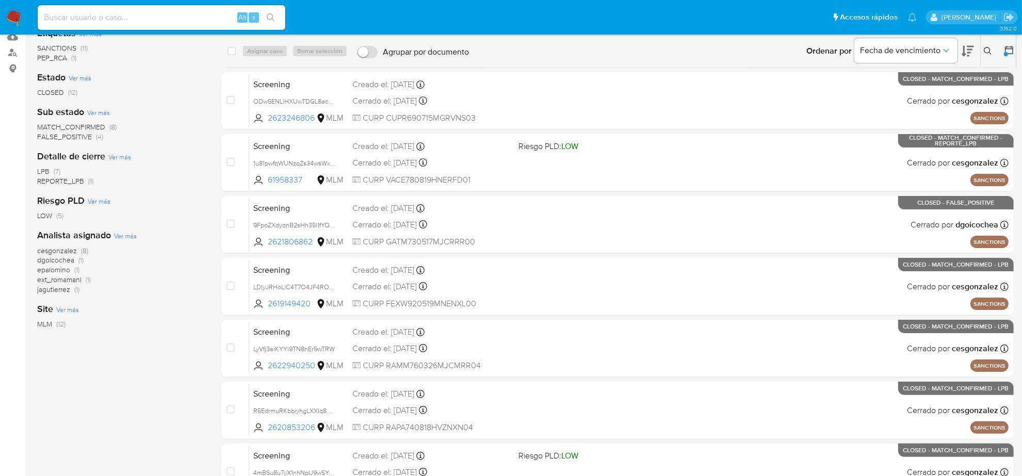
scroll to position [129, 0]
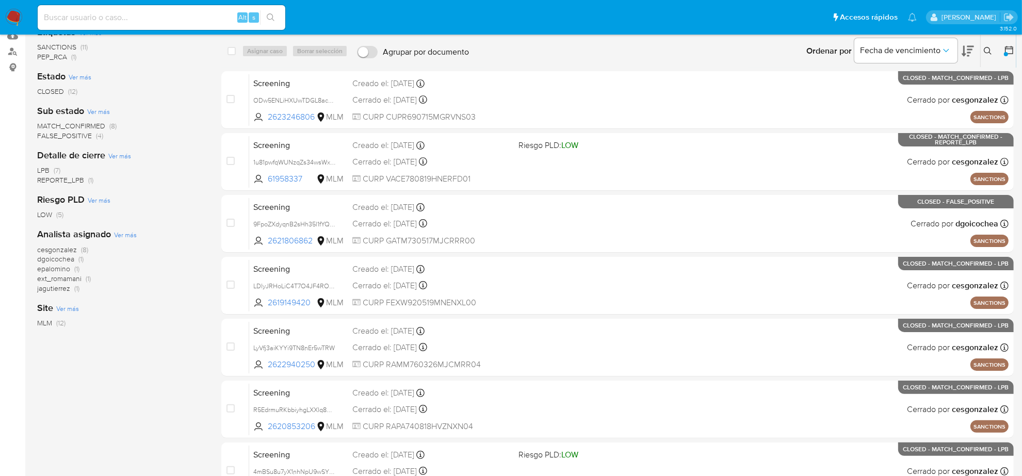
click at [73, 179] on span "REPORTE_LPB" at bounding box center [60, 180] width 47 height 10
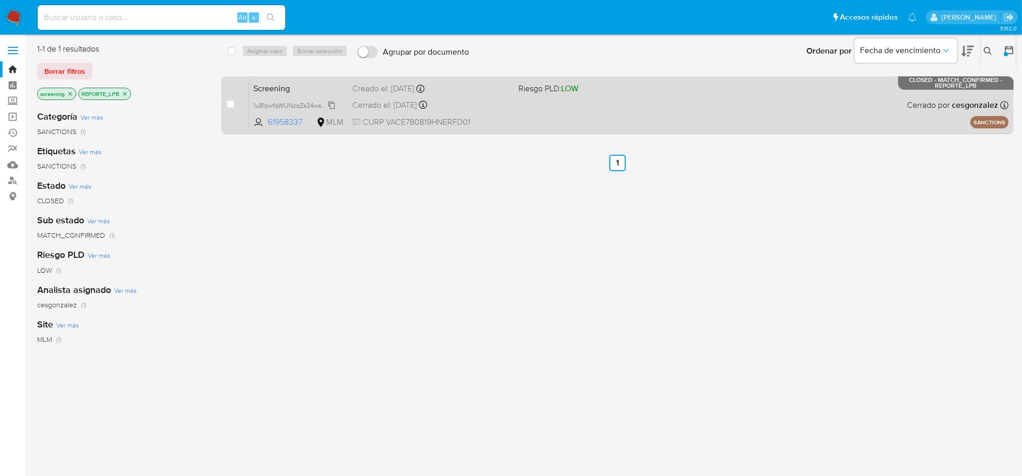
click at [329, 103] on span "1u81pwfqWUNzqZs34wsWxnIZ" at bounding box center [296, 104] width 86 height 11
click at [489, 133] on div "case-item-checkbox No es posible asignar el caso Screening 1u81pwfqWUNzqZs34wsW…" at bounding box center [617, 105] width 792 height 58
click at [469, 114] on div "Screening 1u81pwfqWUNzqZs34wsWxnIZ 61958337 MLM Riesgo PLD: LOW Creado el: 09/0…" at bounding box center [628, 105] width 759 height 52
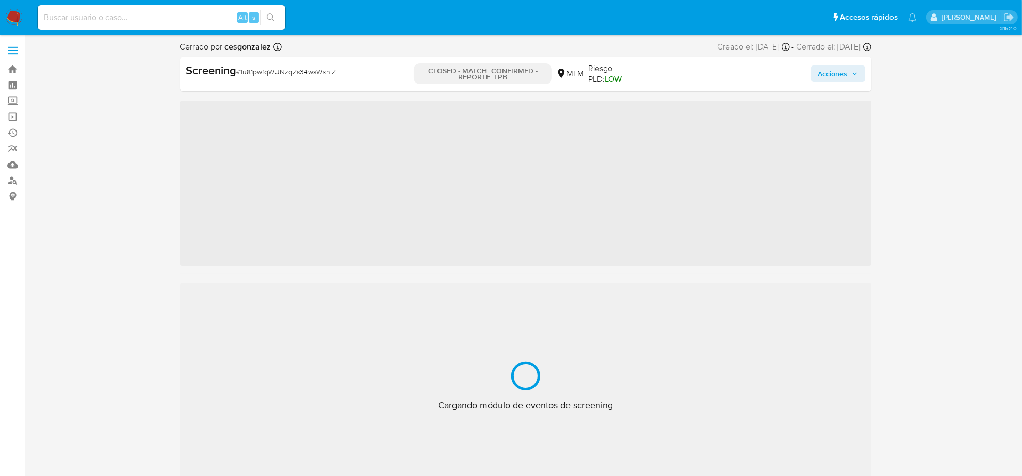
scroll to position [411, 0]
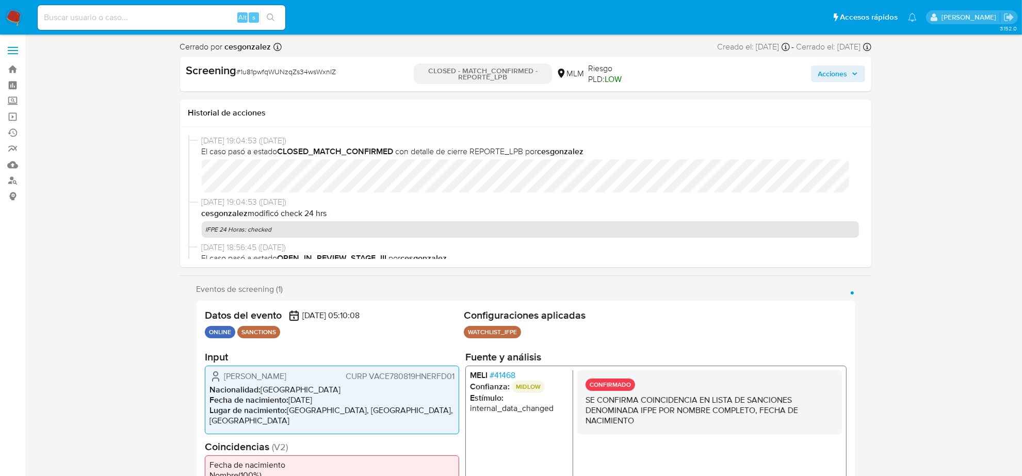
select select "10"
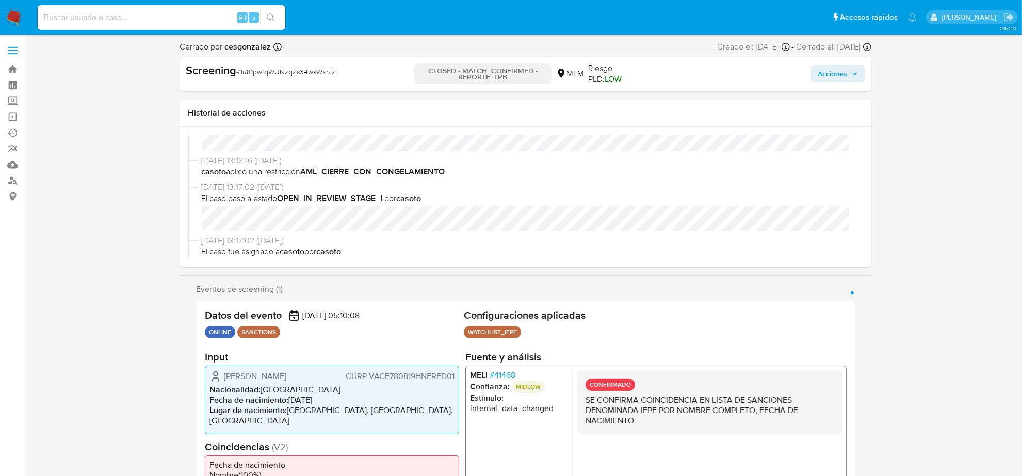
scroll to position [387, 0]
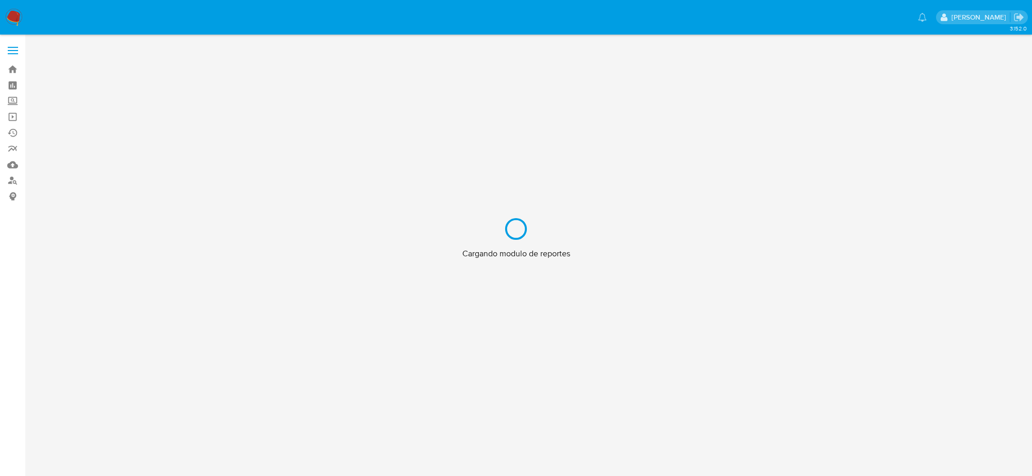
click at [10, 23] on div "Cargando modulo de reportes" at bounding box center [516, 238] width 1032 height 476
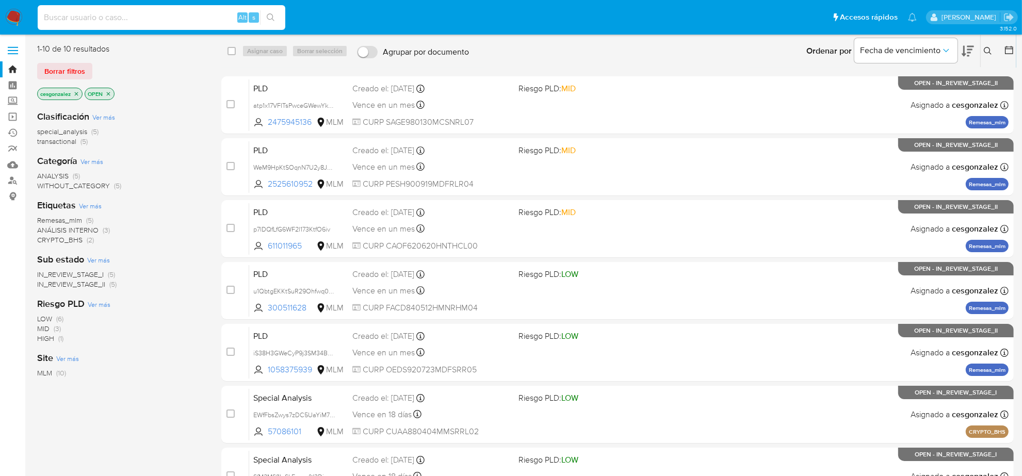
click at [151, 20] on input at bounding box center [162, 17] width 248 height 13
paste input "7ZCNJHtvA6u1ydsBLI5D4Ixz"
type input "7ZCNJHtvA6u1ydsBLI5D4Ixz"
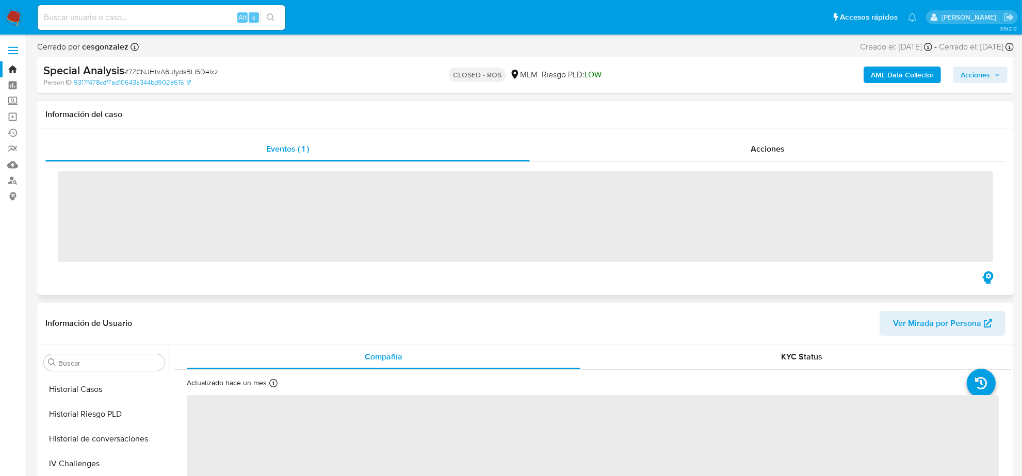
scroll to position [411, 0]
click at [798, 166] on div "‌" at bounding box center [525, 215] width 960 height 107
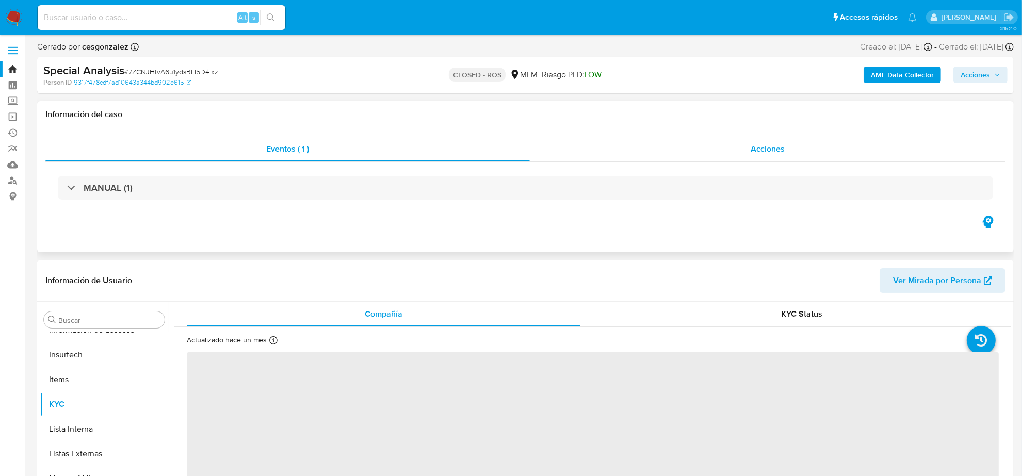
click at [769, 144] on span "Acciones" at bounding box center [767, 149] width 34 height 12
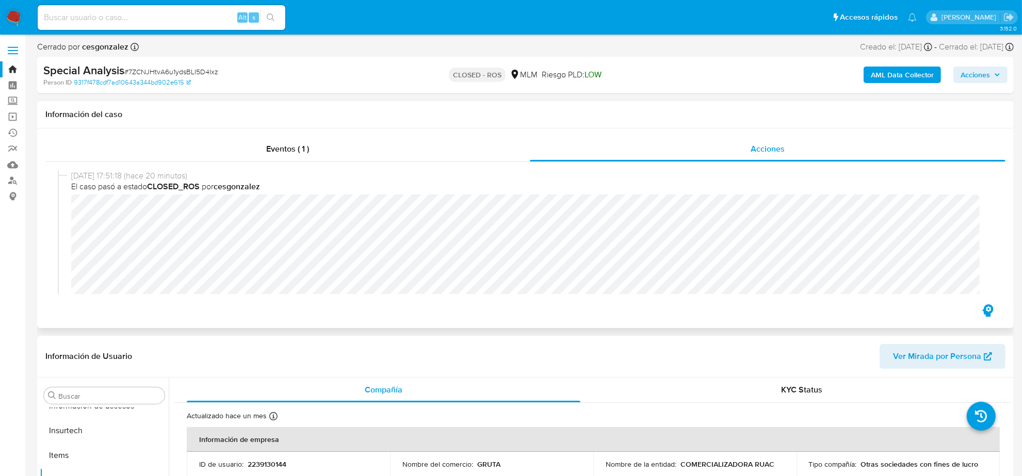
select select "10"
click at [14, 151] on link "Reportes" at bounding box center [61, 149] width 123 height 16
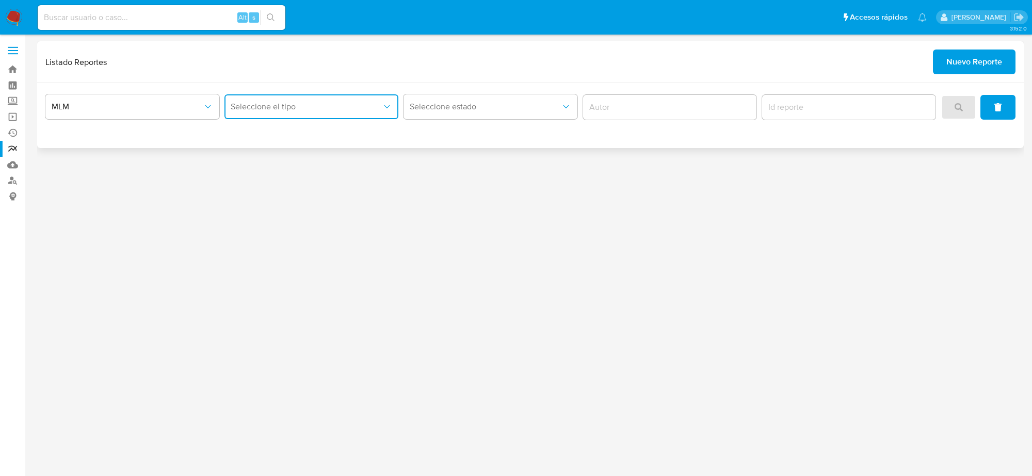
click at [343, 103] on span "Seleccione el tipo" at bounding box center [306, 107] width 151 height 10
click at [285, 135] on span "IFPE 24 HORAS" at bounding box center [259, 134] width 57 height 10
click at [952, 109] on button "search" at bounding box center [958, 107] width 35 height 25
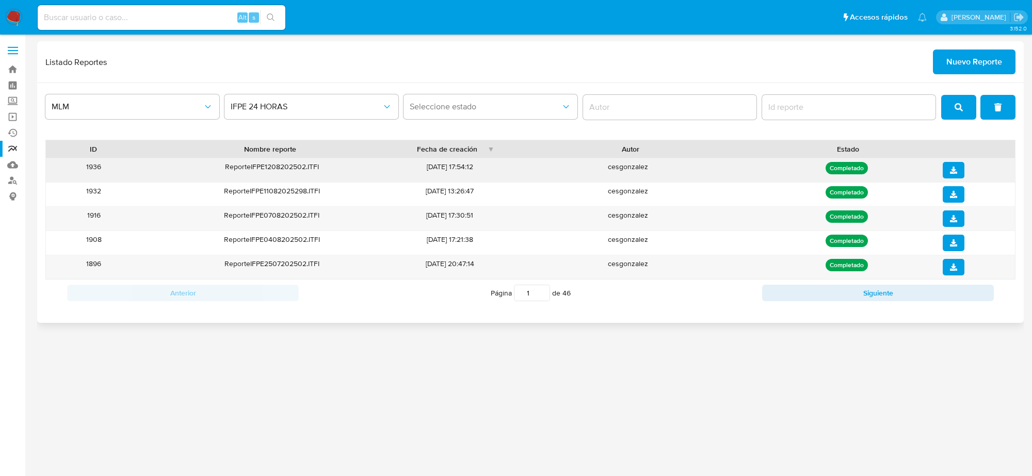
click at [957, 171] on button "download" at bounding box center [953, 170] width 22 height 17
click at [96, 14] on input at bounding box center [162, 17] width 248 height 13
paste input "[EMAIL_ADDRESS][DOMAIN_NAME]"
type input "[EMAIL_ADDRESS][DOMAIN_NAME]"
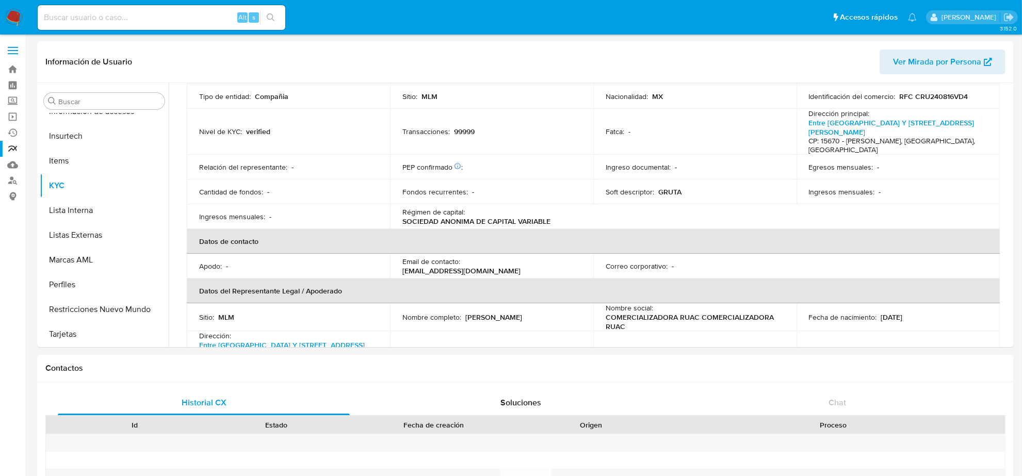
scroll to position [129, 0]
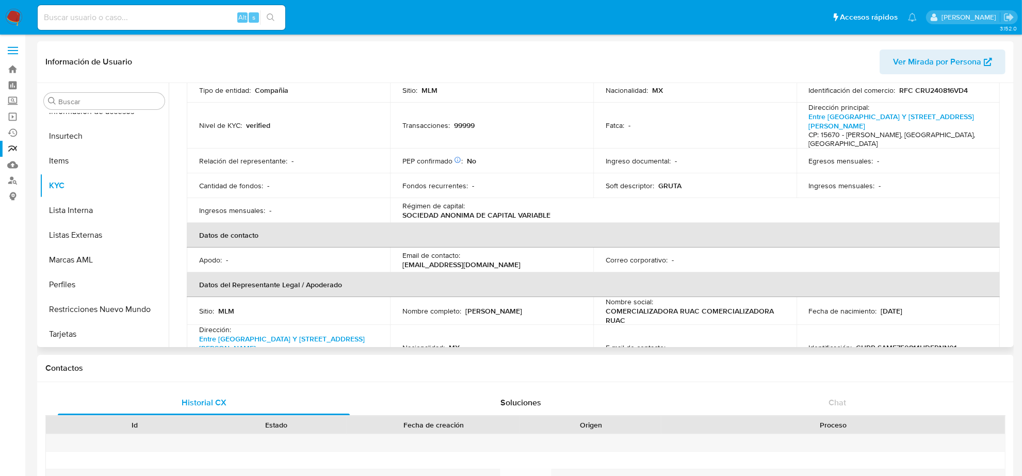
select select "10"
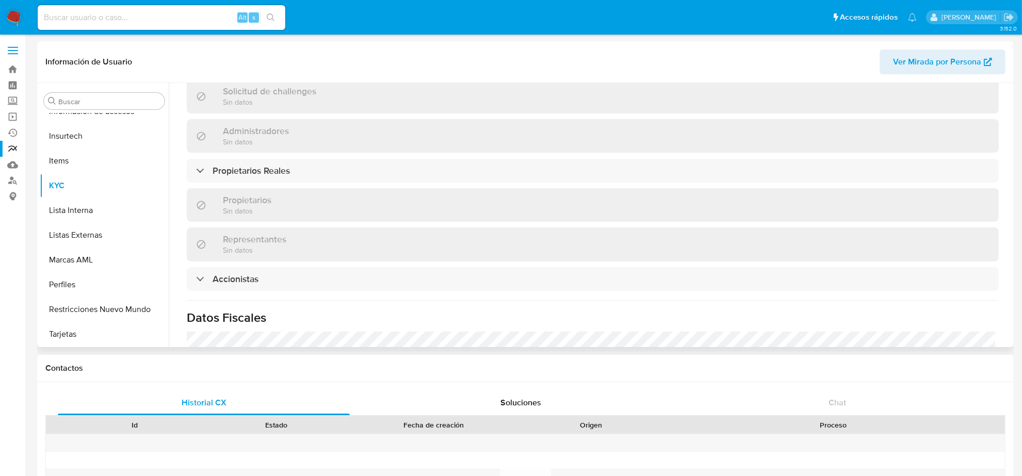
scroll to position [580, 0]
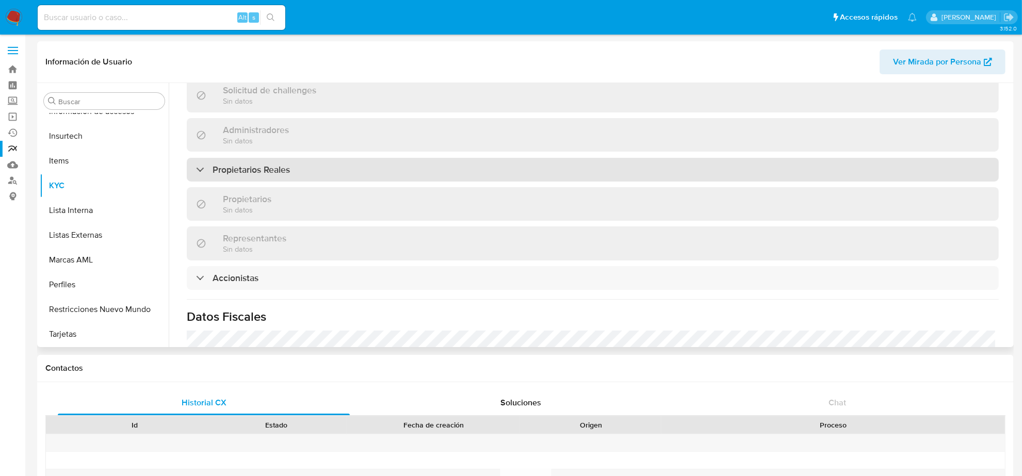
click at [442, 174] on div "Propietarios Reales" at bounding box center [593, 170] width 812 height 24
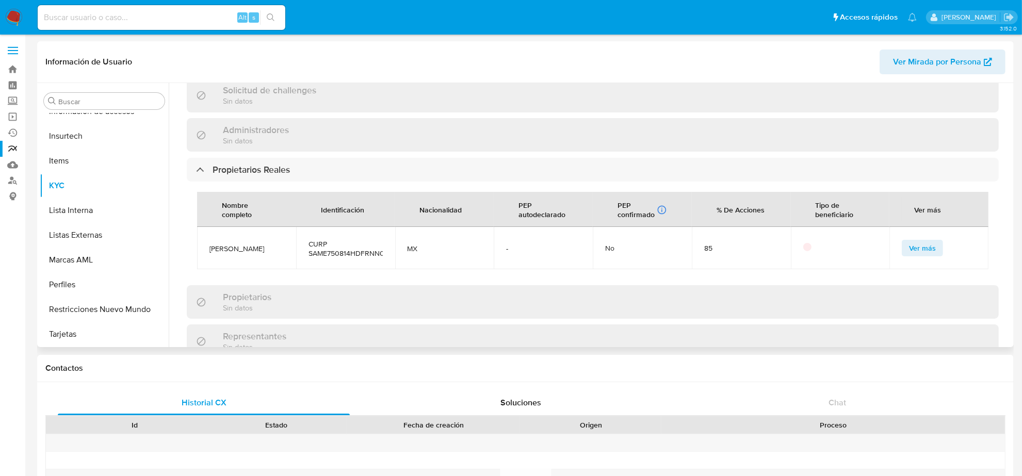
click at [912, 245] on span "Ver más" at bounding box center [922, 248] width 27 height 14
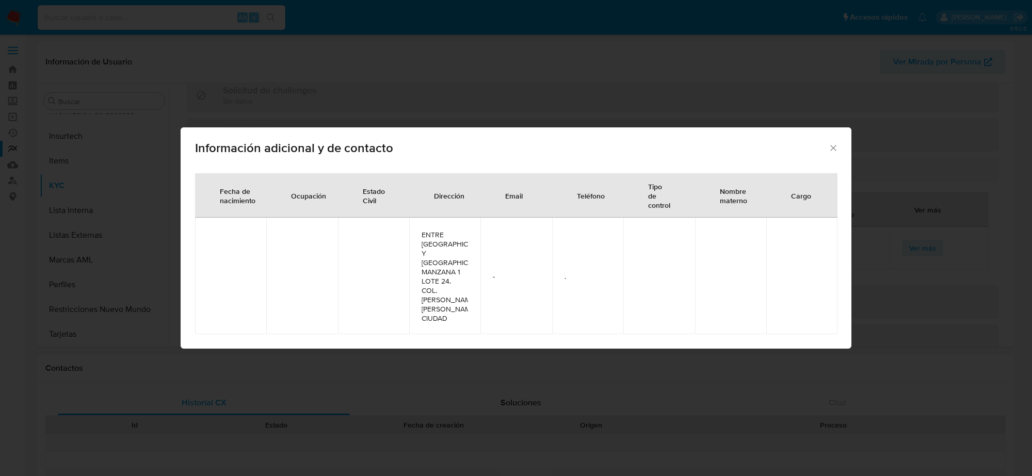
click at [833, 143] on icon "Cerrar" at bounding box center [833, 148] width 10 height 10
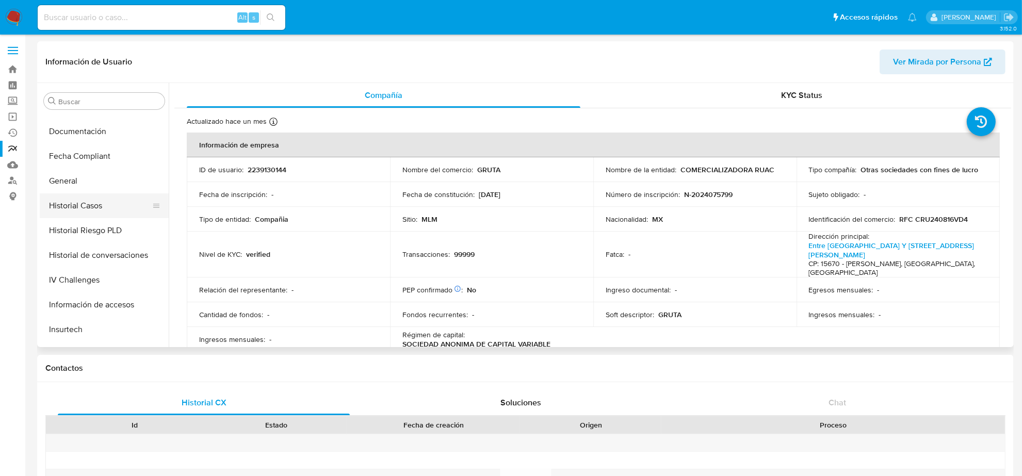
scroll to position [153, 0]
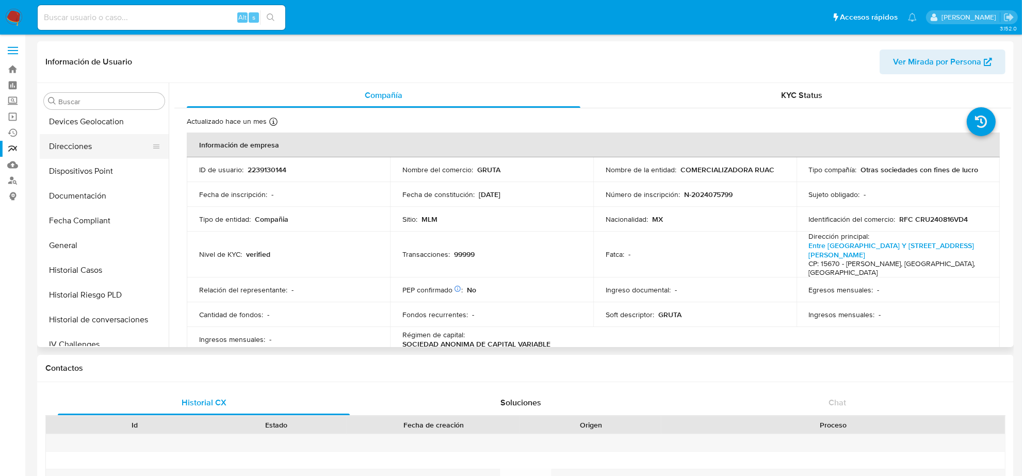
click at [101, 151] on button "Direcciones" at bounding box center [100, 146] width 121 height 25
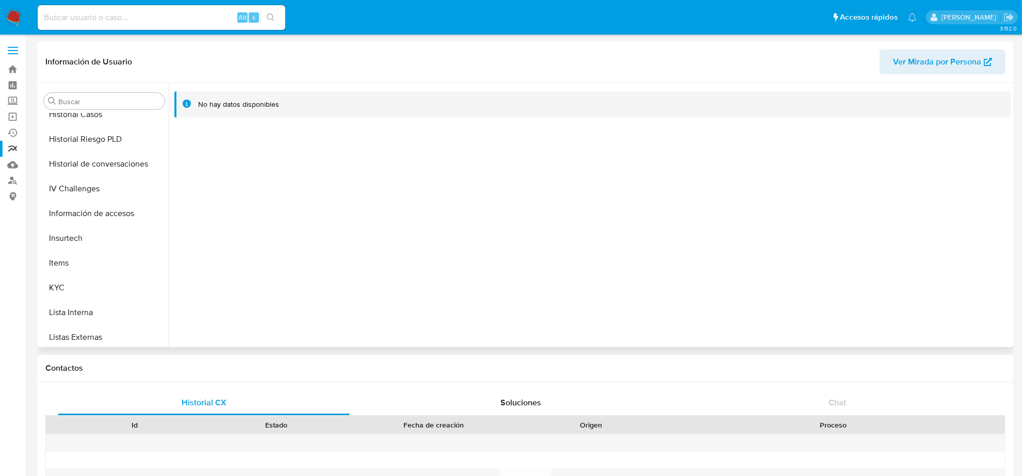
scroll to position [411, 0]
click at [86, 174] on button "KYC" at bounding box center [100, 185] width 121 height 25
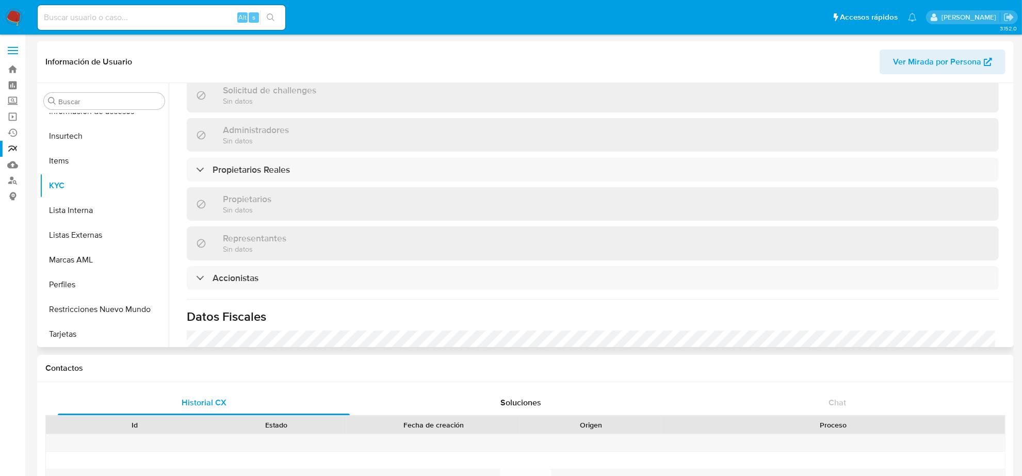
scroll to position [645, 0]
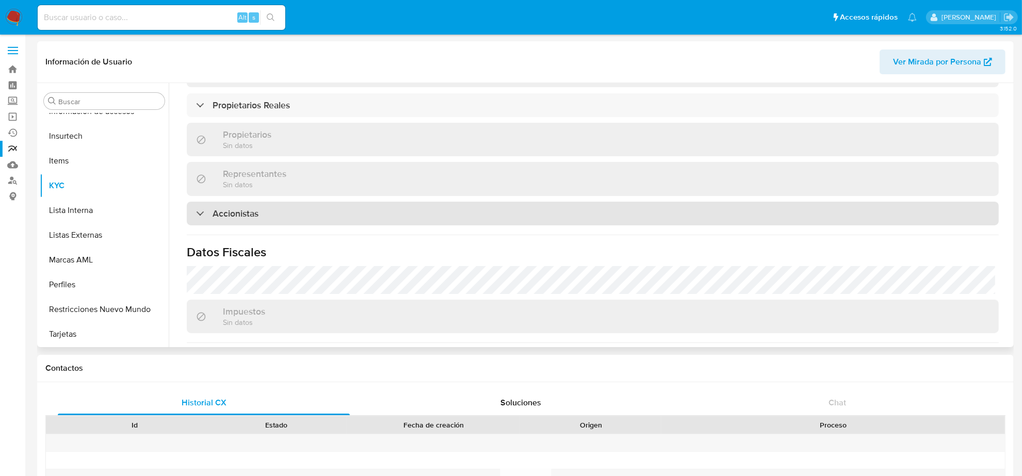
click at [464, 215] on div "Accionistas" at bounding box center [593, 214] width 812 height 24
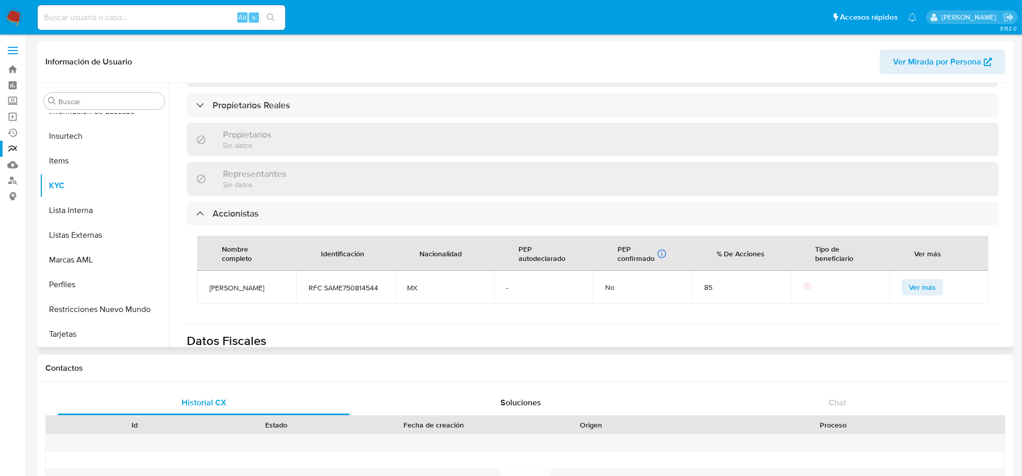
click at [919, 288] on span "Ver más" at bounding box center [922, 287] width 27 height 14
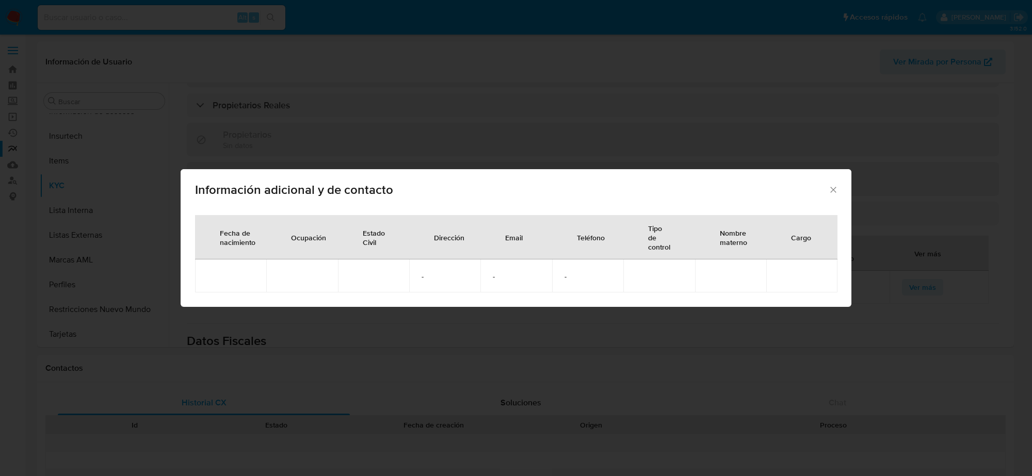
click at [832, 189] on icon "Cerrar" at bounding box center [833, 190] width 6 height 6
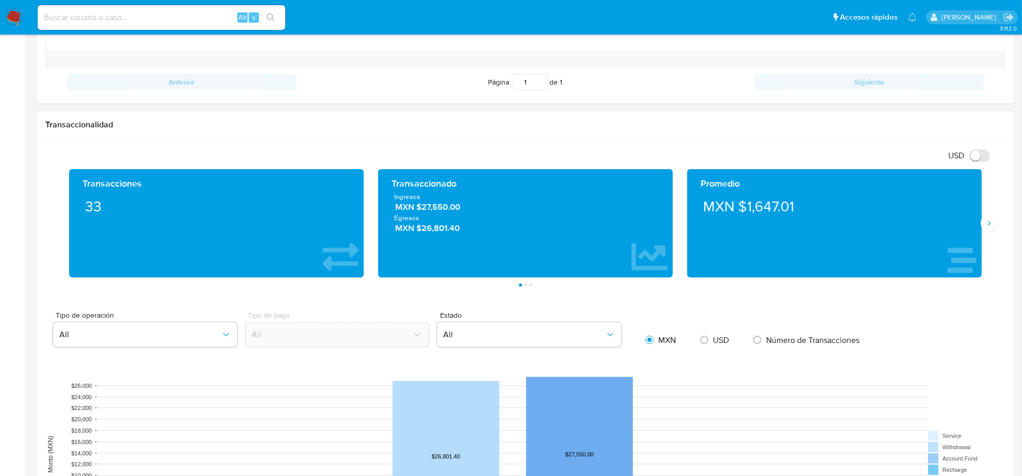
scroll to position [838, 0]
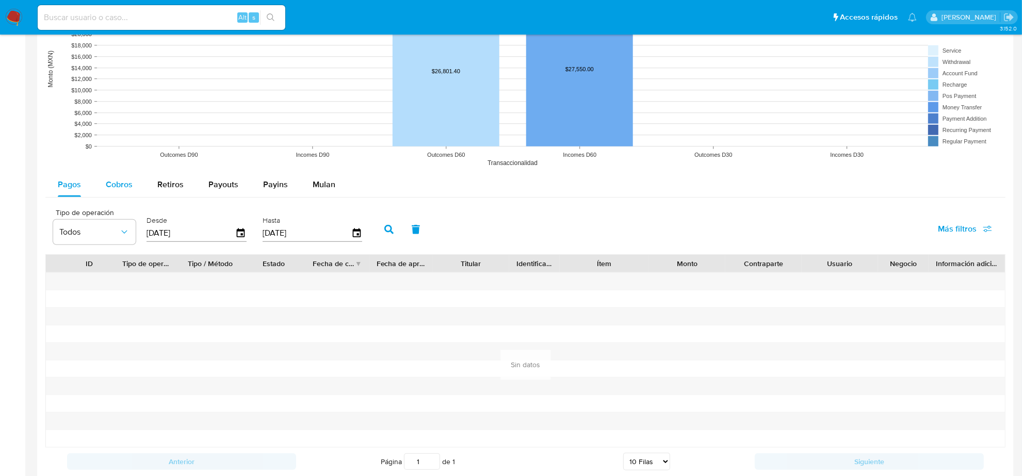
click at [116, 190] on span "Cobros" at bounding box center [119, 184] width 27 height 12
select select "10"
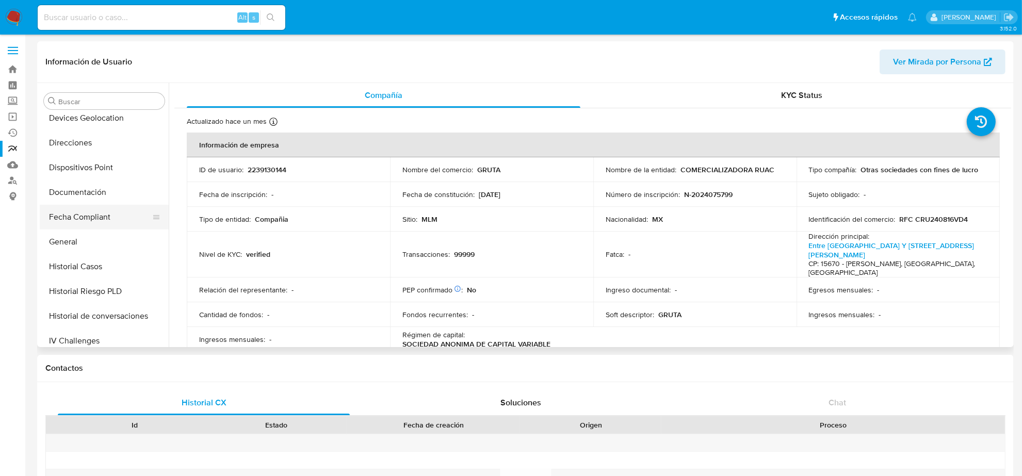
scroll to position [153, 0]
click at [86, 267] on button "Historial Casos" at bounding box center [100, 270] width 121 height 25
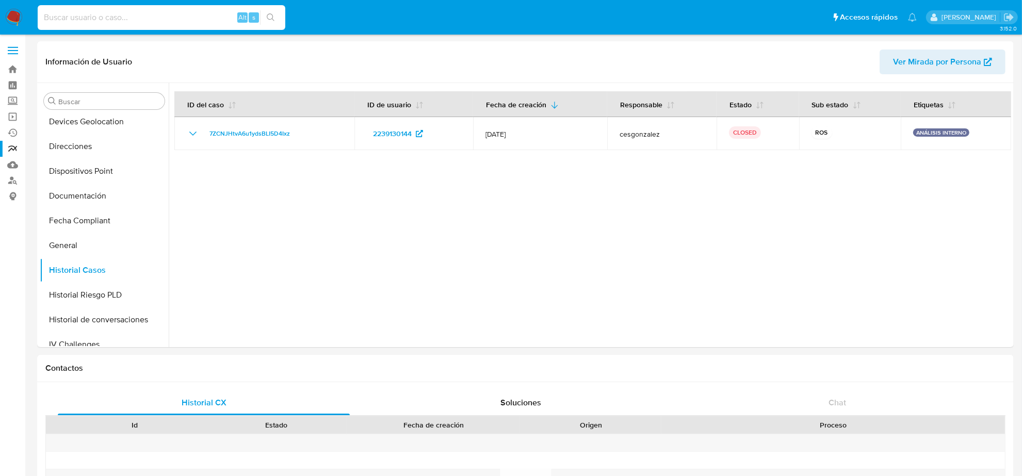
click at [84, 11] on input at bounding box center [162, 17] width 248 height 13
paste input "1u81pwfqWUNzqZs34wsWxnIZ"
type input "1u81pwfqWUNzqZs34wsWxnIZ"
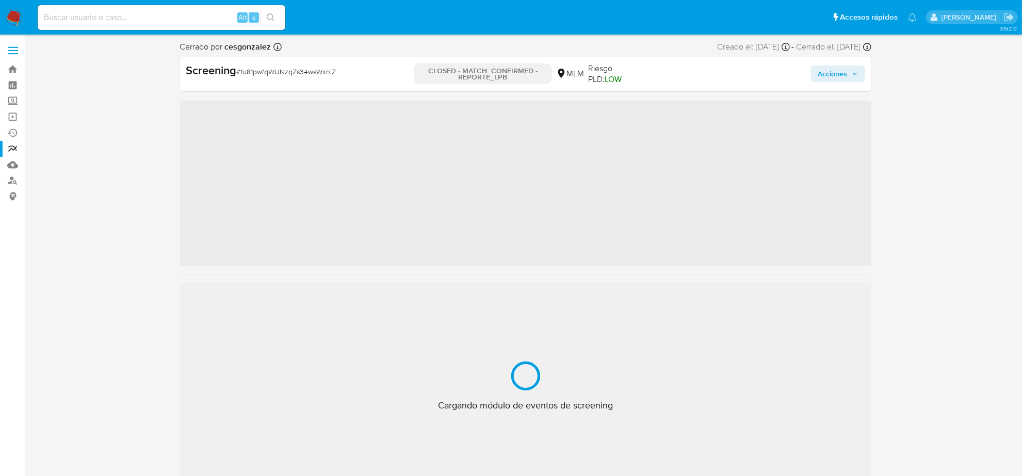
scroll to position [411, 0]
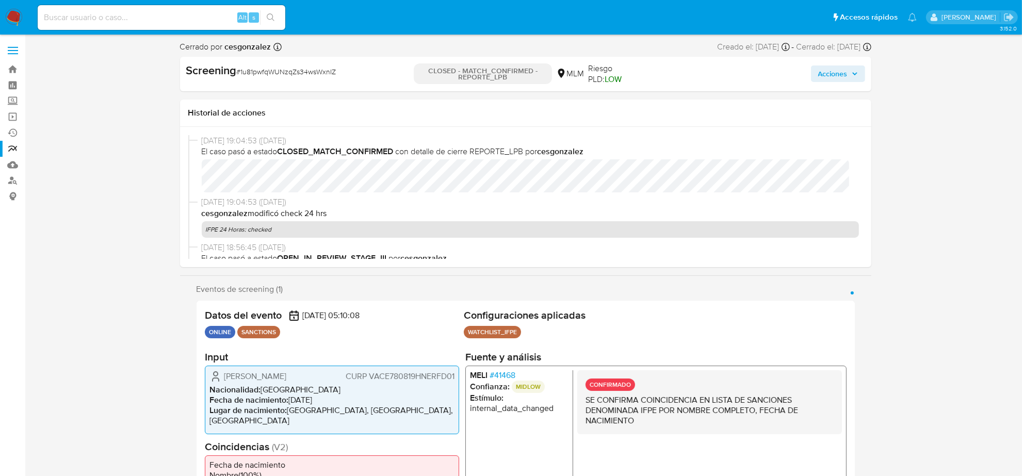
select select "10"
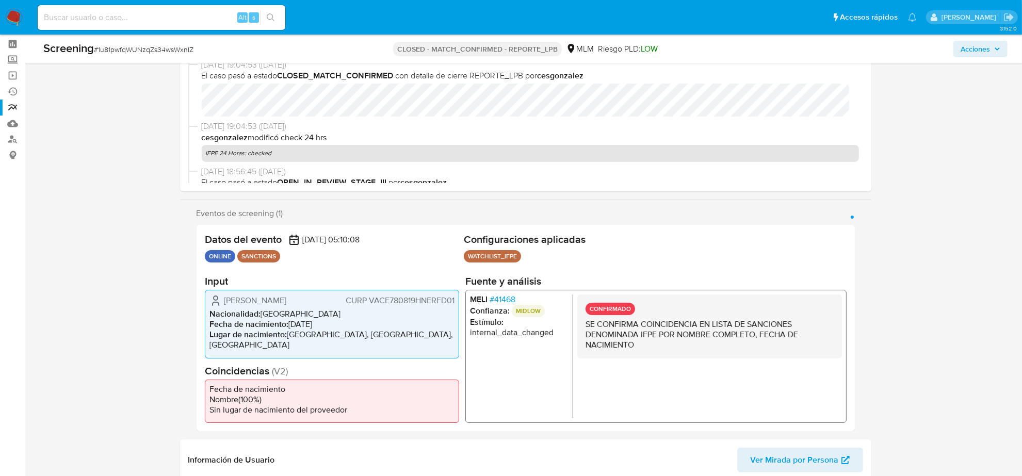
scroll to position [64, 0]
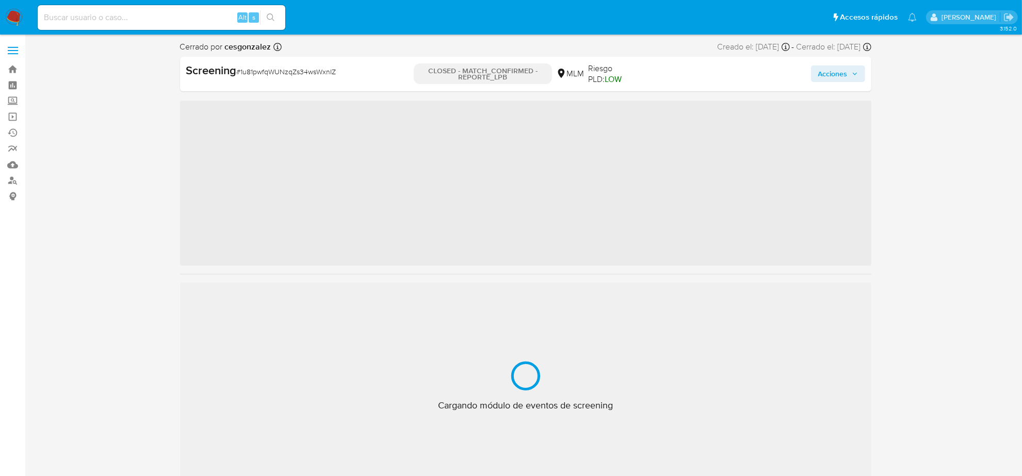
scroll to position [411, 0]
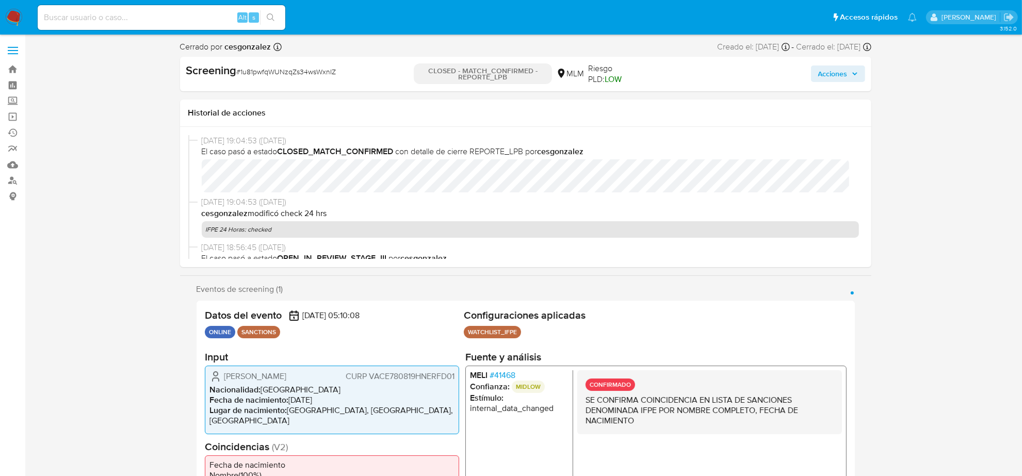
select select "10"
click at [17, 20] on img at bounding box center [14, 18] width 18 height 18
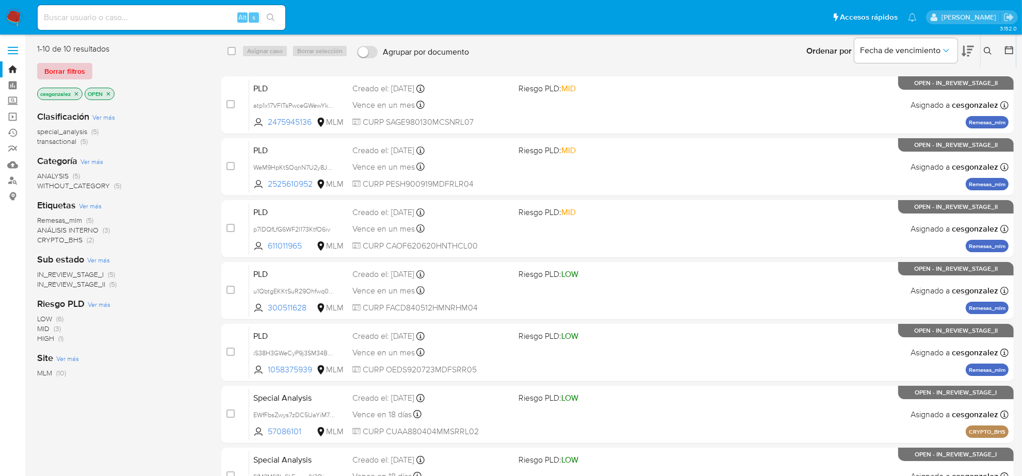
click at [58, 70] on span "Borrar filtros" at bounding box center [64, 71] width 41 height 14
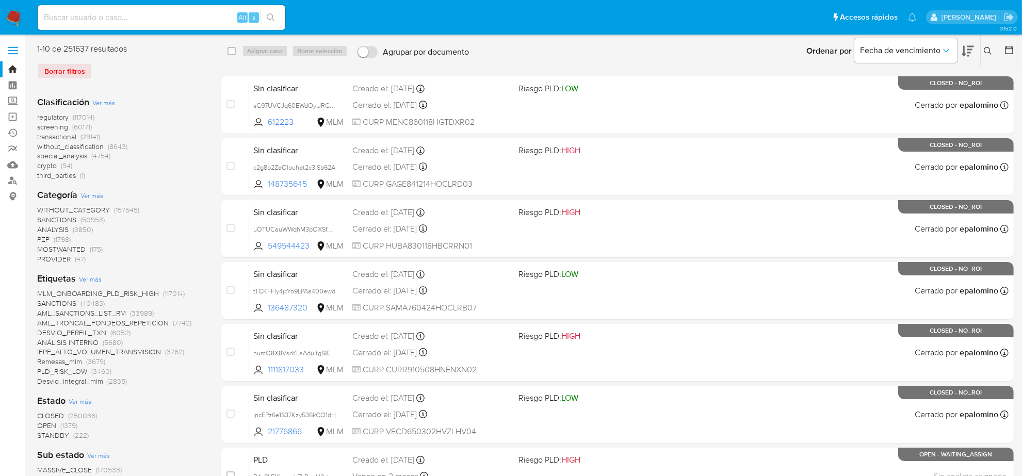
click at [66, 127] on span "screening" at bounding box center [52, 127] width 31 height 10
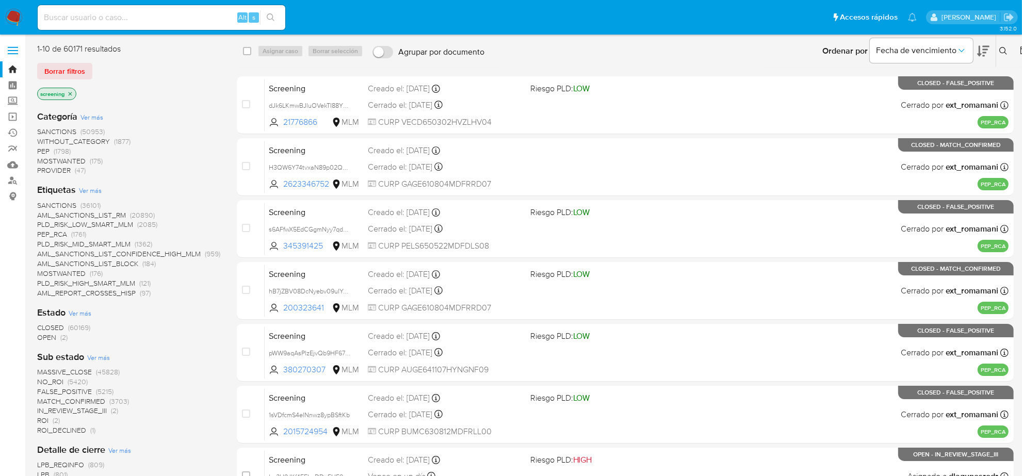
click at [52, 334] on span "OPEN" at bounding box center [46, 337] width 19 height 10
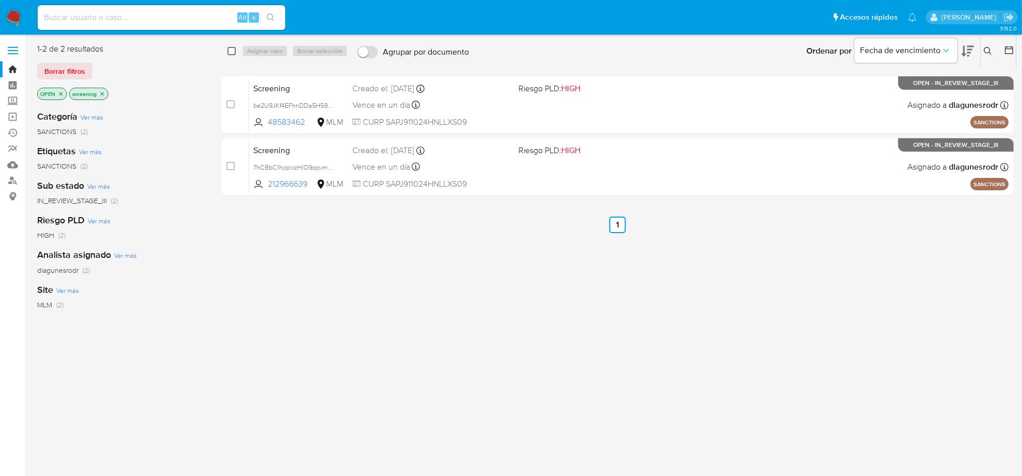
click at [232, 51] on input "checkbox" at bounding box center [231, 51] width 8 height 8
checkbox input "true"
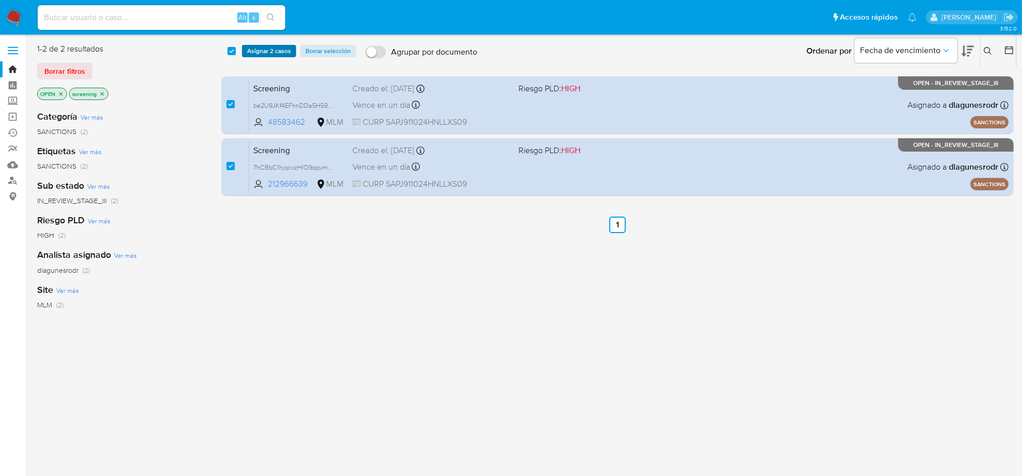
click at [275, 54] on span "Asignar 2 casos" at bounding box center [269, 51] width 44 height 10
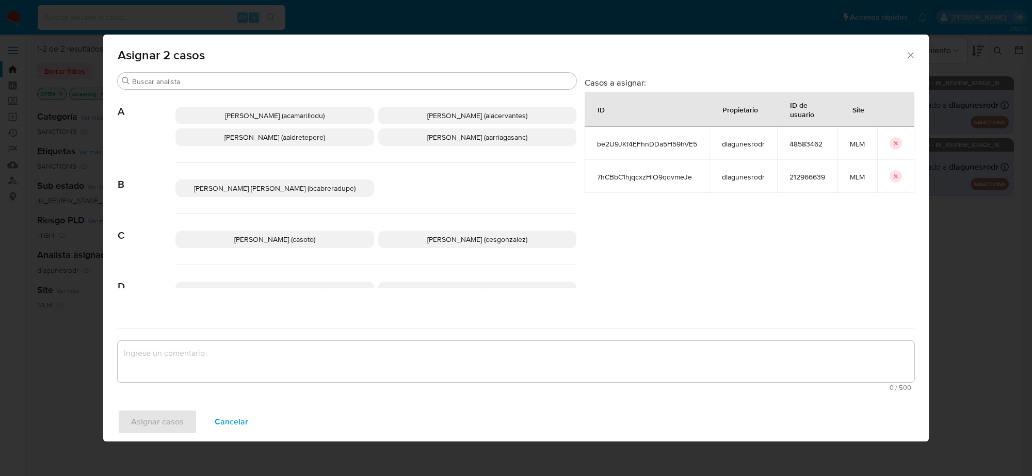
click at [472, 239] on span "Cesar Gonzalez (cesgonzalez)" at bounding box center [477, 239] width 100 height 10
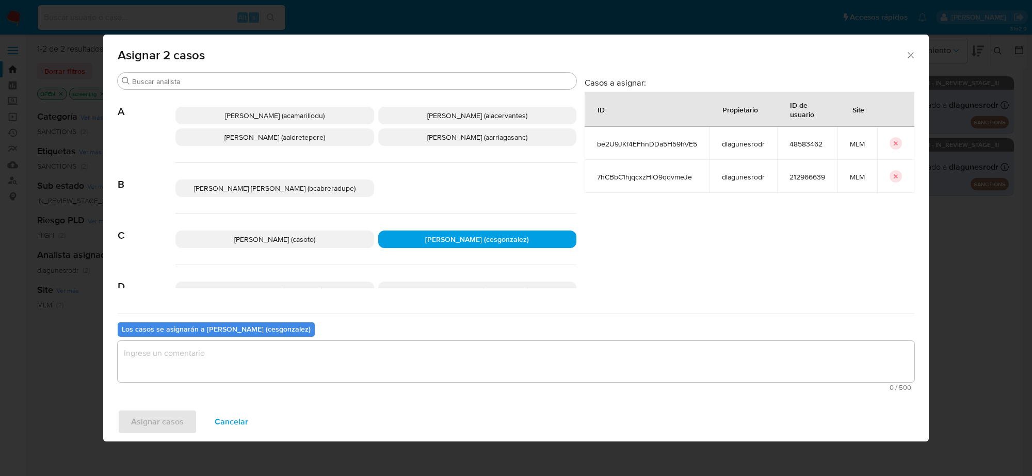
click at [237, 365] on textarea "assign-modal" at bounding box center [516, 361] width 796 height 41
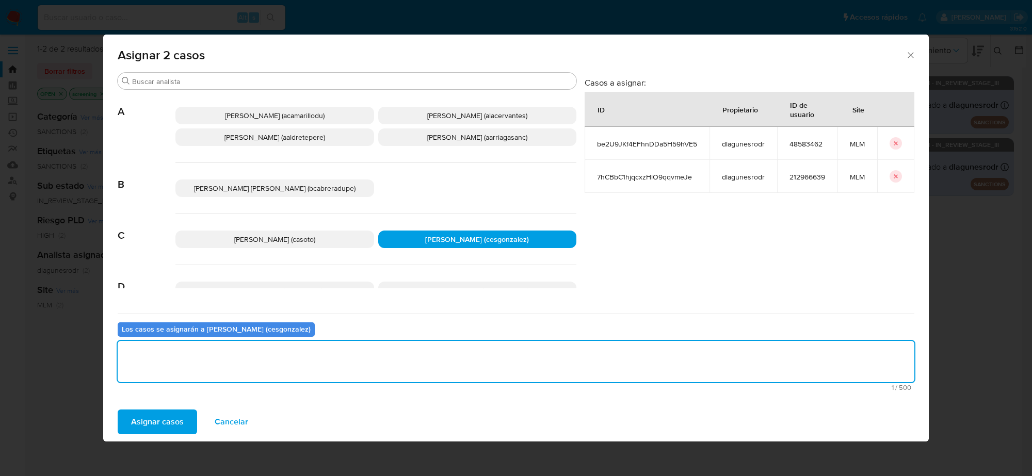
click at [160, 414] on span "Asignar casos" at bounding box center [157, 422] width 53 height 23
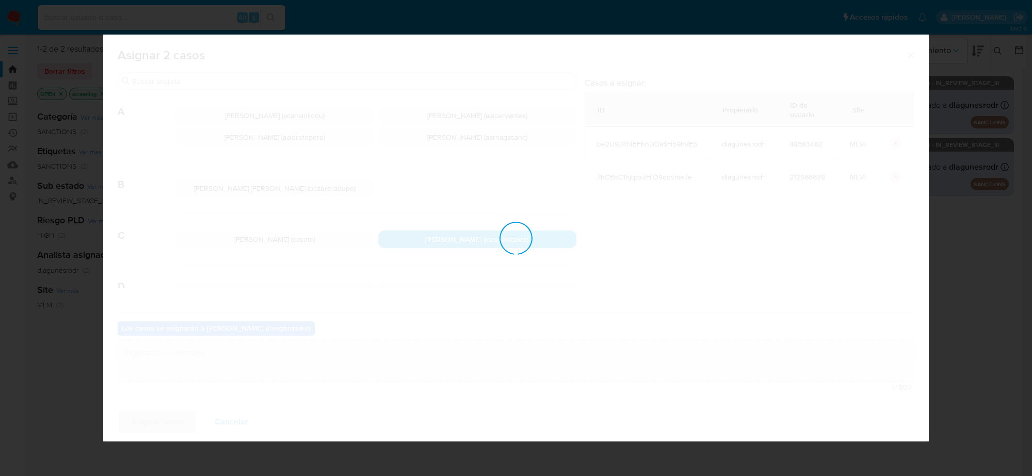
checkbox input "false"
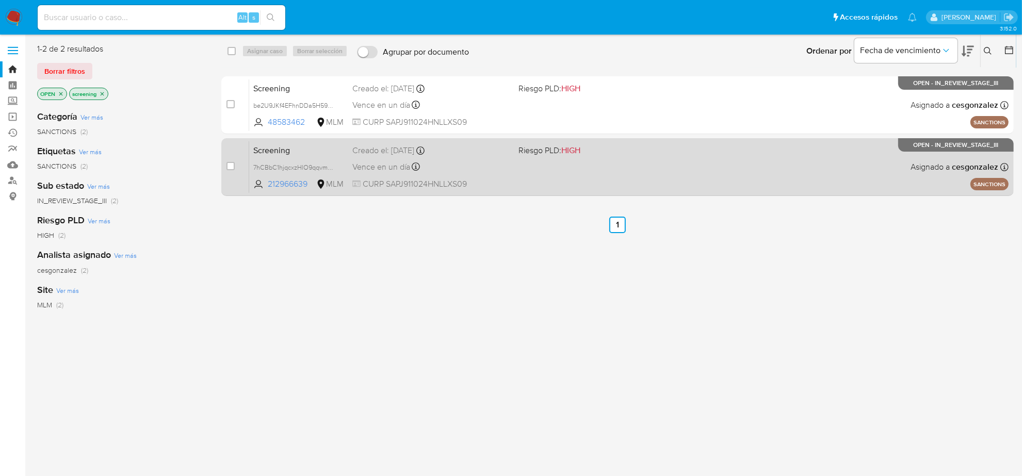
click at [383, 182] on span "CURP SAPJ911024HNLLXS09" at bounding box center [431, 183] width 158 height 11
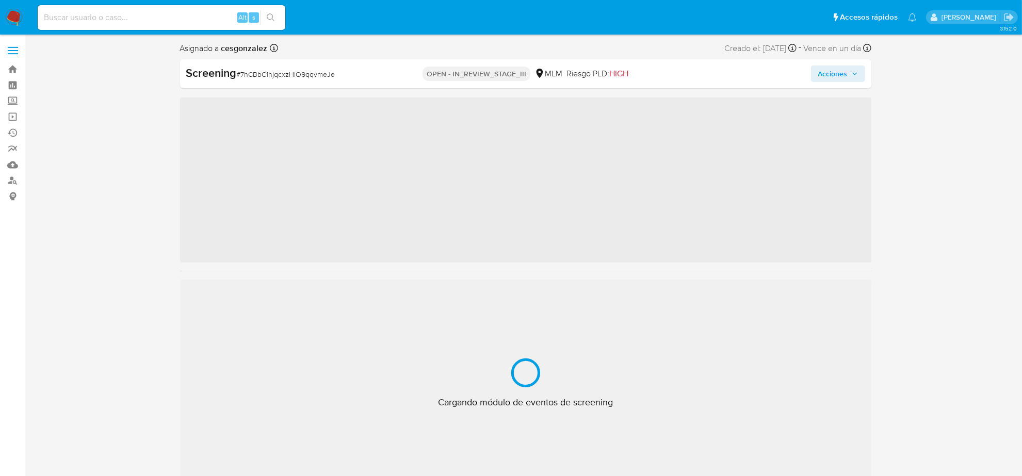
scroll to position [411, 0]
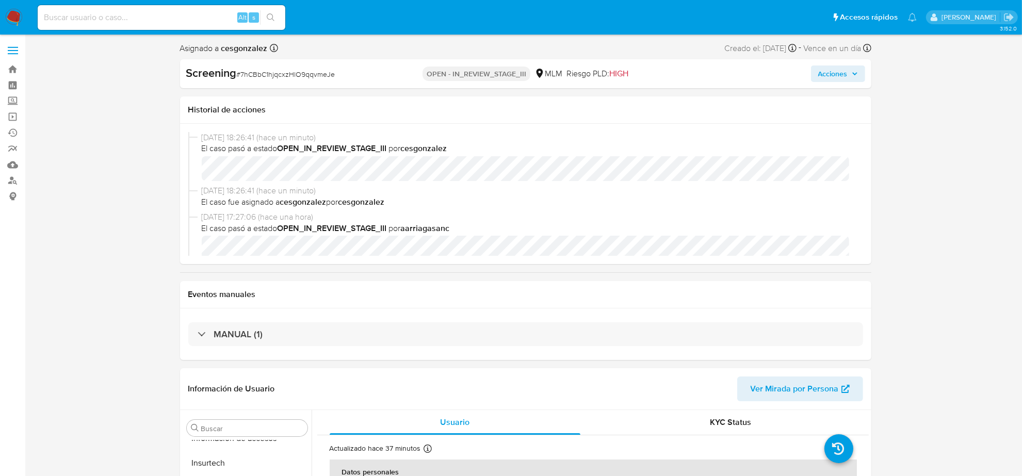
select select "10"
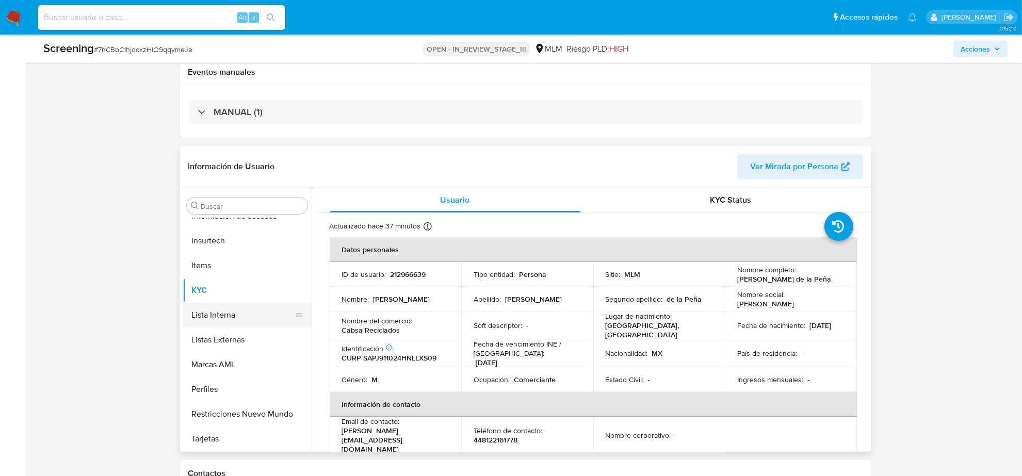
scroll to position [153, 0]
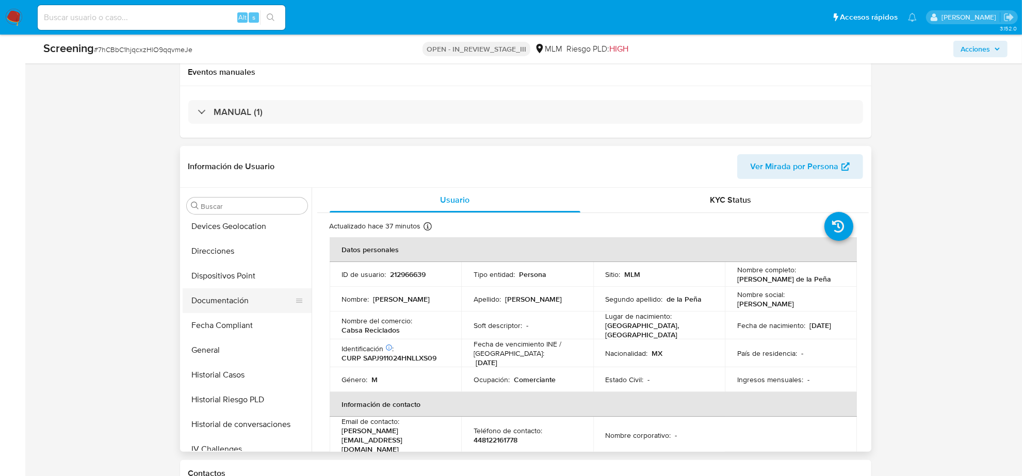
click at [233, 302] on button "Documentación" at bounding box center [243, 300] width 121 height 25
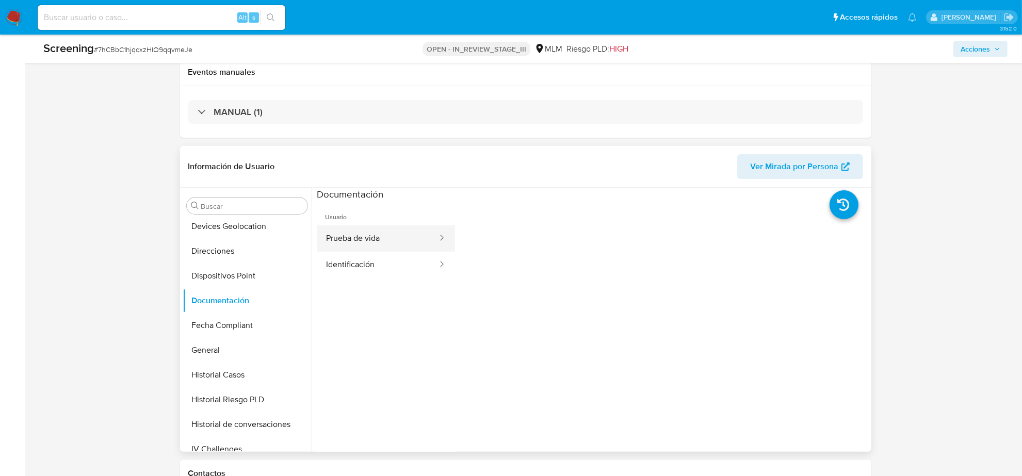
click at [364, 242] on button "Prueba de vida" at bounding box center [377, 238] width 121 height 26
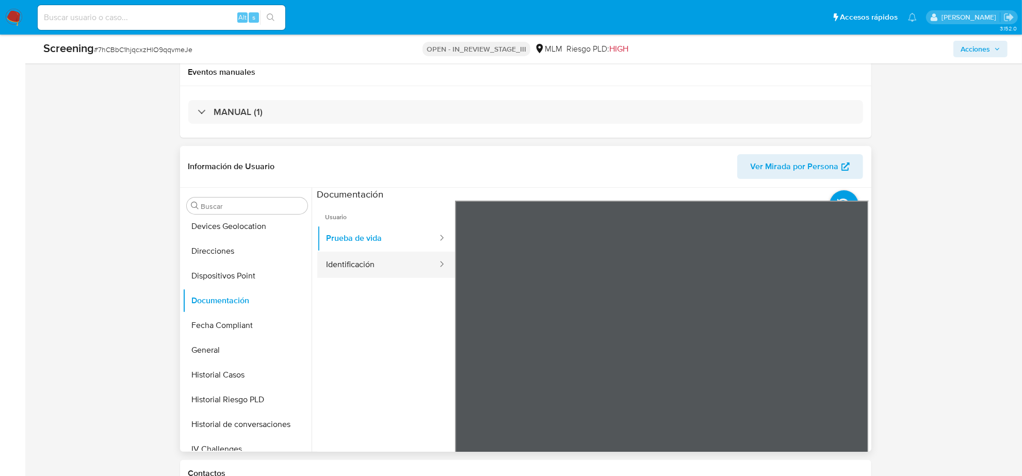
click at [390, 262] on button "Identificación" at bounding box center [377, 265] width 121 height 26
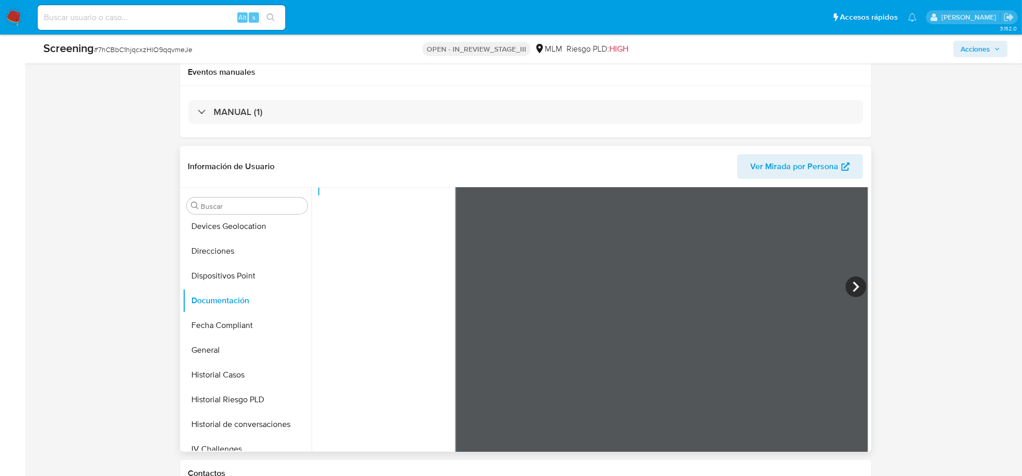
scroll to position [87, 0]
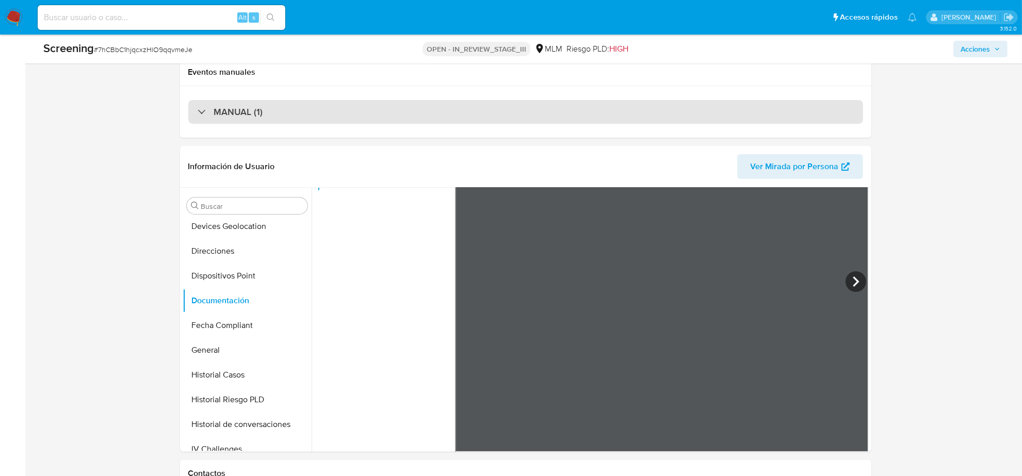
click at [216, 108] on h3 "MANUAL (1)" at bounding box center [238, 111] width 49 height 11
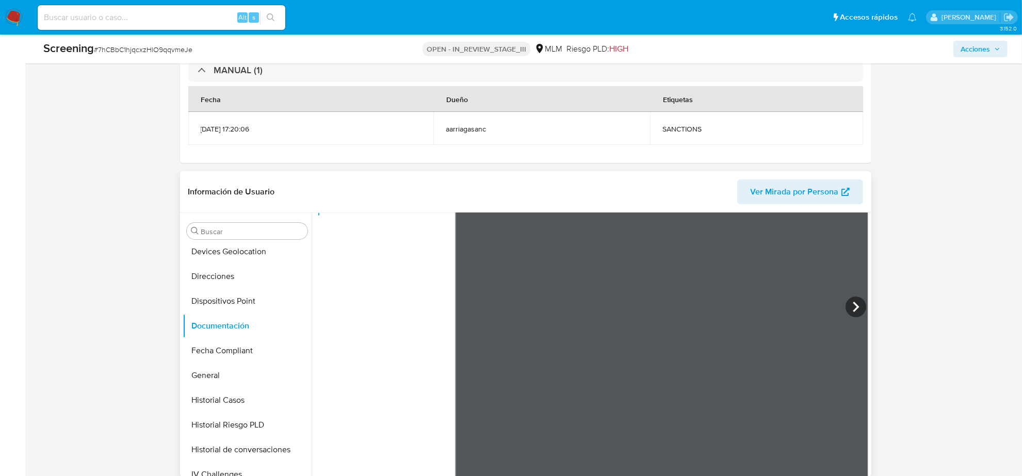
scroll to position [258, 0]
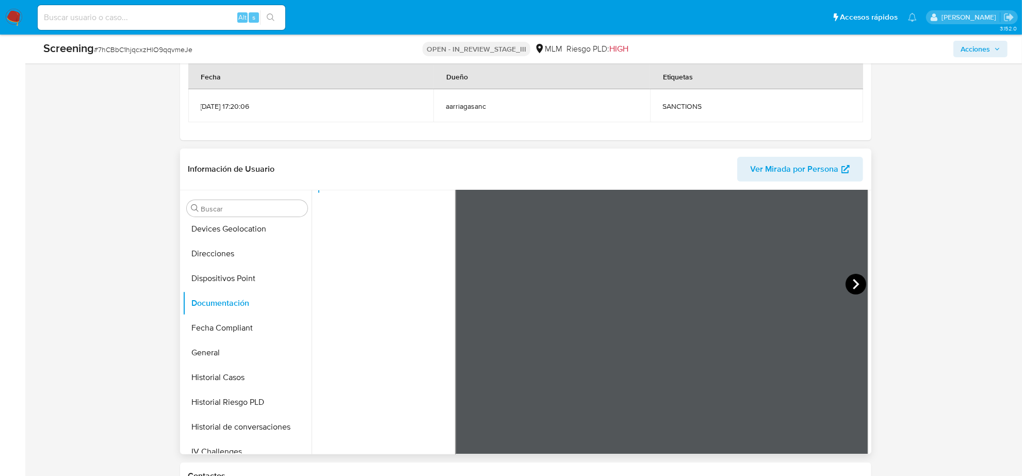
click at [849, 287] on icon at bounding box center [855, 284] width 21 height 21
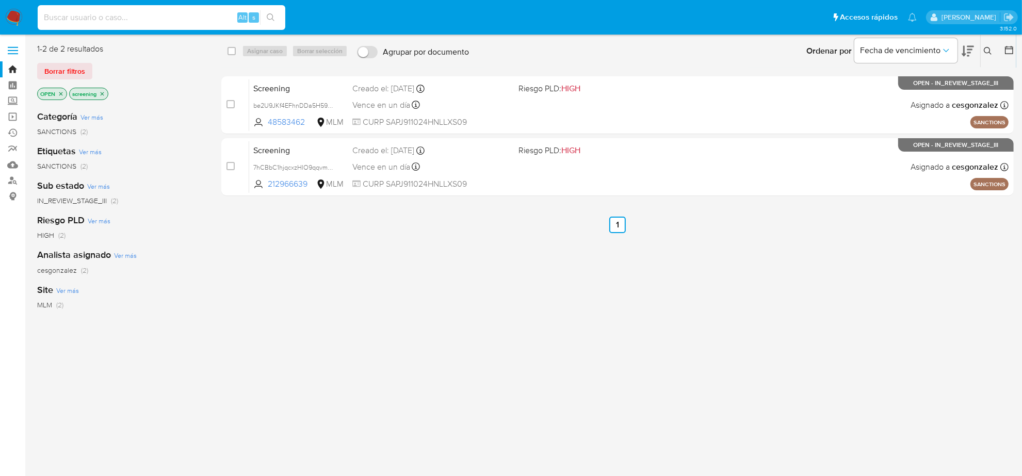
click at [179, 23] on input at bounding box center [162, 17] width 248 height 13
paste input "367898346"
type input "367898346"
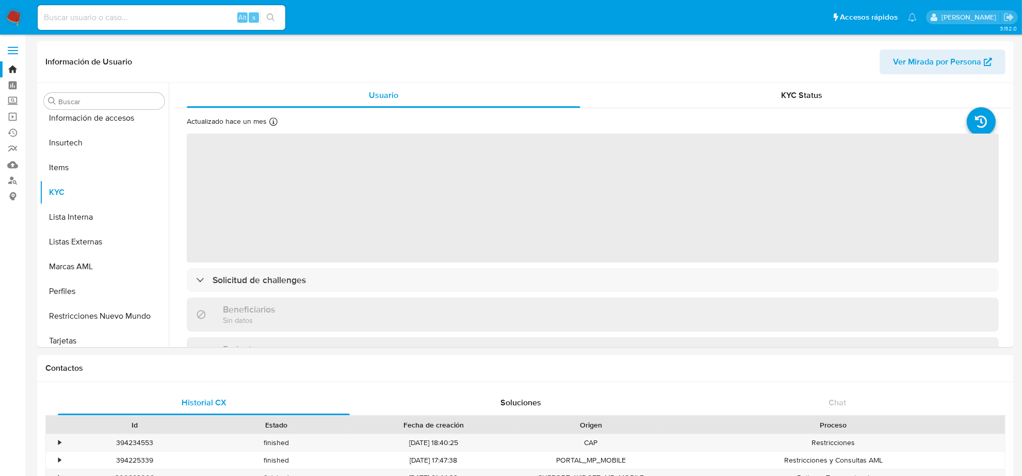
scroll to position [411, 0]
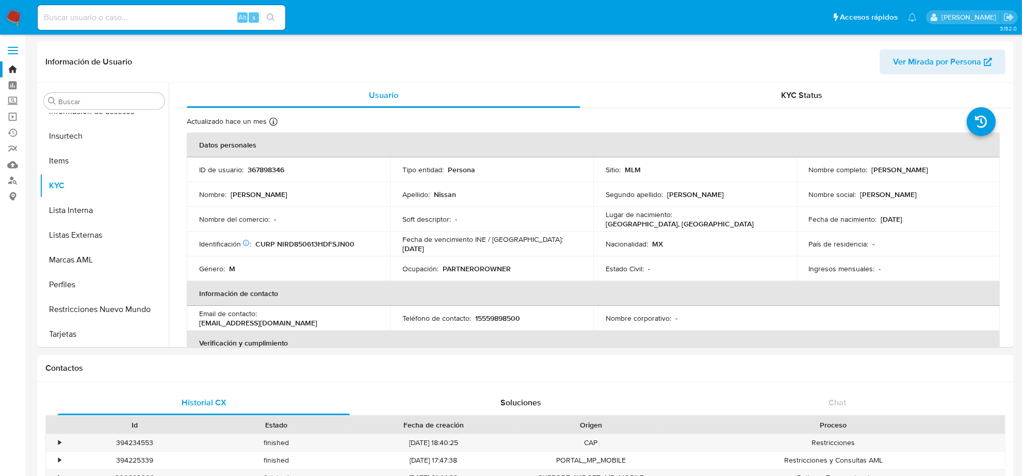
select select "10"
click at [114, 307] on button "Restricciones Nuevo Mundo" at bounding box center [100, 309] width 121 height 25
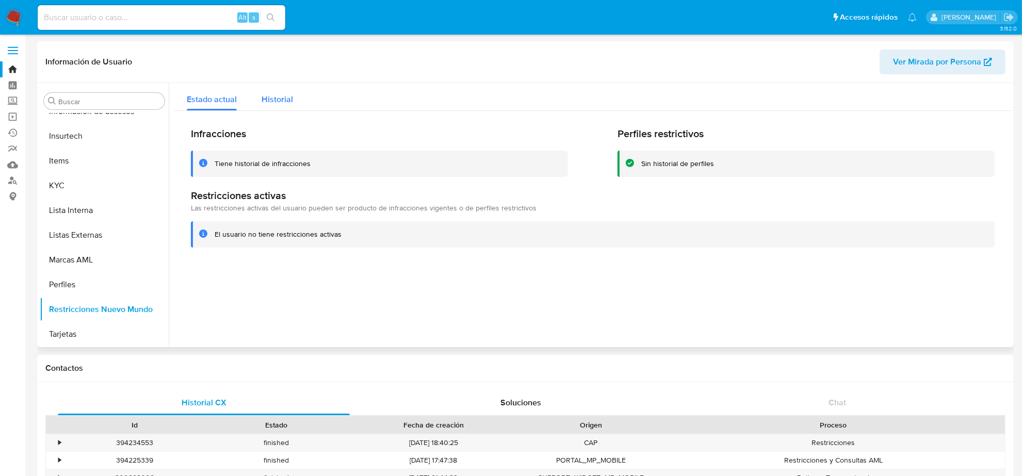
click at [290, 88] on div "Historial" at bounding box center [276, 96] width 31 height 27
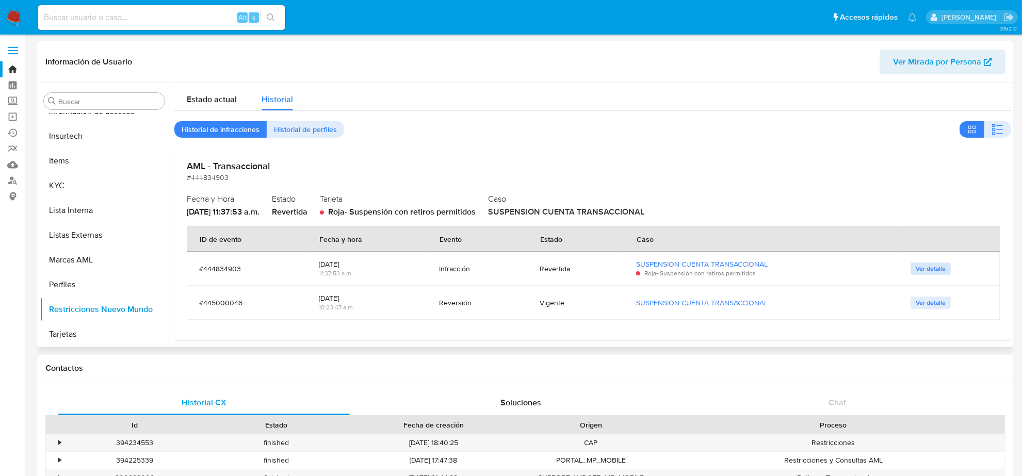
click at [924, 264] on span "Ver detalle" at bounding box center [930, 269] width 30 height 10
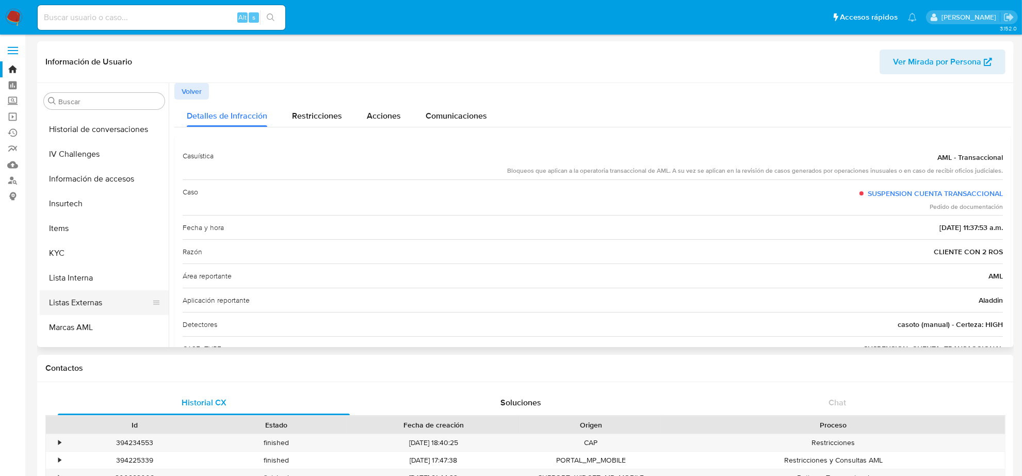
scroll to position [282, 0]
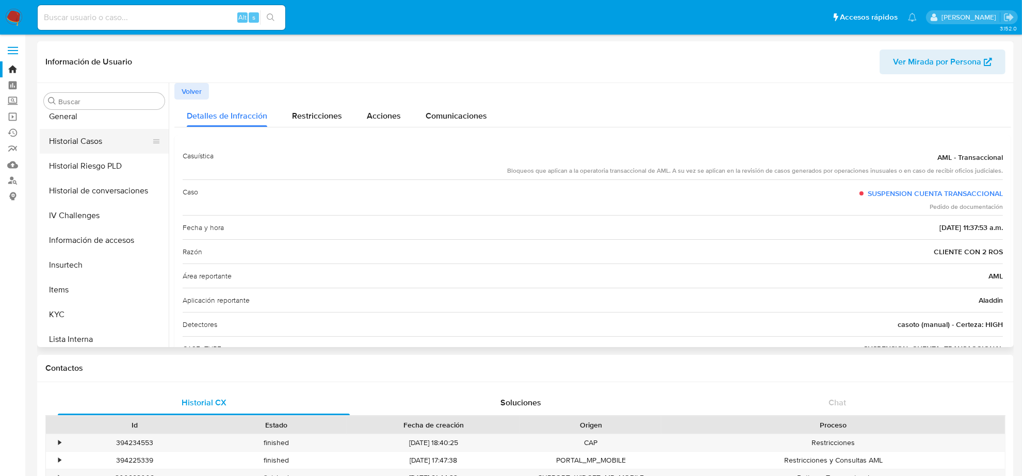
click at [87, 150] on button "Historial Casos" at bounding box center [100, 141] width 121 height 25
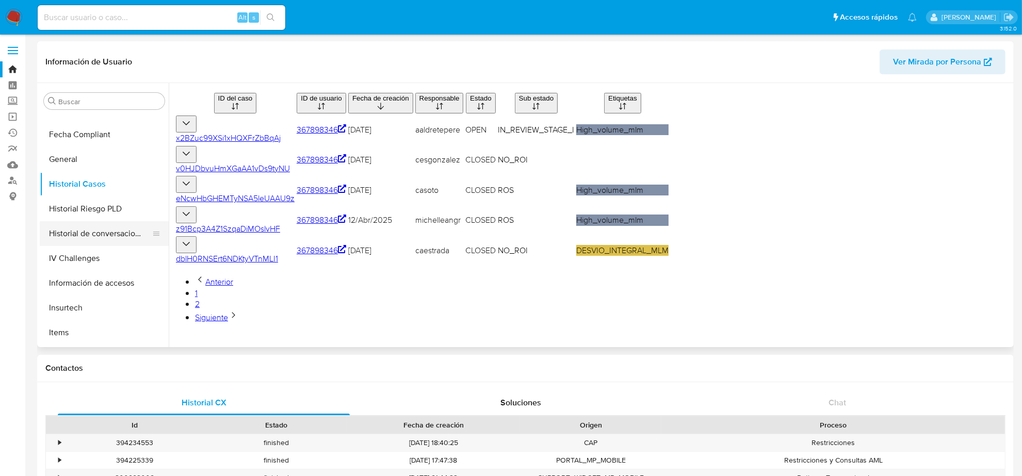
scroll to position [217, 0]
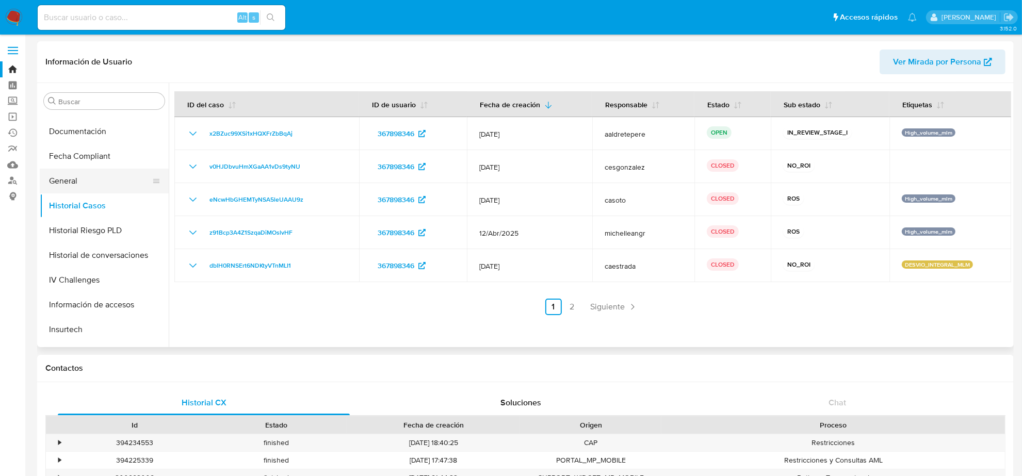
click at [67, 178] on button "General" at bounding box center [100, 181] width 121 height 25
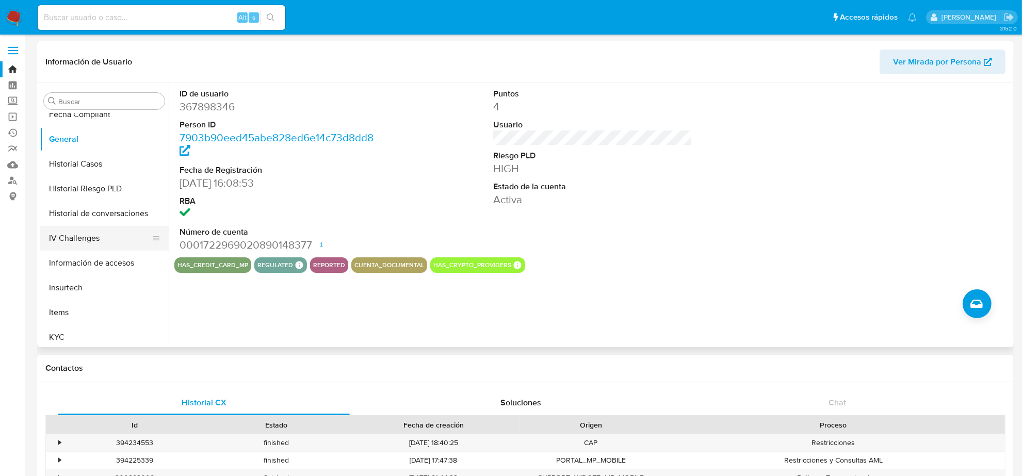
scroll to position [282, 0]
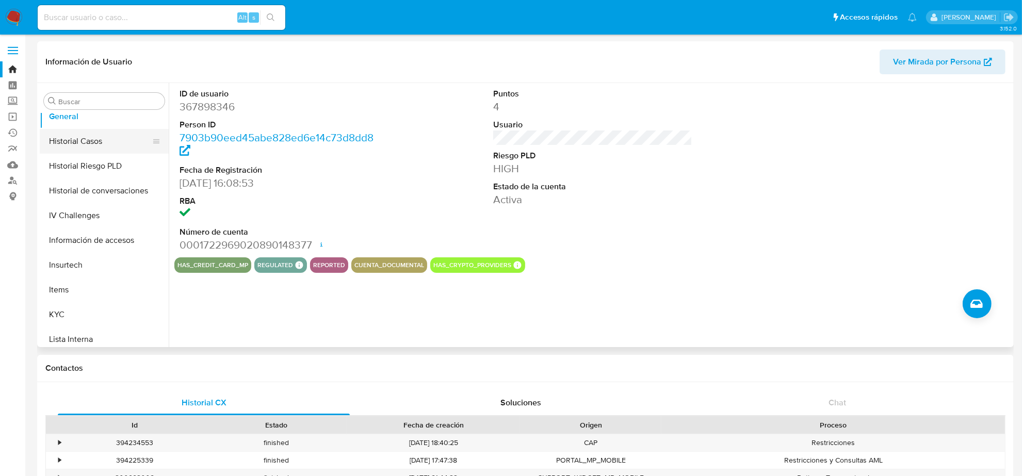
click at [84, 147] on button "Historial Casos" at bounding box center [100, 141] width 121 height 25
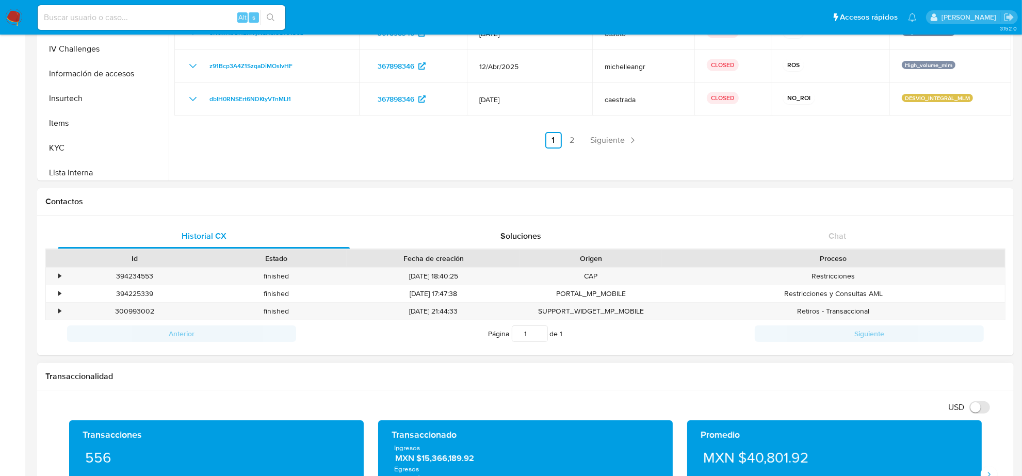
scroll to position [0, 0]
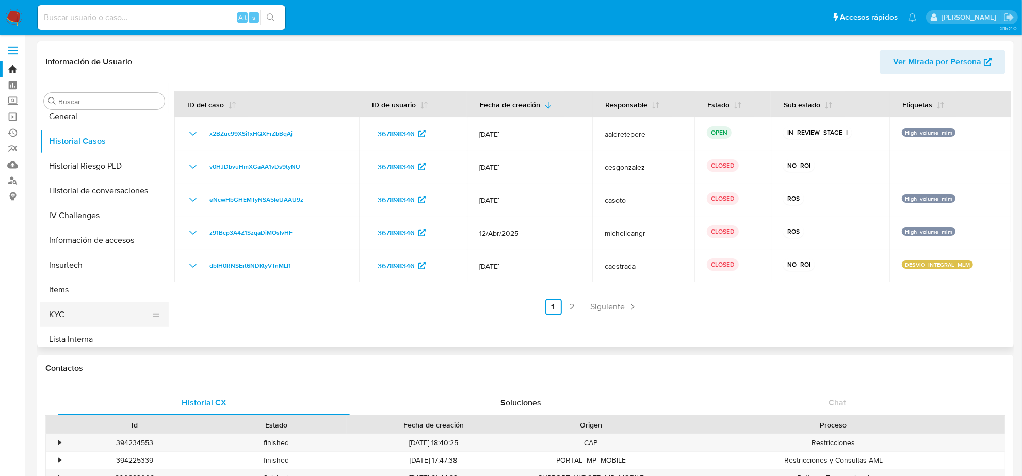
click at [84, 314] on button "KYC" at bounding box center [100, 314] width 121 height 25
